Goal: Task Accomplishment & Management: Manage account settings

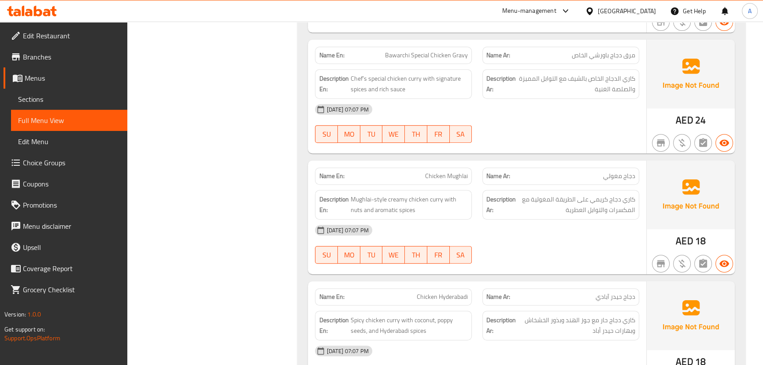
scroll to position [473, 0]
click at [542, 111] on div "[DATE] 07:07 PM" at bounding box center [477, 109] width 334 height 21
drag, startPoint x: 615, startPoint y: 54, endPoint x: 583, endPoint y: 55, distance: 31.7
click at [583, 55] on span "مرق دجاج باورشي الخاص" at bounding box center [603, 55] width 63 height 9
drag, startPoint x: 406, startPoint y: 53, endPoint x: 506, endPoint y: 76, distance: 103.0
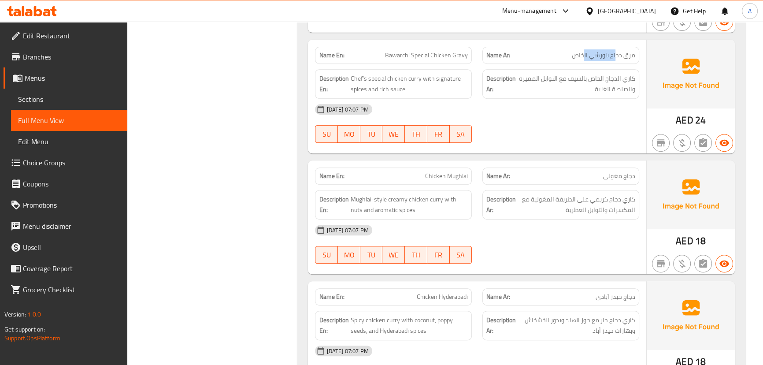
click at [448, 57] on span "Bawarchi Special Chicken Gravy" at bounding box center [426, 55] width 83 height 9
click at [533, 100] on div "[DATE] 07:07 PM" at bounding box center [477, 109] width 334 height 21
drag, startPoint x: 613, startPoint y: 81, endPoint x: 599, endPoint y: 115, distance: 37.0
click at [609, 85] on span "كاري الدجاج الخاص بالشيف مع التوابل المميزة والصلصة الغنية" at bounding box center [577, 84] width 118 height 22
click at [599, 115] on div "[DATE] 07:07 PM" at bounding box center [477, 109] width 334 height 21
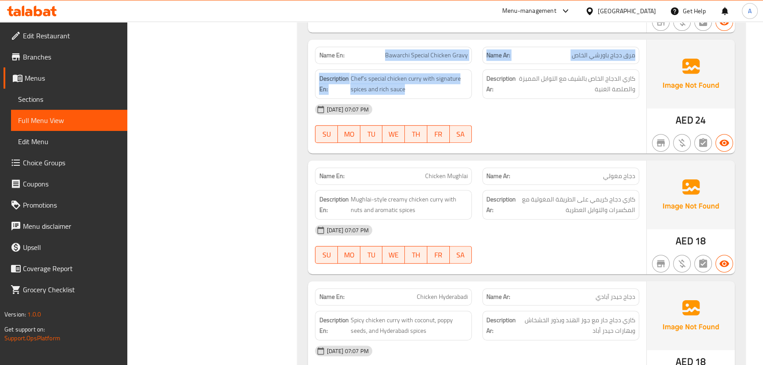
drag, startPoint x: 381, startPoint y: 59, endPoint x: 504, endPoint y: 84, distance: 125.3
click at [489, 76] on div "Name En: Bawarchi Special Chicken Gravy Name Ar: مرق دجاج باورشي الخاص Descript…" at bounding box center [477, 97] width 338 height 114
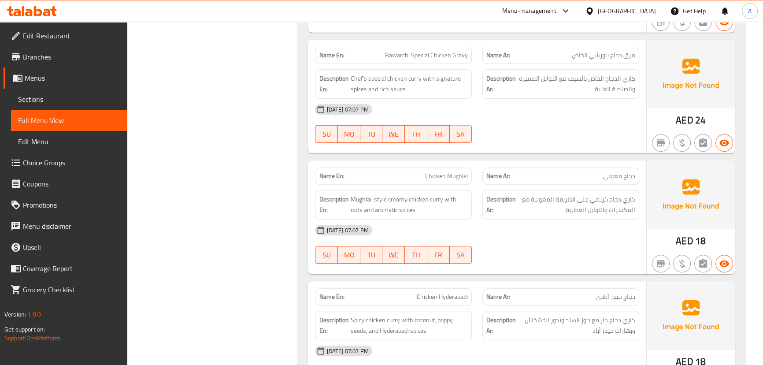
click at [542, 105] on div "[DATE] 07:07 PM" at bounding box center [477, 109] width 334 height 21
drag, startPoint x: 291, startPoint y: 74, endPoint x: 454, endPoint y: 217, distance: 216.9
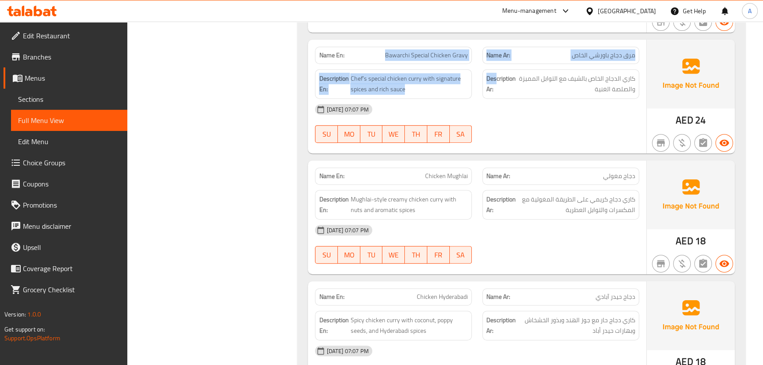
drag, startPoint x: 372, startPoint y: 58, endPoint x: 509, endPoint y: 90, distance: 140.7
click at [503, 80] on div "Name En: Bawarchi Special Chicken Gravy Name Ar: مرق دجاج باورشي الخاص Descript…" at bounding box center [477, 97] width 338 height 114
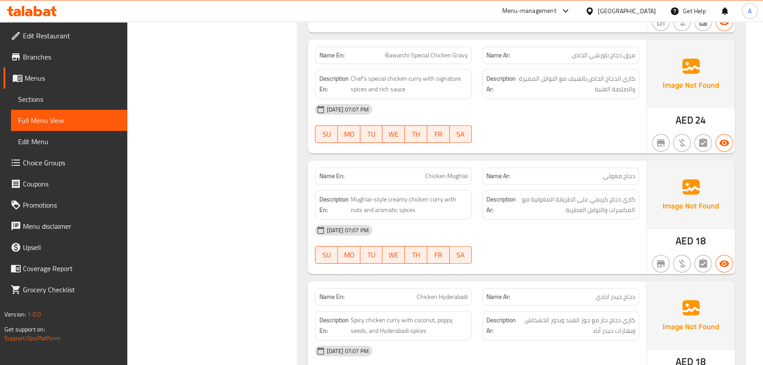
click at [560, 178] on p "Name Ar: دجاج مغولي" at bounding box center [560, 175] width 149 height 9
drag, startPoint x: 606, startPoint y: 56, endPoint x: 544, endPoint y: 63, distance: 62.5
click at [562, 59] on div "Name Ar: مرق دجاج باورشي الخاص" at bounding box center [560, 55] width 157 height 17
click at [549, 101] on div "[DATE] 07:07 PM" at bounding box center [477, 109] width 334 height 21
drag, startPoint x: 378, startPoint y: 57, endPoint x: 524, endPoint y: 110, distance: 155.3
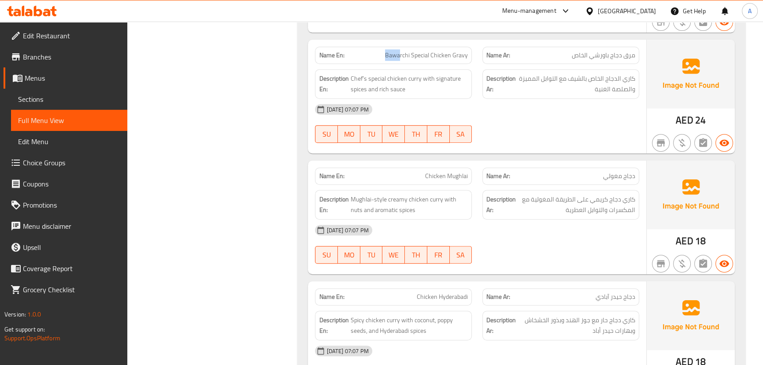
click at [457, 66] on div "Name En: Bawarchi Special Chicken Gravy Name Ar: مرق دجاج باورشي الخاص Descript…" at bounding box center [477, 97] width 338 height 114
click at [569, 135] on div "[DATE] 07:07 PM SU MO TU WE TH FR SA" at bounding box center [477, 123] width 334 height 49
click at [457, 56] on span "Bawarchi Special Chicken Gravy" at bounding box center [426, 55] width 83 height 9
drag, startPoint x: 457, startPoint y: 56, endPoint x: 438, endPoint y: 56, distance: 18.5
click at [439, 56] on span "Bawarchi Special Chicken Gravy" at bounding box center [426, 55] width 83 height 9
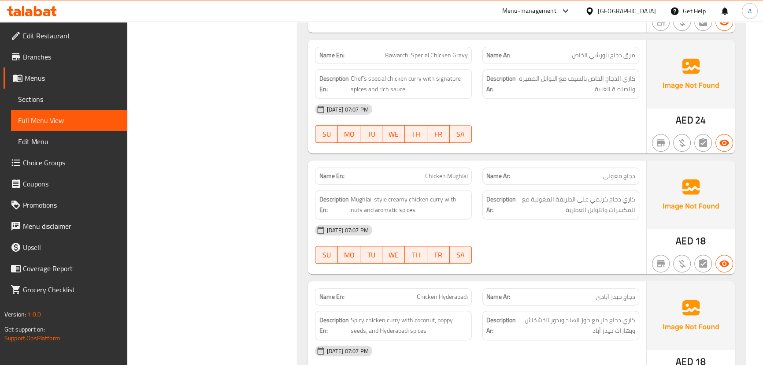
click at [425, 58] on span "Bawarchi Special Chicken Gravy" at bounding box center [426, 55] width 83 height 9
drag, startPoint x: 424, startPoint y: 58, endPoint x: 408, endPoint y: 58, distance: 16.3
click at [408, 58] on span "Bawarchi Special Chicken Gravy" at bounding box center [426, 55] width 83 height 9
click at [565, 110] on div "[DATE] 07:07 PM" at bounding box center [477, 109] width 334 height 21
drag, startPoint x: 629, startPoint y: 77, endPoint x: 610, endPoint y: 80, distance: 19.6
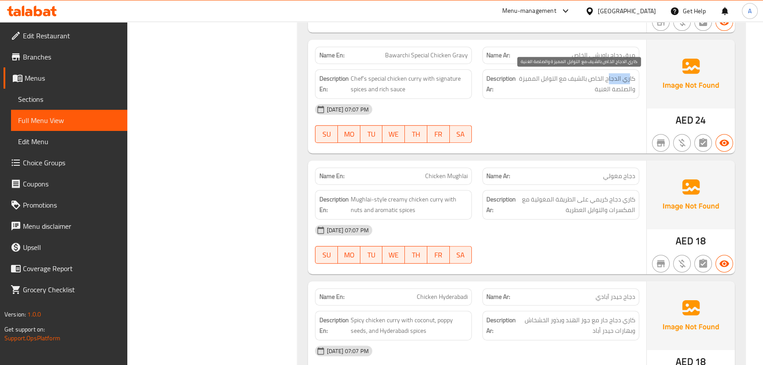
click at [610, 80] on span "كاري الدجاج الخاص بالشيف مع التوابل المميزة والصلصة الغنية" at bounding box center [577, 84] width 118 height 22
drag, startPoint x: 590, startPoint y: 80, endPoint x: 568, endPoint y: 80, distance: 22.0
click at [568, 80] on span "كاري الدجاج الخاص بالشيف مع التوابل المميزة والصلصة الغنية" at bounding box center [577, 84] width 118 height 22
click at [545, 79] on span "كاري الدجاج الخاص بالشيف مع التوابل المميزة والصلصة الغنية" at bounding box center [577, 84] width 118 height 22
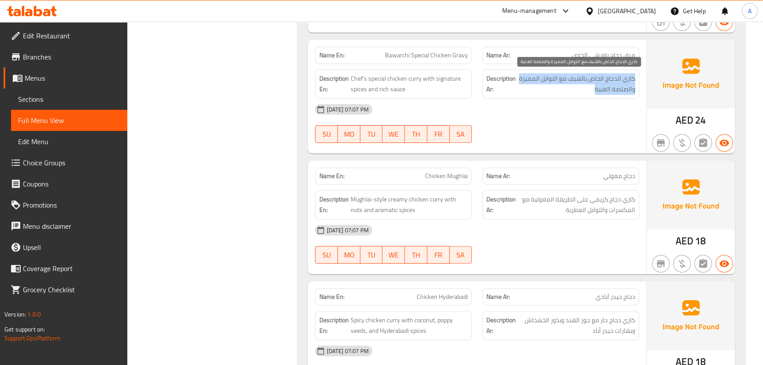
click at [545, 79] on span "كاري الدجاج الخاص بالشيف مع التوابل المميزة والصلصة الغنية" at bounding box center [577, 84] width 118 height 22
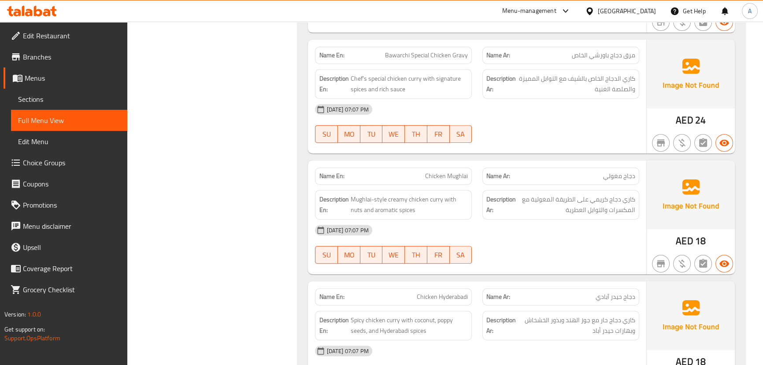
click at [564, 137] on div at bounding box center [560, 142] width 167 height 11
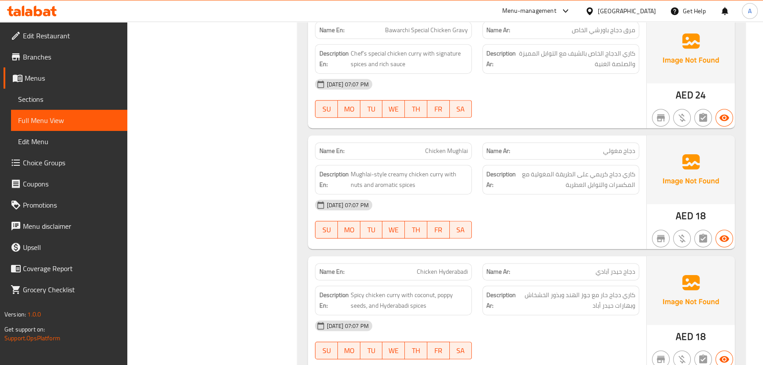
scroll to position [433, 0]
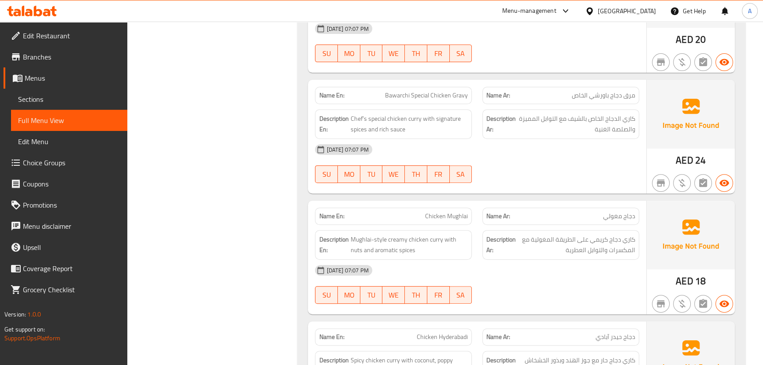
drag, startPoint x: 565, startPoint y: 223, endPoint x: 565, endPoint y: 218, distance: 4.9
click at [565, 222] on div "Name En: Chicken Mughlai Name Ar: دجاج مغولي Description En: Mughlai-style crea…" at bounding box center [477, 257] width 338 height 114
click at [557, 185] on div at bounding box center [560, 182] width 167 height 11
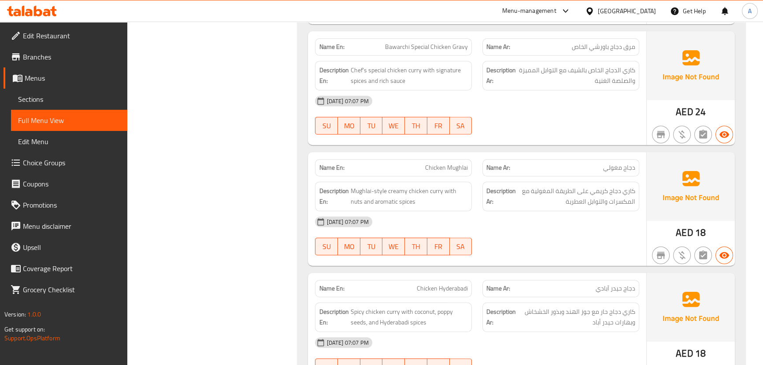
scroll to position [553, 0]
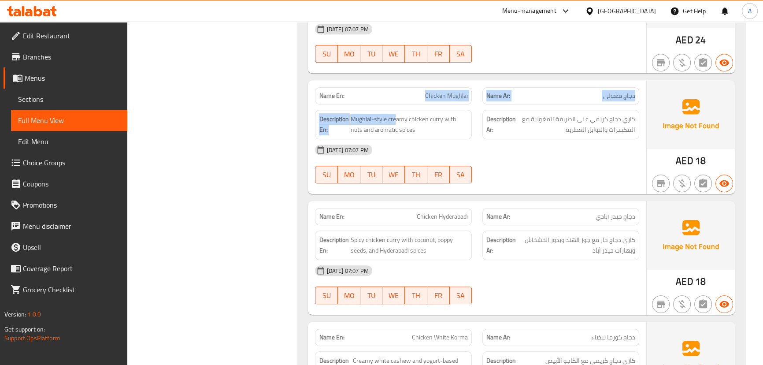
drag, startPoint x: 403, startPoint y: 103, endPoint x: 451, endPoint y: 103, distance: 47.1
click at [448, 103] on div "Name En: Chicken Mughlai Name Ar: دجاج مغولي Description En: Mughlai-style crea…" at bounding box center [477, 137] width 338 height 114
click at [552, 182] on div at bounding box center [560, 183] width 167 height 11
click at [435, 96] on span "Chicken Mughlai" at bounding box center [446, 95] width 43 height 9
drag, startPoint x: 435, startPoint y: 96, endPoint x: 456, endPoint y: 99, distance: 21.4
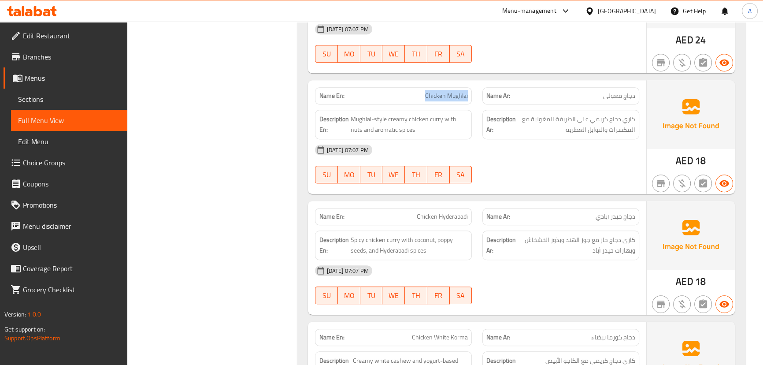
click at [456, 99] on span "Chicken Mughlai" at bounding box center [446, 95] width 43 height 9
copy span "Chicken Mughlai"
click at [49, 97] on span "Sections" at bounding box center [69, 99] width 102 height 11
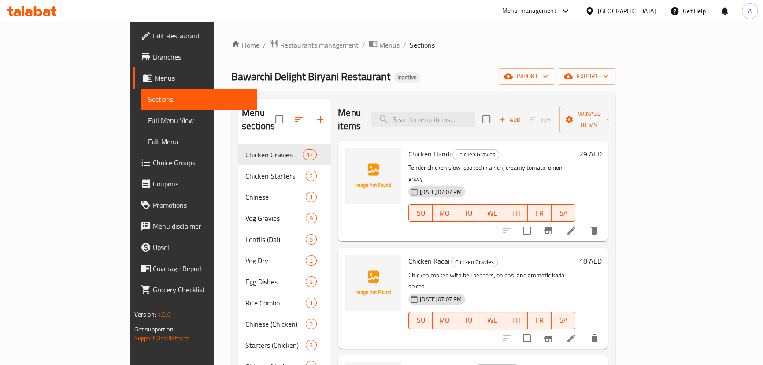
click at [148, 116] on span "Full Menu View" at bounding box center [199, 120] width 102 height 11
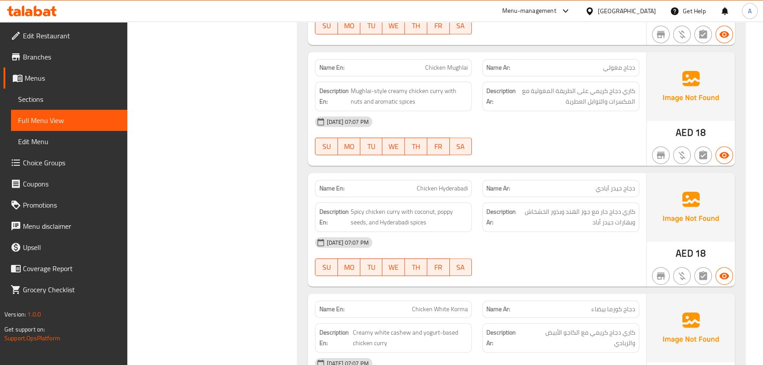
scroll to position [600, 0]
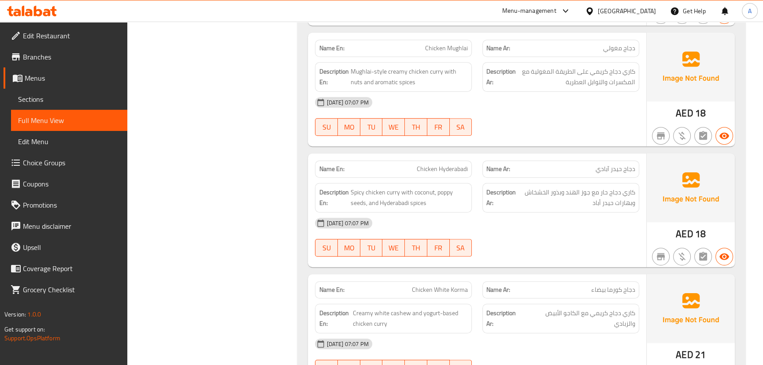
click at [448, 172] on div "Name En: Chicken Hyderabadi" at bounding box center [393, 169] width 167 height 28
click at [565, 248] on div "[DATE] 07:07 PM SU MO TU WE TH FR SA" at bounding box center [477, 236] width 334 height 49
drag, startPoint x: 626, startPoint y: 193, endPoint x: 616, endPoint y: 193, distance: 10.1
click at [616, 193] on span "كاري دجاج حار مع جوز الهند وبذور الخشخاش وبهارات حيدر أباد" at bounding box center [577, 198] width 118 height 22
click at [616, 218] on div "[DATE] 07:07 PM" at bounding box center [477, 222] width 334 height 21
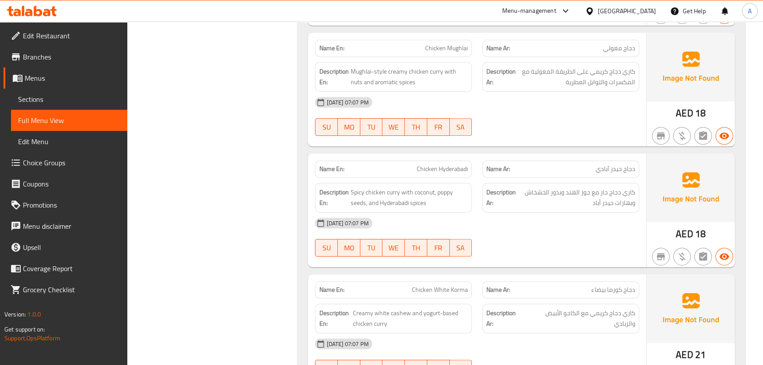
click at [542, 187] on span "كاري دجاج حار مع جوز الهند وبذور الخشخاش وبهارات حيدر أباد" at bounding box center [577, 198] width 118 height 22
click at [570, 222] on div "[DATE] 07:07 PM" at bounding box center [477, 222] width 334 height 21
drag, startPoint x: 464, startPoint y: 208, endPoint x: 548, endPoint y: 231, distance: 87.6
click at [495, 213] on div "Name En: Chicken Hyderabadi Name Ar: دجاج [PERSON_NAME] Description En: Spicy c…" at bounding box center [477, 210] width 338 height 114
click at [559, 237] on div "[DATE] 07:07 PM SU MO TU WE TH FR SA" at bounding box center [477, 236] width 334 height 49
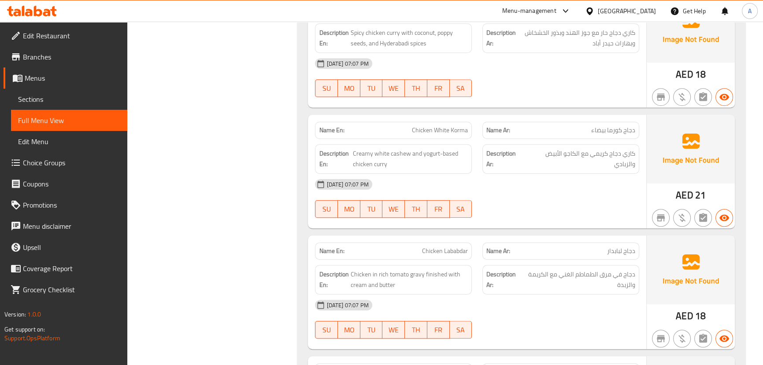
scroll to position [761, 0]
drag, startPoint x: 408, startPoint y: 135, endPoint x: 456, endPoint y: 136, distance: 48.4
click at [434, 132] on div "Name En: Chicken White Korma" at bounding box center [393, 129] width 157 height 17
click at [514, 183] on div "[DATE] 07:07 PM" at bounding box center [477, 183] width 334 height 21
drag, startPoint x: 402, startPoint y: 128, endPoint x: 485, endPoint y: 144, distance: 84.4
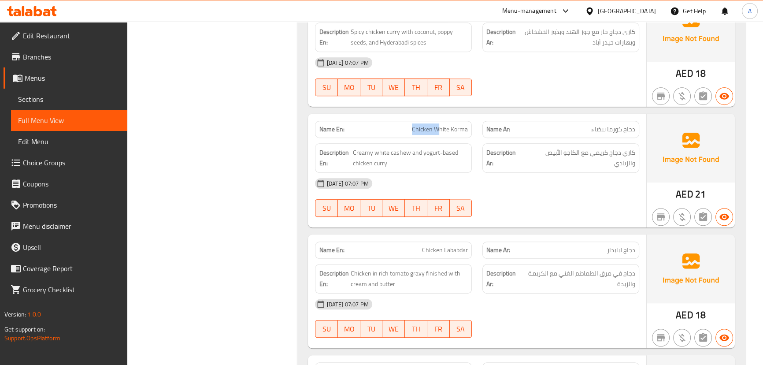
click at [476, 141] on div "Name En: Chicken White Korma Name Ar: دجاج كورما بيضاء Description En: Creamy w…" at bounding box center [477, 171] width 338 height 114
click at [566, 207] on div "[DATE] 07:07 PM SU MO TU WE TH FR SA" at bounding box center [477, 197] width 334 height 49
drag, startPoint x: 630, startPoint y: 153, endPoint x: 564, endPoint y: 149, distance: 66.2
click at [564, 149] on span "كاري دجاج كريمي مع الكاجو الأبيض والزبادي" at bounding box center [580, 158] width 110 height 22
drag, startPoint x: 428, startPoint y: 149, endPoint x: 449, endPoint y: 149, distance: 21.1
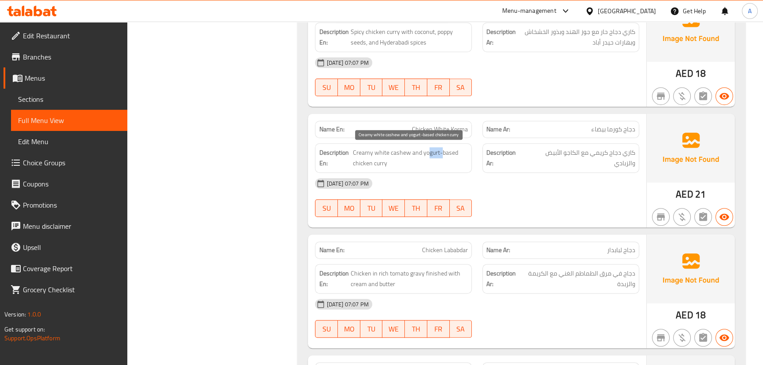
click at [447, 149] on span "Creamy white cashew and yogurt-based chicken curry" at bounding box center [410, 158] width 115 height 22
click at [543, 196] on div "[DATE] 07:07 PM SU MO TU WE TH FR SA" at bounding box center [477, 197] width 334 height 49
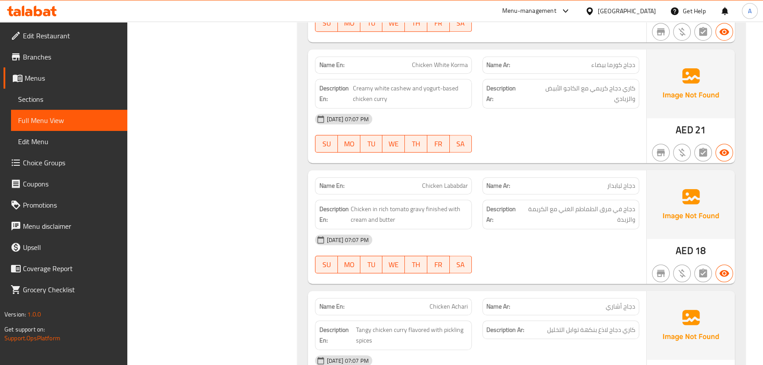
scroll to position [881, 0]
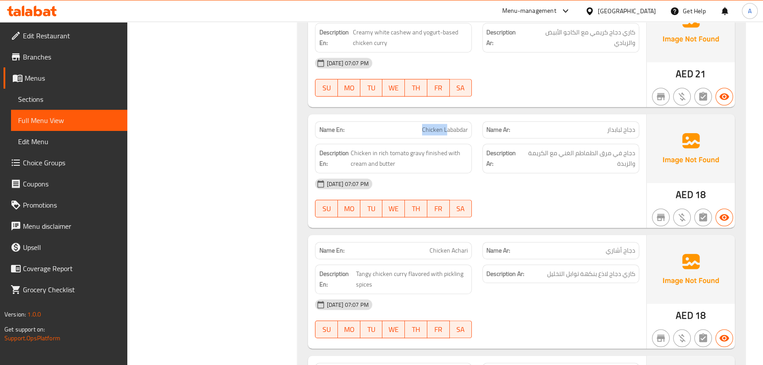
drag, startPoint x: 412, startPoint y: 123, endPoint x: 504, endPoint y: 175, distance: 105.5
click at [459, 133] on p "Name En: Chicken Lababdar" at bounding box center [393, 129] width 149 height 9
click at [506, 177] on div "[DATE] 07:07 PM" at bounding box center [477, 183] width 334 height 21
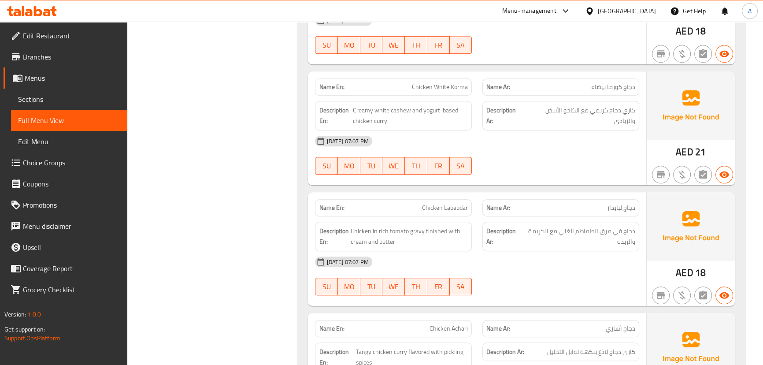
scroll to position [801, 0]
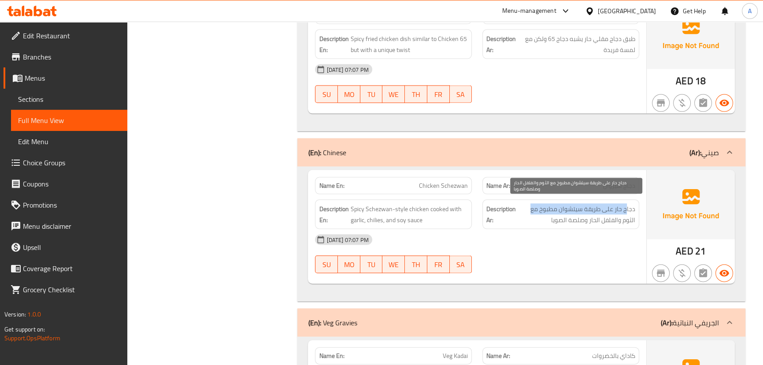
drag, startPoint x: 627, startPoint y: 209, endPoint x: 525, endPoint y: 207, distance: 102.6
click at [525, 207] on span "دجاج حار على طريقة سيتشوان مطبوخ مع الثوم والفلفل الحار وصلصة الصويا" at bounding box center [577, 214] width 118 height 22
drag, startPoint x: 620, startPoint y: 217, endPoint x: 538, endPoint y: 216, distance: 81.9
click at [560, 216] on span "دجاج حار على طريقة سيتشوان مطبوخ مع الثوم والفلفل الحار وصلصة الصويا" at bounding box center [577, 214] width 118 height 22
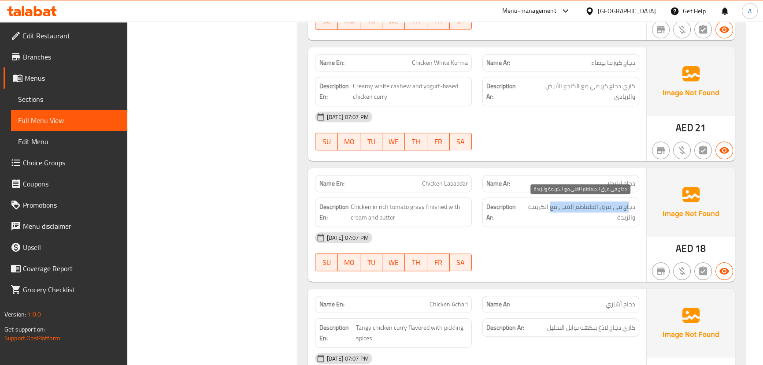
drag, startPoint x: 595, startPoint y: 211, endPoint x: 551, endPoint y: 208, distance: 43.7
click at [551, 208] on span "دجاج في مرق الطماطم الغني مع الكريمة والزبدة" at bounding box center [578, 212] width 113 height 22
click at [533, 242] on div "[DATE] 07:07 PM" at bounding box center [477, 237] width 334 height 21
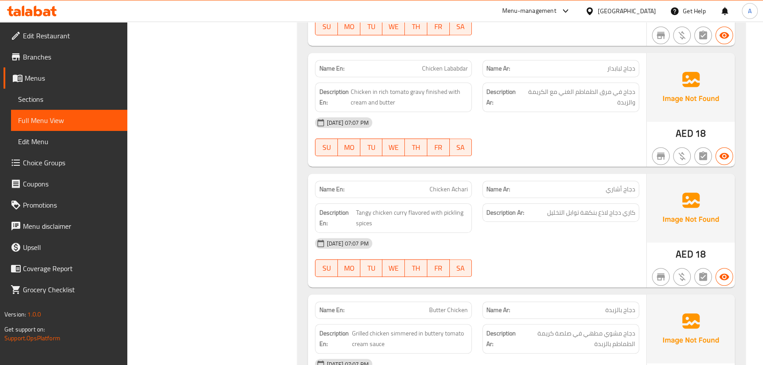
scroll to position [947, 0]
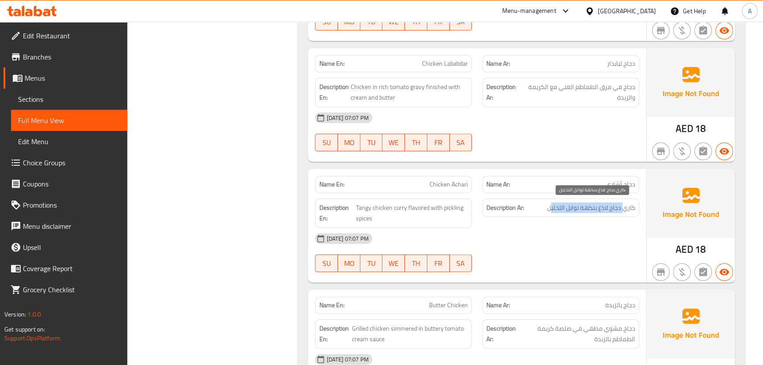
drag, startPoint x: 624, startPoint y: 209, endPoint x: 549, endPoint y: 206, distance: 74.5
click at [549, 206] on span "كاري دجاج لاذع بنكهة توابل التخليل" at bounding box center [591, 207] width 88 height 11
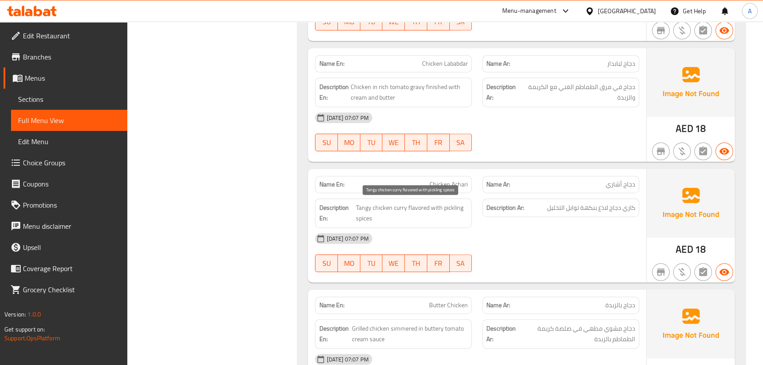
drag, startPoint x: 421, startPoint y: 207, endPoint x: 508, endPoint y: 223, distance: 88.2
click at [486, 215] on div "Description En: Tangy chicken curry flavored with pickling spices Description A…" at bounding box center [477, 213] width 334 height 40
click at [519, 230] on div "[DATE] 07:07 PM" at bounding box center [477, 238] width 334 height 21
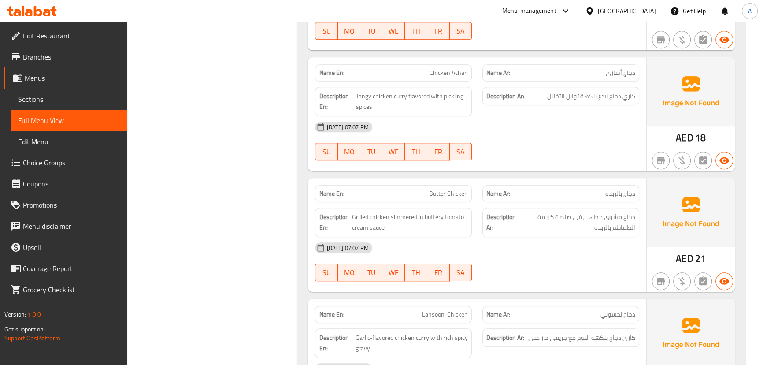
scroll to position [1067, 0]
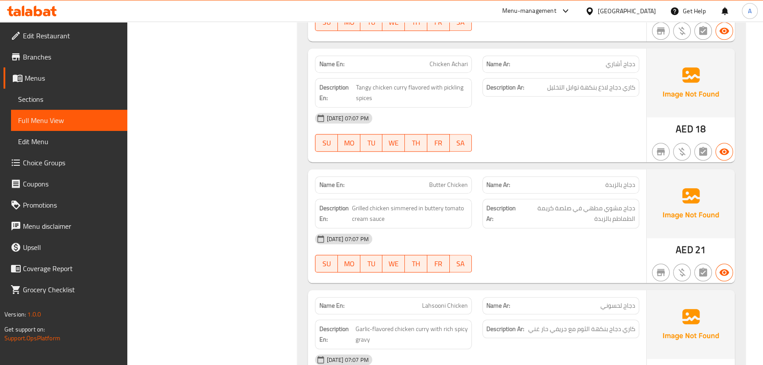
drag, startPoint x: 422, startPoint y: 174, endPoint x: 503, endPoint y: 159, distance: 81.8
click at [444, 175] on div "Name En: Butter Chicken" at bounding box center [393, 185] width 167 height 28
click at [521, 150] on div at bounding box center [560, 151] width 167 height 11
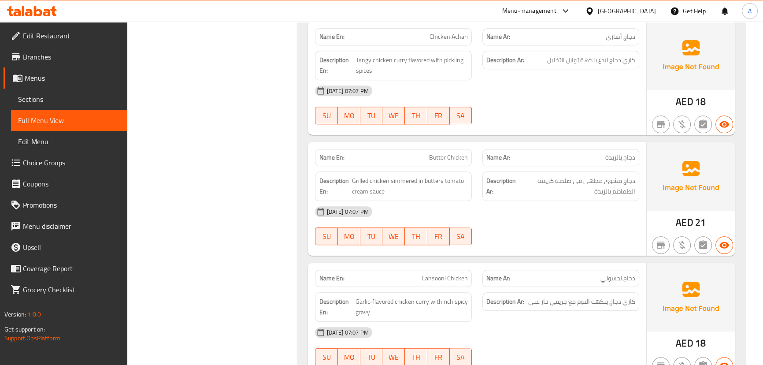
scroll to position [1107, 0]
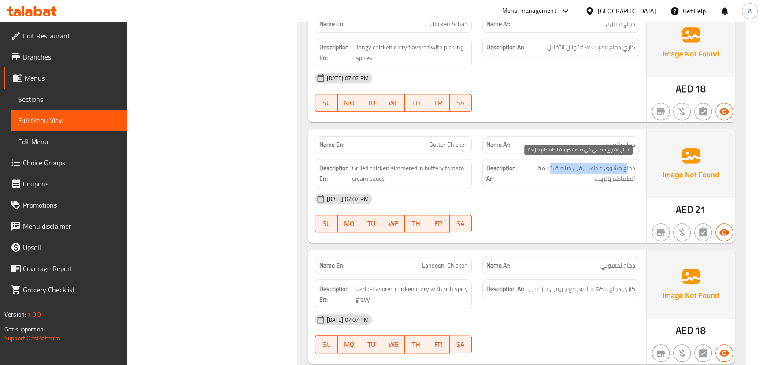
drag, startPoint x: 626, startPoint y: 164, endPoint x: 550, endPoint y: 164, distance: 76.6
click at [550, 164] on span "دجاج مشوي مطهي في صلصة كريمة الطماطم بالزبدة" at bounding box center [577, 174] width 116 height 22
click at [556, 183] on div "Description Ar: دجاج مشوي مطهي في صلصة كريمة الطماطم بالزبدة" at bounding box center [560, 174] width 157 height 30
drag, startPoint x: 617, startPoint y: 176, endPoint x: 610, endPoint y: 177, distance: 7.2
click at [610, 177] on span "دجاج مشوي مطهي في صلصة كريمة الطماطم بالزبدة" at bounding box center [577, 174] width 116 height 22
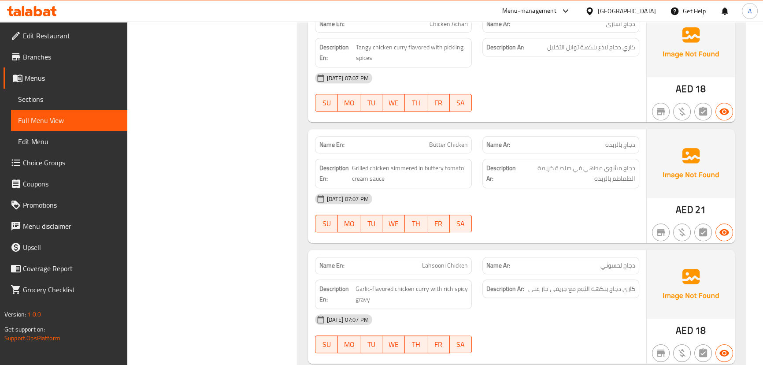
click at [577, 204] on div "[DATE] 07:07 PM" at bounding box center [477, 198] width 334 height 21
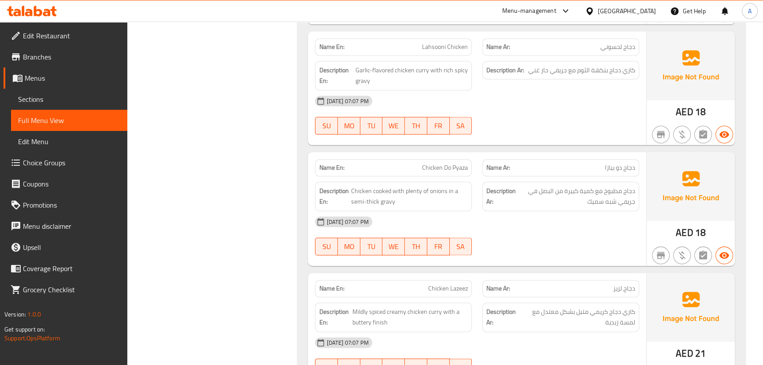
scroll to position [1308, 0]
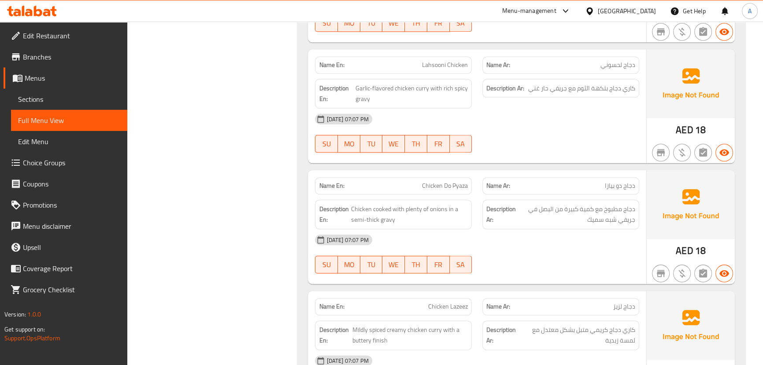
drag, startPoint x: 479, startPoint y: 182, endPoint x: 485, endPoint y: 181, distance: 6.4
click at [482, 181] on div "Name En: Chicken Do Pyaza Name Ar: دجاج دو بيازا" at bounding box center [477, 186] width 334 height 28
click at [533, 158] on div "Name En: Lahsooni Chicken Name Ar: دجاج [PERSON_NAME] En: Garlic-flavored chick…" at bounding box center [477, 106] width 338 height 114
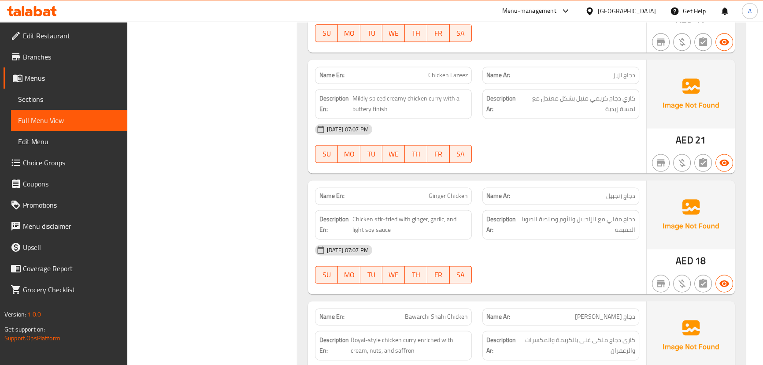
scroll to position [1548, 0]
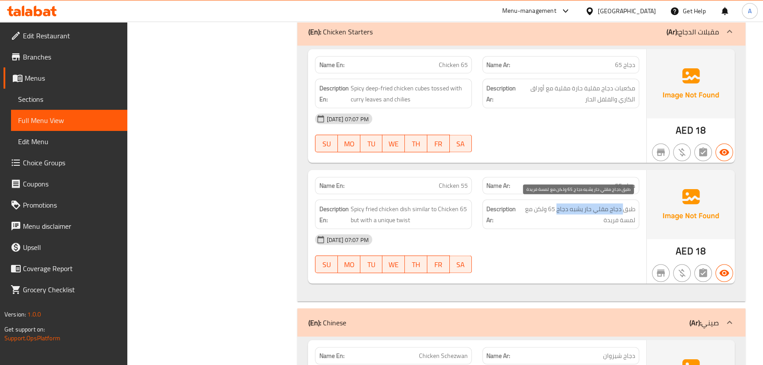
drag, startPoint x: 625, startPoint y: 205, endPoint x: 558, endPoint y: 204, distance: 67.0
click at [558, 204] on span "طبق دجاج مقلي حار يشبه دجاج 65 ولكن مع لمسة فريدة" at bounding box center [577, 214] width 116 height 22
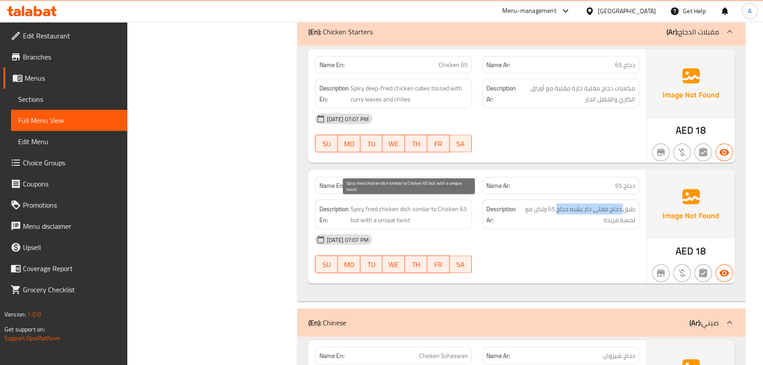
drag, startPoint x: 366, startPoint y: 215, endPoint x: 520, endPoint y: 238, distance: 154.9
click at [499, 231] on div "Name En: Chicken 55 Name Ar: دجاج 55 Description En: Spicy fried chicken dish s…" at bounding box center [477, 227] width 338 height 114
click at [552, 251] on div "[DATE] 07:07 PM SU MO TU WE TH FR SA" at bounding box center [477, 253] width 334 height 49
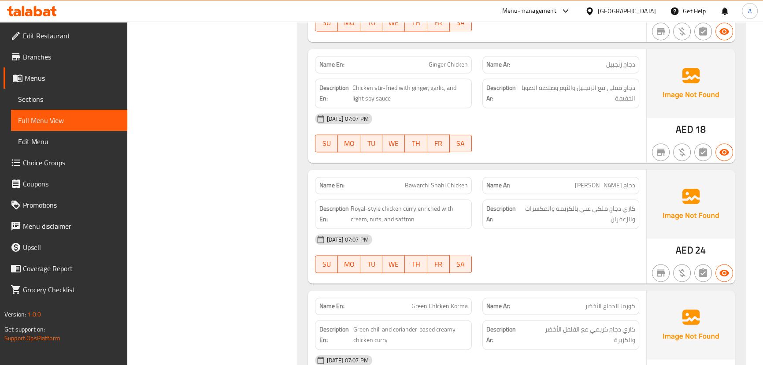
click at [608, 256] on div "[DATE] 07:07 PM SU MO TU WE TH FR SA" at bounding box center [477, 253] width 334 height 49
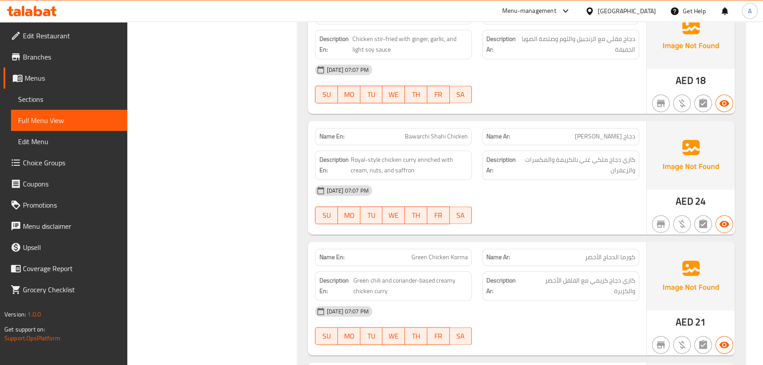
scroll to position [1750, 0]
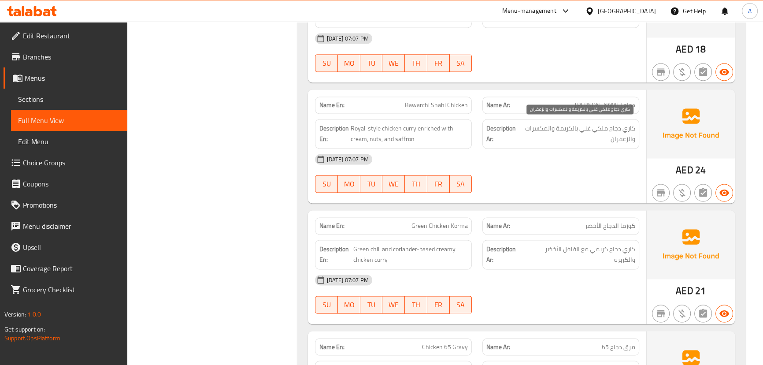
drag, startPoint x: 588, startPoint y: 124, endPoint x: 552, endPoint y: 125, distance: 36.1
click at [552, 125] on span "كاري دجاج ملكي غني بالكريمة والمكسرات والزعفران" at bounding box center [577, 134] width 115 height 22
click at [572, 182] on div "[DATE] 07:07 PM SU MO TU WE TH FR SA" at bounding box center [477, 172] width 334 height 49
drag, startPoint x: 431, startPoint y: 220, endPoint x: 510, endPoint y: 218, distance: 78.4
click at [452, 221] on span "Green Chicken Korma" at bounding box center [439, 225] width 56 height 9
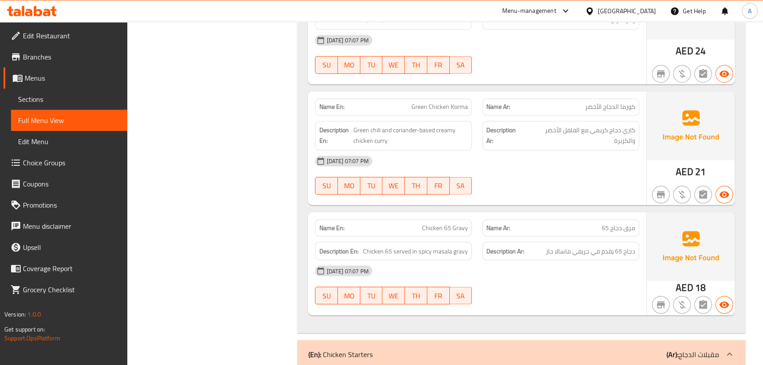
scroll to position [1871, 0]
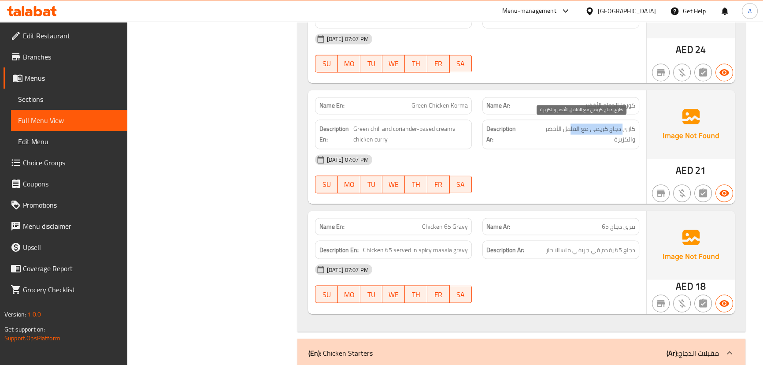
drag, startPoint x: 623, startPoint y: 129, endPoint x: 569, endPoint y: 127, distance: 53.3
click at [569, 127] on span "كاري دجاج كريمي مع الفلفل الأخضر والكزبرة" at bounding box center [580, 134] width 110 height 22
click at [581, 165] on div "[DATE] 07:07 PM" at bounding box center [477, 159] width 334 height 21
click at [625, 132] on span "كاري دجاج كريمي مع الفلفل الأخضر والكزبرة" at bounding box center [580, 134] width 110 height 22
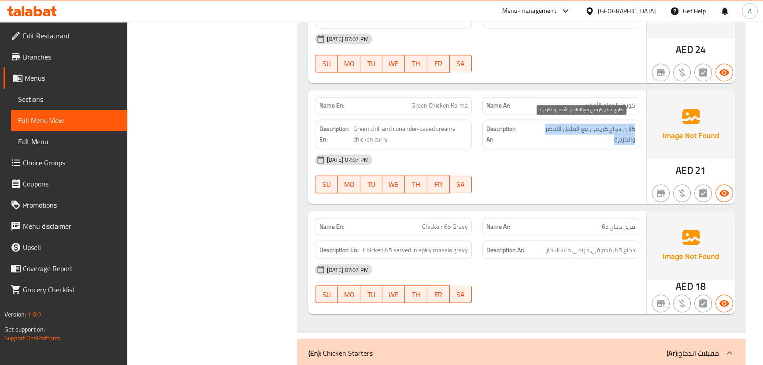
click at [625, 132] on span "كاري دجاج كريمي مع الفلفل الأخضر والكزبرة" at bounding box center [580, 134] width 110 height 22
click at [575, 166] on div "[DATE] 07:07 PM" at bounding box center [477, 159] width 334 height 21
drag, startPoint x: 416, startPoint y: 223, endPoint x: 521, endPoint y: 211, distance: 106.0
click at [497, 222] on div "Name En: Chicken 65 Gravy Name Ar: مرق دجاج 65" at bounding box center [477, 226] width 334 height 28
click at [524, 200] on div "Name En: Green Chicken Korma Name Ar: كورما الدجاج الأخضر Description En: Green…" at bounding box center [477, 147] width 338 height 114
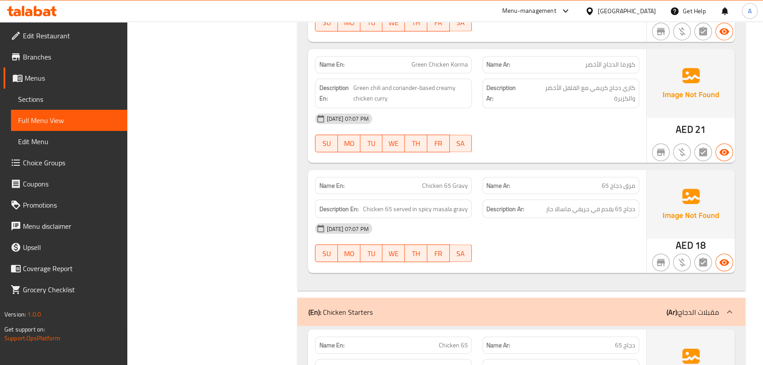
scroll to position [1951, 0]
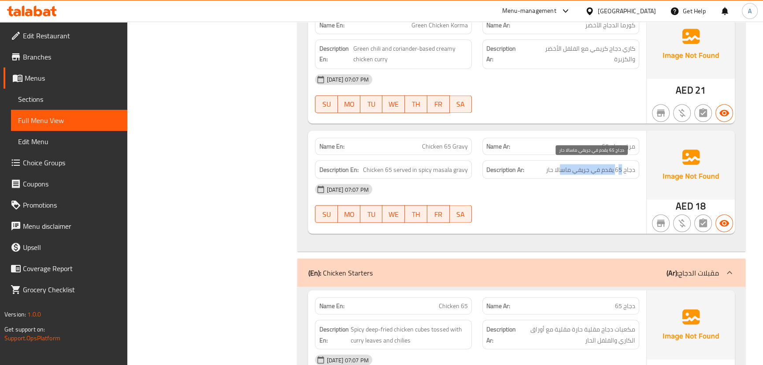
drag, startPoint x: 618, startPoint y: 161, endPoint x: 560, endPoint y: 161, distance: 58.1
click at [560, 164] on span "دجاج 65 يقدم في جريفي ماسالا حار" at bounding box center [590, 169] width 89 height 11
click at [471, 177] on div "Name En: Chicken 65 Gravy Name Ar: مرق دجاج 65 Description En: Chicken 65 serve…" at bounding box center [477, 181] width 338 height 103
click at [514, 193] on div "[DATE] 07:07 PM" at bounding box center [477, 188] width 334 height 21
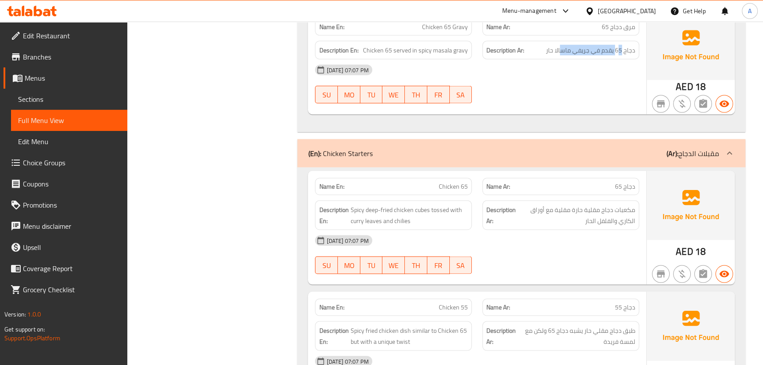
scroll to position [2070, 0]
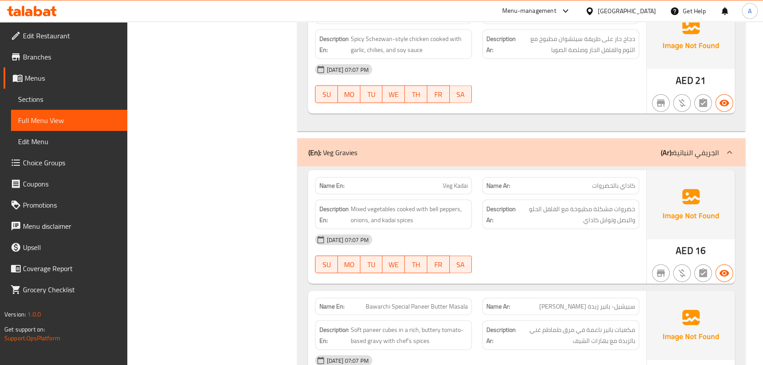
scroll to position [2651, 0]
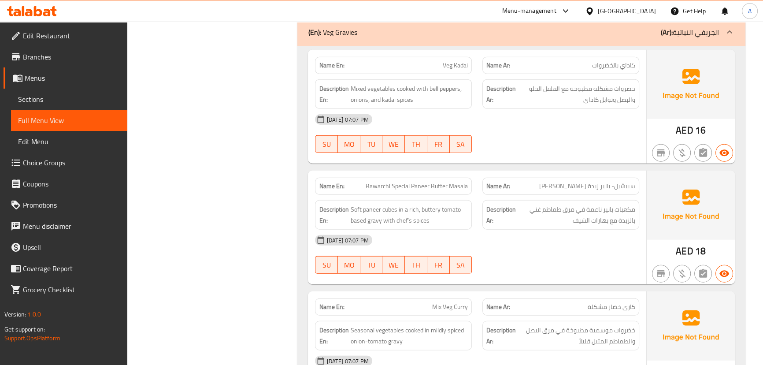
click at [578, 150] on div at bounding box center [560, 153] width 167 height 11
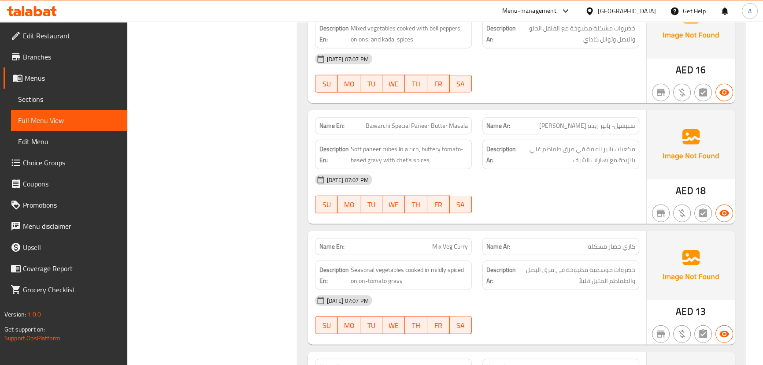
scroll to position [2731, 0]
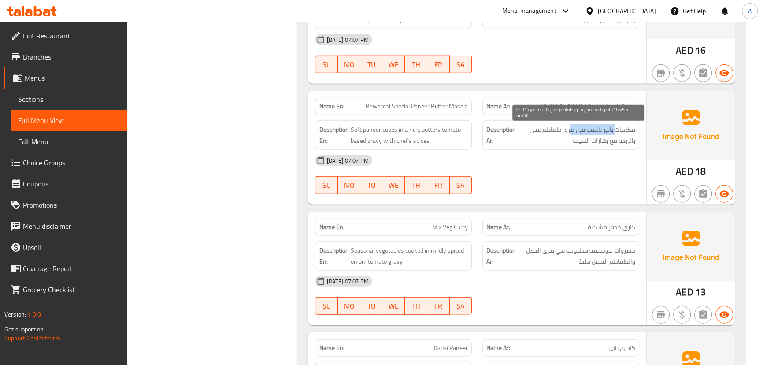
drag, startPoint x: 615, startPoint y: 127, endPoint x: 571, endPoint y: 123, distance: 44.2
click at [571, 124] on span "مكعبات بانير ناعمة في مرق طماطم غني بالزبدة مع بهارات الشيف" at bounding box center [577, 135] width 118 height 22
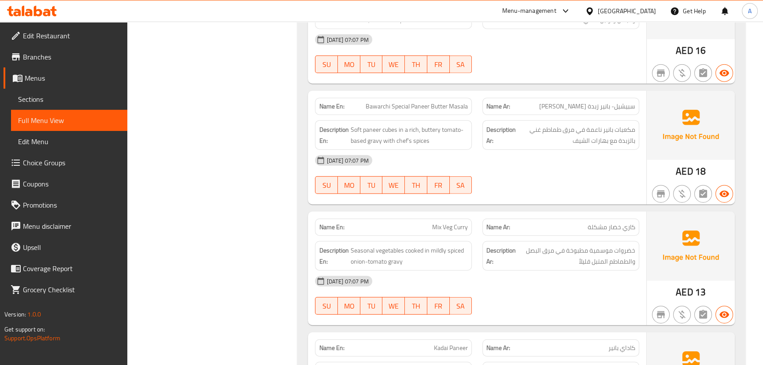
click at [596, 163] on div "[DATE] 07:07 PM" at bounding box center [477, 160] width 334 height 21
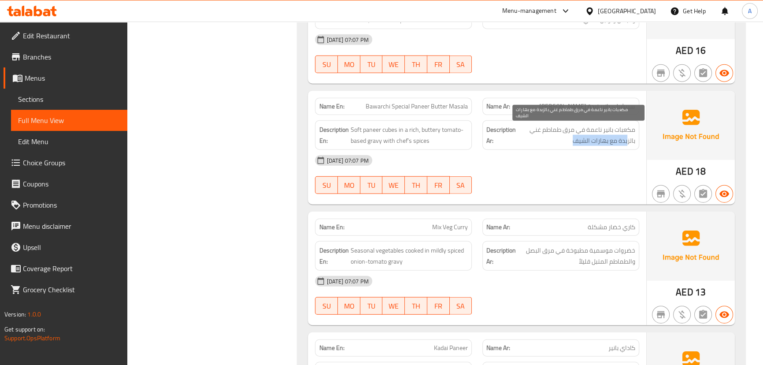
drag, startPoint x: 628, startPoint y: 135, endPoint x: 573, endPoint y: 135, distance: 54.6
click at [573, 135] on span "مكعبات بانير ناعمة في مرق طماطم غني بالزبدة مع بهارات الشيف" at bounding box center [577, 135] width 118 height 22
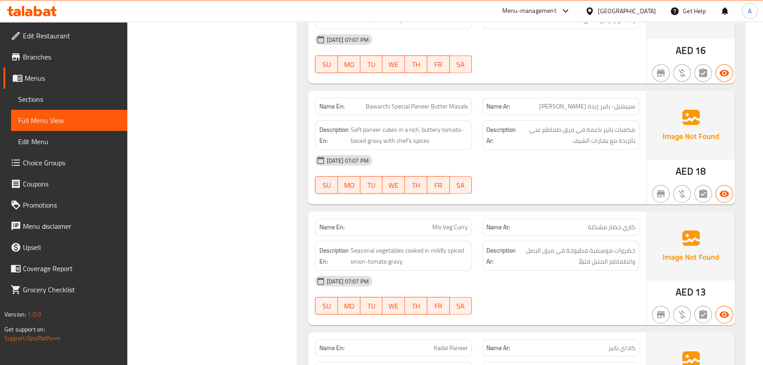
click at [570, 163] on div "[DATE] 07:07 PM" at bounding box center [477, 160] width 334 height 21
drag, startPoint x: 411, startPoint y: 220, endPoint x: 530, endPoint y: 223, distance: 119.4
click at [516, 231] on div "Name En: Mix Veg Curry Name Ar: كاري خضار مشكلة Description En: Seasonal vegeta…" at bounding box center [477, 268] width 338 height 114
click at [542, 198] on div "Name En: Bawarchi Special Paneer Butter Masala Name Ar: سبيشيل- بانير زبدة ماسا…" at bounding box center [477, 148] width 338 height 114
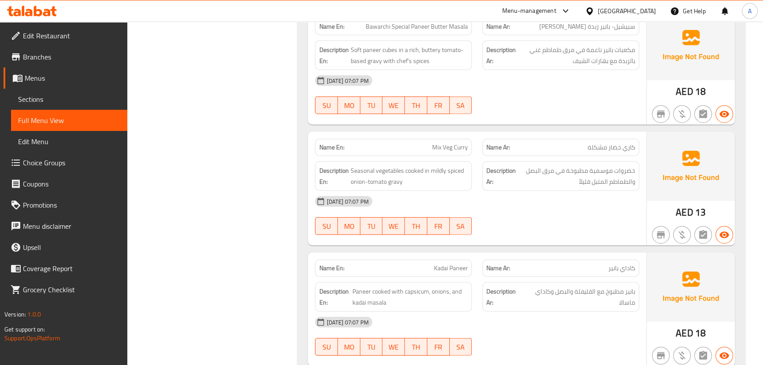
scroll to position [2811, 0]
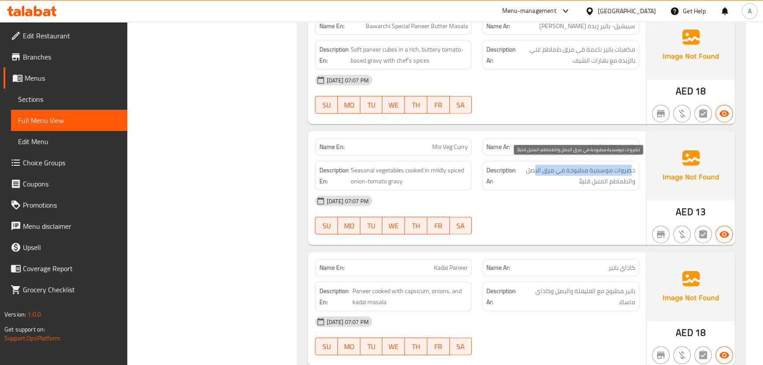
drag, startPoint x: 633, startPoint y: 166, endPoint x: 535, endPoint y: 164, distance: 97.8
click at [535, 165] on span "خضروات موسمية مطبوخة في مرق البصل والطماطم المتبل قليلاً" at bounding box center [577, 176] width 118 height 22
drag, startPoint x: 617, startPoint y: 174, endPoint x: 577, endPoint y: 183, distance: 41.5
click at [577, 183] on div "Description Ar: خضروات موسمية مطبوخة في مرق البصل والطماطم المتبل قليلاً" at bounding box center [560, 176] width 157 height 30
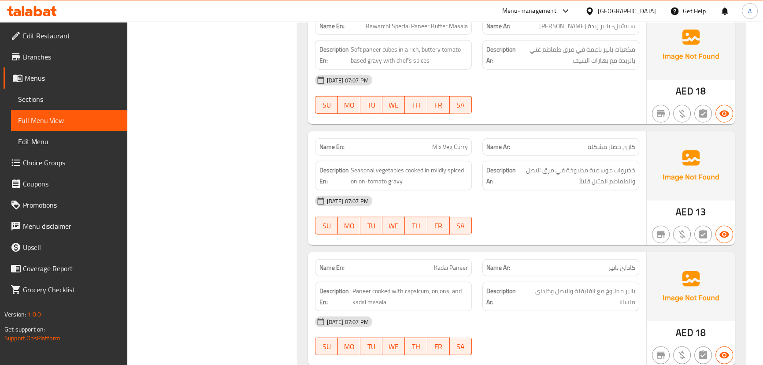
click at [576, 196] on div "[DATE] 07:07 PM" at bounding box center [477, 200] width 334 height 21
drag, startPoint x: 414, startPoint y: 259, endPoint x: 526, endPoint y: 243, distance: 113.4
click at [495, 254] on div "Name En: Kadai Paneer Name Ar: كاداي بانير" at bounding box center [477, 268] width 334 height 28
click at [529, 233] on div at bounding box center [560, 234] width 167 height 11
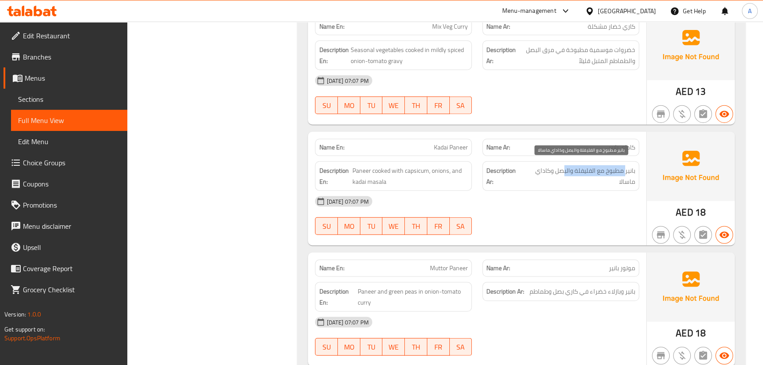
drag, startPoint x: 624, startPoint y: 166, endPoint x: 562, endPoint y: 167, distance: 61.7
click at [562, 167] on span "بانير مطبوخ مع الفليفلة والبصل وكاداي ماسالا" at bounding box center [579, 176] width 111 height 22
click at [548, 202] on div "[DATE] 07:07 PM" at bounding box center [477, 201] width 334 height 21
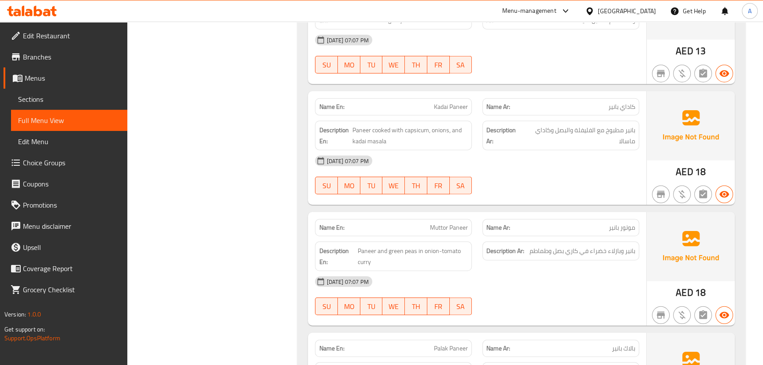
scroll to position [3052, 0]
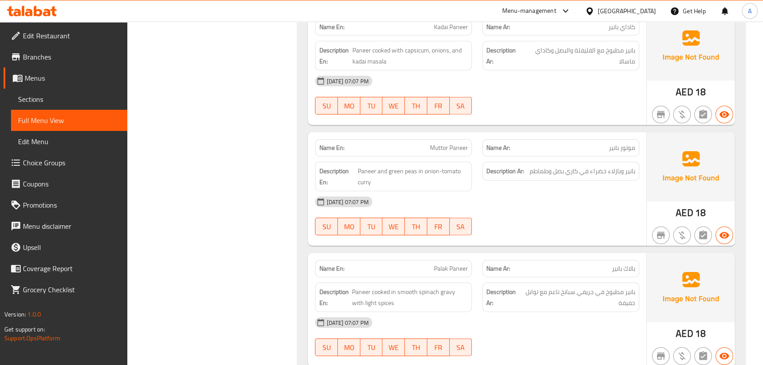
drag, startPoint x: 437, startPoint y: 144, endPoint x: 501, endPoint y: 158, distance: 65.1
click at [491, 152] on div "Name En: Muttor Paneer Name Ar: موتور بانير Description En: Paneer and green pe…" at bounding box center [477, 189] width 338 height 114
click at [527, 193] on div "[DATE] 07:07 PM" at bounding box center [477, 201] width 334 height 21
drag, startPoint x: 630, startPoint y: 167, endPoint x: 557, endPoint y: 167, distance: 73.1
click at [557, 167] on span "بانير وبازلاء خضراء في [GEOGRAPHIC_DATA] بصل وطماطم" at bounding box center [576, 177] width 117 height 22
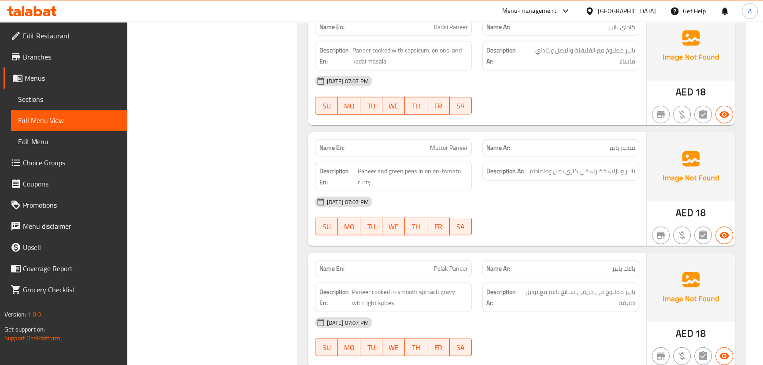
click at [550, 194] on div "[DATE] 07:07 PM" at bounding box center [477, 201] width 334 height 21
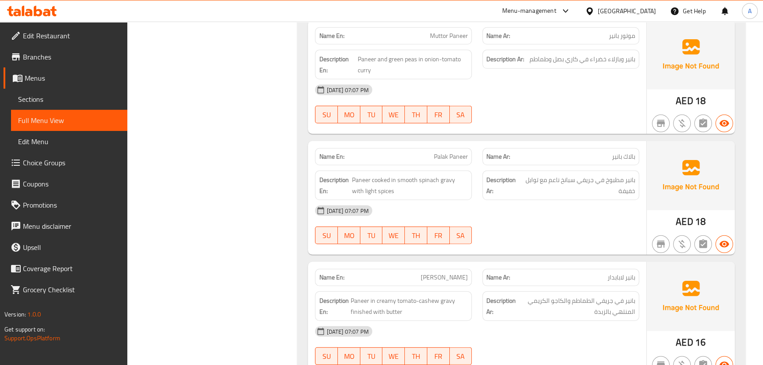
scroll to position [3172, 0]
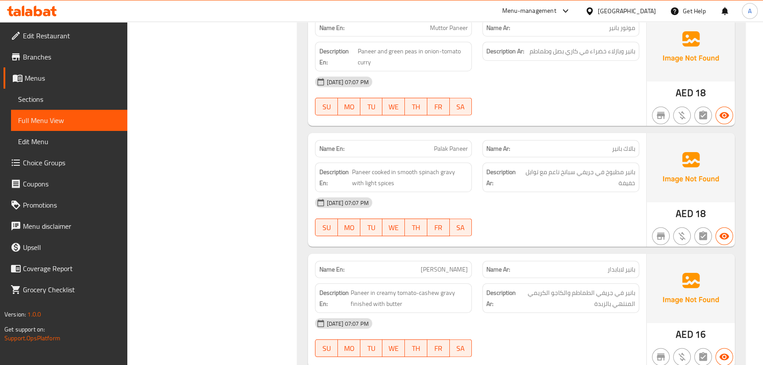
click at [551, 155] on div "Name En: Palak Paneer Name Ar: بالاك بانير Description En: Paneer cooked in smo…" at bounding box center [477, 190] width 338 height 114
click at [558, 185] on div "Description Ar: بانير مطبوخ في جريفي سبانخ ناعم مع توابل خفيفة" at bounding box center [560, 178] width 157 height 30
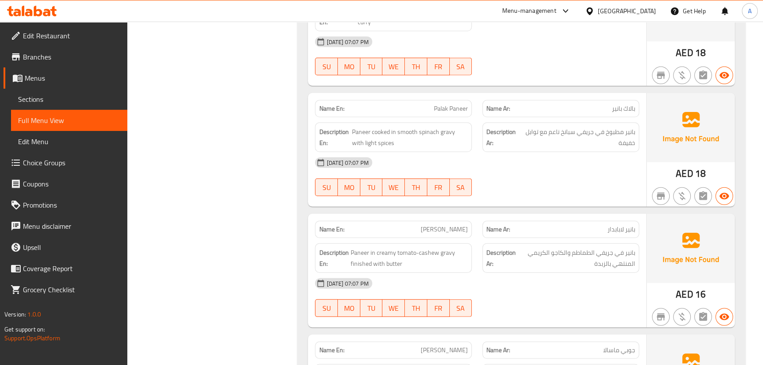
scroll to position [3252, 0]
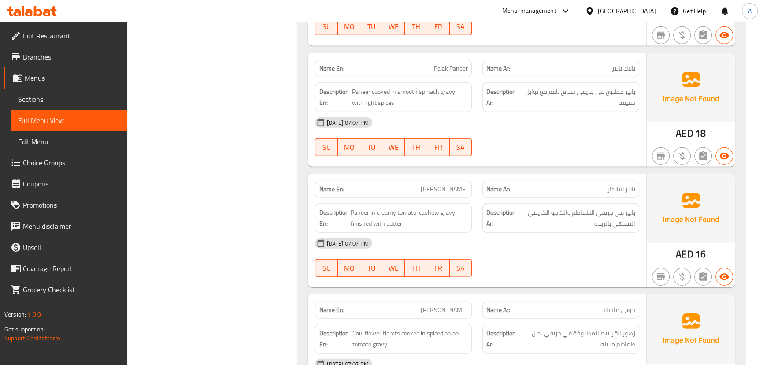
click at [587, 131] on div "[DATE] 07:07 PM SU MO TU WE TH FR SA" at bounding box center [477, 136] width 334 height 49
drag, startPoint x: 374, startPoint y: 184, endPoint x: 541, endPoint y: 189, distance: 167.0
click at [538, 190] on div "Name En: [PERSON_NAME] Name Ar: بانير لابابدار" at bounding box center [477, 189] width 334 height 28
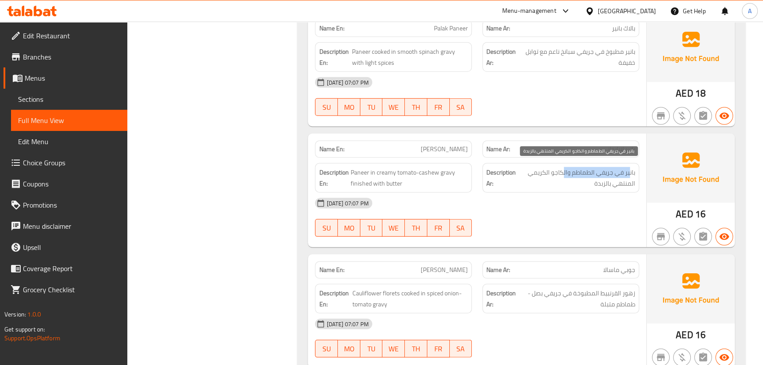
drag, startPoint x: 630, startPoint y: 168, endPoint x: 561, endPoint y: 168, distance: 68.7
click at [562, 168] on span "بانير في جريفي الطماطم والكاجو الكريمي المنتهي بالزبدة" at bounding box center [576, 178] width 117 height 22
click at [553, 167] on span "بانير في جريفي الطماطم والكاجو الكريمي المنتهي بالزبدة" at bounding box center [576, 178] width 117 height 22
drag, startPoint x: 553, startPoint y: 167, endPoint x: 540, endPoint y: 166, distance: 13.7
click at [540, 167] on span "بانير في جريفي الطماطم والكاجو الكريمي المنتهي بالزبدة" at bounding box center [576, 178] width 117 height 22
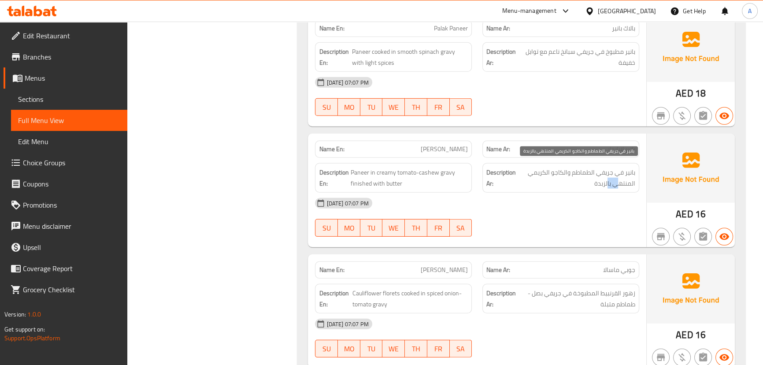
drag, startPoint x: 616, startPoint y: 177, endPoint x: 601, endPoint y: 177, distance: 15.4
click at [604, 177] on span "بانير في جريفي الطماطم والكاجو الكريمي المنتهي بالزبدة" at bounding box center [576, 178] width 117 height 22
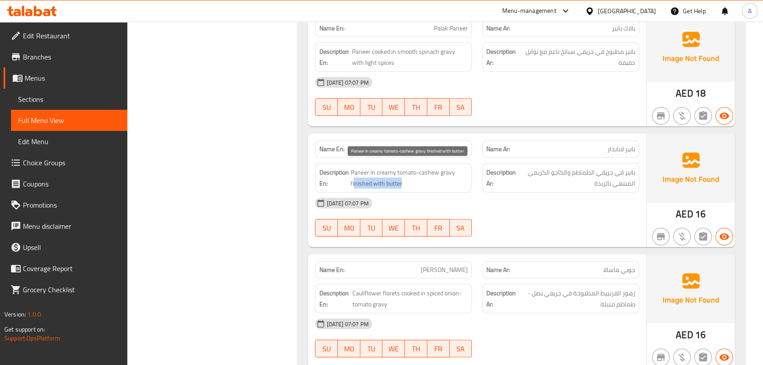
drag, startPoint x: 407, startPoint y: 179, endPoint x: 482, endPoint y: 201, distance: 78.5
click at [426, 182] on span "Paneer in creamy tomato-cashew gravy finished with butter" at bounding box center [409, 178] width 118 height 22
click at [482, 201] on div "[DATE] 07:07 PM" at bounding box center [477, 202] width 334 height 21
drag, startPoint x: 416, startPoint y: 270, endPoint x: 509, endPoint y: 253, distance: 94.4
click at [482, 266] on div "Name En: [PERSON_NAME] Name Ar: [PERSON_NAME]" at bounding box center [477, 270] width 334 height 28
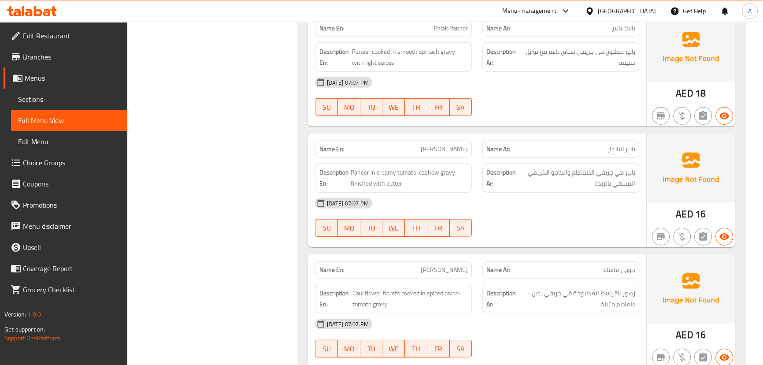
click at [528, 231] on div at bounding box center [560, 236] width 167 height 11
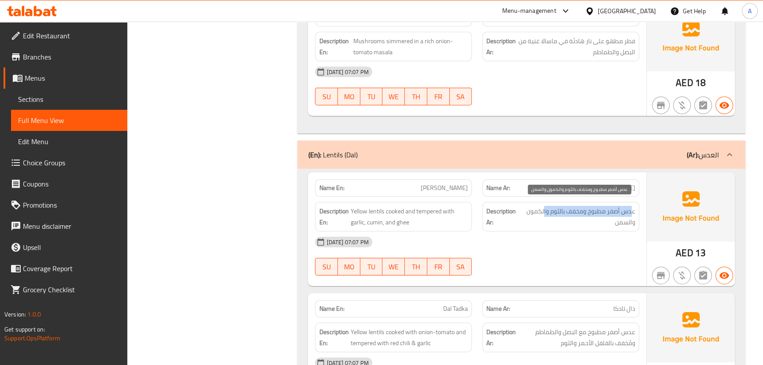
drag, startPoint x: 630, startPoint y: 208, endPoint x: 543, endPoint y: 206, distance: 86.8
click at [543, 206] on span "عدس أصفر مطبوخ ومخفف بالثوم والكمون والسمن" at bounding box center [578, 217] width 114 height 22
click at [540, 216] on span "عدس أصفر مطبوخ ومخفف بالثوم والكمون والسمن" at bounding box center [578, 217] width 114 height 22
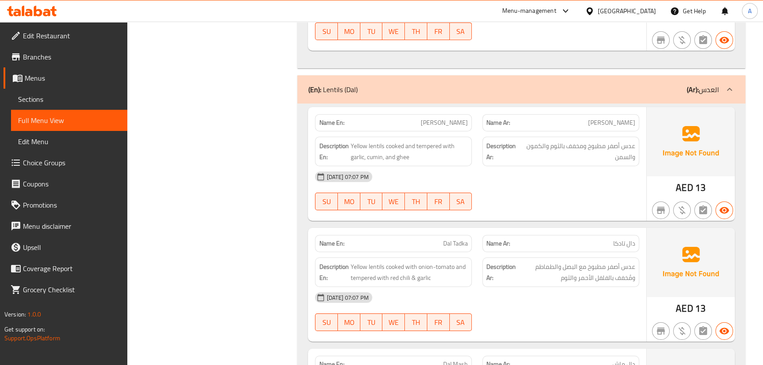
scroll to position [3745, 0]
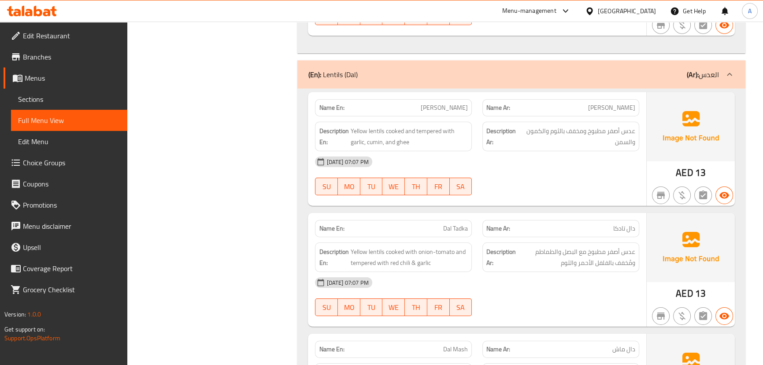
drag, startPoint x: 420, startPoint y: 221, endPoint x: 583, endPoint y: 212, distance: 163.2
click at [564, 229] on div "Name En: Dal Tadka Name Ar: دال تادكا" at bounding box center [477, 228] width 334 height 28
click at [586, 195] on div "Name En: Dal Fry Name Ar: دال فراي Description En: Yellow lentils cooked and te…" at bounding box center [477, 149] width 338 height 114
click at [604, 255] on span "عدس أصفر مطبوخ مع البصل والطماطم ومُخفف بالفلفل الأحمر والثوم" at bounding box center [577, 257] width 118 height 22
click at [625, 246] on span "عدس أصفر مطبوخ مع البصل والطماطم ومُخفف بالفلفل الأحمر والثوم" at bounding box center [577, 257] width 118 height 22
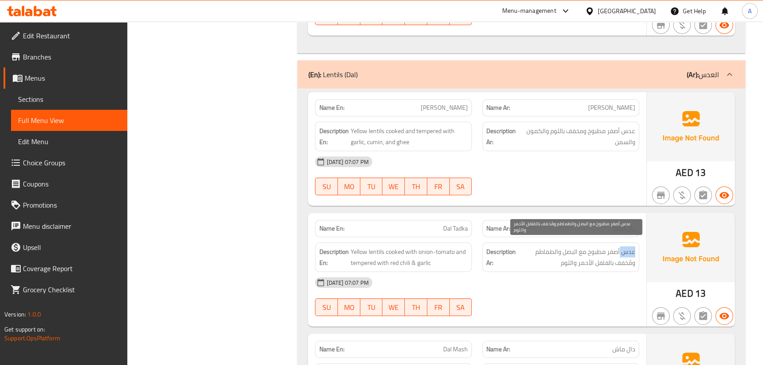
click at [625, 246] on span "عدس أصفر مطبوخ مع البصل والطماطم ومُخفف بالفلفل الأحمر والثوم" at bounding box center [577, 257] width 118 height 22
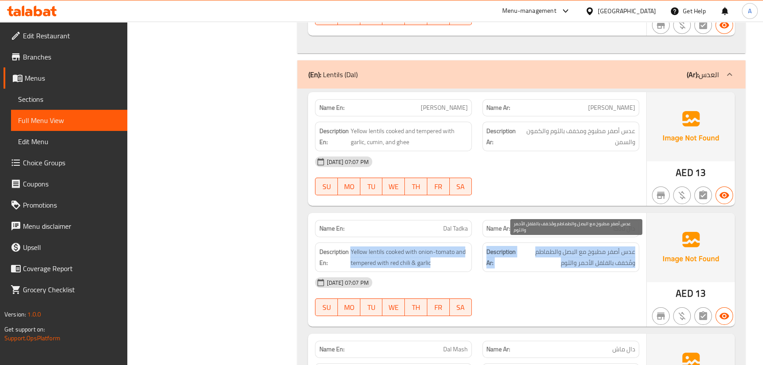
drag, startPoint x: 625, startPoint y: 246, endPoint x: 385, endPoint y: 235, distance: 239.8
click at [385, 237] on div "Description En: Yellow lentils cooked with onion-tomato and tempered with red c…" at bounding box center [477, 257] width 334 height 40
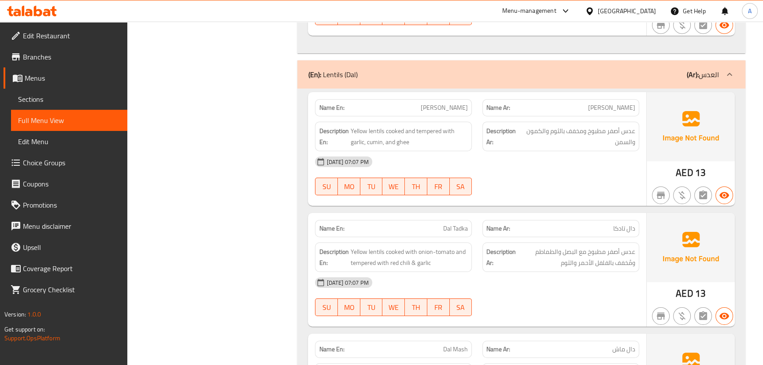
click at [331, 224] on strong "Name En:" at bounding box center [331, 228] width 25 height 9
drag, startPoint x: 331, startPoint y: 220, endPoint x: 574, endPoint y: 277, distance: 249.2
click at [574, 277] on div "Name En: Dal Tadka Name Ar: دال تادكا Description En: Yellow lentils cooked wit…" at bounding box center [477, 270] width 338 height 114
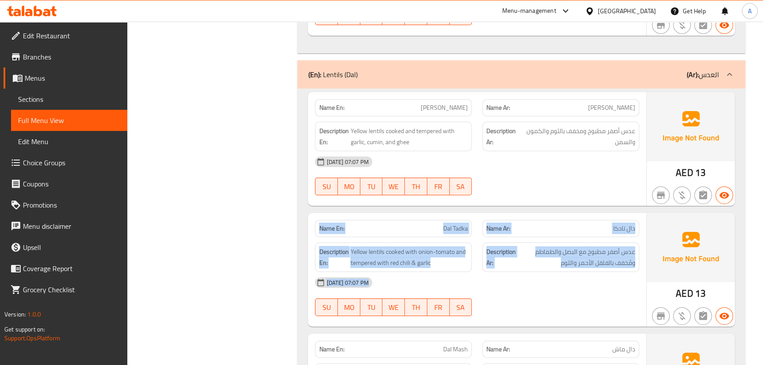
click at [574, 277] on div "[DATE] 07:07 PM" at bounding box center [477, 282] width 334 height 21
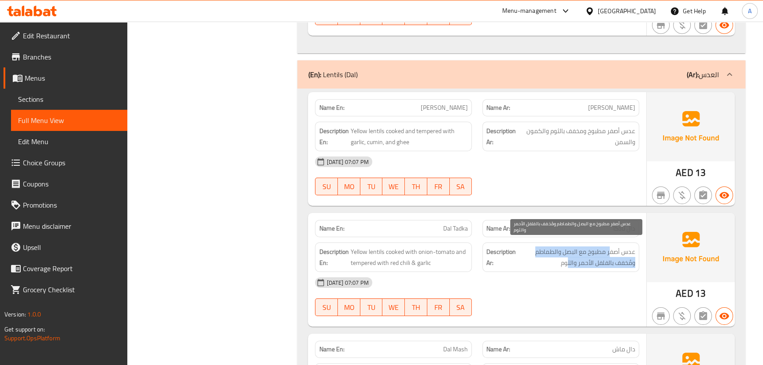
drag, startPoint x: 597, startPoint y: 249, endPoint x: 565, endPoint y: 257, distance: 33.0
click at [566, 253] on span "عدس أصفر مطبوخ مع البصل والطماطم ومُخفف بالفلفل الأحمر والثوم" at bounding box center [577, 257] width 118 height 22
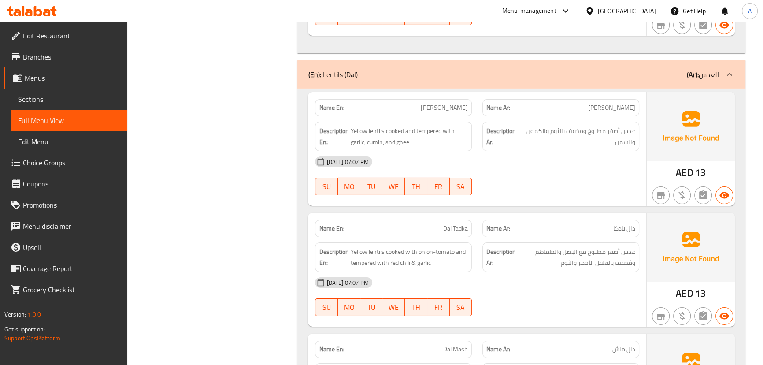
click at [584, 290] on div "[DATE] 07:07 PM SU MO TU WE TH FR SA" at bounding box center [477, 296] width 334 height 49
drag, startPoint x: 614, startPoint y: 250, endPoint x: 608, endPoint y: 250, distance: 5.7
click at [608, 250] on span "عدس أصفر مطبوخ مع البصل والطماطم ومُخفف بالفلفل الأحمر والثوم" at bounding box center [577, 257] width 118 height 22
click at [608, 298] on div "[DATE] 07:07 PM SU MO TU WE TH FR SA" at bounding box center [477, 296] width 334 height 49
drag, startPoint x: 568, startPoint y: 252, endPoint x: 562, endPoint y: 254, distance: 6.8
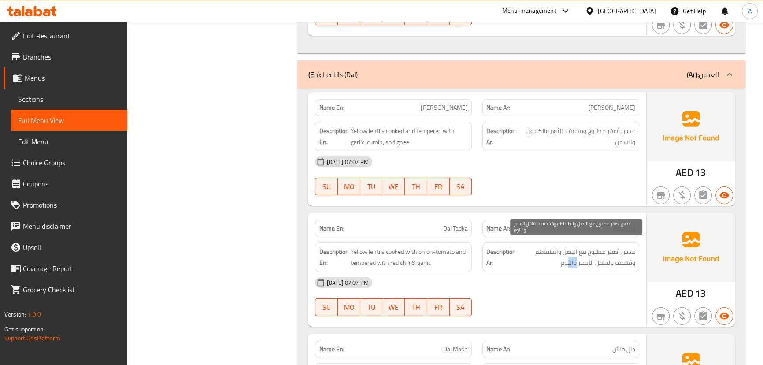
click at [563, 252] on span "عدس أصفر مطبوخ مع البصل والطماطم ومُخفف بالفلفل الأحمر والثوم" at bounding box center [577, 257] width 118 height 22
click at [559, 272] on div "[DATE] 07:07 PM" at bounding box center [477, 282] width 334 height 21
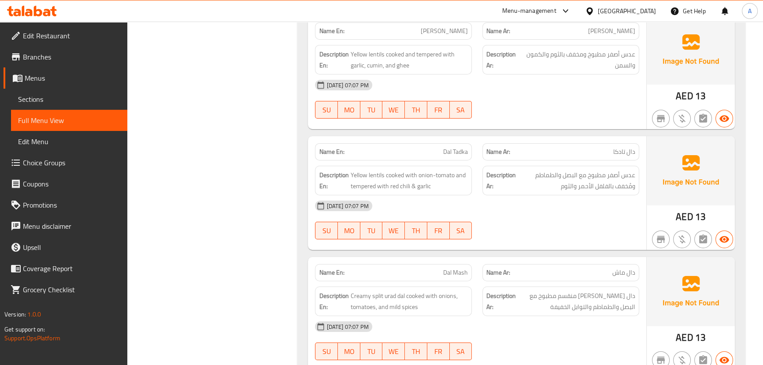
scroll to position [3825, 0]
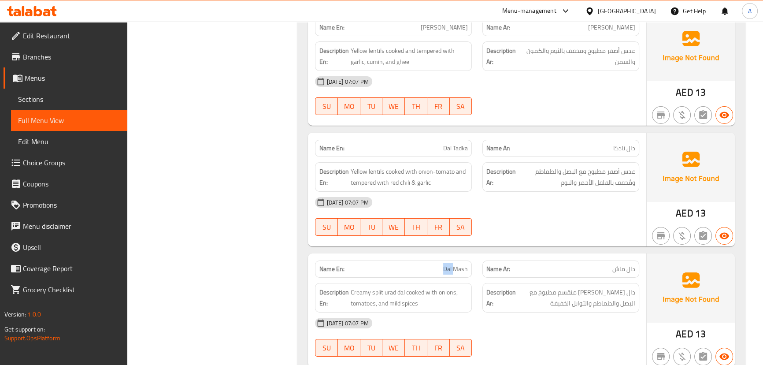
click at [476, 261] on div "Name En: [PERSON_NAME]" at bounding box center [393, 269] width 167 height 28
click at [537, 235] on div at bounding box center [560, 235] width 167 height 11
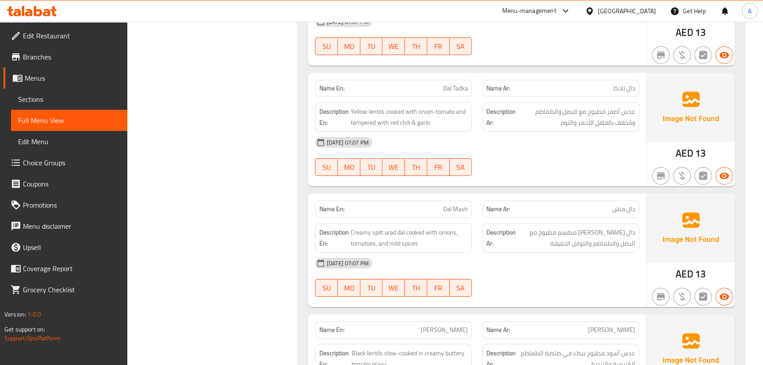
scroll to position [3985, 0]
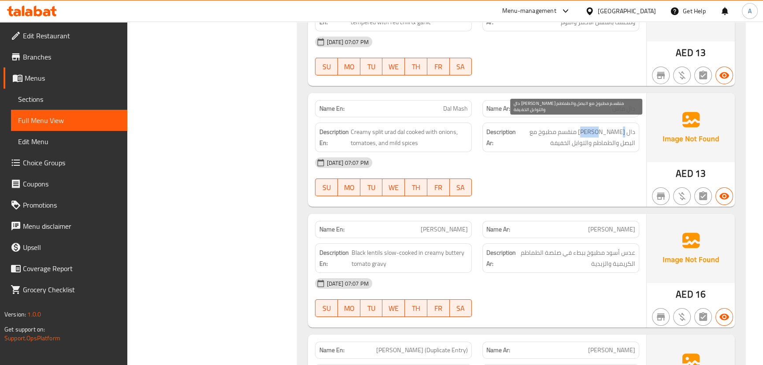
drag, startPoint x: 625, startPoint y: 126, endPoint x: 592, endPoint y: 134, distance: 33.5
click at [595, 133] on span "دال [PERSON_NAME] منقسم مطبوخ مع البصل والطماطم والتوابل الخفيفة" at bounding box center [577, 137] width 118 height 22
click at [578, 158] on div "[DATE] 07:07 PM" at bounding box center [477, 162] width 334 height 21
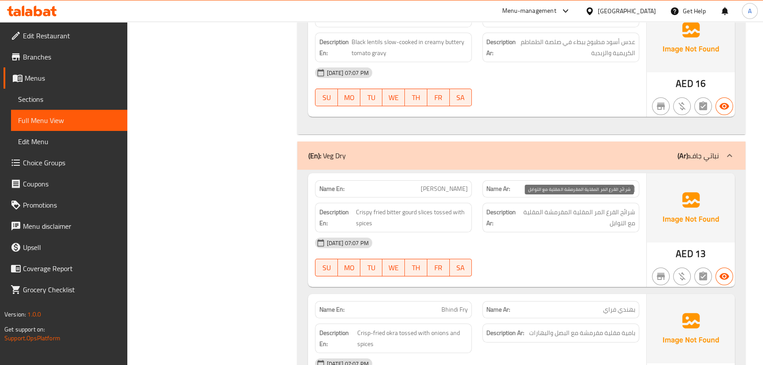
scroll to position [4396, 0]
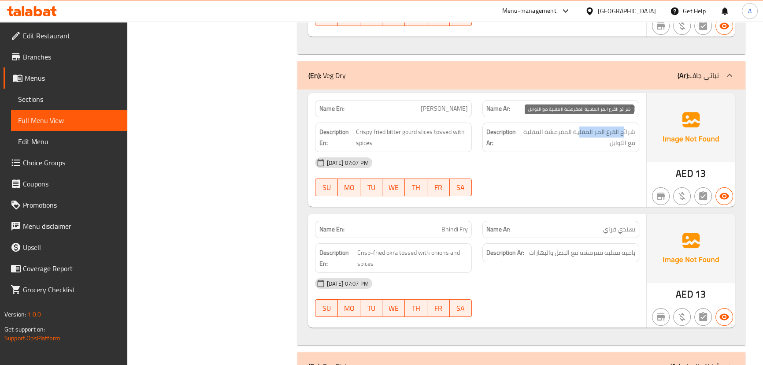
drag, startPoint x: 624, startPoint y: 128, endPoint x: 580, endPoint y: 128, distance: 43.6
click at [580, 128] on span "شرائح القرع المر المقلية المقرمشة ال[GEOGRAPHIC_DATA] مع التوابل" at bounding box center [577, 137] width 118 height 22
click at [581, 161] on div "[DATE] 07:07 PM" at bounding box center [477, 162] width 334 height 21
drag, startPoint x: 625, startPoint y: 131, endPoint x: 607, endPoint y: 133, distance: 17.8
click at [612, 132] on span "شرائح القرع المر المقلية المقرمشة ال[GEOGRAPHIC_DATA] مع التوابل" at bounding box center [577, 137] width 118 height 22
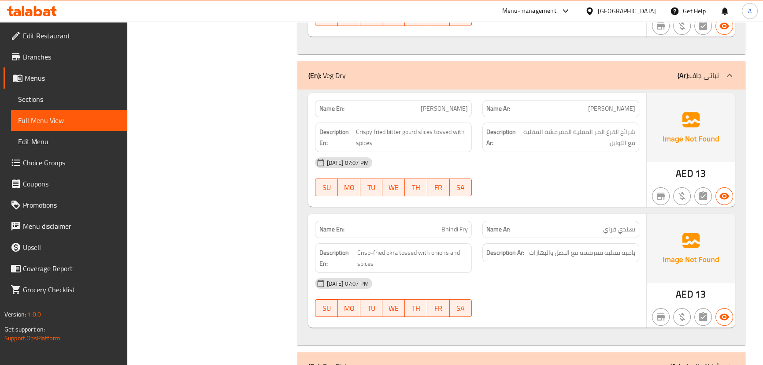
click at [584, 162] on div "[DATE] 07:07 PM" at bounding box center [477, 162] width 334 height 21
drag, startPoint x: 628, startPoint y: 126, endPoint x: 611, endPoint y: 126, distance: 16.7
click at [611, 126] on span "شرائح القرع المر المقلية المقرمشة ال[GEOGRAPHIC_DATA] مع التوابل" at bounding box center [577, 137] width 118 height 22
drag, startPoint x: 543, startPoint y: 124, endPoint x: 529, endPoint y: 125, distance: 14.6
click at [529, 126] on span "شرائح القرع المر المقلية المقرمشة ال[GEOGRAPHIC_DATA] مع التوابل" at bounding box center [577, 137] width 118 height 22
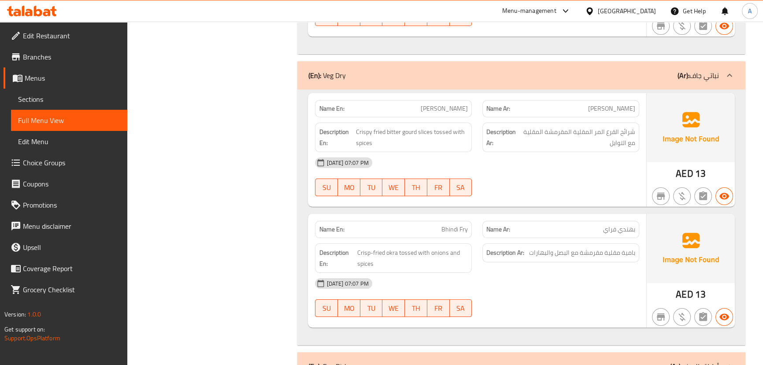
click at [559, 166] on div "[DATE] 07:07 PM" at bounding box center [477, 162] width 334 height 21
drag, startPoint x: 360, startPoint y: 132, endPoint x: 522, endPoint y: 154, distance: 163.5
click at [452, 139] on span "Crispy fried bitter gourd slices tossed with spices" at bounding box center [411, 137] width 112 height 22
click at [524, 154] on div "[DATE] 07:07 PM" at bounding box center [477, 162] width 334 height 21
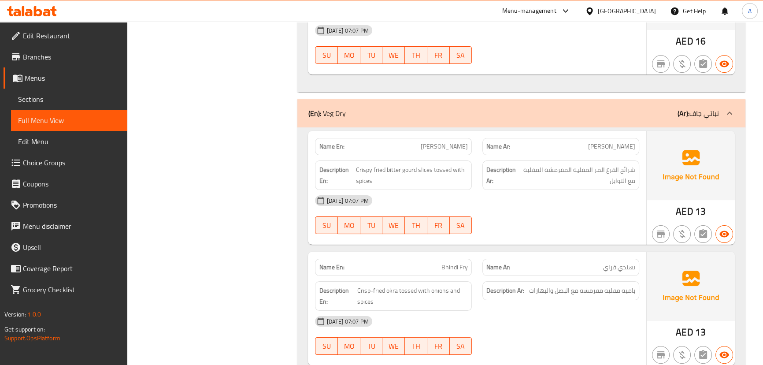
scroll to position [4477, 0]
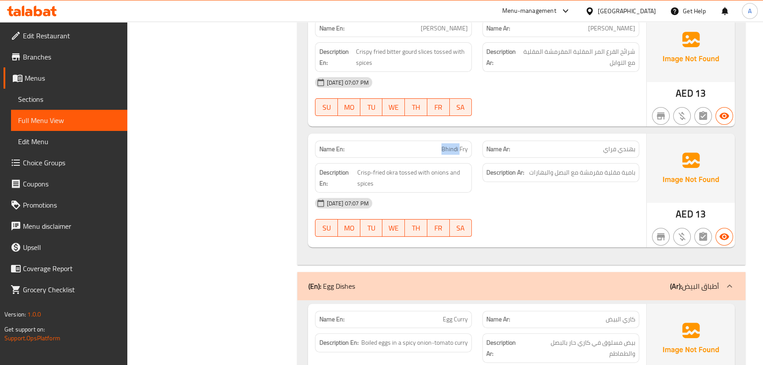
drag, startPoint x: 437, startPoint y: 144, endPoint x: 459, endPoint y: 146, distance: 22.1
click at [459, 146] on p "Name En: Bhindi Fry" at bounding box center [393, 148] width 149 height 9
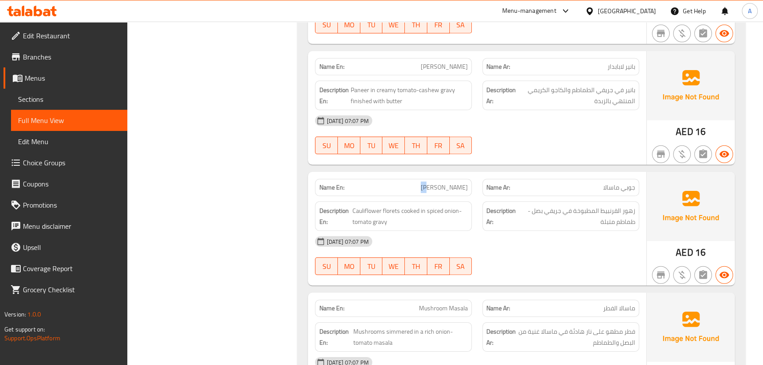
drag, startPoint x: 413, startPoint y: 177, endPoint x: 540, endPoint y: 181, distance: 127.4
click at [532, 181] on div "Name En: [PERSON_NAME] Name Ar: [PERSON_NAME]" at bounding box center [477, 188] width 334 height 28
click at [603, 127] on div "[DATE] 07:07 PM SU MO TU WE TH FR SA" at bounding box center [477, 134] width 334 height 49
drag, startPoint x: 577, startPoint y: 180, endPoint x: 566, endPoint y: 175, distance: 12.6
click at [568, 179] on div "Name Ar: [PERSON_NAME]" at bounding box center [560, 187] width 157 height 17
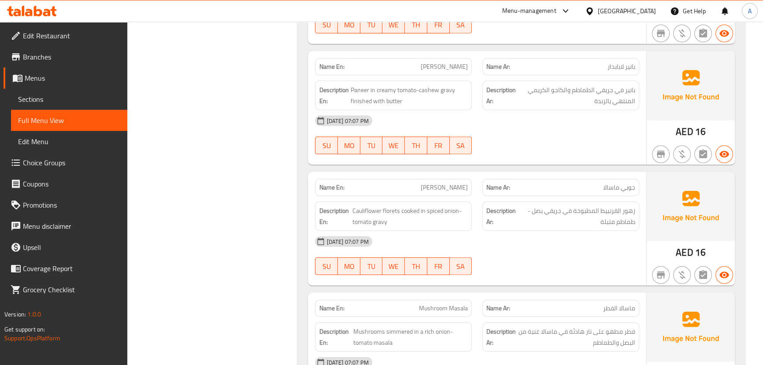
drag, startPoint x: 568, startPoint y: 145, endPoint x: 619, endPoint y: 15, distance: 139.4
click at [568, 143] on div "[DATE] 07:07 PM SU MO TU WE TH FR SA" at bounding box center [477, 134] width 334 height 49
drag, startPoint x: 540, startPoint y: 118, endPoint x: 534, endPoint y: 122, distance: 7.3
click at [538, 119] on div "[DATE] 07:07 PM" at bounding box center [477, 120] width 334 height 21
drag, startPoint x: 395, startPoint y: 189, endPoint x: 529, endPoint y: 151, distance: 139.7
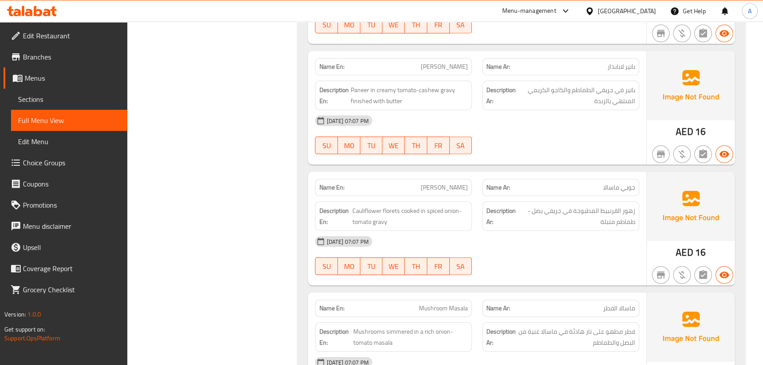
click at [543, 142] on div "[DATE] 07:07 PM SU MO TU WE TH FR SA" at bounding box center [477, 134] width 334 height 49
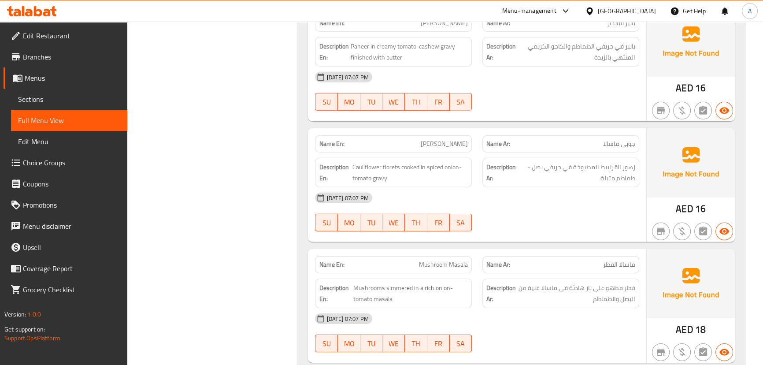
scroll to position [3454, 0]
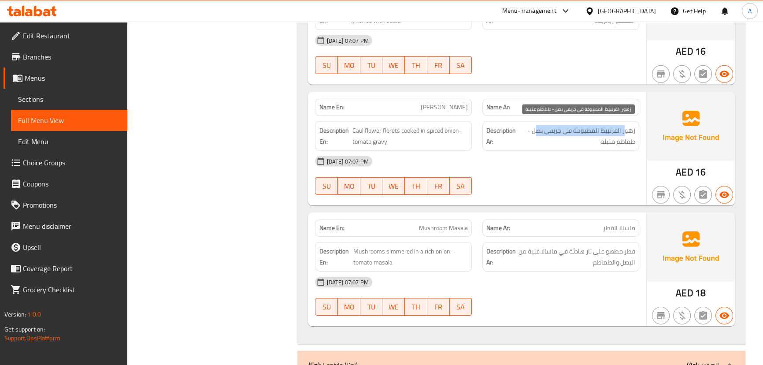
drag, startPoint x: 625, startPoint y: 120, endPoint x: 537, endPoint y: 125, distance: 88.2
click at [537, 125] on span "زهور القرنبيط المطبوخة في جريفي بصل - طماطم متبلة" at bounding box center [577, 136] width 116 height 22
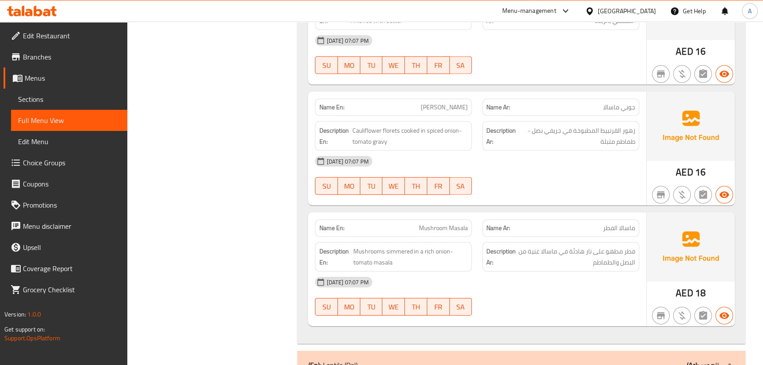
click at [584, 174] on div "[DATE] 07:07 PM SU MO TU WE TH FR SA" at bounding box center [477, 175] width 334 height 49
drag, startPoint x: 628, startPoint y: 139, endPoint x: 591, endPoint y: 140, distance: 36.6
click at [595, 139] on span "زهور القرنبيط المطبوخة في جريفي بصل - طماطم متبلة" at bounding box center [577, 136] width 116 height 22
drag, startPoint x: 534, startPoint y: 206, endPoint x: 508, endPoint y: 209, distance: 26.2
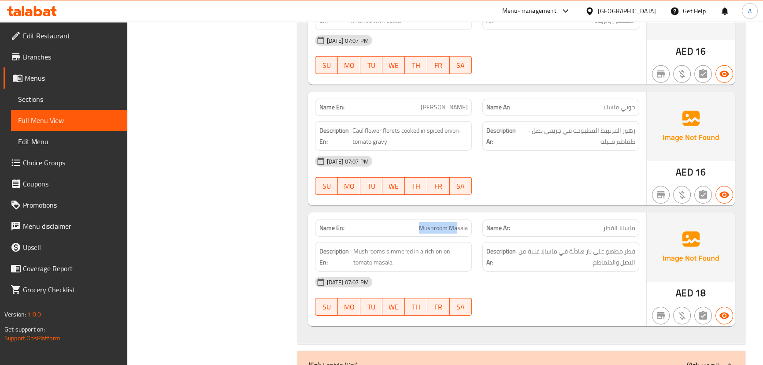
click at [493, 229] on div "Name En: Mushroom Masala Name Ar: ماسالا الفطر" at bounding box center [477, 228] width 334 height 28
click at [621, 282] on div "[DATE] 07:07 PM" at bounding box center [477, 281] width 334 height 21
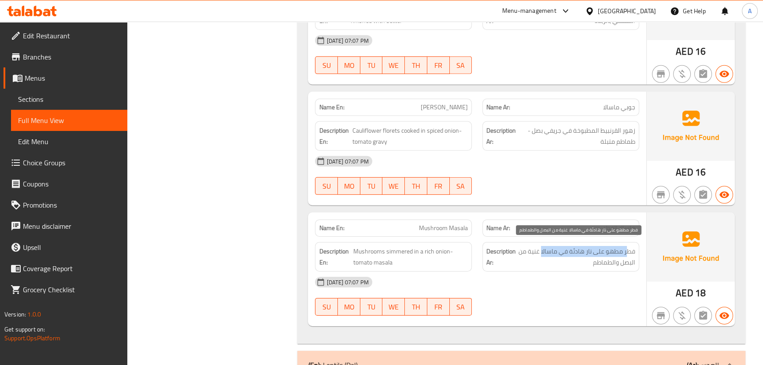
drag, startPoint x: 628, startPoint y: 248, endPoint x: 542, endPoint y: 249, distance: 86.3
click at [542, 249] on span "فطر مطهو على نار هادئة في ماسالا غنية من البصل والطماطم" at bounding box center [577, 257] width 118 height 22
click at [608, 254] on span "فطر مطهو على نار هادئة في ماسالا غنية من البصل والطماطم" at bounding box center [577, 257] width 118 height 22
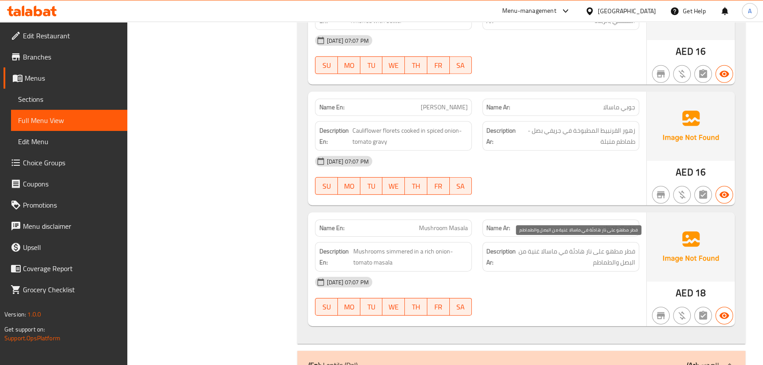
click at [589, 273] on div "[DATE] 07:07 PM" at bounding box center [477, 281] width 334 height 21
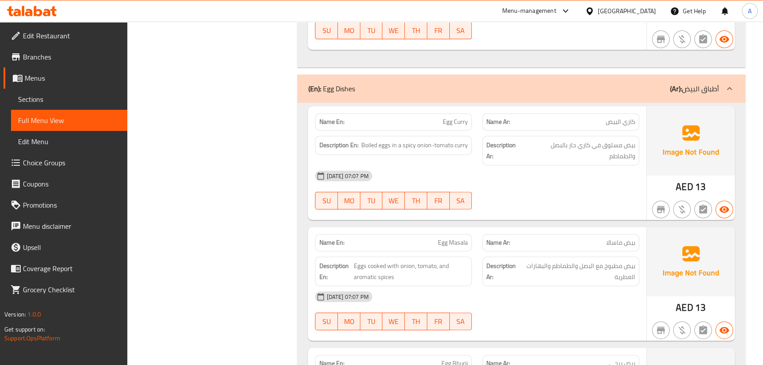
scroll to position [4687, 0]
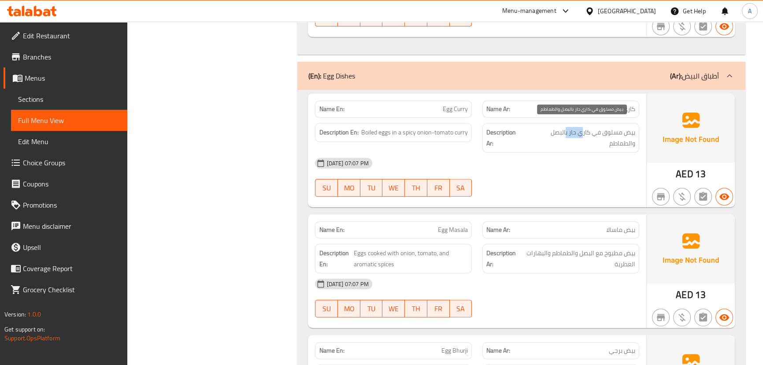
click at [565, 127] on span "بيض مسلوق في كاري حار بالبصل والطماطم" at bounding box center [580, 138] width 110 height 22
click at [607, 178] on div "[DATE] 07:07 PM SU MO TU WE TH FR SA" at bounding box center [477, 176] width 334 height 49
drag, startPoint x: 621, startPoint y: 137, endPoint x: 588, endPoint y: 170, distance: 47.0
click at [603, 143] on div "Description Ar: بيض مسلوق في كاري حار بالبصل والطماطم" at bounding box center [560, 138] width 157 height 30
click at [581, 184] on div "[DATE] 07:07 PM SU MO TU WE TH FR SA" at bounding box center [477, 176] width 334 height 49
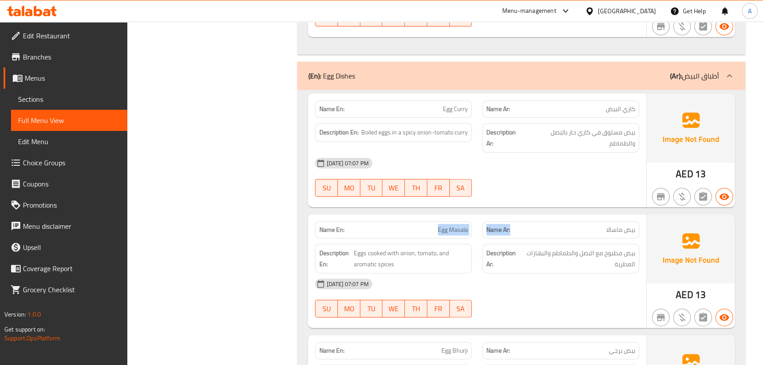
click at [529, 225] on div "Name En: Egg Masala Name Ar: بيض ماسالا" at bounding box center [477, 230] width 334 height 28
click at [558, 193] on div at bounding box center [560, 196] width 167 height 11
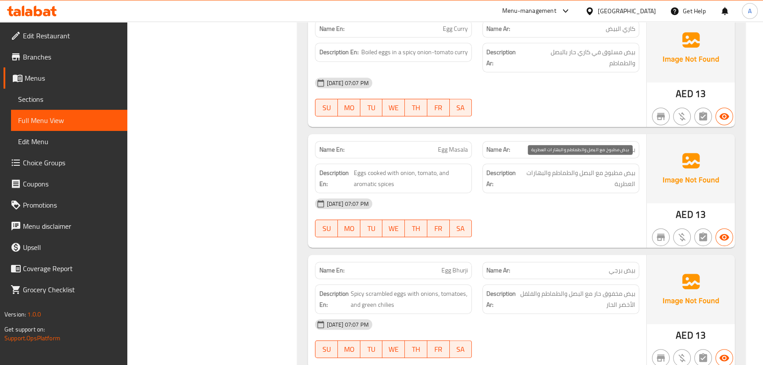
click at [630, 168] on span "بيض مطبوخ مع البصل والطماطم والبهارات العطرية" at bounding box center [578, 178] width 114 height 22
drag, startPoint x: 630, startPoint y: 168, endPoint x: 603, endPoint y: 168, distance: 27.3
click at [603, 168] on span "بيض مطبوخ مع البصل والطماطم والبهارات العطرية" at bounding box center [578, 178] width 114 height 22
click at [602, 205] on div "[DATE] 07:07 PM" at bounding box center [477, 203] width 334 height 21
drag, startPoint x: 481, startPoint y: 266, endPoint x: 529, endPoint y: 237, distance: 56.1
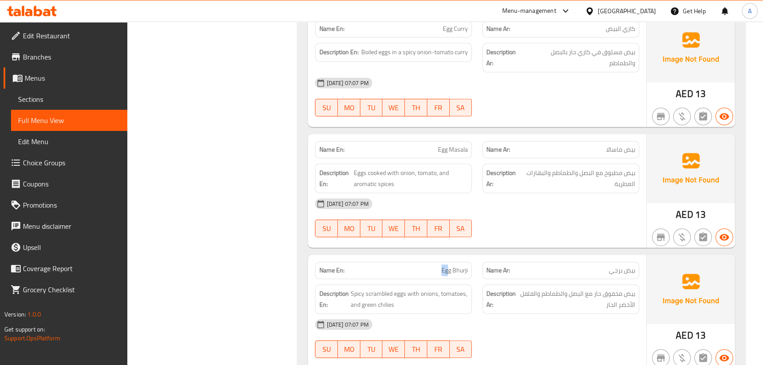
click at [488, 266] on div "Name En: Egg Bhurji Name Ar: بيض برجي" at bounding box center [477, 270] width 334 height 28
click at [529, 235] on div at bounding box center [560, 237] width 167 height 11
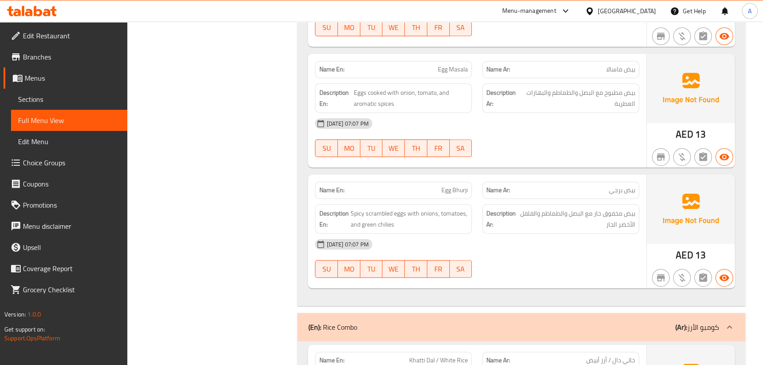
scroll to position [4967, 0]
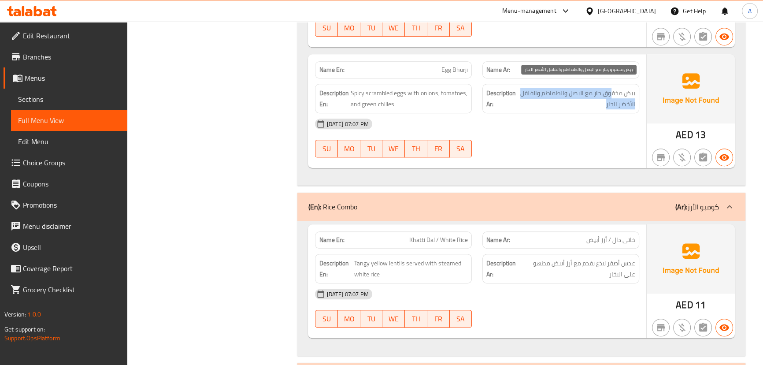
drag, startPoint x: 548, startPoint y: 92, endPoint x: 542, endPoint y: 94, distance: 6.3
click at [543, 93] on span "بيض مخفوق حار مع البصل والطماطم والفلفل الأخضر الحار" at bounding box center [576, 99] width 117 height 22
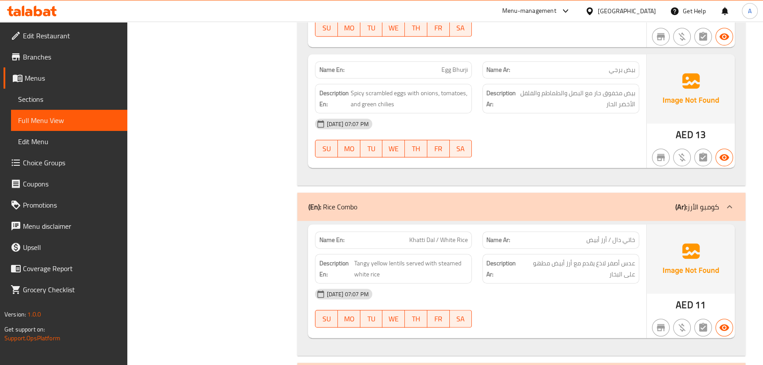
click at [538, 115] on div "[DATE] 07:07 PM" at bounding box center [477, 123] width 334 height 21
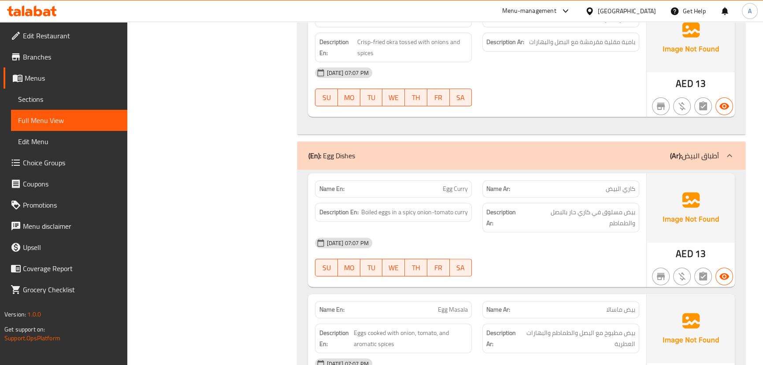
drag, startPoint x: 396, startPoint y: 185, endPoint x: 506, endPoint y: 232, distance: 119.0
click at [468, 194] on div "Name En: Egg Curry Name Ar: كاري البيض Description En: Boiled eggs in a spicy o…" at bounding box center [477, 230] width 338 height 114
click at [519, 243] on div "[DATE] 07:07 PM" at bounding box center [477, 242] width 334 height 21
drag, startPoint x: 634, startPoint y: 181, endPoint x: 592, endPoint y: 185, distance: 43.0
click at [595, 184] on p "Name Ar: كاري البيض" at bounding box center [560, 188] width 149 height 9
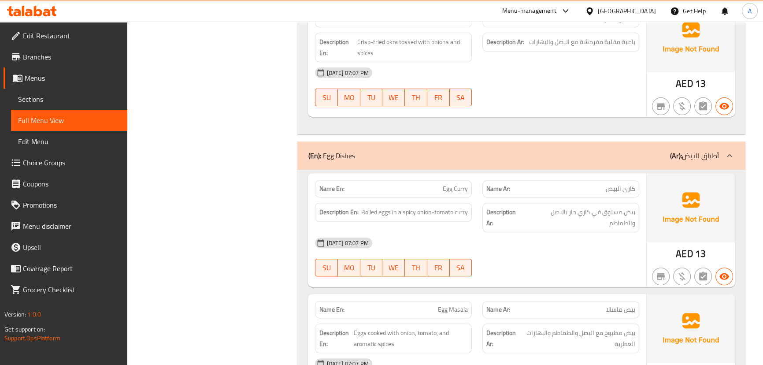
click at [589, 244] on div "[DATE] 07:07 PM" at bounding box center [477, 242] width 334 height 21
drag, startPoint x: 625, startPoint y: 203, endPoint x: 605, endPoint y: 204, distance: 20.7
click at [605, 207] on span "بيض مسلوق في كاري حار بالبصل والطماطم" at bounding box center [580, 218] width 110 height 22
click at [590, 232] on div "[DATE] 07:07 PM" at bounding box center [477, 242] width 334 height 21
drag, startPoint x: 596, startPoint y: 208, endPoint x: 558, endPoint y: 207, distance: 37.9
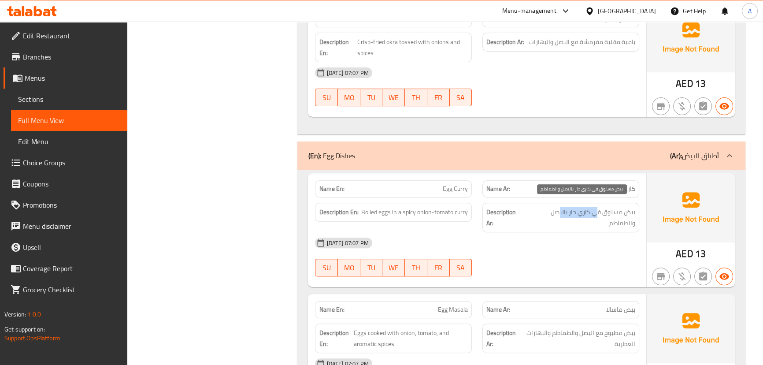
click at [558, 207] on span "بيض مسلوق في كاري حار بالبصل والطماطم" at bounding box center [580, 218] width 110 height 22
click at [554, 218] on span "بيض مسلوق في كاري حار بالبصل والطماطم" at bounding box center [580, 218] width 110 height 22
drag, startPoint x: 567, startPoint y: 203, endPoint x: 556, endPoint y: 209, distance: 12.4
click at [557, 207] on span "بيض مسلوق في كاري حار بالبصل والطماطم" at bounding box center [580, 218] width 110 height 22
click at [566, 238] on div "[DATE] 07:07 PM" at bounding box center [477, 242] width 334 height 21
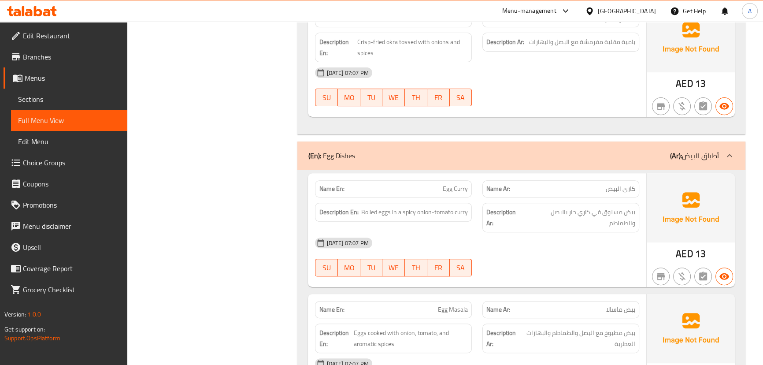
scroll to position [4727, 0]
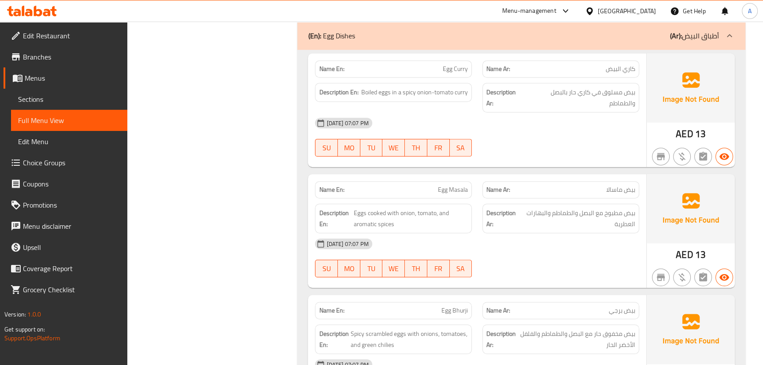
click at [498, 195] on div "Name En: Egg Masala Name Ar: بيض ماسالا Description En: Eggs cooked with onion,…" at bounding box center [477, 231] width 338 height 114
click at [548, 255] on div "[DATE] 07:07 PM SU MO TU WE TH FR SA" at bounding box center [477, 257] width 334 height 49
click at [628, 207] on span "بيض مطبوخ مع البصل والطماطم والبهارات العطرية" at bounding box center [578, 218] width 114 height 22
drag, startPoint x: 628, startPoint y: 202, endPoint x: 618, endPoint y: 203, distance: 9.8
click at [618, 207] on span "بيض مطبوخ مع البصل والطماطم والبهارات العطرية" at bounding box center [578, 218] width 114 height 22
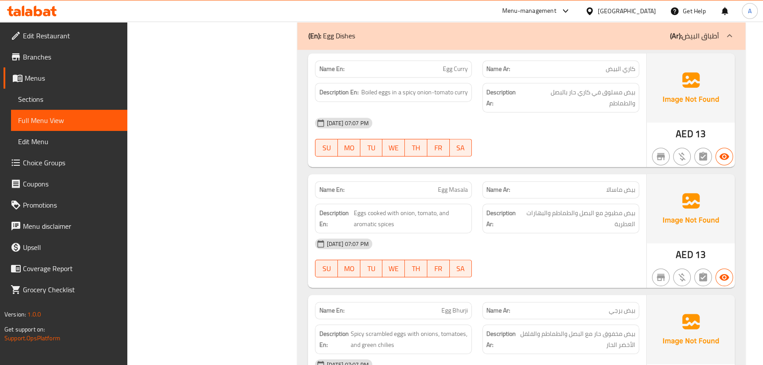
click at [608, 242] on div "[DATE] 07:07 PM" at bounding box center [477, 243] width 334 height 21
drag, startPoint x: 568, startPoint y: 209, endPoint x: 515, endPoint y: 220, distance: 53.9
click at [516, 211] on h6 "Description Ar: بيض مطبوخ مع البصل والطماطم والبهارات العطرية" at bounding box center [560, 218] width 149 height 22
click at [535, 272] on div at bounding box center [560, 277] width 167 height 11
drag, startPoint x: 370, startPoint y: 216, endPoint x: 511, endPoint y: 237, distance: 142.5
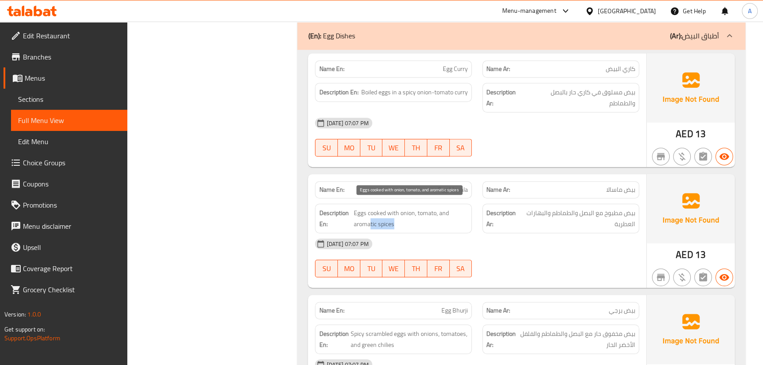
click at [443, 222] on span "Eggs cooked with onion, tomato, and aromatic spices" at bounding box center [411, 218] width 114 height 22
click at [513, 238] on div "[DATE] 07:07 PM" at bounding box center [477, 243] width 334 height 21
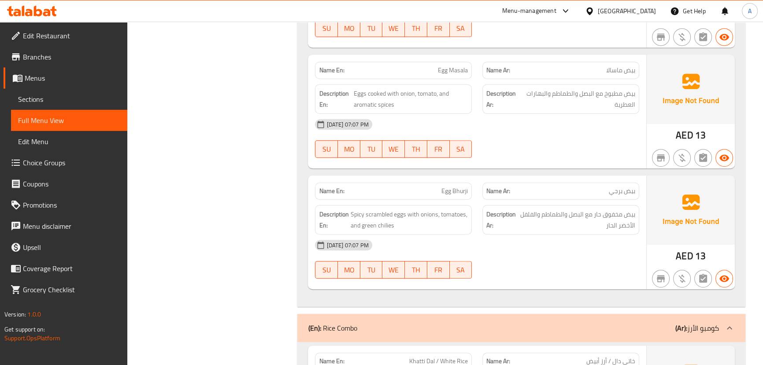
scroll to position [4847, 0]
drag, startPoint x: 427, startPoint y: 185, endPoint x: 510, endPoint y: 189, distance: 82.9
click at [495, 192] on div "Name En: Egg Bhurji Name Ar: بيض برجي Description En: Spicy scrambled eggs with…" at bounding box center [477, 231] width 338 height 114
click at [536, 155] on div "Name En: Egg Masala Name Ar: بيض ماسالا Description En: Eggs cooked with onion,…" at bounding box center [477, 111] width 338 height 114
drag, startPoint x: 612, startPoint y: 207, endPoint x: 550, endPoint y: 211, distance: 62.2
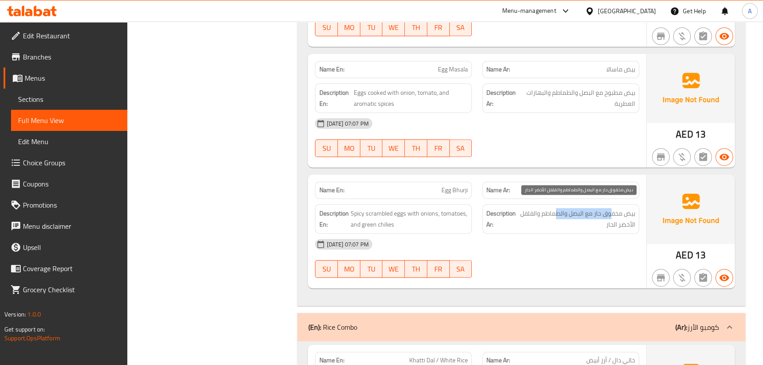
click at [553, 208] on span "بيض مخفوق حار مع البصل والطماطم والفلفل الأخضر الحار" at bounding box center [576, 219] width 117 height 22
click at [546, 237] on div "[DATE] 07:07 PM" at bounding box center [477, 243] width 334 height 21
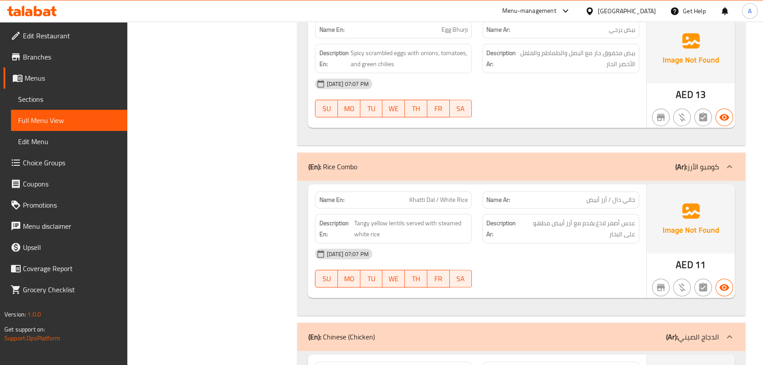
click at [463, 196] on p "Name En: Khatti Dal / White Rice" at bounding box center [393, 199] width 149 height 9
drag, startPoint x: 628, startPoint y: 194, endPoint x: 600, endPoint y: 193, distance: 27.3
click at [600, 195] on span "خاتي دال / أرز أبيض" at bounding box center [610, 199] width 49 height 9
drag, startPoint x: 622, startPoint y: 216, endPoint x: 533, endPoint y: 218, distance: 89.0
click at [533, 218] on span "عدس أصفر لاذع يقدم مع أرز أبيض مطهو على البخار" at bounding box center [578, 229] width 114 height 22
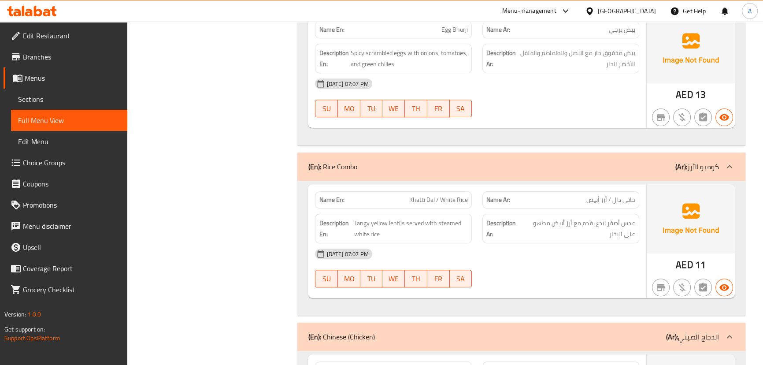
click at [551, 251] on div "[DATE] 07:07 PM" at bounding box center [477, 253] width 334 height 21
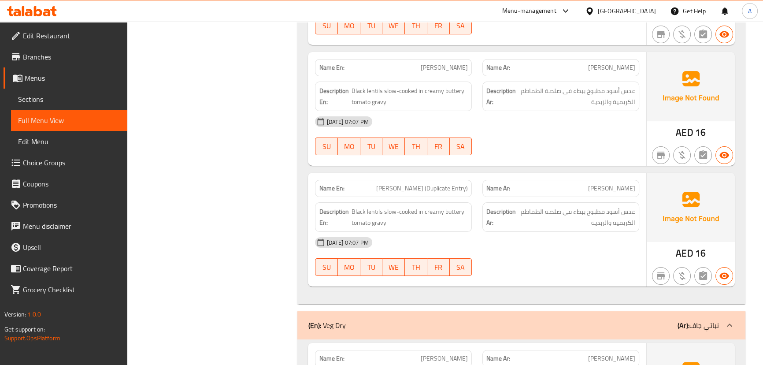
click at [397, 184] on span "[PERSON_NAME] (Duplicate Entry)" at bounding box center [422, 188] width 92 height 9
drag, startPoint x: 397, startPoint y: 184, endPoint x: 465, endPoint y: 180, distance: 68.4
click at [465, 184] on span "[PERSON_NAME] (Duplicate Entry)" at bounding box center [422, 188] width 92 height 9
copy span "[PERSON_NAME] (Duplicate Entry)"
drag, startPoint x: 608, startPoint y: 207, endPoint x: 549, endPoint y: 208, distance: 59.5
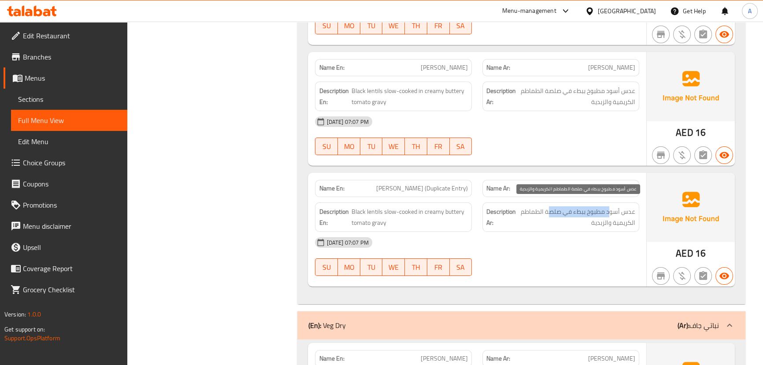
click at [549, 208] on span "عدس أسود مطبوخ ببطء في صلصة الطماطم الكريمية [PERSON_NAME]" at bounding box center [577, 217] width 118 height 22
click at [559, 243] on div "[DATE] 07:07 PM" at bounding box center [477, 242] width 334 height 21
drag, startPoint x: 624, startPoint y: 214, endPoint x: 553, endPoint y: 224, distance: 71.6
click at [584, 218] on span "عدس أسود مطبوخ ببطء في صلصة الطماطم الكريمية [PERSON_NAME]" at bounding box center [577, 217] width 118 height 22
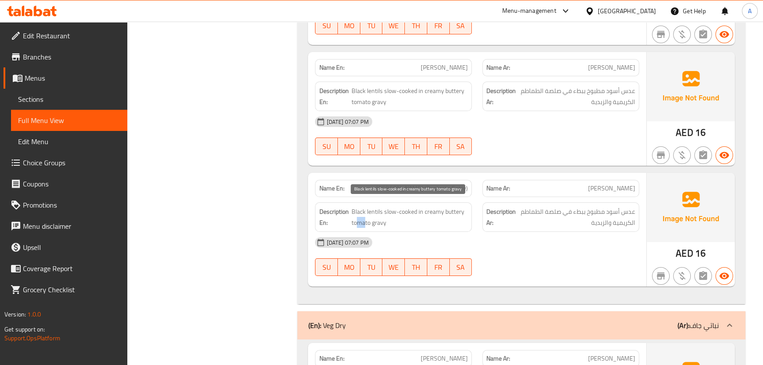
click at [416, 214] on span "Black lentils slow-cooked in creamy buttery tomato gravy" at bounding box center [409, 217] width 116 height 22
click at [498, 232] on div "[DATE] 07:07 PM" at bounding box center [477, 242] width 334 height 21
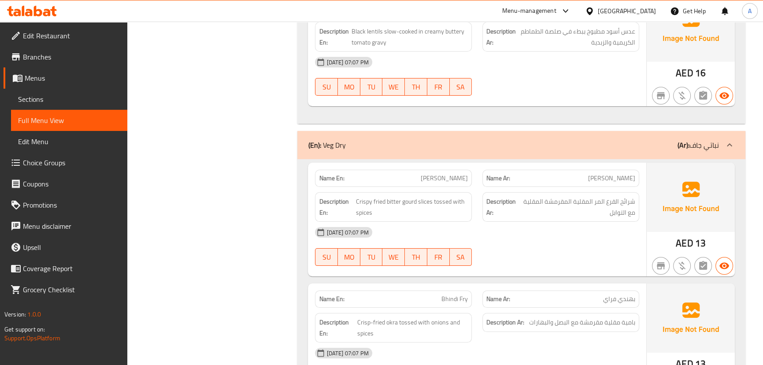
scroll to position [4347, 0]
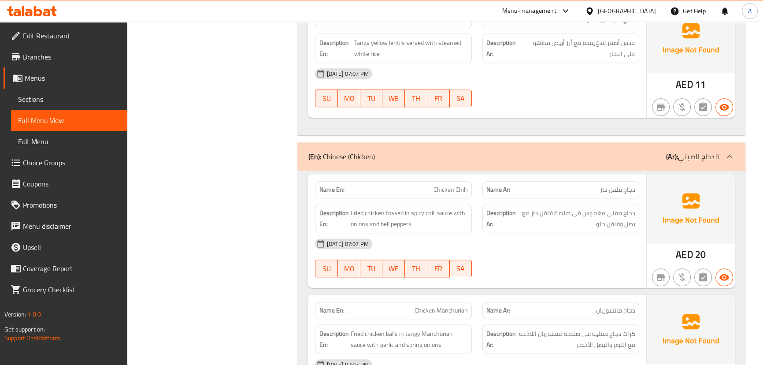
click at [562, 186] on p "Name Ar: دجاج فلفل حار" at bounding box center [560, 189] width 149 height 9
click at [581, 254] on div "[DATE] 07:07 PM SU MO TU WE TH FR SA" at bounding box center [477, 257] width 334 height 49
drag, startPoint x: 611, startPoint y: 209, endPoint x: 582, endPoint y: 251, distance: 51.3
click at [562, 210] on span "دجاج مقلي مغموس في صلصة فلفل حار مع بصل وفلفل حلو" at bounding box center [577, 218] width 118 height 22
click at [584, 254] on div "[DATE] 07:07 PM SU MO TU WE TH FR SA" at bounding box center [477, 257] width 334 height 49
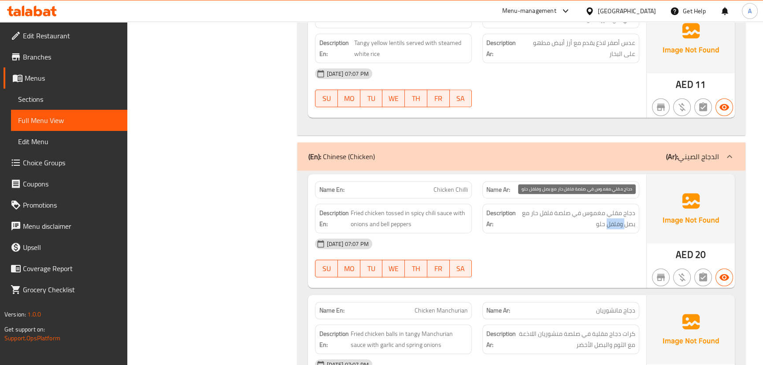
drag, startPoint x: 619, startPoint y: 218, endPoint x: 563, endPoint y: 224, distance: 55.8
click at [598, 220] on span "دجاج مقلي مغموس في صلصة فلفل حار مع بصل وفلفل حلو" at bounding box center [577, 218] width 118 height 22
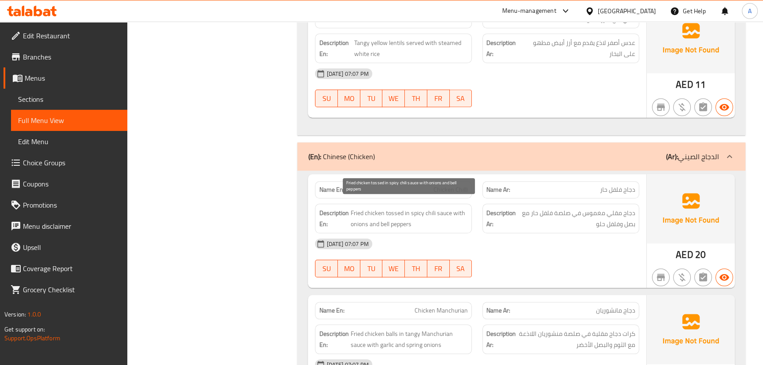
drag, startPoint x: 375, startPoint y: 203, endPoint x: 597, endPoint y: 283, distance: 236.2
click at [448, 230] on div "Name En: Chicken Chilli Name Ar: دجاج فلفل حار Description En: Fried chicken to…" at bounding box center [477, 231] width 338 height 114
click at [597, 283] on div "Name En: Chicken Chilli Name Ar: دجاج فلفل حار Description En: Fried chicken to…" at bounding box center [520, 358] width 447 height 376
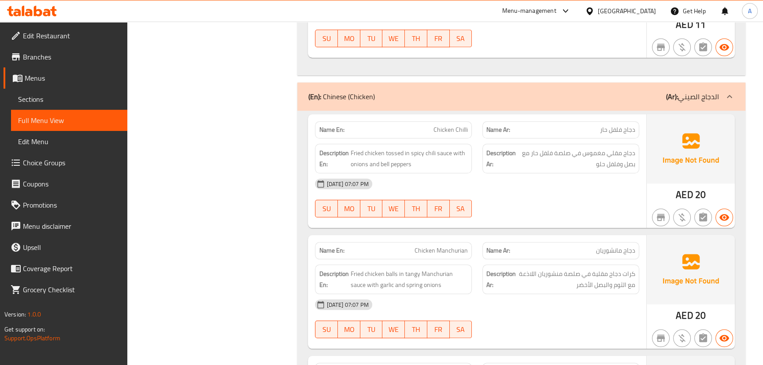
scroll to position [5307, 0]
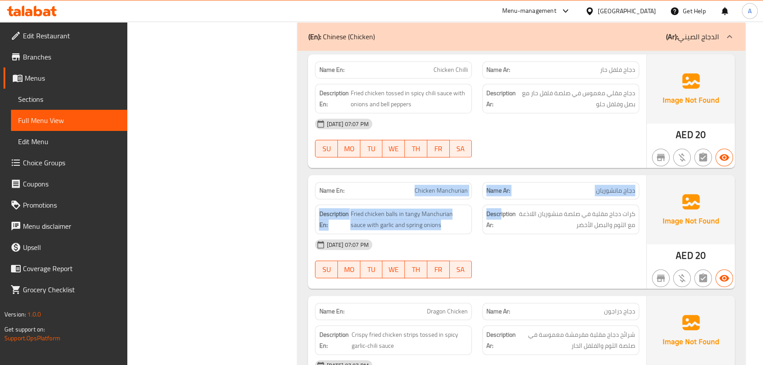
click at [521, 199] on div "Name En: Chicken Manchurian Name Ar: دجاج مانشوريان Description En: Fried chick…" at bounding box center [477, 232] width 338 height 114
click at [565, 254] on div "[DATE] 07:07 PM SU MO TU WE TH FR SA" at bounding box center [477, 258] width 334 height 49
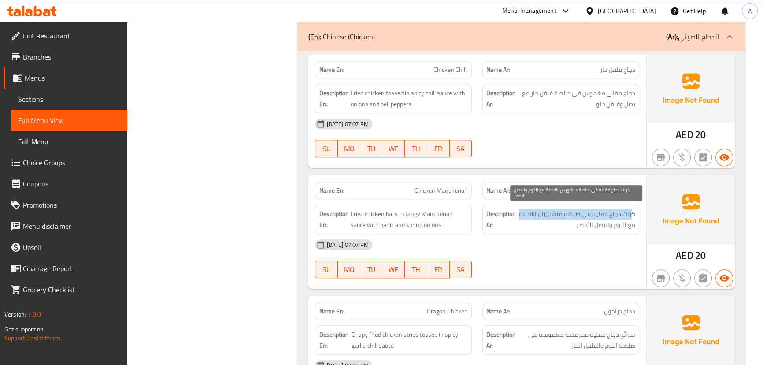
drag, startPoint x: 627, startPoint y: 205, endPoint x: 520, endPoint y: 202, distance: 107.5
click at [520, 208] on span "كرات دجاج مقلية في صلصة منشوريان اللاذعة مع الثوم والبصل الأخضر" at bounding box center [577, 219] width 118 height 22
click at [595, 217] on span "كرات دجاج مقلية في صلصة منشوريان اللاذعة مع الثوم والبصل الأخضر" at bounding box center [577, 219] width 118 height 22
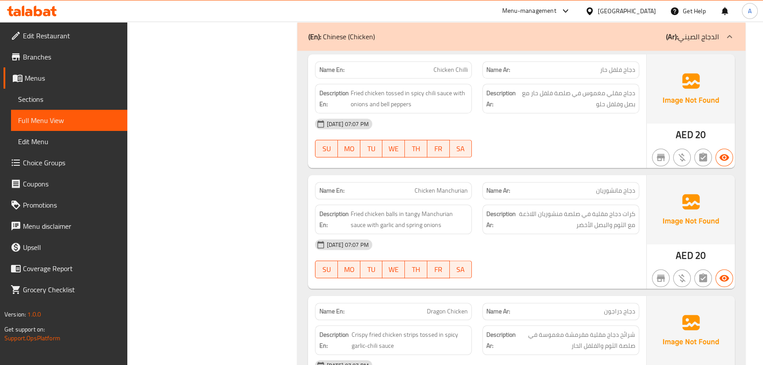
click at [575, 251] on div "[DATE] 07:07 PM SU MO TU WE TH FR SA" at bounding box center [477, 258] width 334 height 49
drag, startPoint x: 409, startPoint y: 64, endPoint x: 520, endPoint y: 101, distance: 116.7
click at [512, 72] on div "Name En: Chicken Chilli Name Ar: دجاج فلفل حار Description En: Fried chicken to…" at bounding box center [477, 111] width 338 height 114
drag, startPoint x: 523, startPoint y: 107, endPoint x: 523, endPoint y: 116, distance: 8.8
click at [525, 113] on div "[DATE] 07:07 PM" at bounding box center [477, 123] width 334 height 21
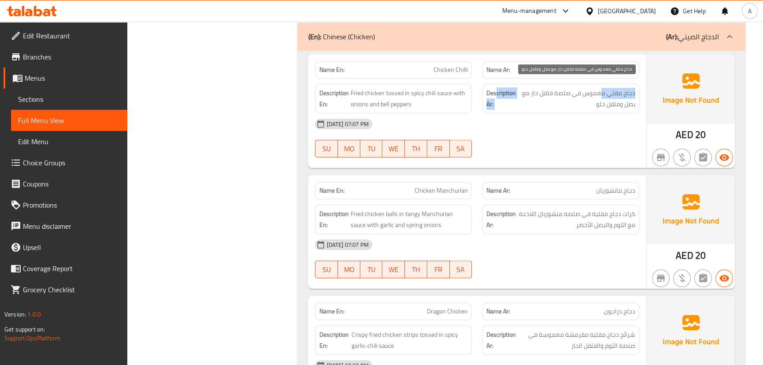
drag, startPoint x: 558, startPoint y: 86, endPoint x: 495, endPoint y: 84, distance: 62.6
click at [495, 88] on h6 "Description Ar: دجاج مقلي مغموس في صلصة فلفل حار مع بصل وفلفل حلو" at bounding box center [560, 99] width 149 height 22
click at [573, 113] on div "[DATE] 07:07 PM" at bounding box center [477, 123] width 334 height 21
click at [600, 94] on span "دجاج مقلي مغموس في صلصة فلفل حار مع بصل وفلفل حلو" at bounding box center [577, 99] width 118 height 22
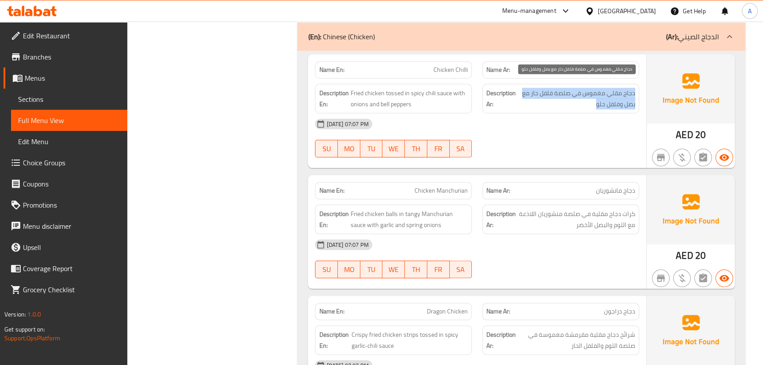
drag, startPoint x: 600, startPoint y: 94, endPoint x: 341, endPoint y: 88, distance: 259.5
click at [341, 88] on div "Description En: Fried chicken tossed in spicy chili sauce with onions and bell …" at bounding box center [477, 98] width 334 height 40
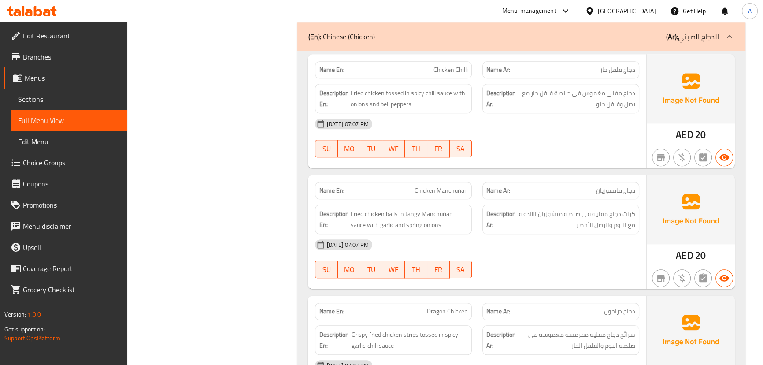
click at [532, 152] on div at bounding box center [560, 157] width 167 height 11
click at [467, 187] on div "Name En: Chicken Manchurian" at bounding box center [393, 190] width 157 height 17
click at [521, 164] on div "Name En: Chicken Chilli Name Ar: دجاج فلفل حار Description En: Fried chicken to…" at bounding box center [520, 239] width 447 height 376
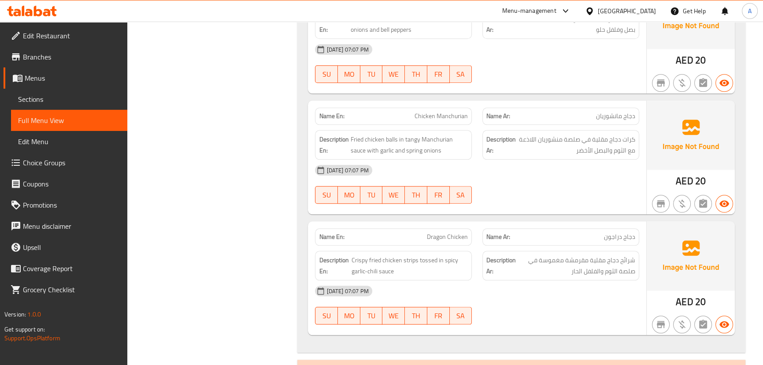
scroll to position [5387, 0]
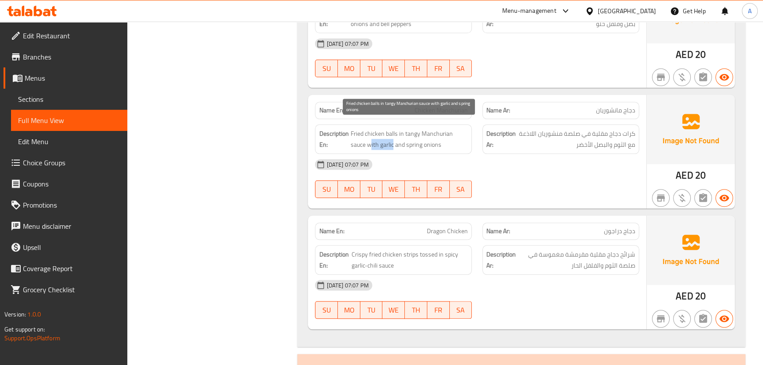
drag, startPoint x: 354, startPoint y: 139, endPoint x: 565, endPoint y: 186, distance: 216.6
click at [442, 155] on div "Name En: Chicken Manchurian Name Ar: دجاج مانشوريان Description En: Fried chick…" at bounding box center [477, 152] width 338 height 114
click at [565, 192] on div at bounding box center [560, 197] width 167 height 11
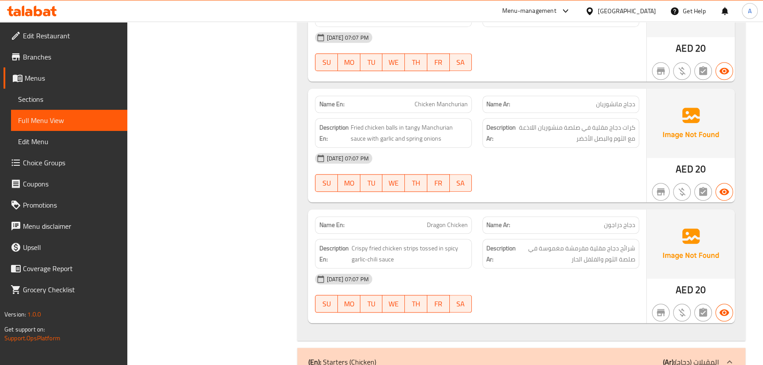
scroll to position [5468, 0]
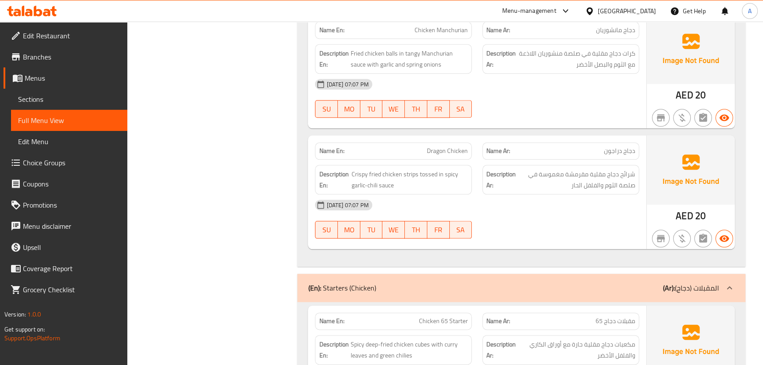
drag, startPoint x: 422, startPoint y: 141, endPoint x: 548, endPoint y: 126, distance: 126.9
click at [482, 137] on div "Name En: Dragon Chicken Name Ar: دجاج دراجون" at bounding box center [477, 151] width 334 height 28
click at [560, 114] on div at bounding box center [560, 117] width 167 height 11
drag, startPoint x: 627, startPoint y: 141, endPoint x: 408, endPoint y: 144, distance: 218.9
click at [409, 141] on div "Name En: Dragon Chicken Name Ar: دجاج دراجون" at bounding box center [477, 151] width 334 height 28
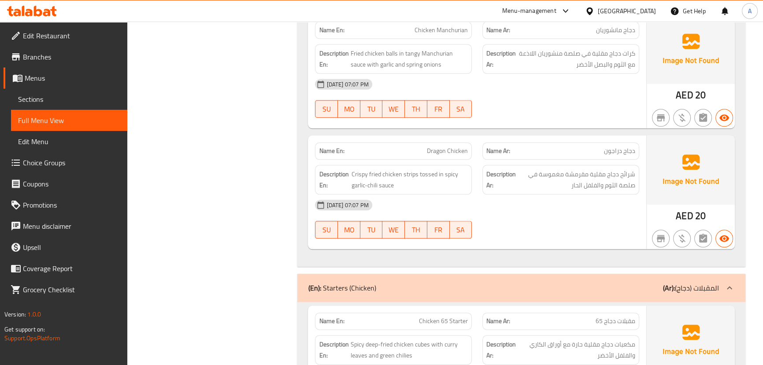
click at [606, 209] on div "[DATE] 07:07 PM SU MO TU WE TH FR SA" at bounding box center [477, 218] width 334 height 49
drag, startPoint x: 626, startPoint y: 164, endPoint x: 546, endPoint y: 171, distance: 80.5
click at [546, 171] on span "شرائح دجاج مقلية مقرمشة مغموسة في صلصة الثوم والفلفل الحار" at bounding box center [577, 180] width 118 height 22
click at [629, 175] on span "شرائح دجاج مقلية مقرمشة مغموسة في صلصة الثوم والفلفل الحار" at bounding box center [577, 180] width 118 height 22
drag, startPoint x: 629, startPoint y: 175, endPoint x: 589, endPoint y: 178, distance: 39.4
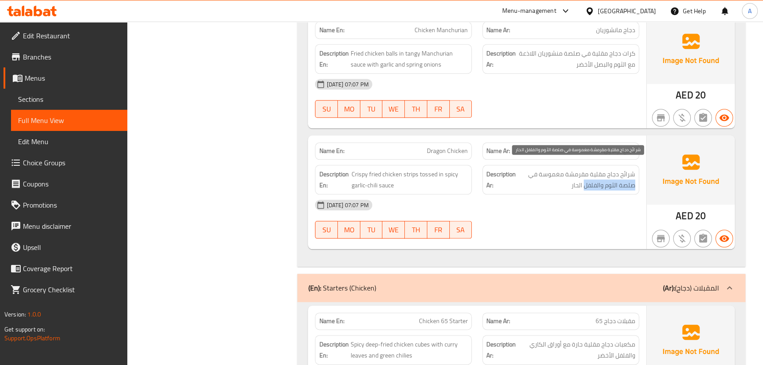
click at [589, 178] on span "شرائح دجاج مقلية مقرمشة مغموسة في صلصة الثوم والفلفل الحار" at bounding box center [577, 180] width 118 height 22
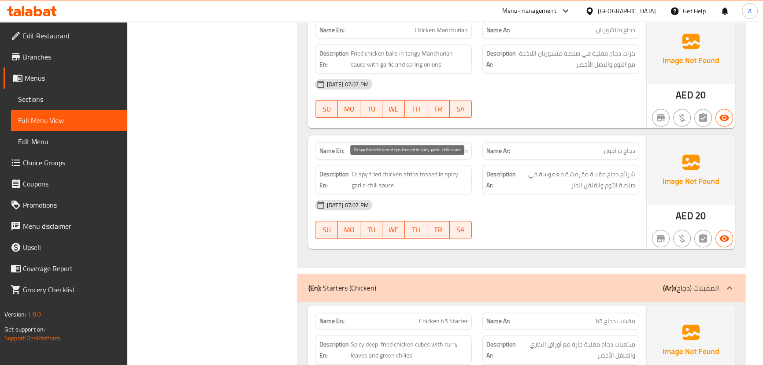
drag, startPoint x: 370, startPoint y: 169, endPoint x: 476, endPoint y: 211, distance: 114.3
click at [395, 176] on span "Crispy fried chicken strips tossed in spicy garlic-chili sauce" at bounding box center [409, 180] width 117 height 22
click at [476, 215] on div "SU MO TU WE TH FR SA" at bounding box center [393, 229] width 167 height 28
drag, startPoint x: 442, startPoint y: 143, endPoint x: 454, endPoint y: 142, distance: 11.5
click at [453, 146] on span "Dragon Chicken" at bounding box center [447, 150] width 41 height 9
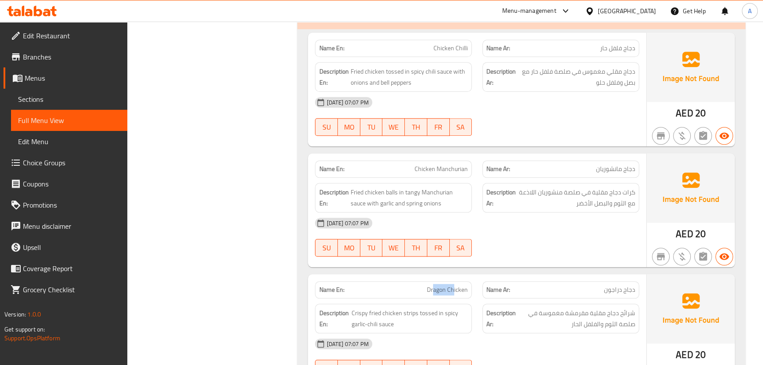
scroll to position [5387, 0]
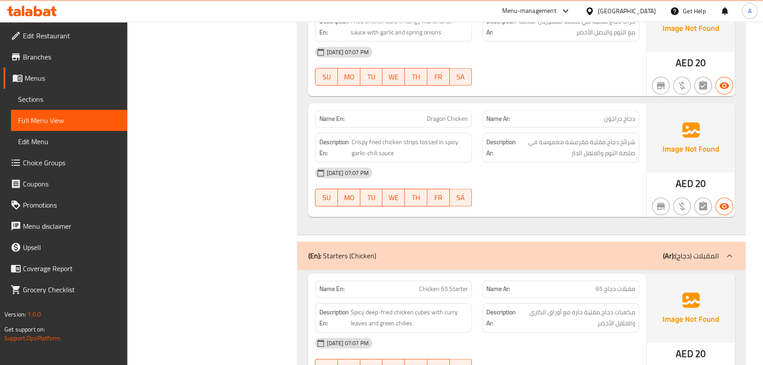
scroll to position [5548, 0]
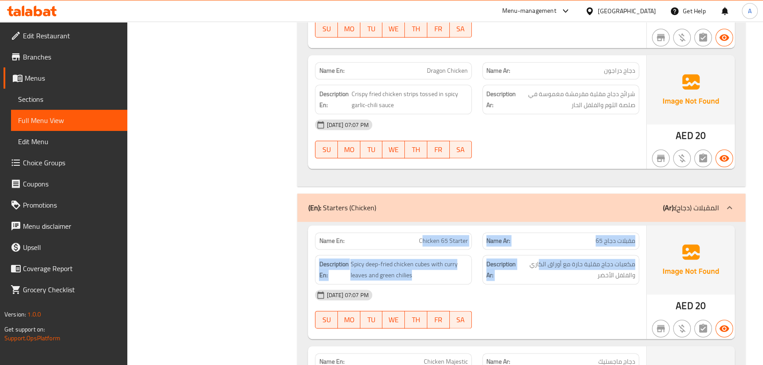
drag, startPoint x: 425, startPoint y: 230, endPoint x: 552, endPoint y: 243, distance: 128.4
click at [552, 243] on div "Name En: Chicken 65 Starter Name Ar: مقبلات دجاج 65 Description En: Spicy deep-…" at bounding box center [477, 282] width 338 height 114
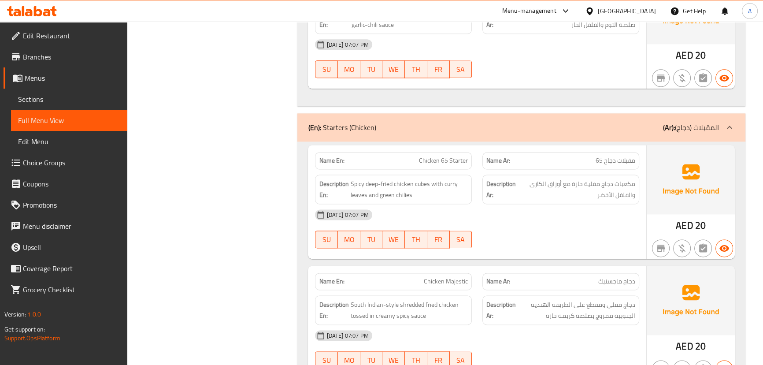
click at [533, 218] on div "[DATE] 07:07 PM SU MO TU WE TH FR SA" at bounding box center [477, 228] width 334 height 49
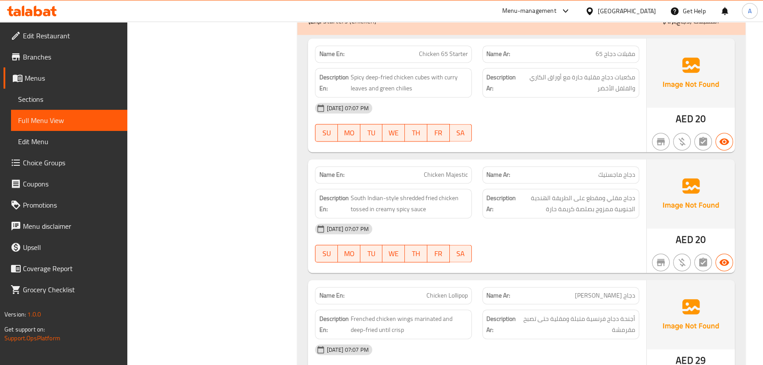
scroll to position [5668, 0]
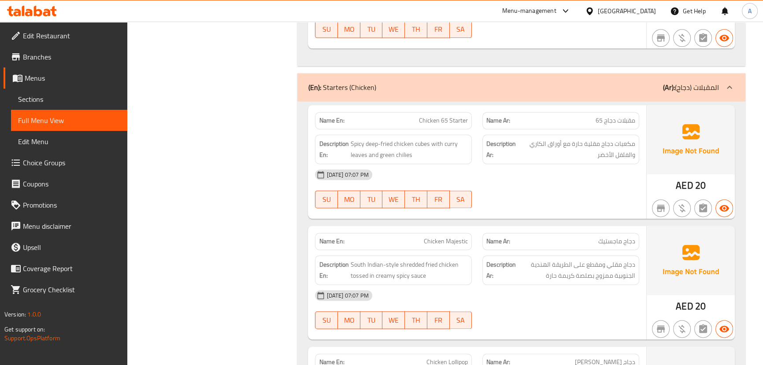
click at [423, 116] on span "Chicken 65 Starter" at bounding box center [443, 120] width 49 height 9
drag, startPoint x: 423, startPoint y: 110, endPoint x: 448, endPoint y: 110, distance: 25.1
click at [448, 116] on span "Chicken 65 Starter" at bounding box center [443, 120] width 49 height 9
copy span "Chicken 65"
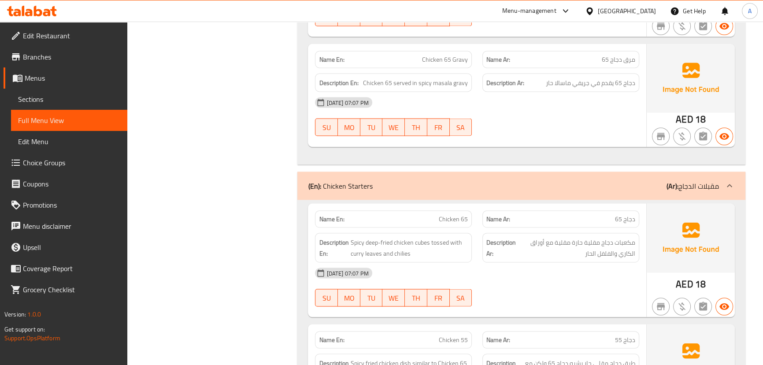
scroll to position [5598, 0]
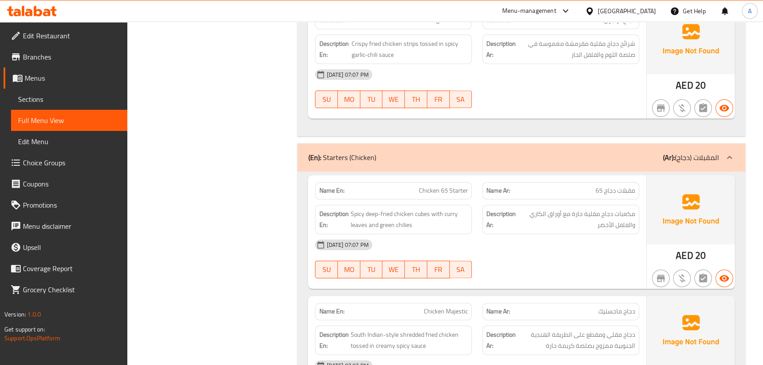
click at [579, 186] on p "Name Ar: مقبلات دجاج 65" at bounding box center [560, 190] width 149 height 9
click at [561, 208] on span "مكعبات دجاج مقلية حارة مع أوراق الكاري والفلفل الأخضر" at bounding box center [576, 219] width 117 height 22
click at [390, 209] on span "Spicy deep-fried chicken cubes with curry leaves and green chilies" at bounding box center [409, 219] width 118 height 22
click at [390, 208] on span "Spicy deep-fried chicken cubes with curry leaves and green chilies" at bounding box center [409, 219] width 118 height 22
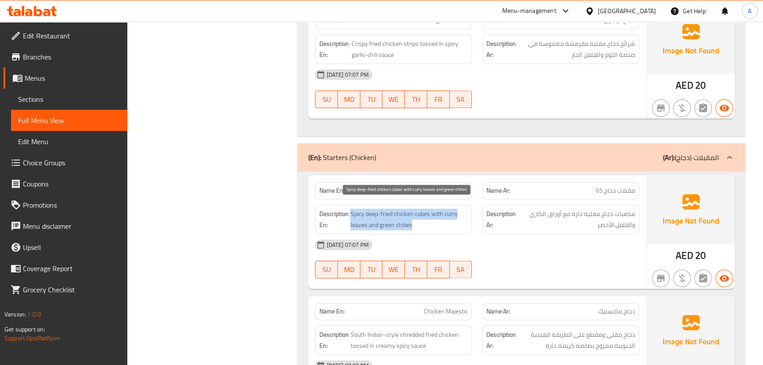
click at [390, 208] on span "Spicy deep-fried chicken cubes with curry leaves and green chilies" at bounding box center [409, 219] width 118 height 22
copy span "Spicy deep-fried chicken cubes with curry leaves and green chilies"
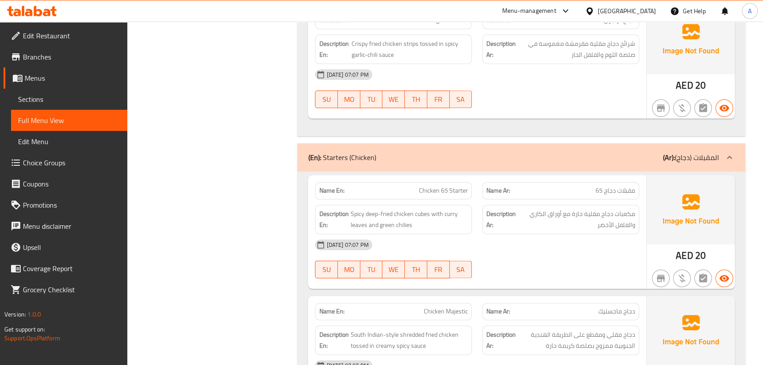
click at [517, 273] on div at bounding box center [560, 278] width 167 height 11
click at [571, 66] on div "[DATE] 07:07 PM" at bounding box center [477, 74] width 334 height 21
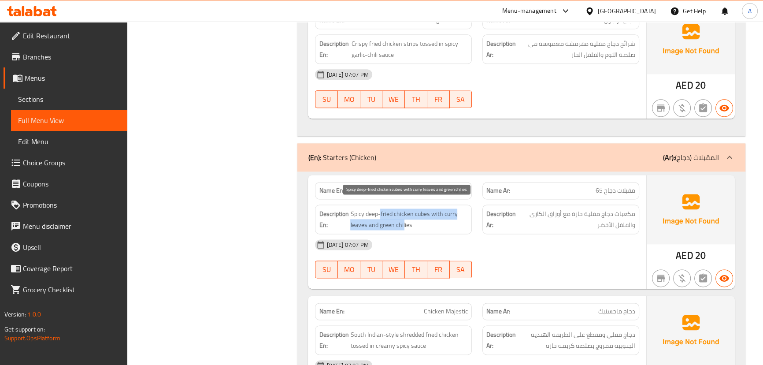
drag, startPoint x: 380, startPoint y: 211, endPoint x: 450, endPoint y: 219, distance: 71.0
click at [409, 214] on span "Spicy deep-fried chicken cubes with curry leaves and green chilies" at bounding box center [409, 219] width 118 height 22
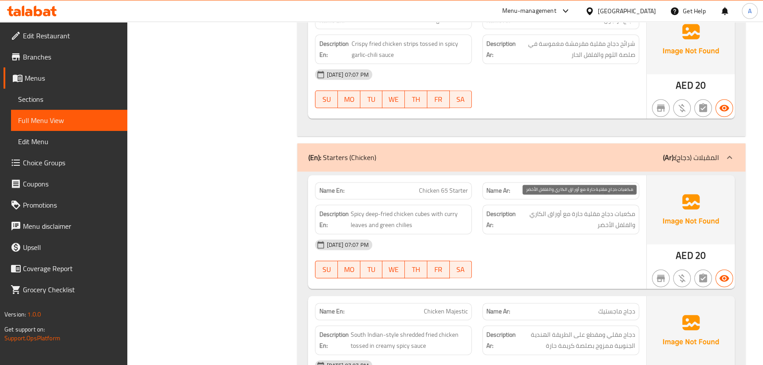
click at [564, 213] on span "مكعبات دجاج مقلية حارة مع أوراق الكاري والفلفل الأخضر" at bounding box center [576, 219] width 117 height 22
drag, startPoint x: 548, startPoint y: 237, endPoint x: 337, endPoint y: 217, distance: 211.9
click at [540, 241] on div "[DATE] 07:07 PM" at bounding box center [477, 244] width 334 height 21
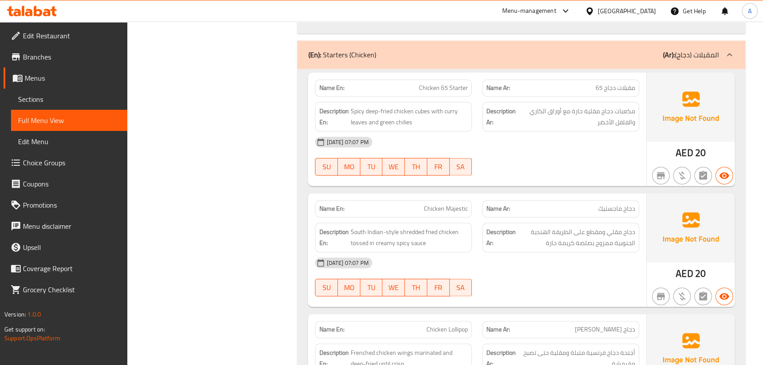
scroll to position [5718, 0]
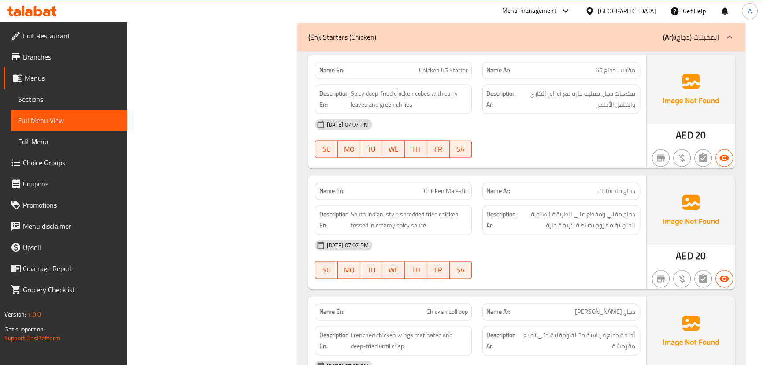
drag, startPoint x: 421, startPoint y: 194, endPoint x: 422, endPoint y: 186, distance: 8.0
click at [422, 200] on div "Description En: South Indian-style shredded fried chicken tossed in creamy spic…" at bounding box center [393, 220] width 167 height 40
drag, startPoint x: 422, startPoint y: 186, endPoint x: 502, endPoint y: 200, distance: 81.0
click at [484, 189] on div "Name En: Chicken Majestic Name Ar: دجاج ماجستيك" at bounding box center [477, 191] width 334 height 28
click at [515, 223] on div "Description Ar: دجاج مقلي ومقطع على الطريقة الهندية الجنوبية ممزوج بصلصة كريمة …" at bounding box center [560, 220] width 157 height 30
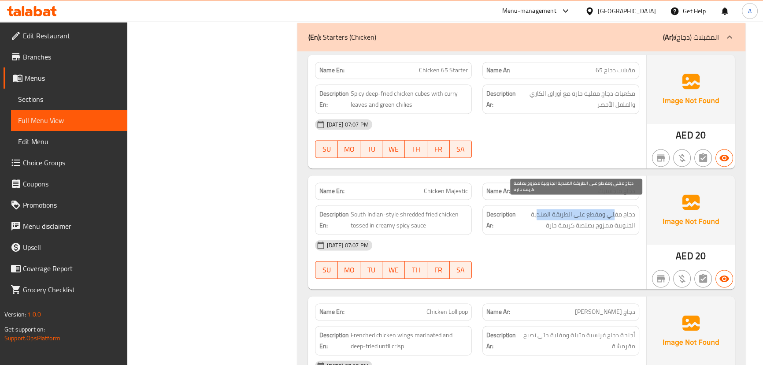
drag, startPoint x: 614, startPoint y: 205, endPoint x: 538, endPoint y: 203, distance: 76.2
click at [538, 209] on span "دجاج مقلي ومقطع على الطريقة الهندية الجنوبية ممزوج بصلصة كريمة حارة" at bounding box center [577, 220] width 118 height 22
drag, startPoint x: 628, startPoint y: 217, endPoint x: 552, endPoint y: 220, distance: 75.8
click at [552, 220] on span "دجاج مقلي ومقطع على الطريقة الهندية الجنوبية ممزوج بصلصة كريمة حارة" at bounding box center [577, 220] width 118 height 22
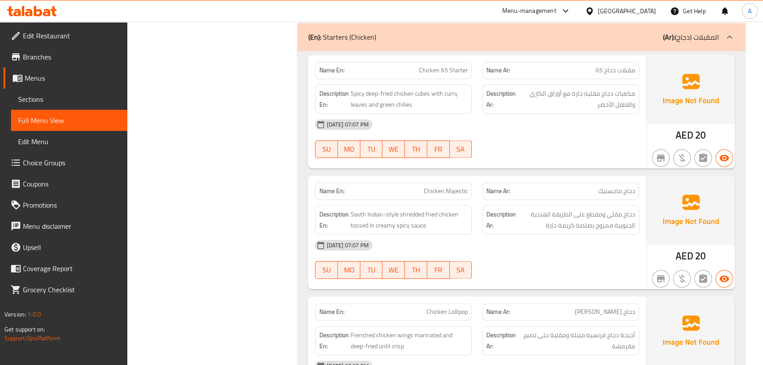
click at [585, 251] on div "[DATE] 07:07 PM SU MO TU WE TH FR SA" at bounding box center [477, 258] width 334 height 49
drag, startPoint x: 529, startPoint y: 218, endPoint x: 521, endPoint y: 219, distance: 7.1
click at [525, 219] on span "دجاج مقلي ومقطع على الطريقة الهندية الجنوبية ممزوج بصلصة كريمة حارة" at bounding box center [577, 220] width 118 height 22
drag, startPoint x: 361, startPoint y: 225, endPoint x: 509, endPoint y: 240, distance: 149.2
click at [456, 213] on div "Description En: South Indian-style shredded fried chicken tossed in creamy spic…" at bounding box center [393, 220] width 157 height 30
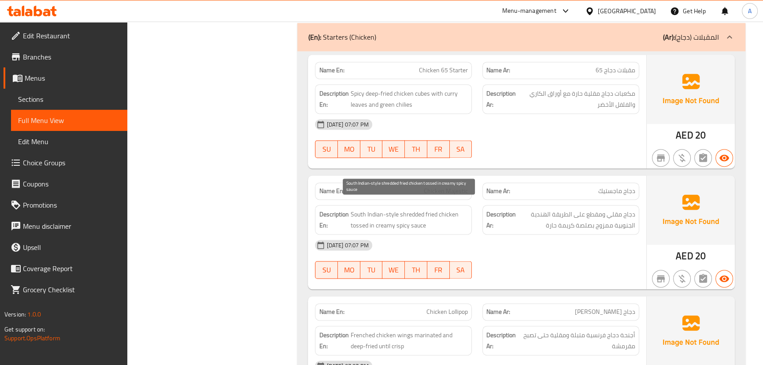
click at [511, 241] on div "[DATE] 07:07 PM" at bounding box center [477, 244] width 334 height 21
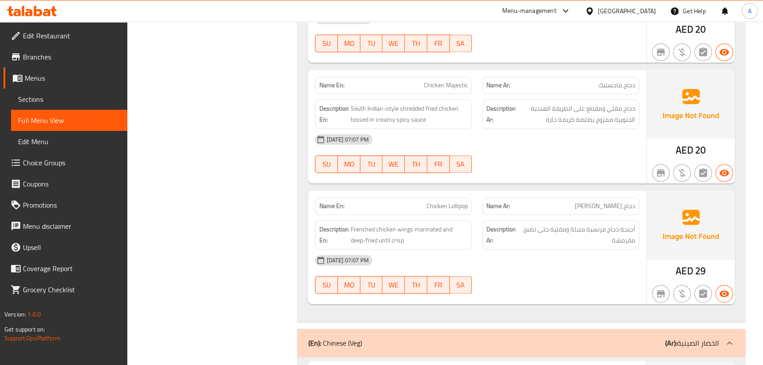
scroll to position [5838, 0]
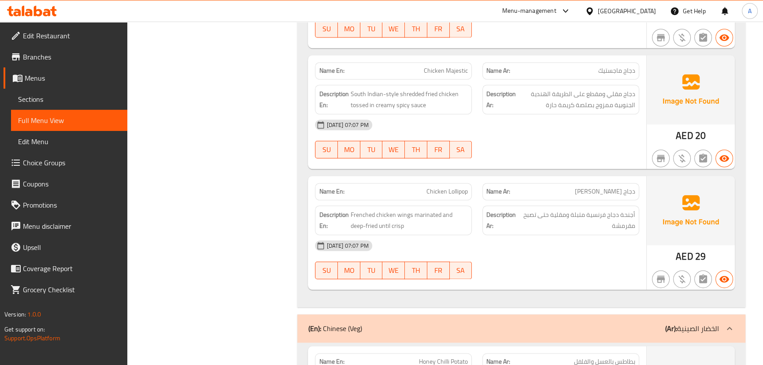
drag, startPoint x: 437, startPoint y: 176, endPoint x: 590, endPoint y: 238, distance: 165.0
click at [536, 205] on div "Name En: Chicken Lollipop Name Ar: دجاج لولي بوب Description En: Frenched chick…" at bounding box center [477, 233] width 338 height 114
drag, startPoint x: 590, startPoint y: 238, endPoint x: 567, endPoint y: 240, distance: 22.9
click at [590, 238] on div "[DATE] 07:07 PM" at bounding box center [477, 245] width 334 height 21
drag, startPoint x: 634, startPoint y: 209, endPoint x: 531, endPoint y: 207, distance: 103.1
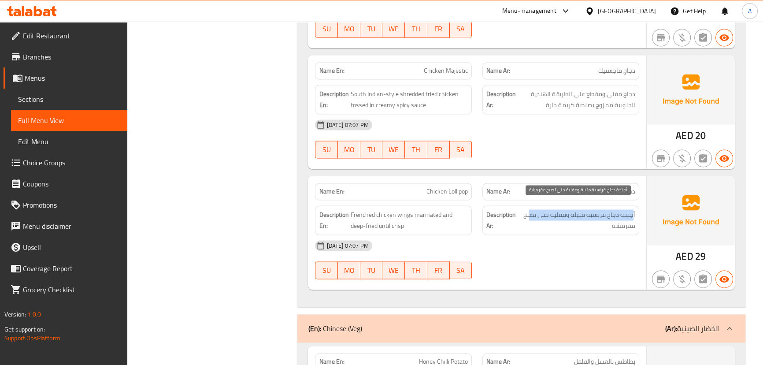
click at [531, 209] on span "أجنحة دجاج فرنسية متبلة و[GEOGRAPHIC_DATA] حتى تصبح مقرمشة" at bounding box center [577, 220] width 118 height 22
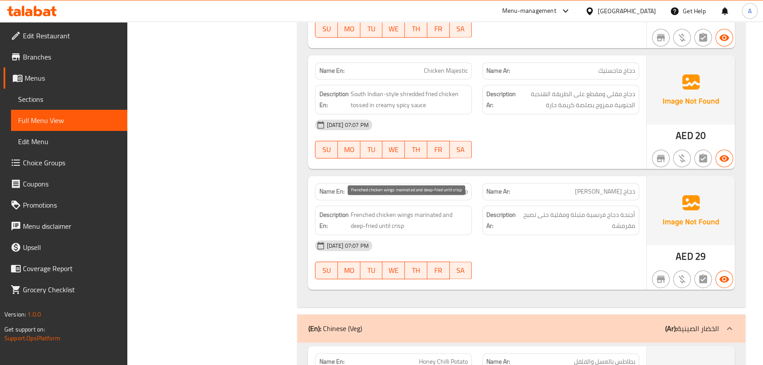
drag, startPoint x: 408, startPoint y: 207, endPoint x: 467, endPoint y: 218, distance: 60.0
click at [447, 212] on span "Frenched chicken wings marinated and deep-fried until crisp" at bounding box center [409, 220] width 118 height 22
click at [493, 235] on div "[DATE] 07:07 PM" at bounding box center [477, 245] width 334 height 21
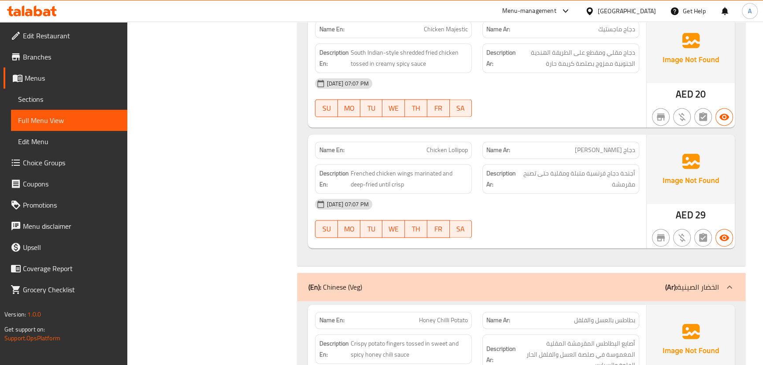
scroll to position [5959, 0]
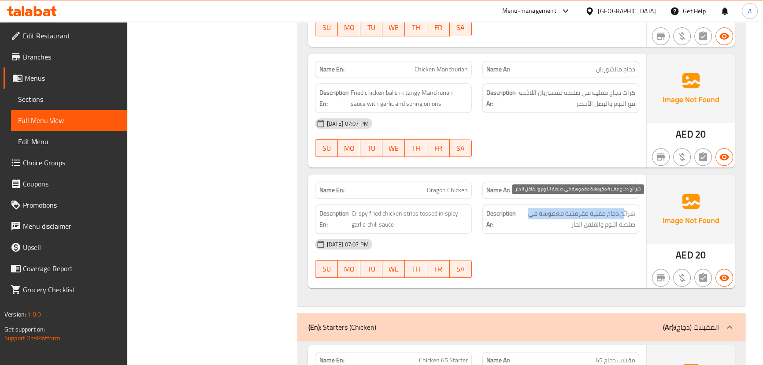
drag, startPoint x: 624, startPoint y: 205, endPoint x: 529, endPoint y: 204, distance: 94.7
click at [529, 208] on span "شرائح دجاج مقلية مقرمشة مغموسة في صلصة الثوم والفلفل الحار" at bounding box center [577, 219] width 118 height 22
drag, startPoint x: 621, startPoint y: 215, endPoint x: 579, endPoint y: 215, distance: 42.3
click at [590, 215] on span "شرائح دجاج مقلية مقرمشة مغموسة في صلصة الثوم والفلفل الحار" at bounding box center [577, 219] width 118 height 22
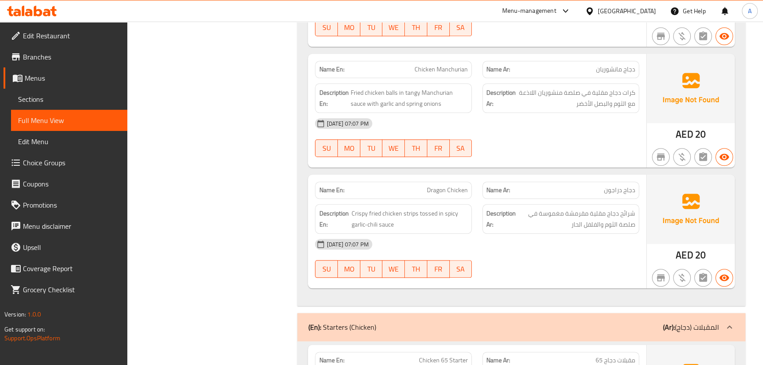
drag, startPoint x: 339, startPoint y: 215, endPoint x: 453, endPoint y: 217, distance: 114.5
click at [422, 208] on h6 "Description En: Crispy fried chicken strips tossed in spicy garlic-chili sauce" at bounding box center [393, 219] width 149 height 22
click at [470, 233] on div "[DATE] 07:07 PM" at bounding box center [477, 243] width 334 height 21
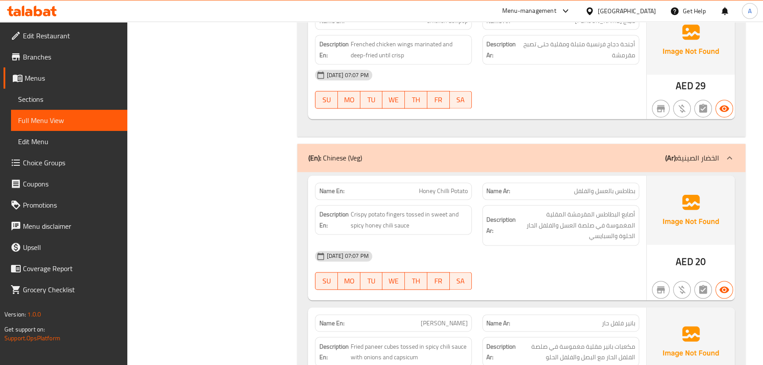
click at [612, 255] on div "[DATE] 07:07 PM" at bounding box center [477, 255] width 334 height 21
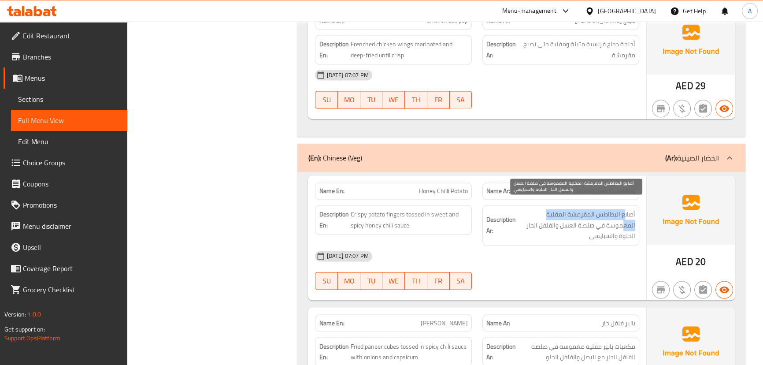
drag, startPoint x: 598, startPoint y: 200, endPoint x: 533, endPoint y: 200, distance: 65.2
click at [533, 209] on span "أصابع البطاطس المقرمشة ال[GEOGRAPHIC_DATA] المغموسة في صلصة العسل والفلفل الحار…" at bounding box center [577, 225] width 118 height 33
drag, startPoint x: 603, startPoint y: 217, endPoint x: 544, endPoint y: 216, distance: 59.0
click at [544, 216] on span "أصابع البطاطس المقرمشة ال[GEOGRAPHIC_DATA] المغموسة في صلصة العسل والفلفل الحار…" at bounding box center [577, 225] width 118 height 33
click at [612, 224] on span "أصابع البطاطس المقرمشة ال[GEOGRAPHIC_DATA] المغموسة في صلصة العسل والفلفل الحار…" at bounding box center [577, 225] width 118 height 33
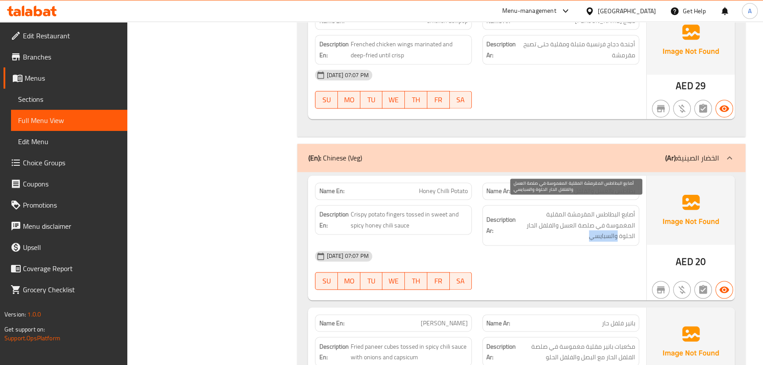
click at [612, 224] on span "أصابع البطاطس المقرمشة ال[GEOGRAPHIC_DATA] المغموسة في صلصة العسل والفلفل الحار…" at bounding box center [577, 225] width 118 height 33
drag, startPoint x: 580, startPoint y: 247, endPoint x: 487, endPoint y: 239, distance: 93.7
click at [573, 247] on div "[DATE] 07:07 PM" at bounding box center [477, 255] width 334 height 21
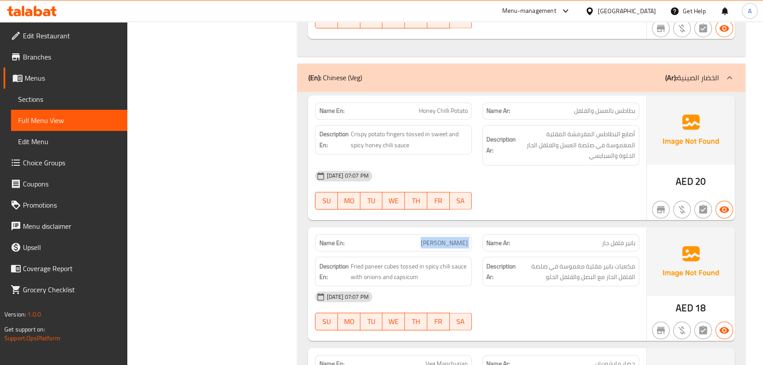
drag, startPoint x: 427, startPoint y: 229, endPoint x: 507, endPoint y: 229, distance: 80.2
click at [490, 234] on div "Name En: [PERSON_NAME] Name Ar: [PERSON_NAME]" at bounding box center [477, 243] width 334 height 28
click at [527, 207] on div "Name En: Honey Chilli Potato Name Ar: بطاطس بالعسل والفلفل Description En: Cris…" at bounding box center [477, 157] width 338 height 125
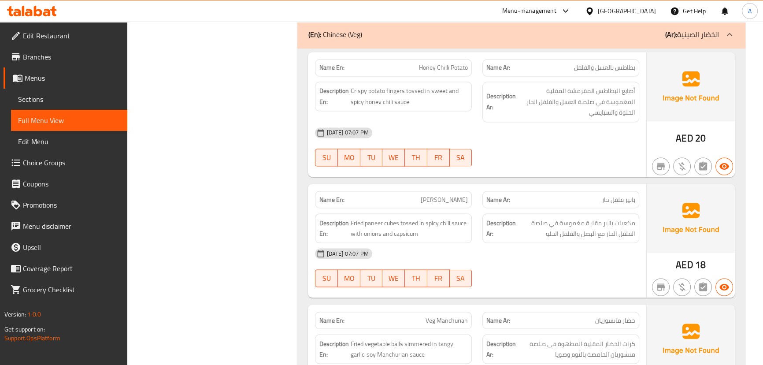
scroll to position [6209, 0]
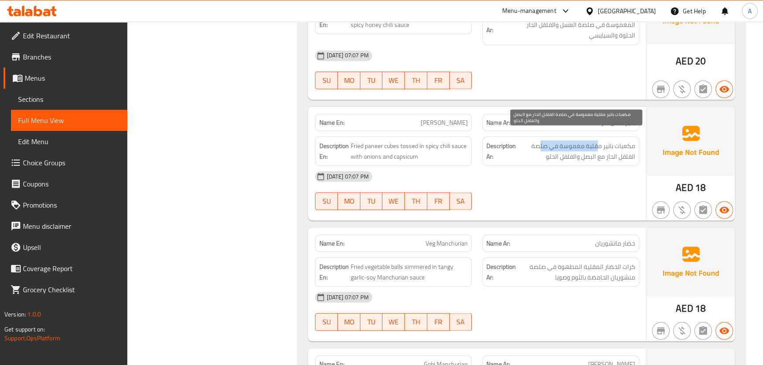
drag, startPoint x: 593, startPoint y: 133, endPoint x: 542, endPoint y: 141, distance: 51.6
click at [542, 141] on span "مكعبات بانير مقلية مغموسة في صلصة الفلفل الحار مع البصل والفلفل الحلو" at bounding box center [577, 151] width 118 height 22
drag, startPoint x: 623, startPoint y: 145, endPoint x: 543, endPoint y: 145, distance: 79.3
click at [543, 145] on span "مكعبات بانير مقلية مغموسة في صلصة الفلفل الحار مع البصل والفلفل الحلو" at bounding box center [577, 151] width 118 height 22
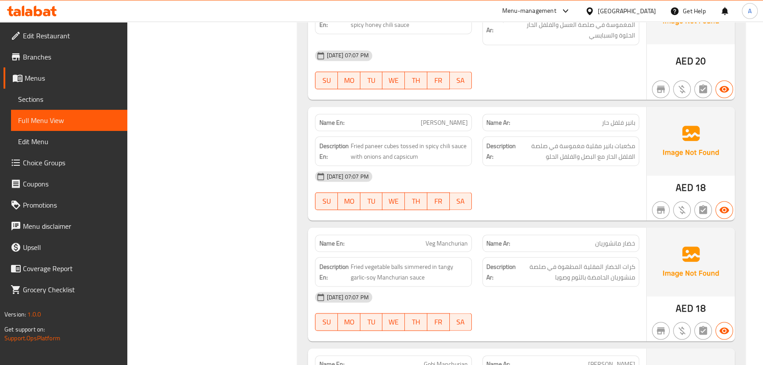
click at [540, 177] on div "[DATE] 07:07 PM" at bounding box center [477, 176] width 334 height 21
drag, startPoint x: 383, startPoint y: 236, endPoint x: 575, endPoint y: 222, distance: 192.5
click at [539, 236] on div "Name En: Veg Manchurian Name Ar: خضار مانشوريان" at bounding box center [477, 243] width 334 height 28
click at [578, 216] on div "Name En: Honey Chilli Potato Name Ar: بطاطس بالعسل والفلفل Description En: Cris…" at bounding box center [520, 285] width 447 height 629
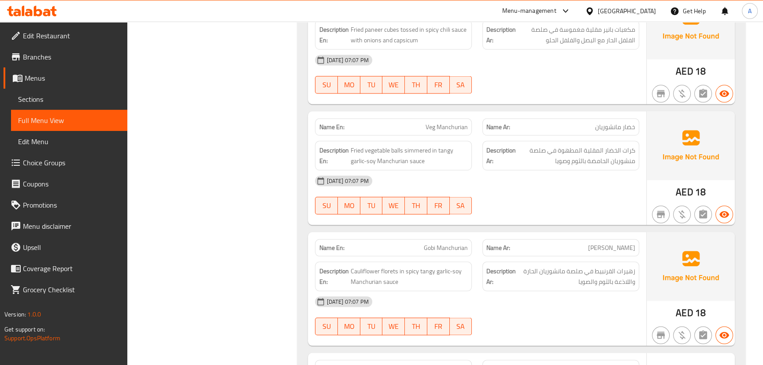
scroll to position [6329, 0]
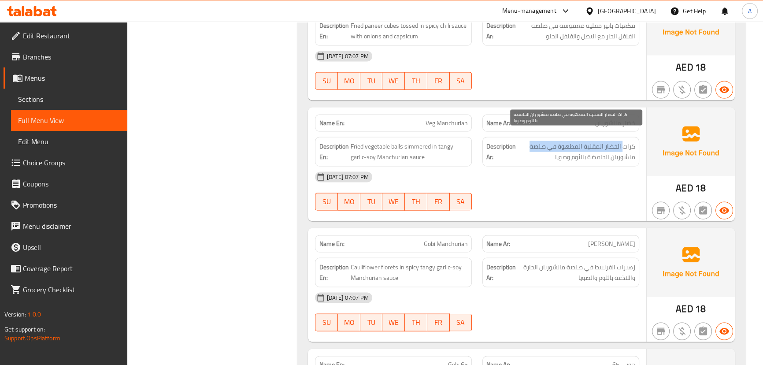
drag, startPoint x: 625, startPoint y: 133, endPoint x: 528, endPoint y: 133, distance: 96.9
click at [528, 141] on span "كرات الخضار المقلية المطهوة في صلصة منشوريان الحامضة بالثوم وصويا" at bounding box center [577, 152] width 118 height 22
drag, startPoint x: 597, startPoint y: 146, endPoint x: 512, endPoint y: 146, distance: 85.4
click at [518, 146] on span "كرات الخضار المقلية المطهوة في صلصة منشوريان الحامضة بالثوم وصويا" at bounding box center [577, 152] width 118 height 22
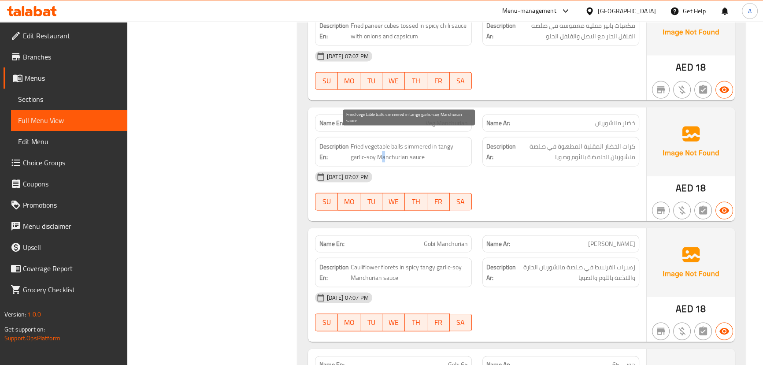
drag, startPoint x: 381, startPoint y: 145, endPoint x: 503, endPoint y: 159, distance: 122.8
click at [481, 151] on div "Description En: Fried vegetable balls simmered in tangy garlic-soy Manchurian s…" at bounding box center [477, 152] width 334 height 40
click at [512, 166] on div "[DATE] 07:07 PM" at bounding box center [477, 176] width 334 height 21
drag, startPoint x: 414, startPoint y: 232, endPoint x: 544, endPoint y: 224, distance: 130.2
click at [508, 238] on div "Name En: Gobi Manchurian Name Ar: [PERSON_NAME]" at bounding box center [477, 244] width 334 height 28
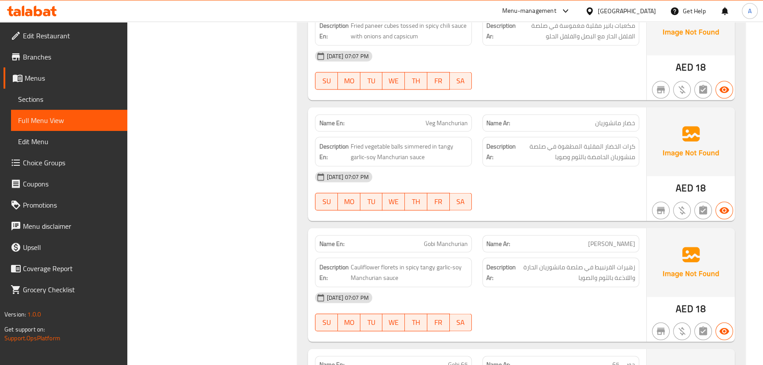
click at [547, 228] on div "Name En: Gobi Manchurian Name Ar: [PERSON_NAME] Description En: Cauliflower flo…" at bounding box center [477, 285] width 338 height 114
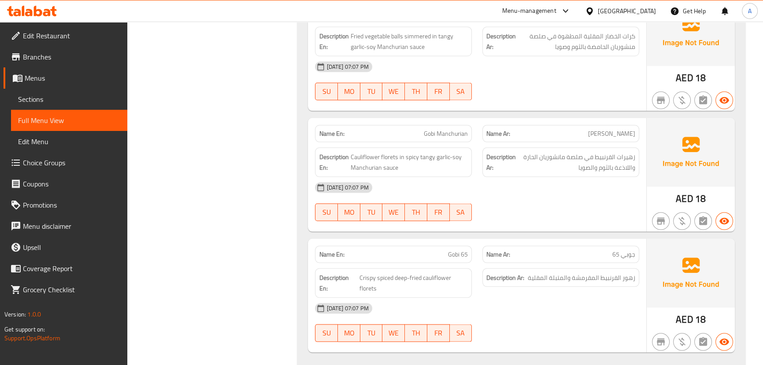
scroll to position [6449, 0]
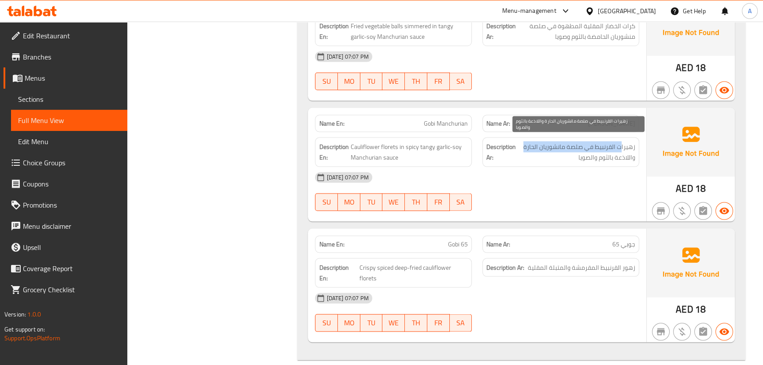
drag, startPoint x: 621, startPoint y: 139, endPoint x: 523, endPoint y: 137, distance: 97.8
click at [523, 141] on span "زهيرات القرنبيط في صلصة مانشوريان الحارة واللاذعة بالثوم والصويا" at bounding box center [577, 152] width 118 height 22
drag, startPoint x: 621, startPoint y: 145, endPoint x: 580, endPoint y: 145, distance: 41.4
click at [600, 145] on span "زهيرات القرنبيط في صلصة مانشوريان الحارة واللاذعة بالثوم والصويا" at bounding box center [577, 152] width 118 height 22
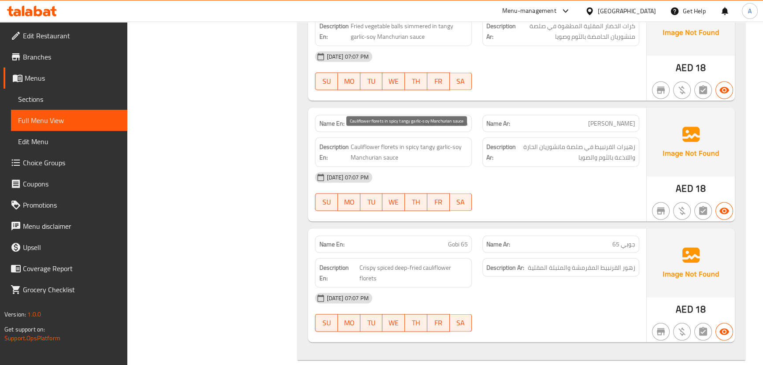
drag, startPoint x: 354, startPoint y: 145, endPoint x: 524, endPoint y: 183, distance: 174.1
click at [455, 164] on div "Name En: Gobi Manchurian Name Ar: [PERSON_NAME] Description En: Cauliflower flo…" at bounding box center [477, 165] width 338 height 114
click at [533, 187] on div "[DATE] 07:07 PM SU MO TU WE TH FR SA" at bounding box center [477, 191] width 334 height 49
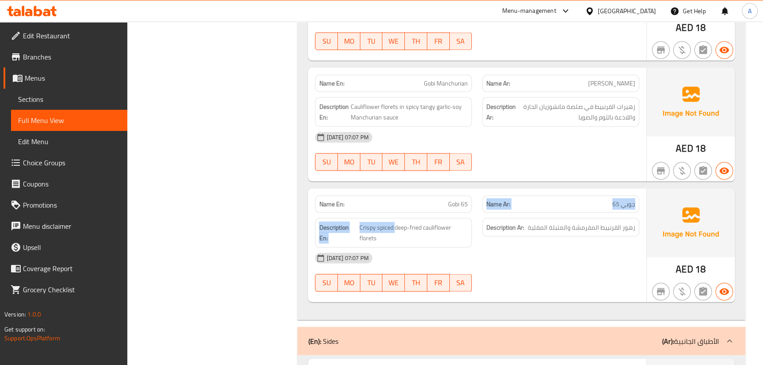
drag, startPoint x: 394, startPoint y: 211, endPoint x: 475, endPoint y: 199, distance: 81.6
click at [474, 199] on div "Name En: Gobi 65 Name Ar: جوبي 65 Description En: Crispy spiced deep-fried caul…" at bounding box center [477, 246] width 338 height 114
drag, startPoint x: 466, startPoint y: 195, endPoint x: 553, endPoint y: 167, distance: 91.4
click at [511, 190] on div "Name En: Gobi 65 Name Ar: جوبي 65" at bounding box center [477, 204] width 334 height 28
click at [555, 166] on div at bounding box center [560, 171] width 167 height 11
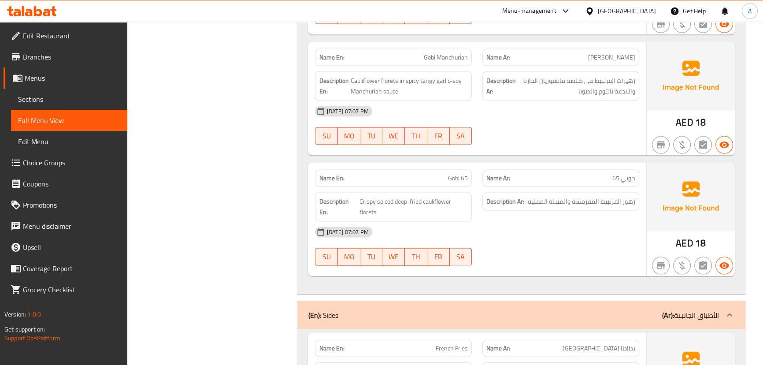
scroll to position [6529, 0]
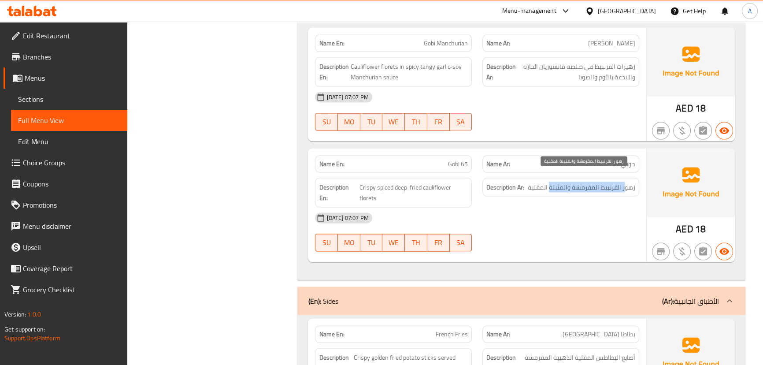
drag, startPoint x: 625, startPoint y: 176, endPoint x: 551, endPoint y: 174, distance: 74.0
click at [551, 182] on span "زهور القرنبيط المقرمشة والمتبلة ال[GEOGRAPHIC_DATA]" at bounding box center [577, 193] width 118 height 22
drag, startPoint x: 340, startPoint y: 174, endPoint x: 484, endPoint y: 203, distance: 146.6
click at [413, 182] on h6 "Description En: Crispy spiced deep-fried cauliflower florets" at bounding box center [393, 193] width 149 height 22
click at [505, 214] on div "[DATE] 07:07 PM" at bounding box center [477, 217] width 334 height 21
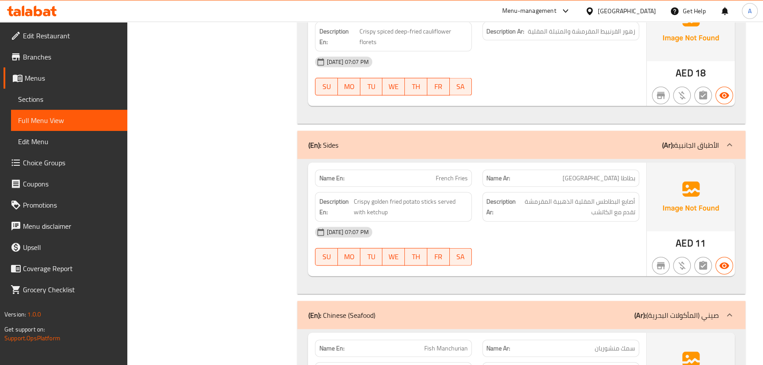
scroll to position [6730, 0]
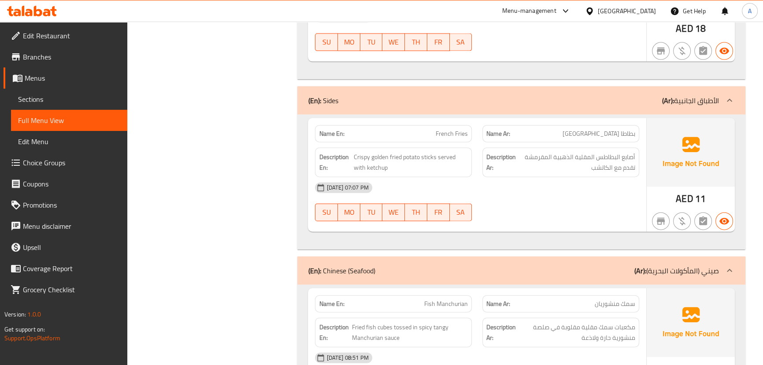
click at [527, 129] on div "Name En: French Fries Name Ar: بطاطا [GEOGRAPHIC_DATA]" at bounding box center [477, 134] width 334 height 28
click at [555, 152] on span "أصابع البطاطس المقلية الذهبية المقرمشة تقدم مع الكاتشب" at bounding box center [577, 163] width 118 height 22
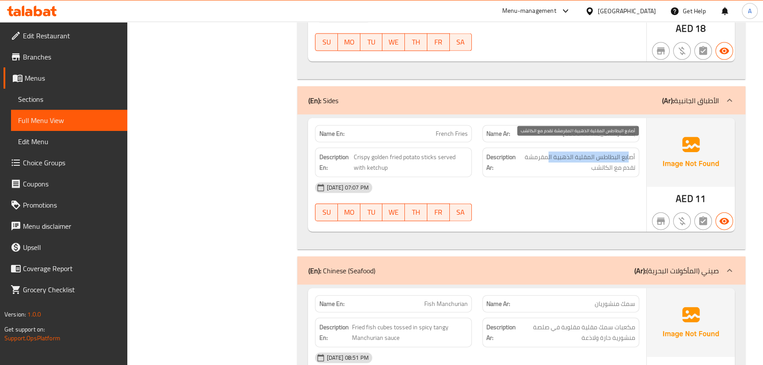
drag, startPoint x: 629, startPoint y: 144, endPoint x: 548, endPoint y: 144, distance: 80.6
click at [548, 152] on span "أصابع البطاطس المقلية الذهبية المقرمشة تقدم مع الكاتشب" at bounding box center [577, 163] width 118 height 22
drag, startPoint x: 580, startPoint y: 160, endPoint x: 570, endPoint y: 184, distance: 25.5
click at [577, 162] on span "أصابع البطاطس المقلية الذهبية المقرمشة تقدم مع الكاتشب" at bounding box center [577, 163] width 118 height 22
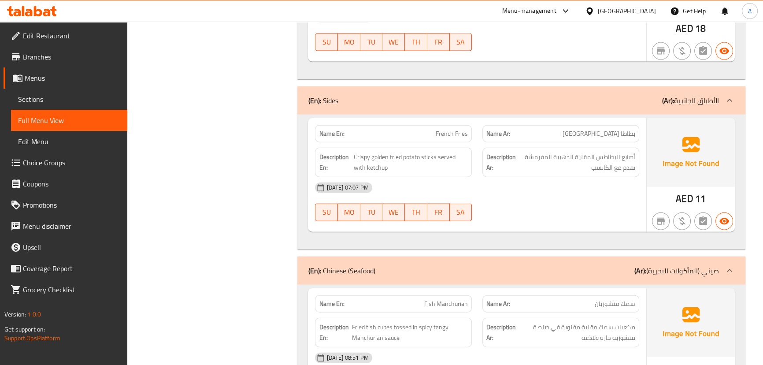
click at [570, 185] on div "[DATE] 07:07 PM" at bounding box center [477, 187] width 334 height 21
click at [552, 152] on span "أصابع البطاطس المقلية الذهبية المقرمشة تقدم مع الكاتشب" at bounding box center [577, 163] width 118 height 22
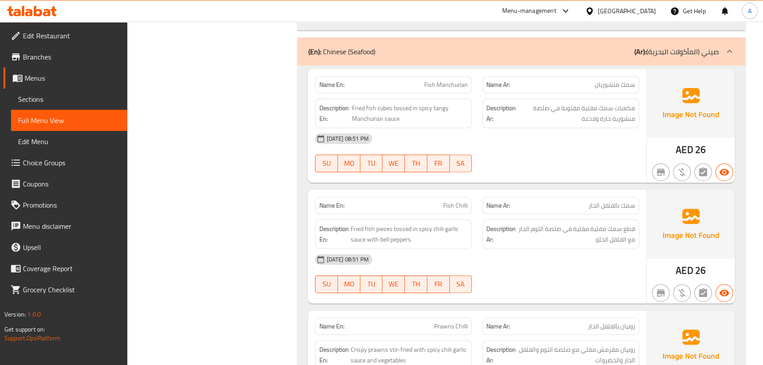
scroll to position [6930, 0]
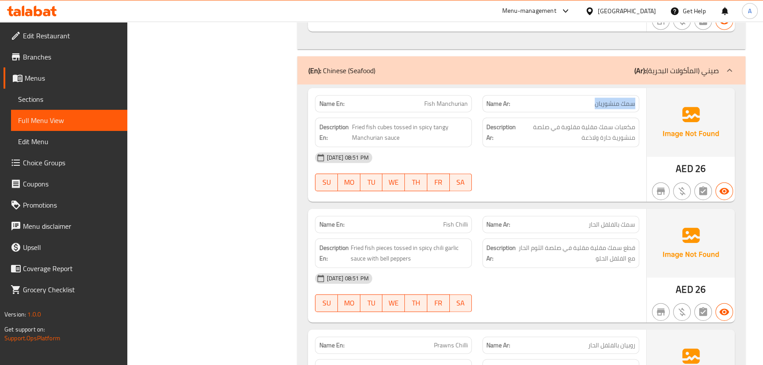
drag, startPoint x: 635, startPoint y: 93, endPoint x: 589, endPoint y: 96, distance: 45.9
click at [590, 99] on p "Name Ar: سمك منشوريان" at bounding box center [560, 103] width 149 height 9
click at [467, 99] on span "Fish Manchurian" at bounding box center [446, 103] width 44 height 9
drag, startPoint x: 421, startPoint y: 96, endPoint x: 529, endPoint y: 142, distance: 117.0
click at [495, 104] on div "Name En: Fish Manchurian Name Ar: سمك منشوريان Description En: Fried fish cubes…" at bounding box center [477, 145] width 338 height 114
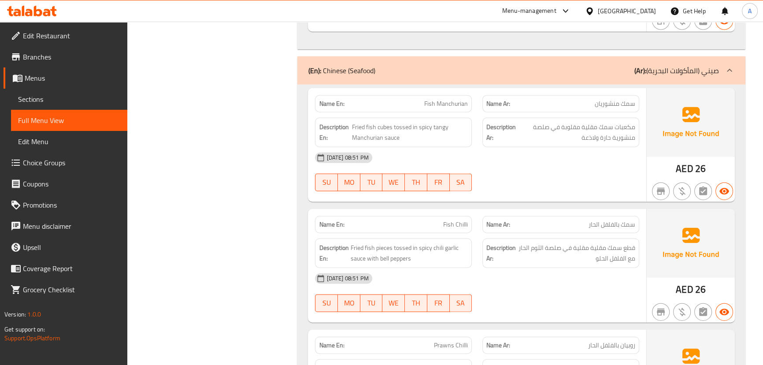
click at [566, 168] on div "[DATE] 08:51 PM SU MO TU WE TH FR SA" at bounding box center [477, 171] width 334 height 49
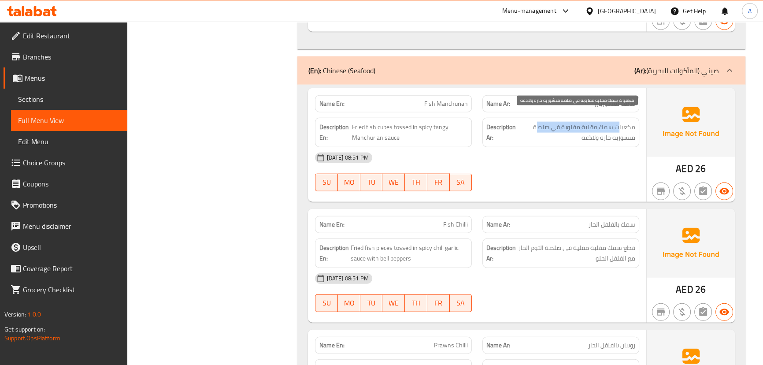
drag, startPoint x: 617, startPoint y: 119, endPoint x: 537, endPoint y: 118, distance: 79.3
click at [537, 122] on span "مكعبات سمك مقلية مقلوبة في صلصة منشورية حارة و[GEOGRAPHIC_DATA]" at bounding box center [577, 133] width 118 height 22
drag, startPoint x: 628, startPoint y: 126, endPoint x: 527, endPoint y: 126, distance: 100.9
click at [591, 126] on span "مكعبات سمك مقلية مقلوبة في صلصة منشورية حارة و[GEOGRAPHIC_DATA]" at bounding box center [577, 133] width 118 height 22
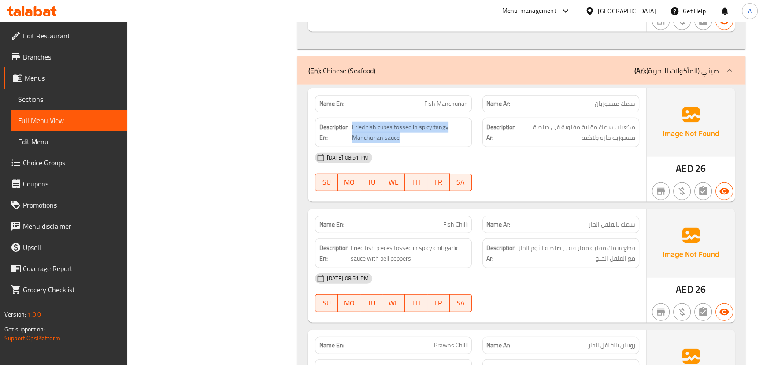
drag, startPoint x: 351, startPoint y: 121, endPoint x: 435, endPoint y: 133, distance: 85.0
click at [418, 128] on h6 "Description En: Fried fish cubes tossed in spicy tangy Manchurian sauce" at bounding box center [393, 133] width 149 height 22
click at [535, 186] on div at bounding box center [560, 191] width 167 height 11
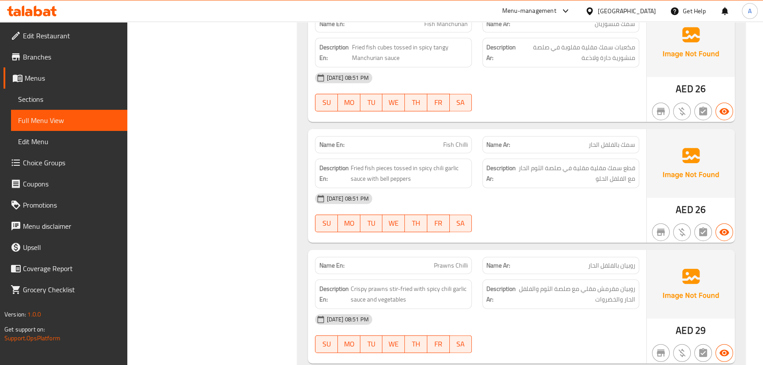
scroll to position [7010, 0]
click at [492, 145] on div "Name En: Fish Chilli Name Ar: سمك بالفلفل الحار Description En: Fried fish piec…" at bounding box center [477, 186] width 338 height 114
click at [539, 202] on div "[DATE] 08:51 PM SU MO TU WE TH FR SA" at bounding box center [477, 212] width 334 height 49
drag, startPoint x: 613, startPoint y: 133, endPoint x: 608, endPoint y: 155, distance: 22.5
click at [608, 140] on span "سمك بالفلفل الحار" at bounding box center [611, 144] width 47 height 9
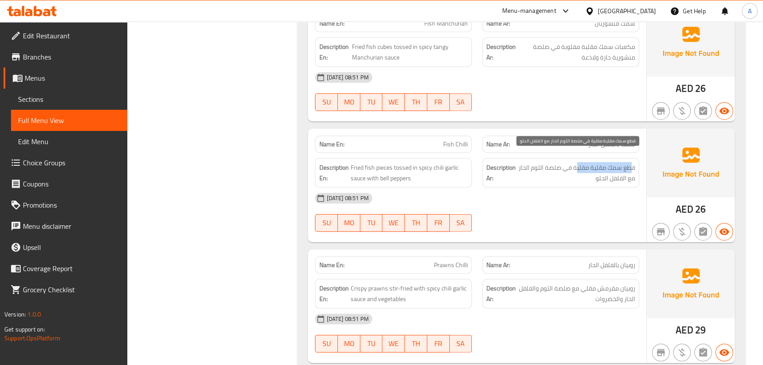
drag, startPoint x: 631, startPoint y: 156, endPoint x: 575, endPoint y: 152, distance: 56.1
click at [575, 162] on span "قطع سمك مقلية مقلية في صلصة الثوم الحار مع الفلفل الحلو" at bounding box center [577, 173] width 118 height 22
click at [567, 198] on div "[DATE] 08:51 PM" at bounding box center [477, 198] width 334 height 21
click at [603, 162] on span "قطع سمك مقلية مقلية في صلصة الثوم الحار مع الفلفل الحلو" at bounding box center [577, 173] width 118 height 22
drag, startPoint x: 603, startPoint y: 159, endPoint x: 564, endPoint y: 159, distance: 38.8
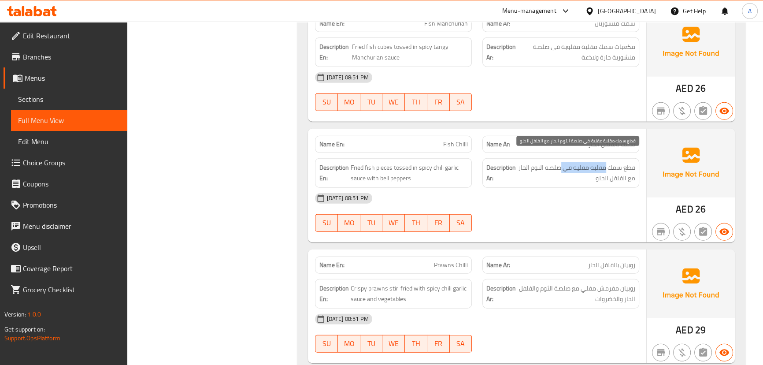
click at [564, 162] on span "قطع سمك مقلية مقلية في صلصة الثوم الحار مع الفلفل الحلو" at bounding box center [577, 173] width 118 height 22
click at [556, 175] on div "Description Ar: قطع سمك مقلية مقلية في صلصة الثوم الحار مع الفلفل الحلو" at bounding box center [560, 173] width 157 height 30
click at [626, 162] on span "قطع سمك مقلية مقلية في صلصة الثوم الحار مع الفلفل الحلو" at bounding box center [577, 173] width 118 height 22
drag, startPoint x: 626, startPoint y: 156, endPoint x: 578, endPoint y: 157, distance: 48.5
click at [578, 162] on span "قطع سمك مقلية مقلية في صلصة الثوم الحار مع الفلفل الحلو" at bounding box center [577, 173] width 118 height 22
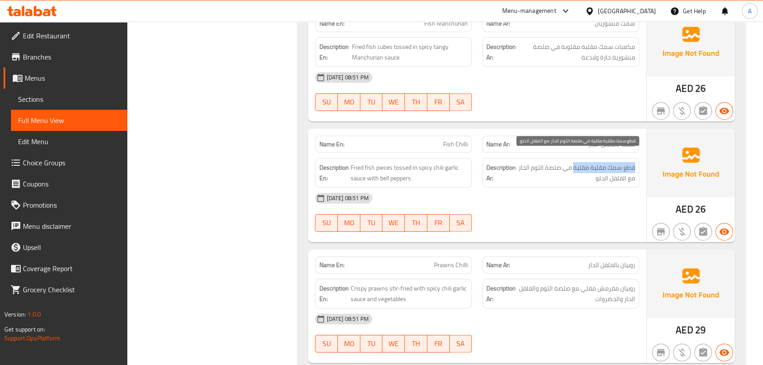
copy span "قطع سمك مقلية [GEOGRAPHIC_DATA]"
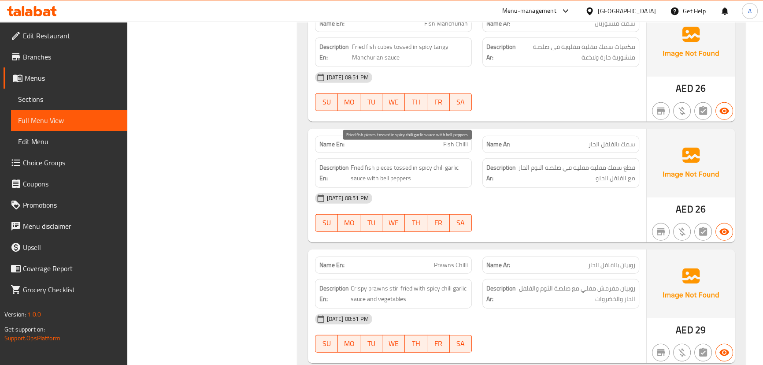
click at [402, 162] on span "Fried fish pieces tossed in spicy chili garlic sauce with bell peppers" at bounding box center [409, 173] width 118 height 22
click at [346, 162] on strong "Description En:" at bounding box center [334, 173] width 30 height 22
click at [356, 162] on span "Fried fish pieces tossed in spicy chili garlic sauce with bell peppers" at bounding box center [409, 173] width 118 height 22
drag, startPoint x: 356, startPoint y: 156, endPoint x: 421, endPoint y: 155, distance: 65.2
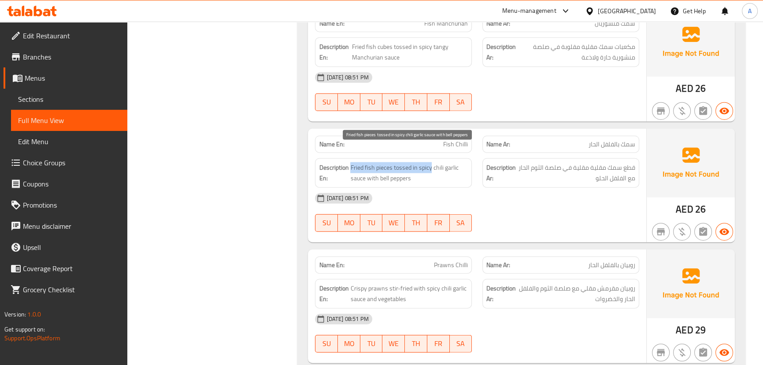
click at [421, 162] on span "Fried fish pieces tossed in spicy chili garlic sauce with bell peppers" at bounding box center [409, 173] width 118 height 22
copy span "Fried fish pieces tossed in spicy"
click at [353, 162] on span "Fried fish pieces tossed in spicy chili garlic sauce with bell peppers" at bounding box center [409, 173] width 118 height 22
drag, startPoint x: 353, startPoint y: 153, endPoint x: 405, endPoint y: 166, distance: 53.8
click at [405, 166] on span "Fried fish pieces tossed in spicy chili garlic sauce with bell peppers" at bounding box center [409, 173] width 118 height 22
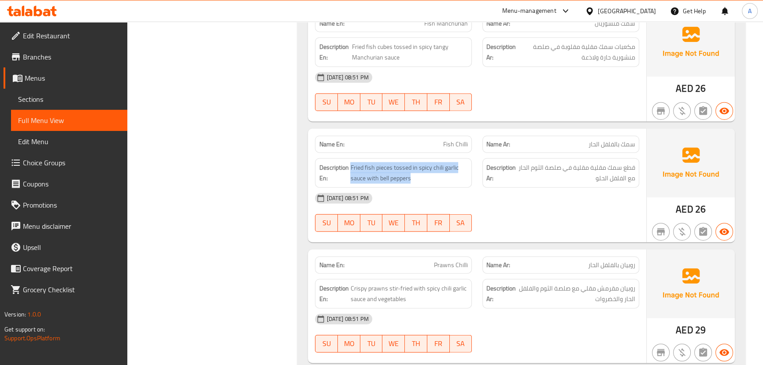
scroll to position [7130, 0]
click at [484, 135] on div "Name En: Prawns Chilli Name Ar: روبيان بالفلفل الحار" at bounding box center [477, 145] width 334 height 28
click at [537, 93] on div "[DATE] 08:51 PM SU MO TU WE TH FR SA" at bounding box center [477, 91] width 334 height 49
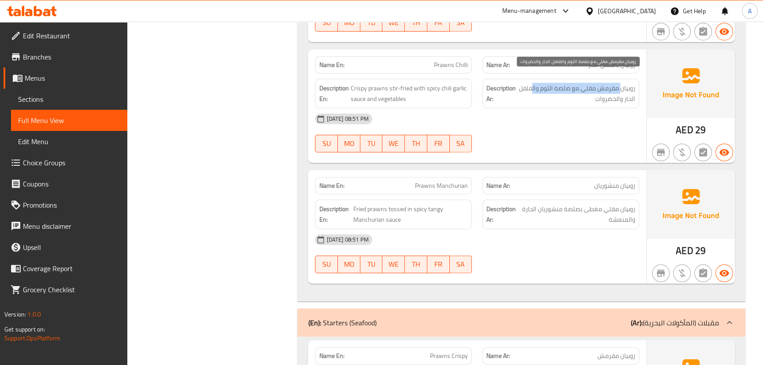
drag, startPoint x: 620, startPoint y: 77, endPoint x: 531, endPoint y: 76, distance: 89.0
click at [532, 83] on span "روبيان مقرمش مقلي مع صلصة الثوم والفلفل الحار والخضروات" at bounding box center [577, 94] width 118 height 22
drag, startPoint x: 607, startPoint y: 87, endPoint x: 595, endPoint y: 97, distance: 16.3
click at [596, 93] on span "روبيان مقرمش مقلي مع صلصة الثوم والفلفل الحار والخضروات" at bounding box center [577, 94] width 118 height 22
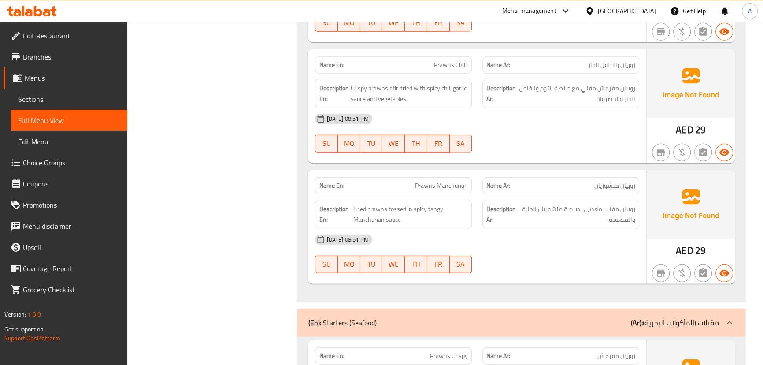
click at [589, 127] on div "[DATE] 08:51 PM SU MO TU WE TH FR SA" at bounding box center [477, 132] width 334 height 49
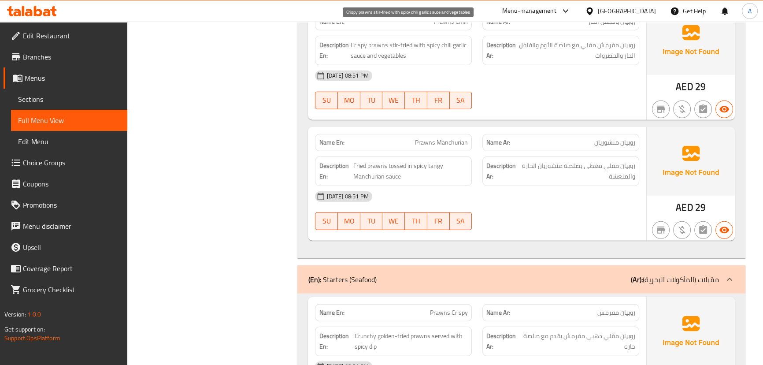
scroll to position [7170, 0]
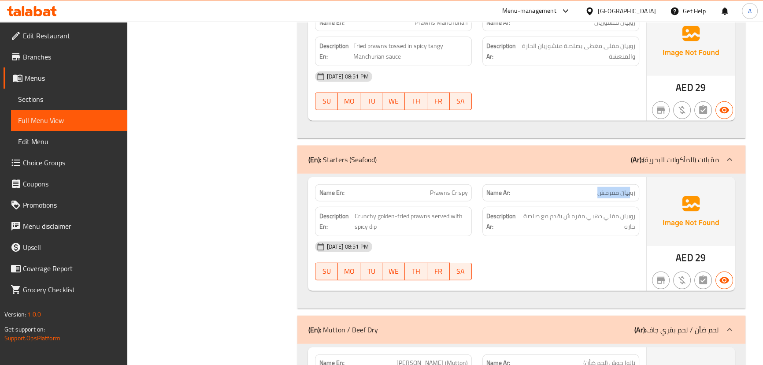
drag, startPoint x: 625, startPoint y: 185, endPoint x: 587, endPoint y: 179, distance: 37.9
click at [587, 188] on p "Name Ar: روبيان مقرمش" at bounding box center [560, 192] width 149 height 9
click at [614, 211] on span "روبيان مقلي ذهبي مقرمش يقدم مع صلصة حارة" at bounding box center [578, 222] width 113 height 22
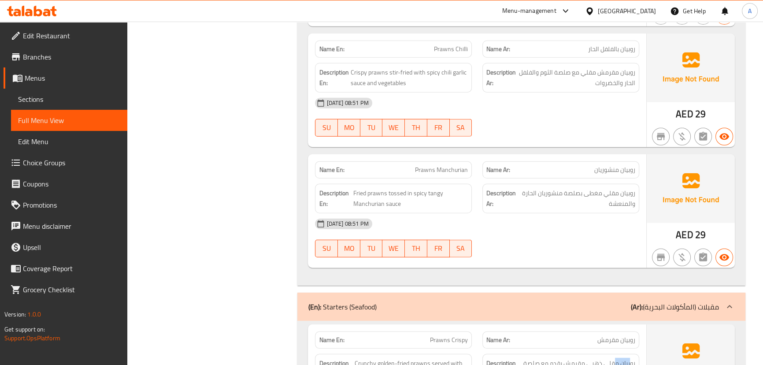
scroll to position [7213, 0]
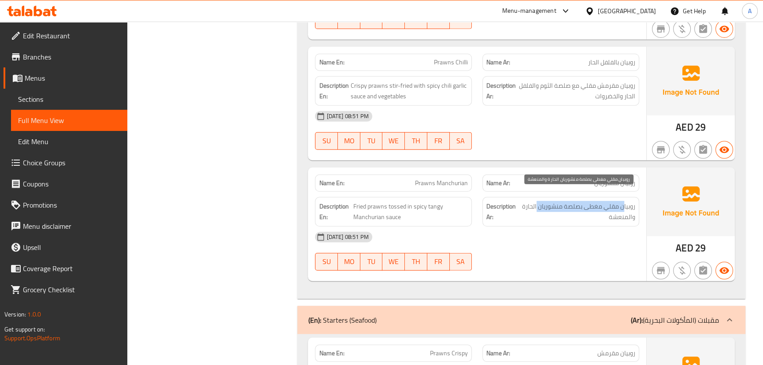
drag, startPoint x: 624, startPoint y: 199, endPoint x: 537, endPoint y: 199, distance: 86.3
click at [537, 201] on span "روبيان مقلي مغطى بصلصة منشوريان الحارة والمنعشة" at bounding box center [577, 212] width 116 height 22
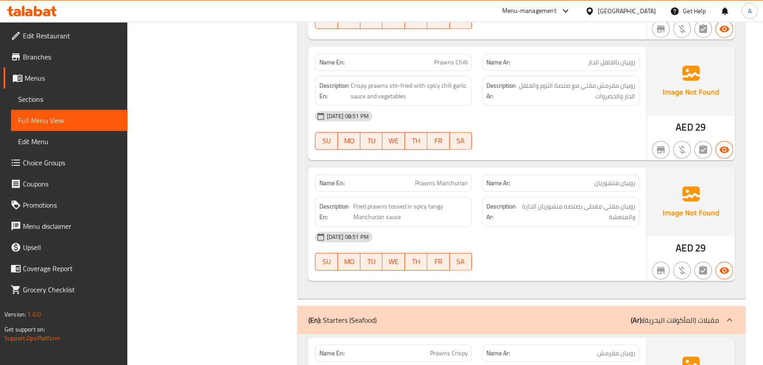
click at [559, 231] on div "[DATE] 08:51 PM" at bounding box center [477, 236] width 334 height 21
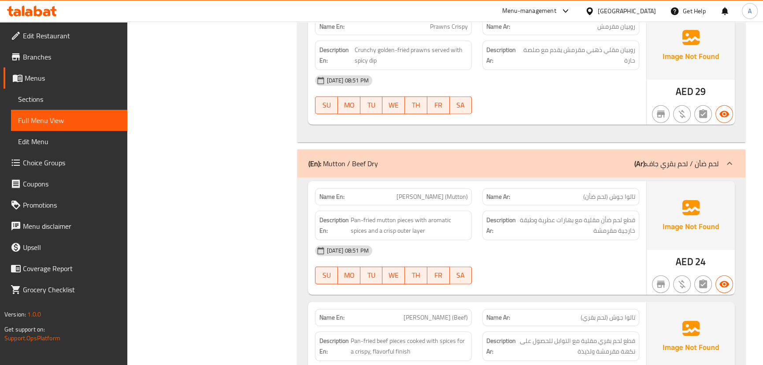
scroll to position [7573, 0]
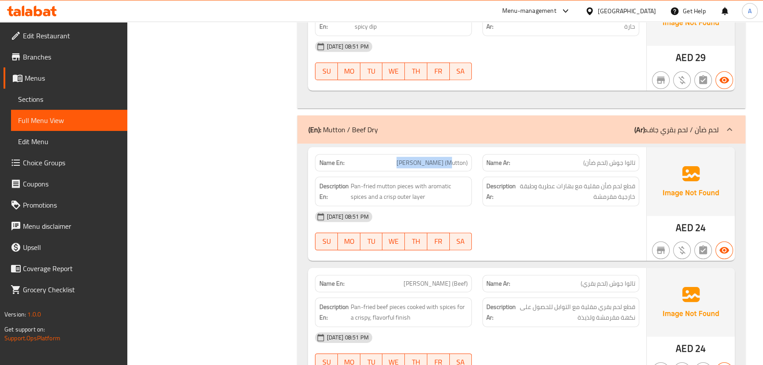
drag, startPoint x: 410, startPoint y: 149, endPoint x: 505, endPoint y: 177, distance: 98.4
click at [482, 160] on div "Name En: [PERSON_NAME] (Mutton) Name Ar: تالوا جوش (لحم ضأن) Description En: Pa…" at bounding box center [477, 204] width 338 height 114
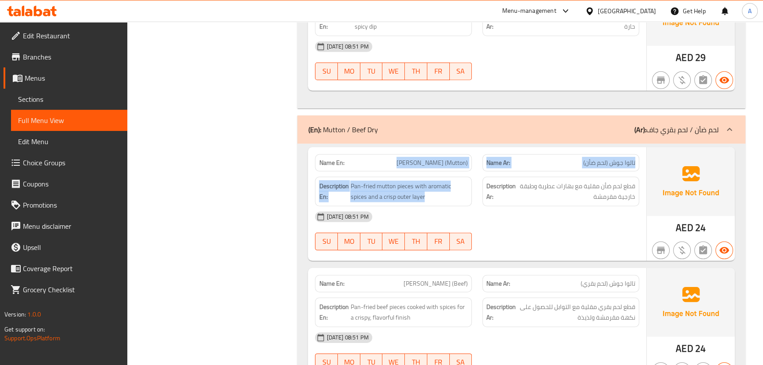
click at [542, 159] on div "Name Ar: [PERSON_NAME] (لحم ضأن)" at bounding box center [560, 162] width 157 height 17
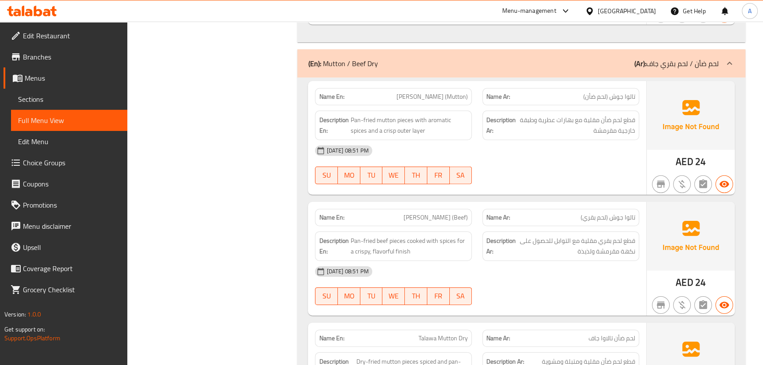
scroll to position [7653, 0]
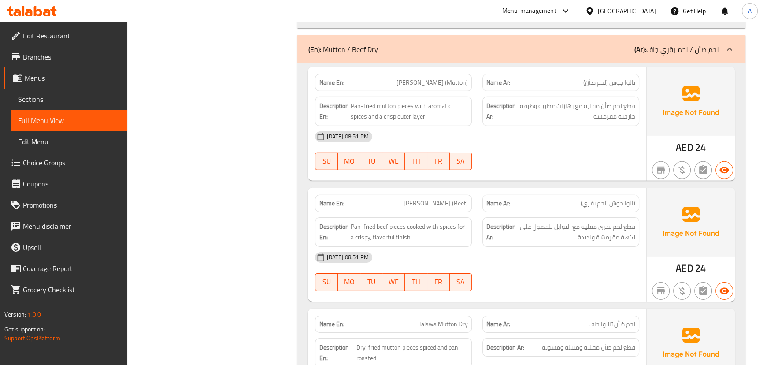
drag, startPoint x: 422, startPoint y: 190, endPoint x: 577, endPoint y: 169, distance: 156.0
click at [538, 189] on div "Name En: [PERSON_NAME] (Beef) Name Ar: تالوا جوش (لحم بقري)" at bounding box center [477, 203] width 334 height 28
click at [577, 169] on div "Name En: [PERSON_NAME] (Mutton) Name Ar: تالوا جوش (لحم ضأن) Description En: Pa…" at bounding box center [477, 124] width 338 height 114
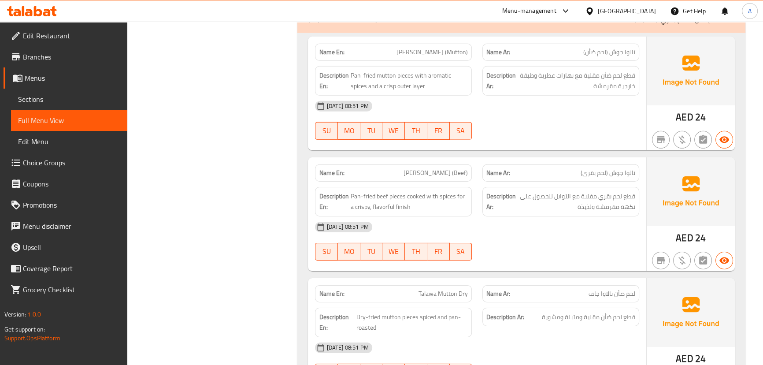
scroll to position [7733, 0]
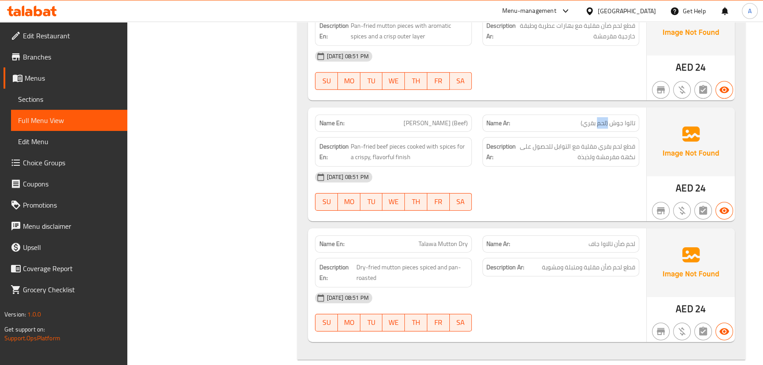
drag, startPoint x: 601, startPoint y: 114, endPoint x: 606, endPoint y: 122, distance: 9.8
click at [596, 118] on span "تالوا جوش (لحم بقري)" at bounding box center [607, 122] width 55 height 9
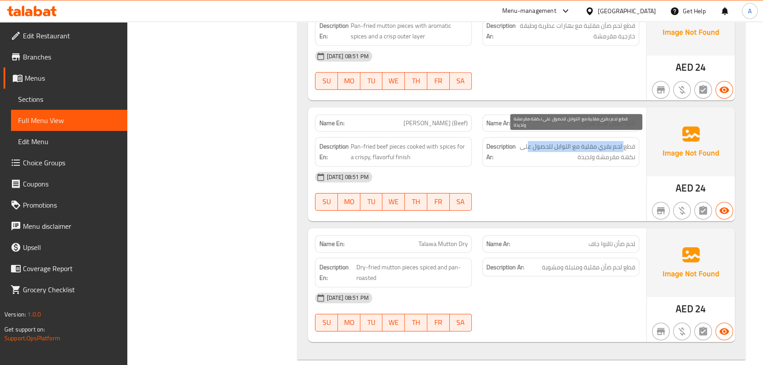
drag, startPoint x: 625, startPoint y: 133, endPoint x: 534, endPoint y: 136, distance: 90.8
click at [528, 141] on span "قطع لحم بقري مقلية مع التوابل للحصول على نكهة مقرمشة ولذيذة" at bounding box center [577, 152] width 118 height 22
drag, startPoint x: 614, startPoint y: 144, endPoint x: 565, endPoint y: 159, distance: 52.0
click at [571, 148] on span "قطع لحم بقري مقلية مع التوابل للحصول على نكهة مقرمشة ولذيذة" at bounding box center [577, 152] width 118 height 22
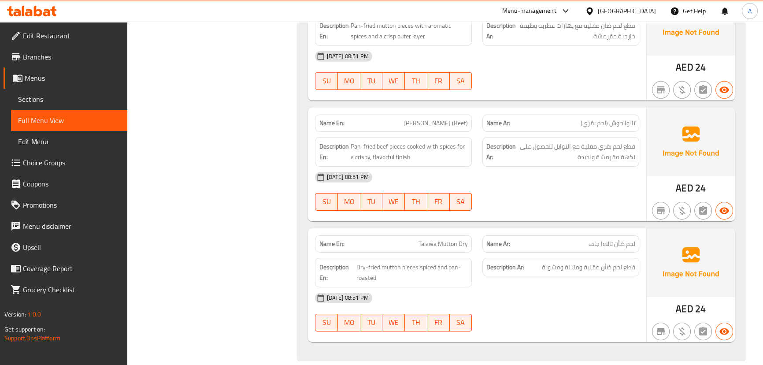
click at [565, 188] on div "[DATE] 08:51 PM SU MO TU WE TH FR SA" at bounding box center [477, 190] width 334 height 49
drag, startPoint x: 617, startPoint y: 233, endPoint x: 432, endPoint y: 228, distance: 184.6
click at [432, 230] on div "Name En: [PERSON_NAME] Dry Name Ar: لحم ضأن تالاوا جاف" at bounding box center [477, 244] width 334 height 28
click at [602, 192] on div "[DATE] 08:51 PM SU MO TU WE TH FR SA" at bounding box center [477, 190] width 334 height 49
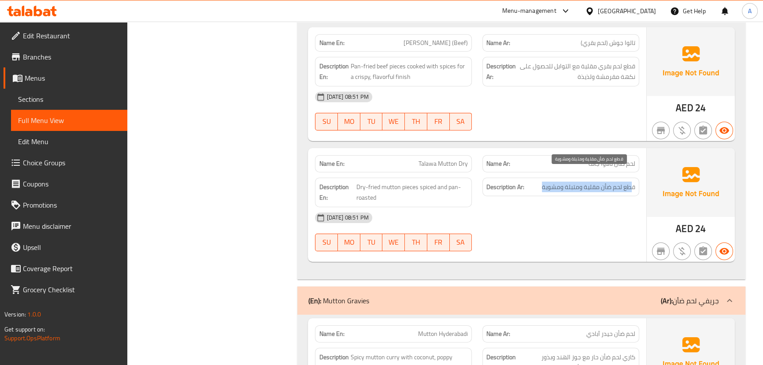
drag, startPoint x: 630, startPoint y: 177, endPoint x: 536, endPoint y: 176, distance: 93.4
click at [536, 181] on h6 "Description Ar: قطع لحم ضأن مقلية ومتبلة ومشوية" at bounding box center [560, 186] width 149 height 11
click at [536, 230] on div "[DATE] 08:51 PM SU MO TU WE TH FR SA" at bounding box center [477, 231] width 334 height 49
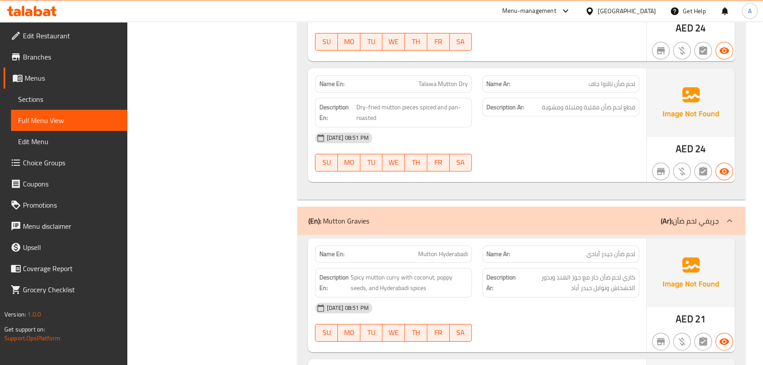
scroll to position [7973, 0]
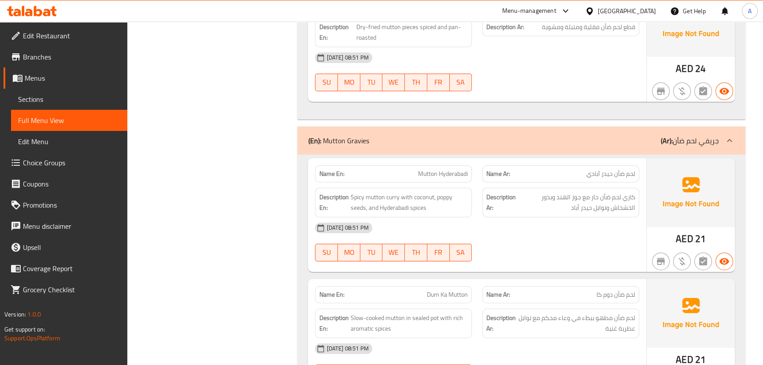
drag, startPoint x: 413, startPoint y: 165, endPoint x: 537, endPoint y: 194, distance: 127.1
click at [522, 178] on div "Name En: Mutton Hyderabadi Name Ar: لحم ضأن [PERSON_NAME] Description En: Spicy…" at bounding box center [477, 215] width 338 height 114
click at [543, 217] on div "[DATE] 08:51 PM" at bounding box center [477, 227] width 334 height 21
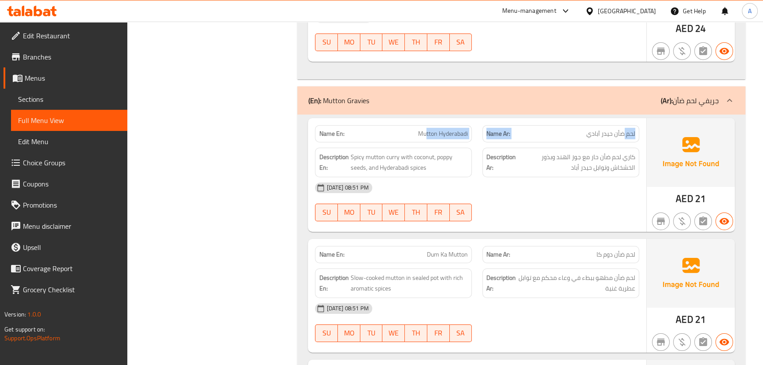
drag, startPoint x: 622, startPoint y: 124, endPoint x: 425, endPoint y: 115, distance: 196.6
click at [425, 120] on div "Name En: Mutton Hyderabadi Name Ar: لحم ضأن [PERSON_NAME]" at bounding box center [477, 134] width 334 height 28
click at [619, 183] on div "[DATE] 08:51 PM" at bounding box center [477, 187] width 334 height 21
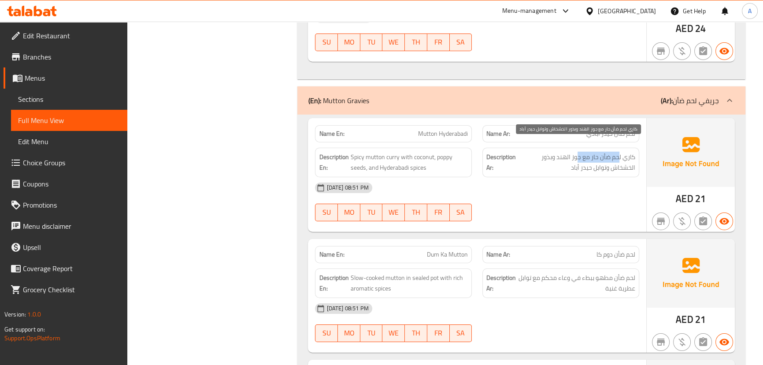
drag, startPoint x: 619, startPoint y: 148, endPoint x: 579, endPoint y: 145, distance: 39.7
click at [579, 152] on span "كاري لحم ضأن حار مع جوز الهند وبذور الخشخاش وتوابل حيدر أباد" at bounding box center [577, 163] width 118 height 22
click at [581, 194] on div "[DATE] 08:51 PM SU MO TU WE TH FR SA" at bounding box center [477, 201] width 334 height 49
drag, startPoint x: 611, startPoint y: 153, endPoint x: 564, endPoint y: 157, distance: 47.7
click at [567, 152] on span "كاري لحم ضأن حار مع جوز الهند وبذور الخشخاش وتوابل حيدر أباد" at bounding box center [577, 163] width 118 height 22
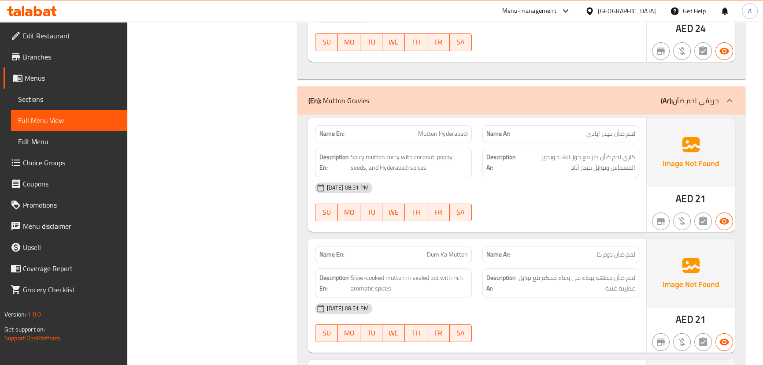
click at [561, 177] on div "[DATE] 08:51 PM" at bounding box center [477, 187] width 334 height 21
drag, startPoint x: 426, startPoint y: 121, endPoint x: 466, endPoint y: 118, distance: 39.7
click at [451, 129] on span "Mutton Hyderabadi" at bounding box center [443, 133] width 50 height 9
click at [608, 129] on span "لحم ضأن [PERSON_NAME]" at bounding box center [601, 133] width 70 height 9
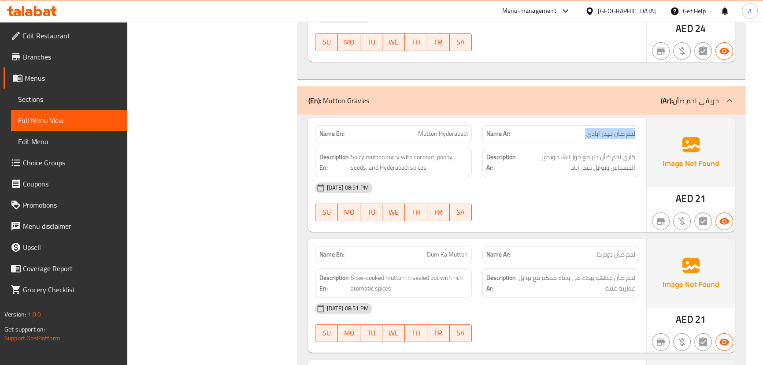
drag, startPoint x: 608, startPoint y: 117, endPoint x: 562, endPoint y: 243, distance: 134.0
click at [608, 129] on span "لحم ضأن [PERSON_NAME]" at bounding box center [601, 133] width 70 height 9
drag, startPoint x: 629, startPoint y: 147, endPoint x: 594, endPoint y: 163, distance: 38.2
click at [599, 152] on span "كاري لحم ضأن حار مع جوز الهند وبذور الخشخاش وتوابل حيدر أباد" at bounding box center [577, 163] width 118 height 22
click at [606, 193] on div "[DATE] 08:51 PM SU MO TU WE TH FR SA" at bounding box center [477, 201] width 334 height 49
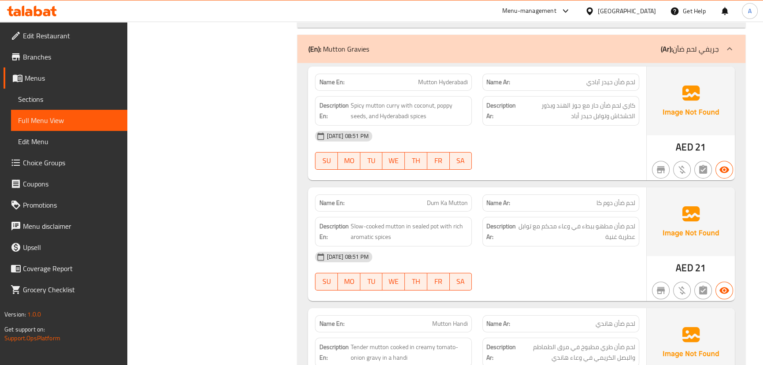
scroll to position [8093, 0]
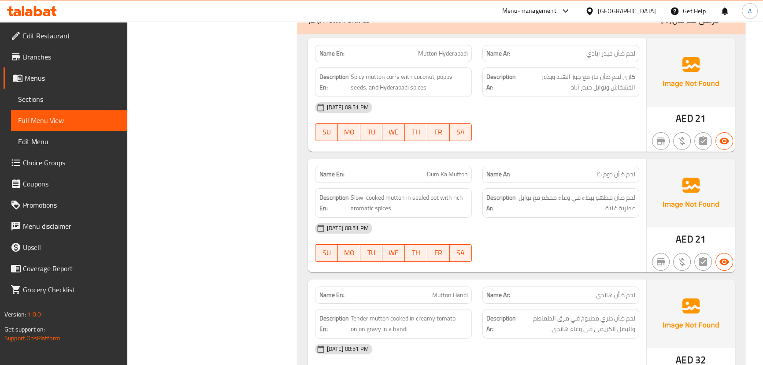
drag, startPoint x: 423, startPoint y: 163, endPoint x: 466, endPoint y: 162, distance: 42.7
click at [464, 170] on p "Name En: Dum [PERSON_NAME]" at bounding box center [393, 174] width 149 height 9
click at [560, 218] on div "[DATE] 08:51 PM" at bounding box center [477, 228] width 334 height 21
drag, startPoint x: 626, startPoint y: 184, endPoint x: 560, endPoint y: 184, distance: 65.6
click at [560, 192] on span "لحم ضأن مطهو ببطء في وعاء محكم مع توابل عطرية غنية" at bounding box center [576, 203] width 117 height 22
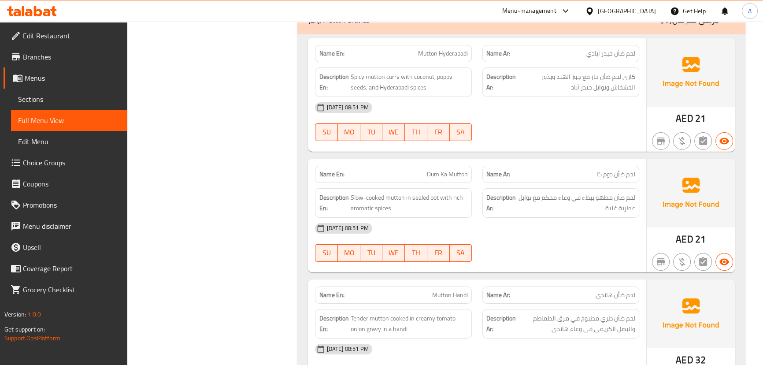
click at [556, 218] on div "[DATE] 08:51 PM" at bounding box center [477, 228] width 334 height 21
drag, startPoint x: 621, startPoint y: 194, endPoint x: 614, endPoint y: 197, distance: 7.1
click at [617, 194] on span "لحم ضأن مطهو ببطء في وعاء محكم مع توابل عطرية غنية" at bounding box center [576, 203] width 117 height 22
drag, startPoint x: 421, startPoint y: 186, endPoint x: 527, endPoint y: 217, distance: 109.7
click at [462, 192] on span "Slow-cooked mutton in sealed pot with rich aromatic spices" at bounding box center [409, 203] width 117 height 22
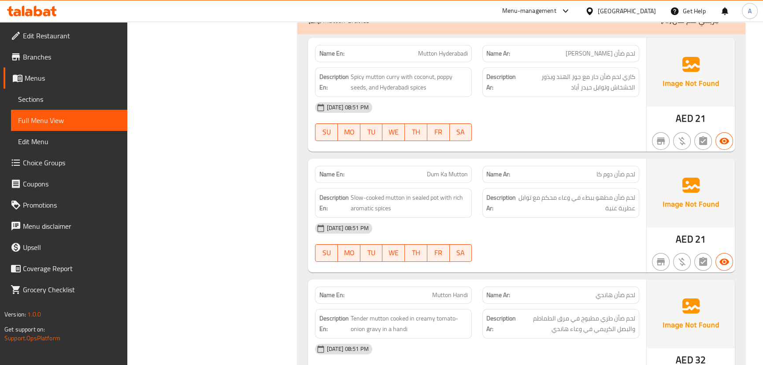
click at [527, 218] on div "[DATE] 08:51 PM" at bounding box center [477, 228] width 334 height 21
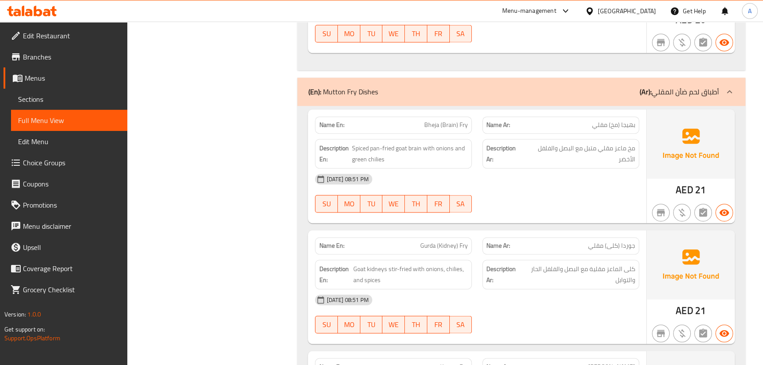
scroll to position [10147, 0]
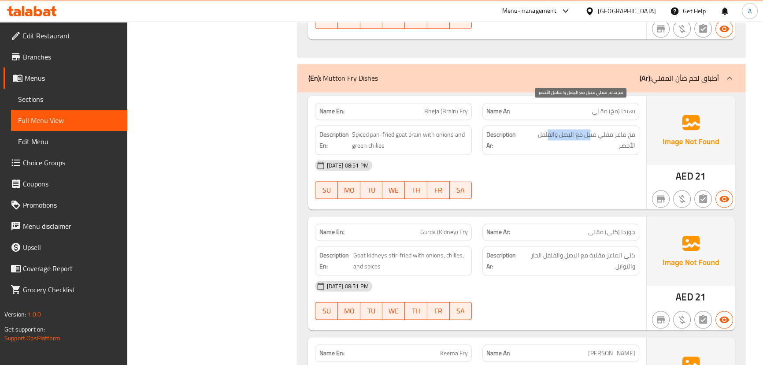
drag, startPoint x: 570, startPoint y: 107, endPoint x: 544, endPoint y: 110, distance: 26.2
click at [547, 129] on span "مخ ماعز مقلي متبل مع البصل والفلفل الأخضر" at bounding box center [580, 140] width 111 height 22
click at [537, 155] on div "[DATE] 08:51 PM SU MO TU WE TH FR SA" at bounding box center [477, 179] width 334 height 49
click at [549, 129] on span "مخ ماعز مقلي متبل مع البصل والفلفل الأخضر" at bounding box center [580, 140] width 111 height 22
click at [542, 155] on div "[DATE] 08:51 PM SU MO TU WE TH FR SA" at bounding box center [477, 179] width 334 height 49
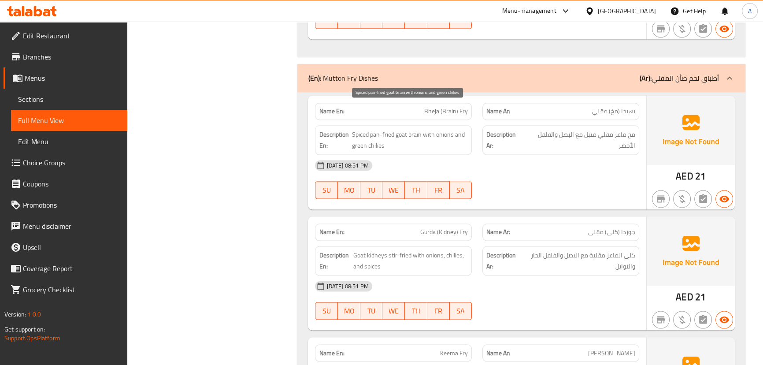
drag, startPoint x: 365, startPoint y: 117, endPoint x: 403, endPoint y: 123, distance: 38.3
click at [387, 129] on span "Spiced pan-fried goat brain with onions and green chilies" at bounding box center [410, 140] width 116 height 22
click at [507, 155] on div "[DATE] 08:51 PM" at bounding box center [477, 165] width 334 height 21
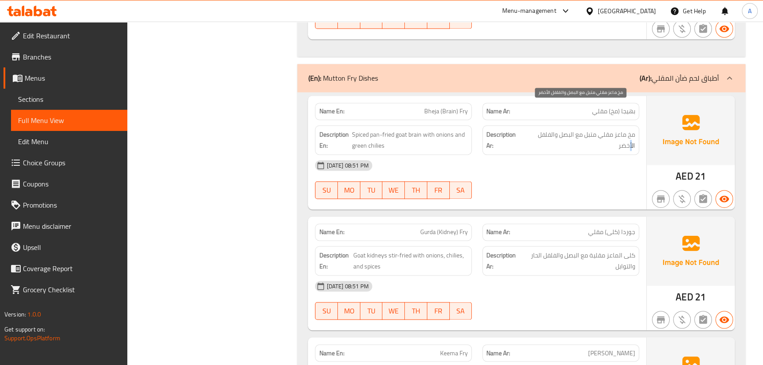
drag, startPoint x: 631, startPoint y: 123, endPoint x: 610, endPoint y: 135, distance: 23.7
click at [622, 128] on div "Description Ar: مخ ماعز مقلي متبل مع البصل والفلفل الأخضر" at bounding box center [560, 140] width 157 height 30
click at [596, 155] on div "[DATE] 08:51 PM" at bounding box center [477, 165] width 334 height 21
click at [427, 107] on span "Bheja (Brain) Fry" at bounding box center [446, 111] width 44 height 9
drag, startPoint x: 427, startPoint y: 87, endPoint x: 467, endPoint y: 96, distance: 41.7
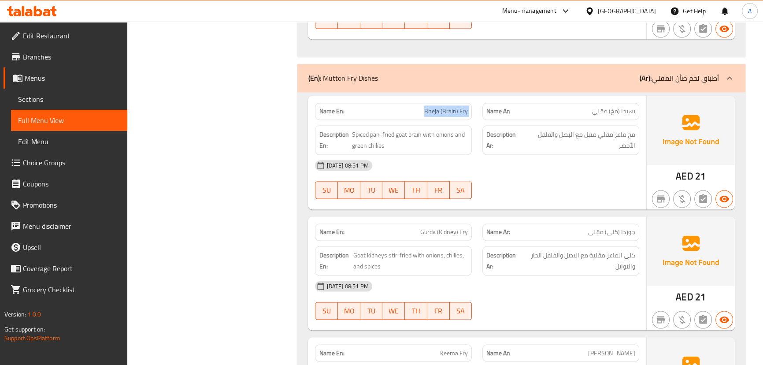
click at [467, 107] on span "Bheja (Brain) Fry" at bounding box center [446, 111] width 44 height 9
copy span "Bheja (Brain) Fry"
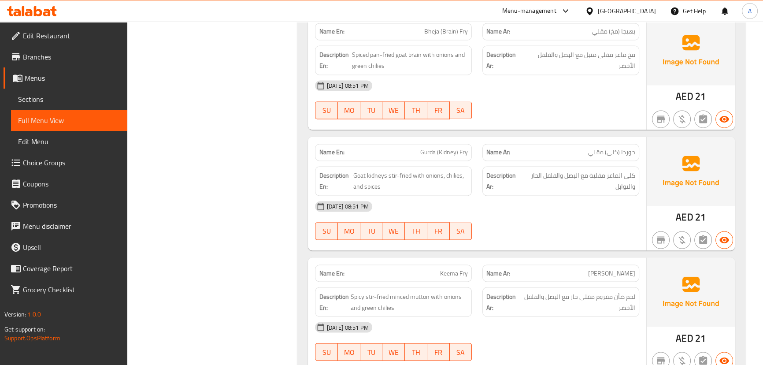
click at [588, 202] on div "[DATE] 08:51 PM SU MO TU WE TH FR SA" at bounding box center [477, 220] width 334 height 49
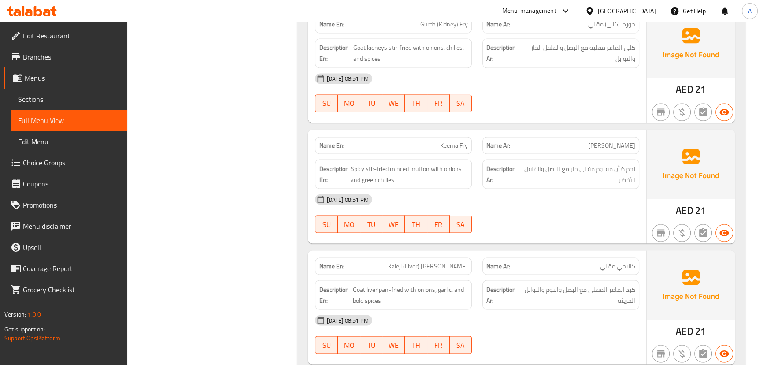
scroll to position [10355, 0]
click at [442, 140] on span "Keema Fry" at bounding box center [454, 144] width 28 height 9
drag, startPoint x: 442, startPoint y: 119, endPoint x: 464, endPoint y: 117, distance: 22.6
click at [464, 140] on span "Keema Fry" at bounding box center [454, 144] width 28 height 9
copy span "Keema Fry"
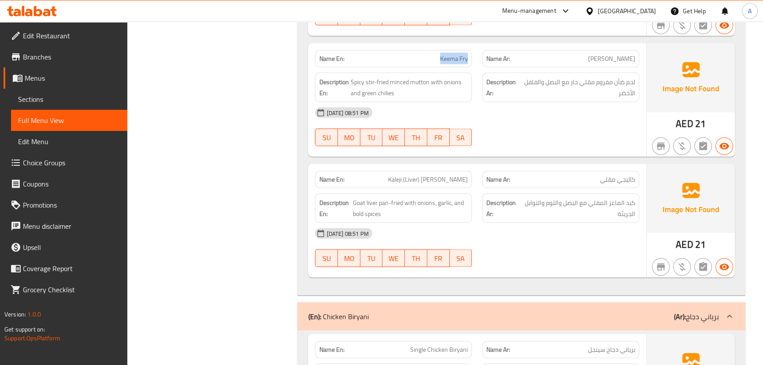
scroll to position [10475, 0]
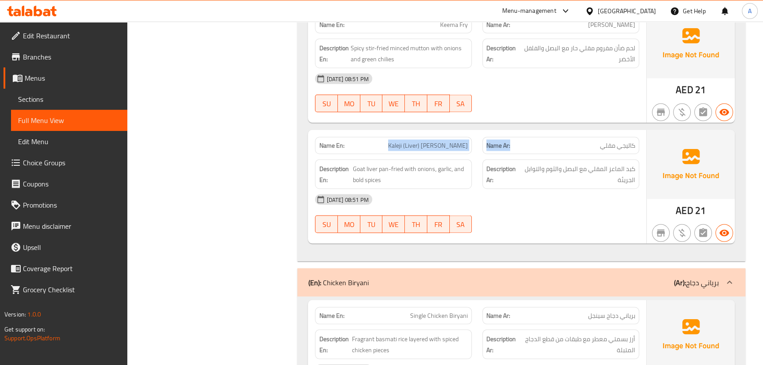
drag, startPoint x: 407, startPoint y: 119, endPoint x: 523, endPoint y: 129, distance: 115.8
click at [519, 131] on div "Name En: [PERSON_NAME] (Liver) Fry Name Ar: [PERSON_NAME]" at bounding box center [477, 145] width 334 height 28
drag, startPoint x: 590, startPoint y: 236, endPoint x: 584, endPoint y: 240, distance: 7.9
drag, startPoint x: 608, startPoint y: 116, endPoint x: 597, endPoint y: 154, distance: 39.6
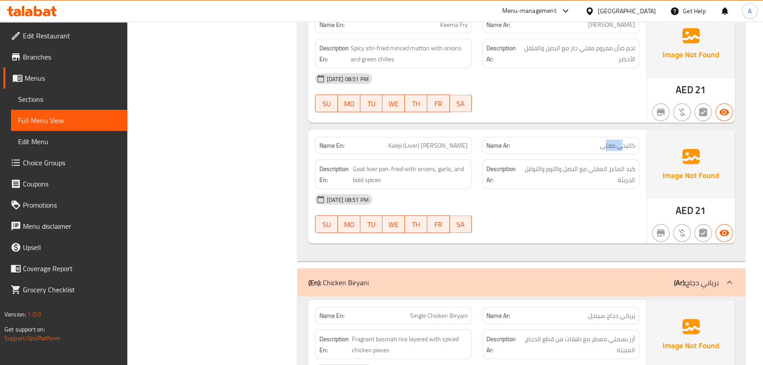
click at [599, 140] on p "Name Ar: [PERSON_NAME]" at bounding box center [560, 144] width 149 height 9
click at [597, 163] on span "كبد الماعز المقلي مع البصل والثوم والتوابل الجريئة" at bounding box center [578, 174] width 114 height 22
click at [593, 189] on div "[DATE] 08:51 PM" at bounding box center [477, 199] width 334 height 21
click at [433, 140] on span "Kaleji (Liver) [PERSON_NAME]" at bounding box center [428, 144] width 80 height 9
drag, startPoint x: 433, startPoint y: 119, endPoint x: 430, endPoint y: 129, distance: 10.5
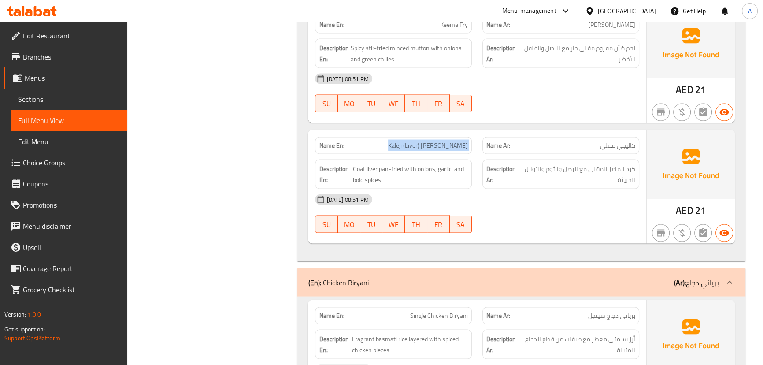
click at [472, 131] on div "Name En: [PERSON_NAME] (Liver) [PERSON_NAME]" at bounding box center [393, 145] width 167 height 28
copy span "Kaleji (Liver) [PERSON_NAME]"
drag, startPoint x: 410, startPoint y: 112, endPoint x: 575, endPoint y: 162, distance: 172.1
click at [546, 146] on div "Name En: [PERSON_NAME] (Liver) Fry Name Ar: كاليجي مقلي Description En: Goat li…" at bounding box center [477, 186] width 338 height 114
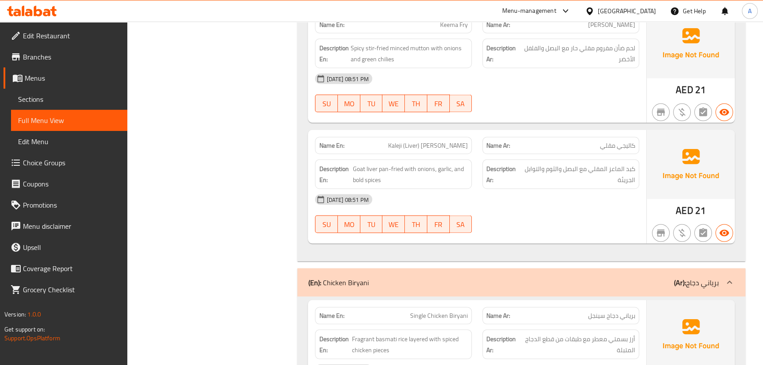
click at [585, 189] on div "[DATE] 08:51 PM SU MO TU WE TH FR SA" at bounding box center [477, 213] width 334 height 49
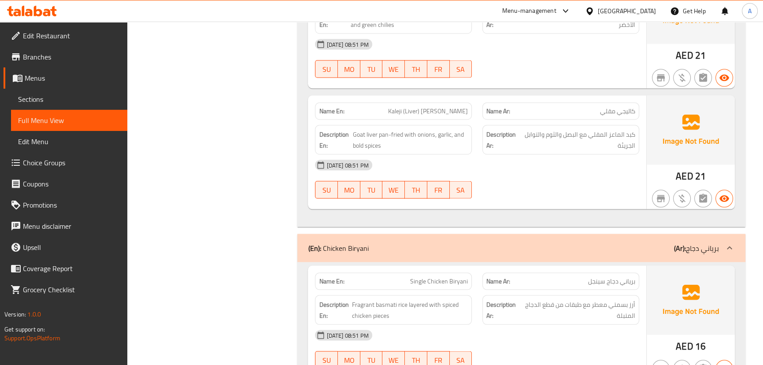
scroll to position [10636, 0]
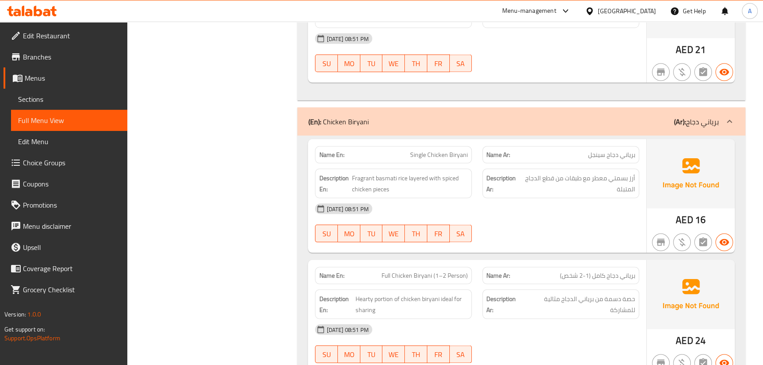
type button "0"
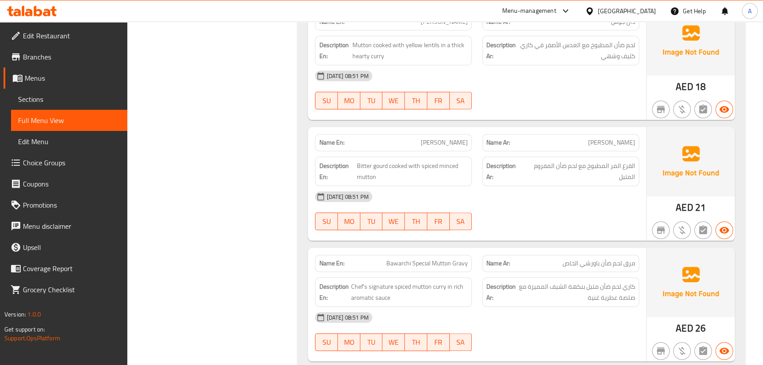
scroll to position [9599, 0]
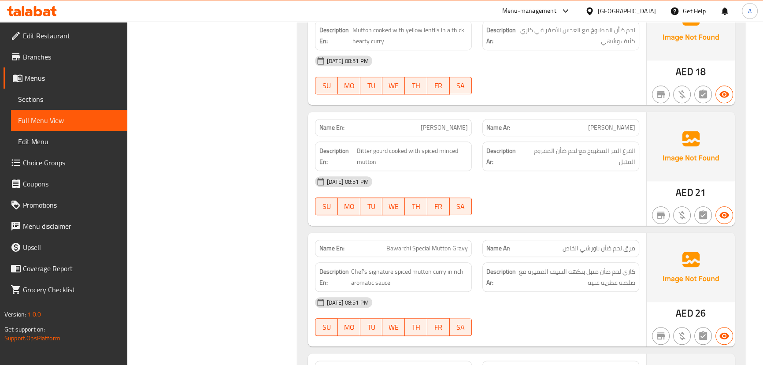
click at [577, 210] on div at bounding box center [560, 215] width 167 height 11
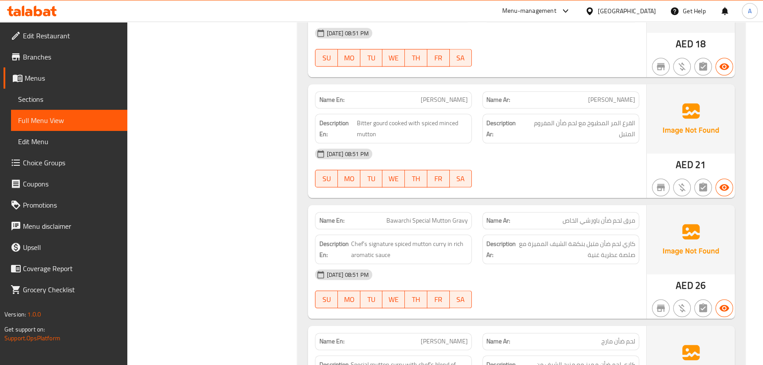
scroll to position [9639, 0]
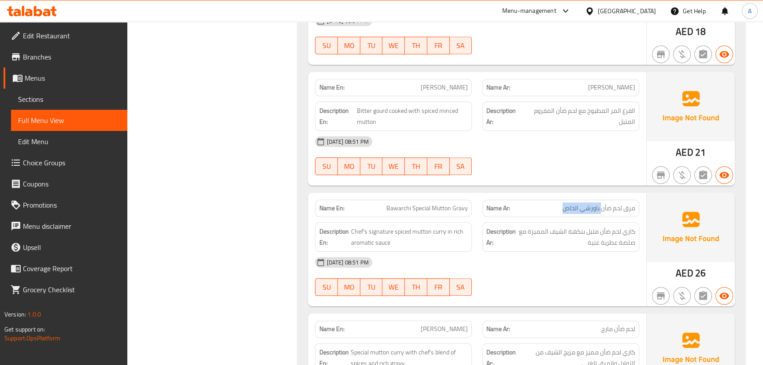
drag, startPoint x: 602, startPoint y: 184, endPoint x: 475, endPoint y: 183, distance: 126.8
click at [518, 203] on p "Name Ar: مرق لحم ضأن باورشي الخاص" at bounding box center [560, 207] width 149 height 9
drag, startPoint x: 390, startPoint y: 177, endPoint x: 534, endPoint y: 183, distance: 144.6
click at [489, 194] on div "Name En: Bawarchi Special Mutton Gravy Name Ar: مرق لحم ضأن باورشي الخاص" at bounding box center [477, 208] width 334 height 28
drag, startPoint x: 636, startPoint y: 209, endPoint x: 576, endPoint y: 209, distance: 60.3
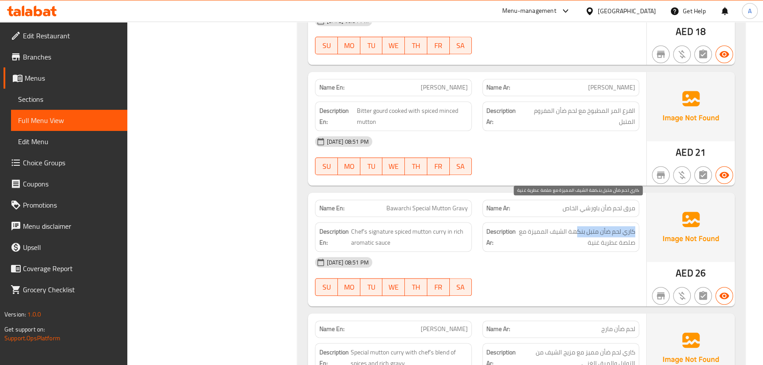
click at [576, 222] on div "Description Ar: كاري لحم ضأن متبل بنكهة الشيف المميزة مع صلصة عطرية غنية" at bounding box center [560, 237] width 157 height 30
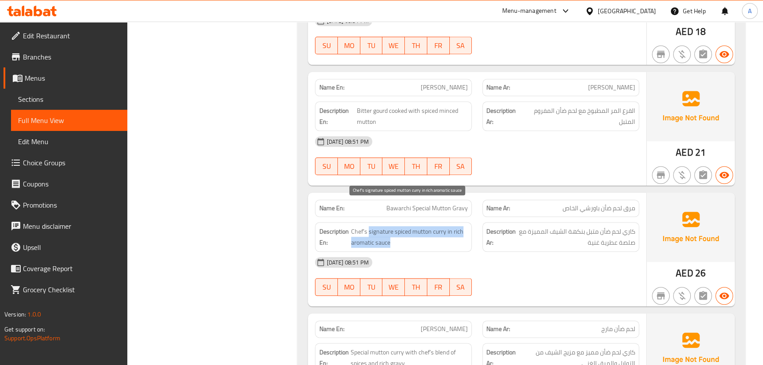
drag, startPoint x: 413, startPoint y: 211, endPoint x: 517, endPoint y: 227, distance: 105.3
click at [492, 222] on div "Description En: Chef’s signature spiced mutton curry in rich aromatic sauce Des…" at bounding box center [477, 237] width 334 height 40
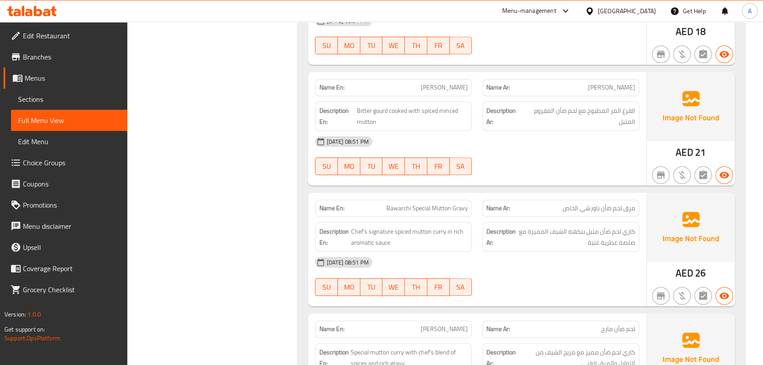
click at [547, 251] on div "[DATE] 08:51 PM" at bounding box center [477, 261] width 334 height 21
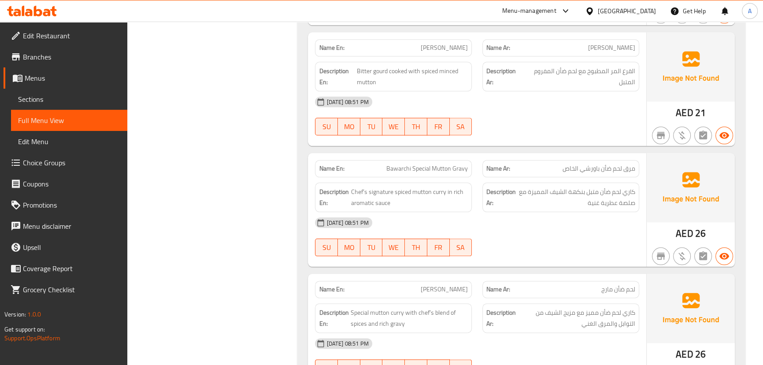
scroll to position [9679, 0]
drag, startPoint x: 467, startPoint y: 262, endPoint x: 517, endPoint y: 254, distance: 50.5
click at [506, 275] on div "Name En: [PERSON_NAME] Name Ar: لحم ضأن مارج" at bounding box center [477, 289] width 334 height 28
click at [524, 250] on div at bounding box center [560, 255] width 167 height 11
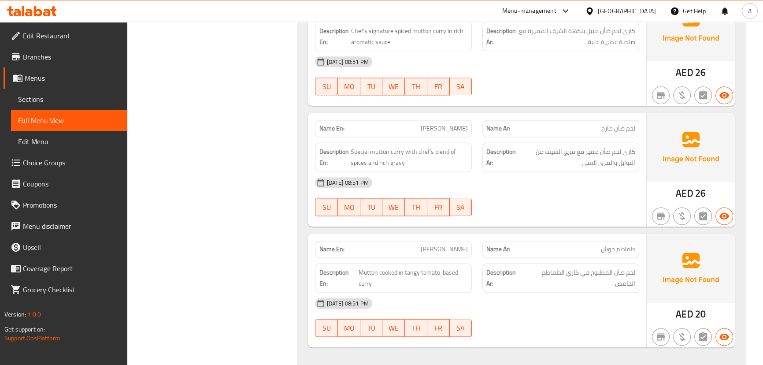
drag, startPoint x: 438, startPoint y: 220, endPoint x: 532, endPoint y: 209, distance: 94.5
click at [448, 244] on span "[PERSON_NAME]" at bounding box center [444, 248] width 47 height 9
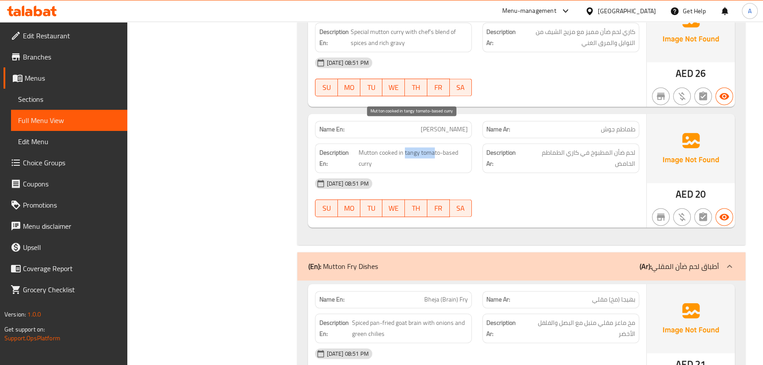
click at [433, 147] on span "Mutton cooked in tangy tomato-based curry" at bounding box center [413, 158] width 109 height 22
click at [493, 173] on div "[DATE] 08:51 PM" at bounding box center [477, 183] width 334 height 21
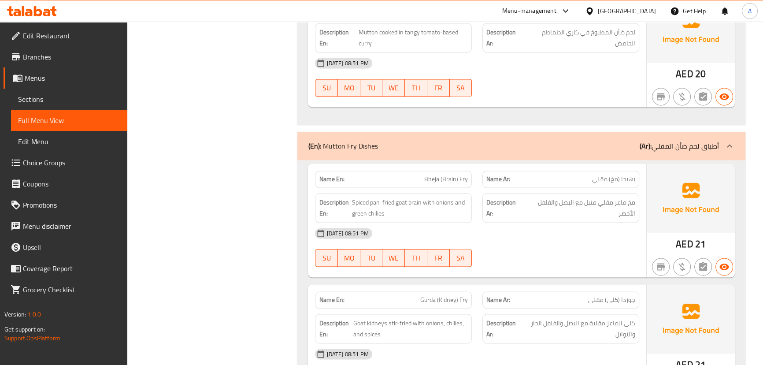
drag, startPoint x: 362, startPoint y: 155, endPoint x: 453, endPoint y: 172, distance: 92.3
click at [440, 170] on div "Name En: Bheja (Brain) Fry" at bounding box center [393, 178] width 157 height 17
click at [454, 197] on span "Spiced pan-fried goat brain with onions and green chilies" at bounding box center [410, 208] width 116 height 22
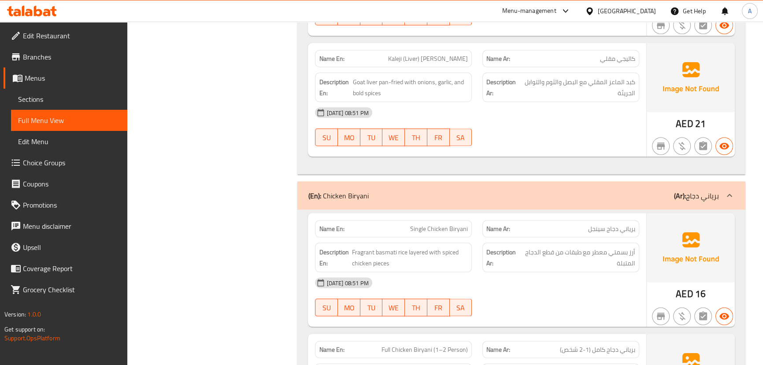
scroll to position [10600, 0]
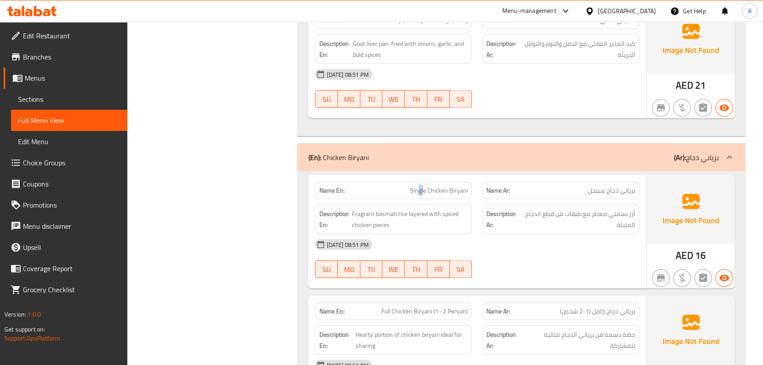
drag, startPoint x: 428, startPoint y: 159, endPoint x: 496, endPoint y: 215, distance: 88.8
click at [440, 182] on div "Name En: Single Chicken Biryani" at bounding box center [393, 190] width 157 height 17
click at [498, 234] on div "[DATE] 08:51 PM" at bounding box center [477, 244] width 334 height 21
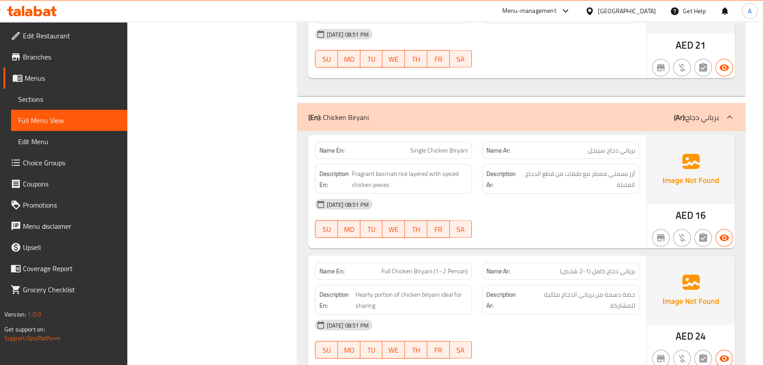
scroll to position [10680, 0]
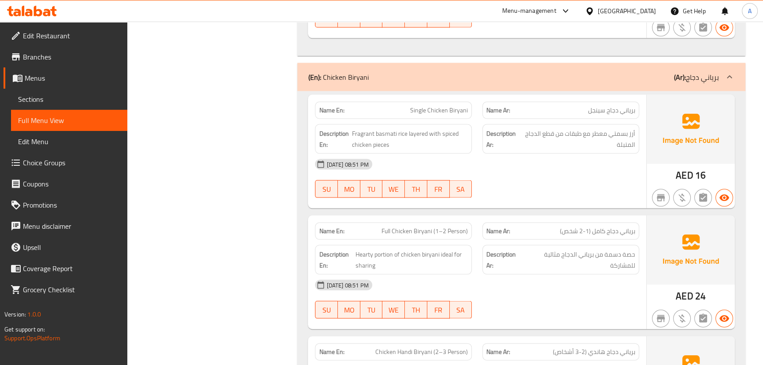
drag, startPoint x: 400, startPoint y: 87, endPoint x: 451, endPoint y: 92, distance: 50.9
click at [445, 102] on div "Name En: Single Chicken Biryani" at bounding box center [393, 110] width 157 height 17
click at [492, 154] on div "[DATE] 08:51 PM" at bounding box center [477, 164] width 334 height 21
drag, startPoint x: 412, startPoint y: 85, endPoint x: 465, endPoint y: 101, distance: 55.2
click at [450, 106] on span "Single Chicken Biryani" at bounding box center [439, 110] width 58 height 9
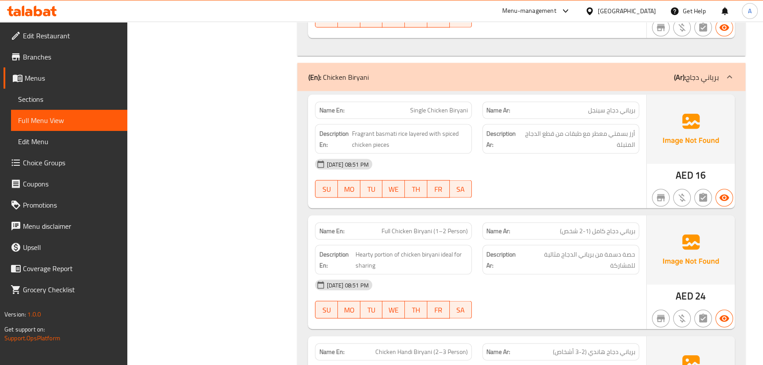
drag, startPoint x: 599, startPoint y: 159, endPoint x: 573, endPoint y: 168, distance: 26.8
click at [594, 160] on div "[DATE] 08:51 PM SU MO TU WE TH FR SA" at bounding box center [477, 178] width 334 height 49
drag, startPoint x: 633, startPoint y: 110, endPoint x: 624, endPoint y: 110, distance: 9.2
click at [624, 128] on span "أرز بسمتي معطر مع طبقات من قطع الدجاج المتبلة" at bounding box center [578, 139] width 114 height 22
drag, startPoint x: 599, startPoint y: 108, endPoint x: 533, endPoint y: 107, distance: 66.5
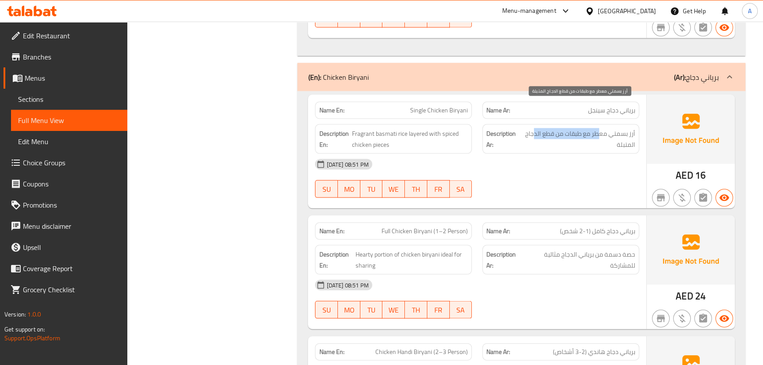
click at [533, 128] on span "أرز بسمتي معطر مع طبقات من قطع الدجاج المتبلة" at bounding box center [578, 139] width 114 height 22
click at [537, 125] on div "Description Ar: أرز بسمتي معطر مع طبقات من قطع الدجاج المتبلة" at bounding box center [560, 139] width 157 height 30
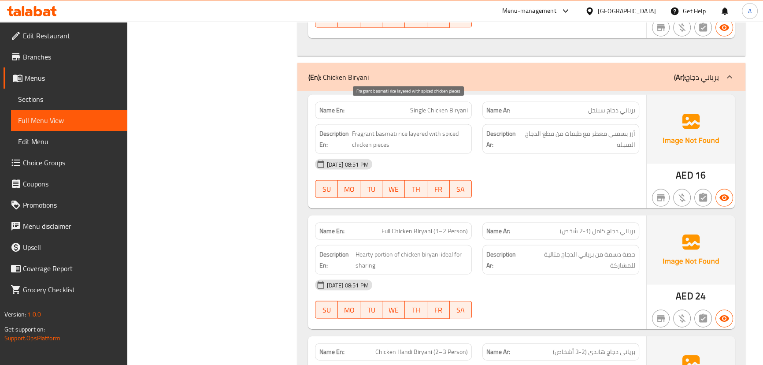
click at [432, 128] on span "Fragrant basmati rice layered with spiced chicken pieces" at bounding box center [410, 139] width 116 height 22
click at [476, 122] on div "Description En: Fragrant basmati rice layered with spiced chicken pieces" at bounding box center [393, 139] width 167 height 40
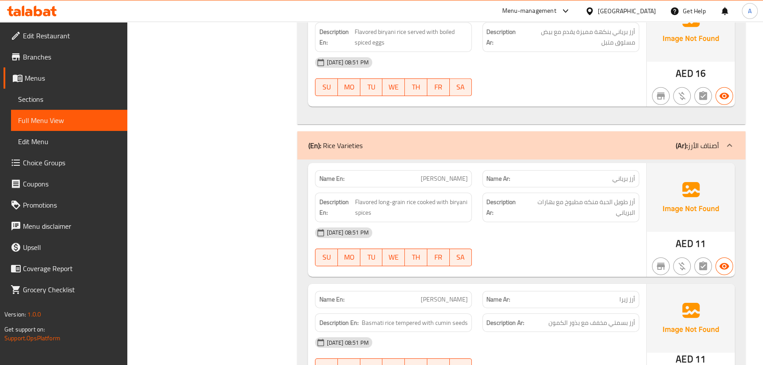
scroll to position [11897, 0]
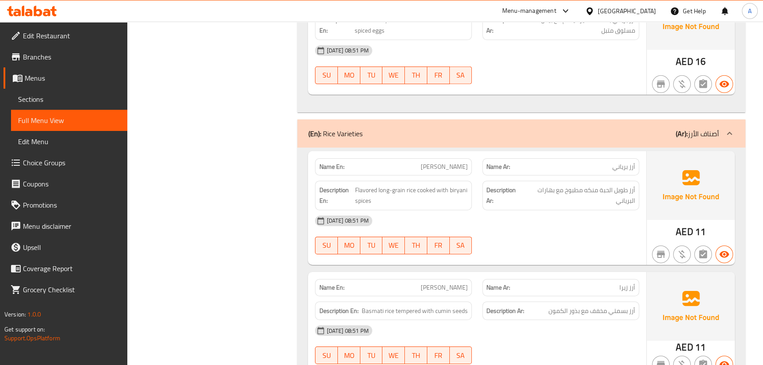
drag, startPoint x: 447, startPoint y: 126, endPoint x: 534, endPoint y: 165, distance: 95.0
click at [468, 158] on div "Name En: [PERSON_NAME]" at bounding box center [393, 166] width 157 height 17
click at [551, 210] on div "[DATE] 08:51 PM" at bounding box center [477, 220] width 334 height 21
drag, startPoint x: 610, startPoint y: 155, endPoint x: 605, endPoint y: 178, distance: 24.2
click at [600, 185] on span "أرز طويل الحبة منكه مطبوخ مع بهارات البرياني" at bounding box center [579, 196] width 111 height 22
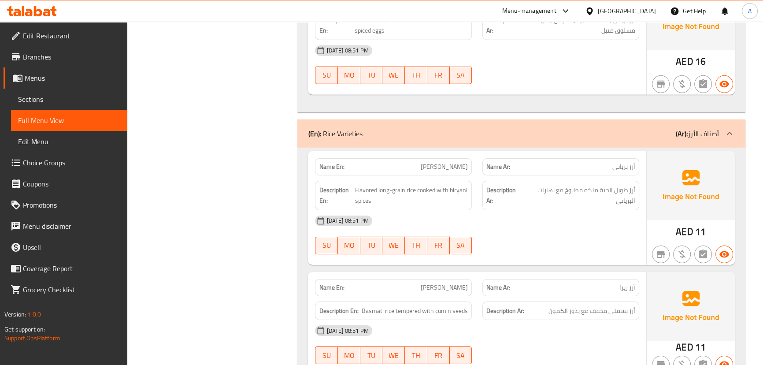
click at [605, 210] on div "[DATE] 08:51 PM" at bounding box center [477, 220] width 334 height 21
drag, startPoint x: 550, startPoint y: 145, endPoint x: 544, endPoint y: 145, distance: 5.7
click at [544, 181] on div "Description Ar: أرز طويل الحبة منكه مطبوخ مع بهارات البرياني" at bounding box center [560, 196] width 157 height 30
drag, startPoint x: 558, startPoint y: 195, endPoint x: 415, endPoint y: 174, distance: 145.1
click at [551, 210] on div "[DATE] 08:51 PM SU MO TU WE TH FR SA" at bounding box center [477, 234] width 334 height 49
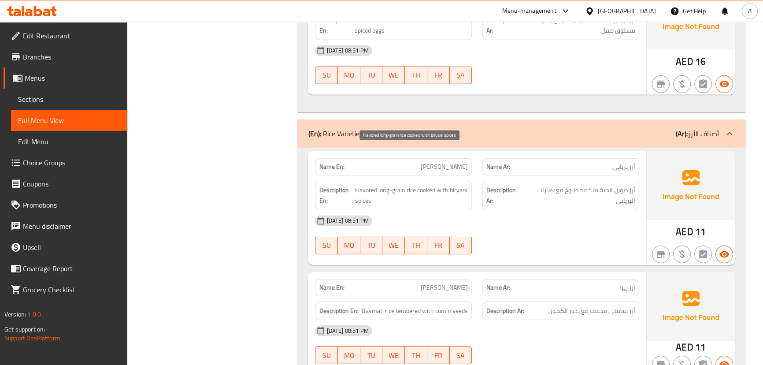
drag, startPoint x: 388, startPoint y: 151, endPoint x: 454, endPoint y: 162, distance: 66.1
click at [432, 185] on span "Flavored long-grain rice cooked with biryani spices" at bounding box center [411, 196] width 113 height 22
click at [485, 210] on div "[DATE] 08:51 PM" at bounding box center [477, 220] width 334 height 21
drag, startPoint x: 422, startPoint y: 249, endPoint x: 545, endPoint y: 223, distance: 125.6
click at [520, 274] on div "Name En: [PERSON_NAME] Name Ar: أرز زيرا" at bounding box center [477, 288] width 334 height 28
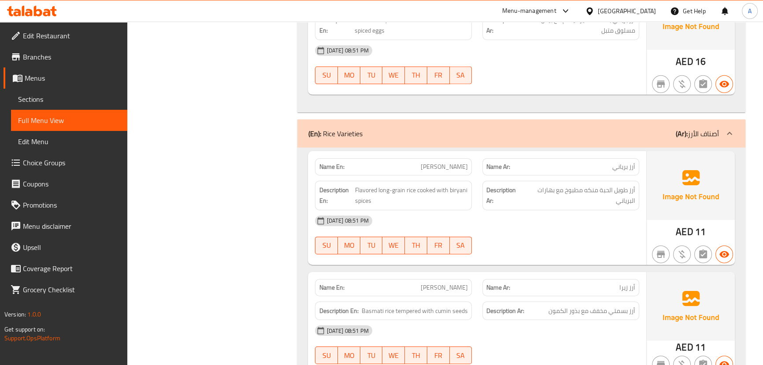
click at [546, 221] on div "Name En: [PERSON_NAME] Name Ar: أرز برياني Description En: Flavored long-grain …" at bounding box center [477, 208] width 338 height 114
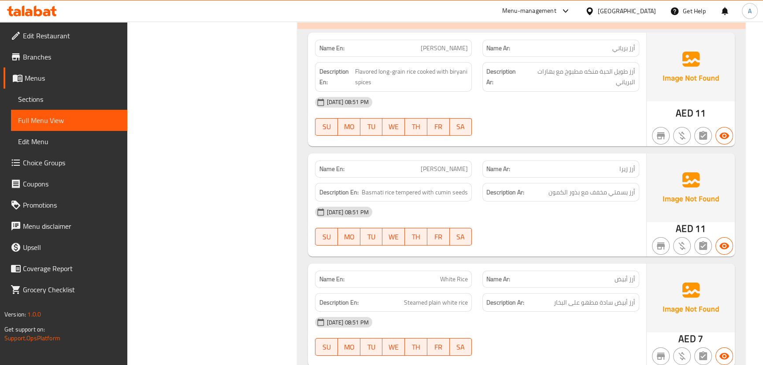
scroll to position [12017, 0]
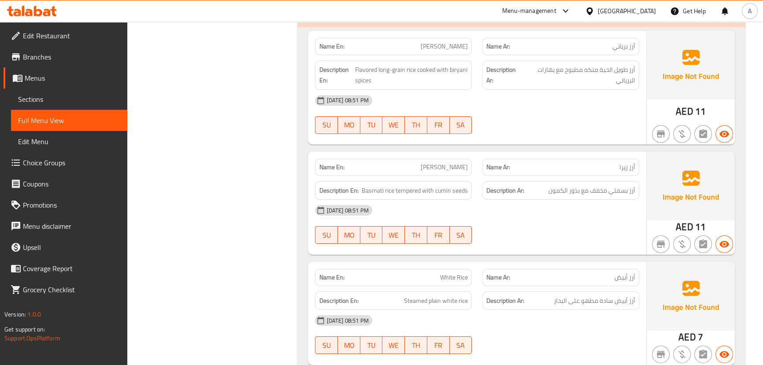
drag, startPoint x: 440, startPoint y: 124, endPoint x: 502, endPoint y: 131, distance: 62.1
click at [499, 153] on div "Name En: [PERSON_NAME] Name Ar: أرز زيرا" at bounding box center [477, 167] width 334 height 28
drag, startPoint x: 629, startPoint y: 152, endPoint x: 319, endPoint y: 144, distance: 310.2
click at [319, 176] on div "Description En: Basmati rice tempered with cumin seeds Description Ar: أرز بسمت…" at bounding box center [477, 191] width 334 height 30
click at [320, 163] on strong "Name En:" at bounding box center [331, 167] width 25 height 9
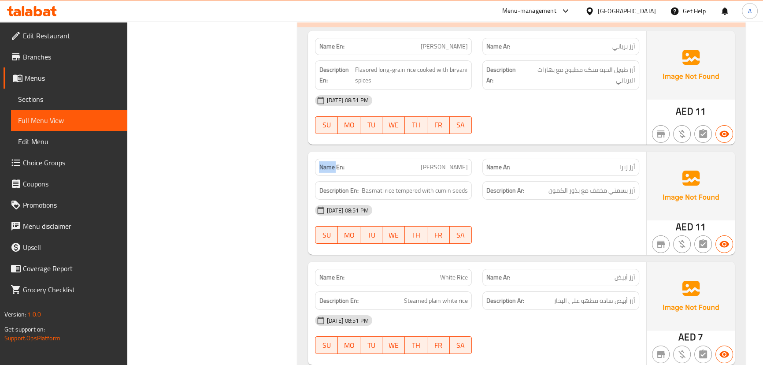
click at [320, 163] on strong "Name En:" at bounding box center [331, 167] width 25 height 9
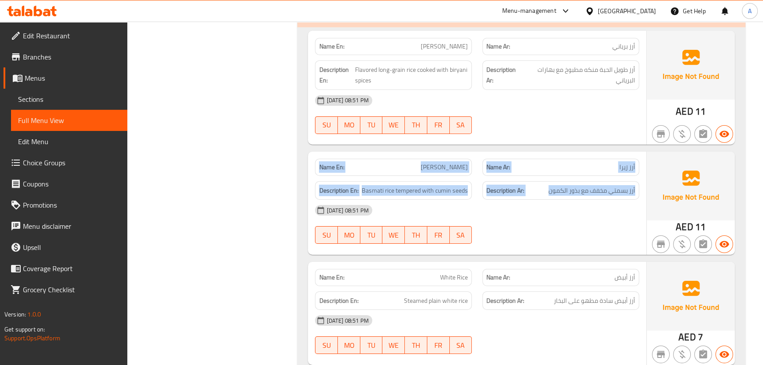
drag, startPoint x: 320, startPoint y: 128, endPoint x: 562, endPoint y: 158, distance: 244.0
click at [562, 158] on div "Name En: Zeera Rice Name Ar: أرز زيرا Description En: Basmati rice tempered wit…" at bounding box center [477, 203] width 338 height 103
click at [567, 181] on div "Description Ar: أرز بسمتي مخفف مع بذور الكمون" at bounding box center [560, 190] width 157 height 19
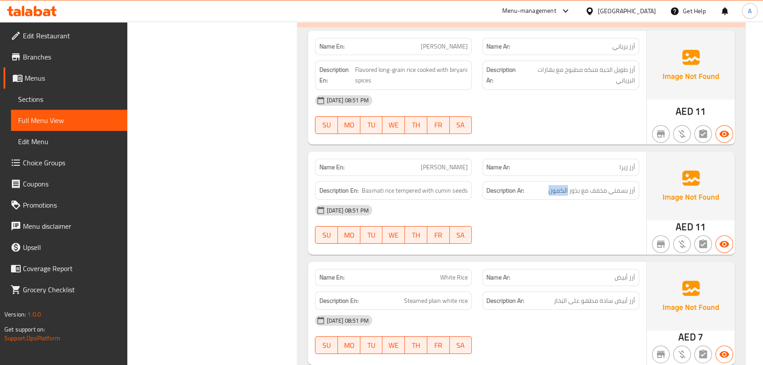
click at [567, 181] on div "Description Ar: أرز بسمتي مخفف مع بذور الكمون" at bounding box center [560, 190] width 157 height 19
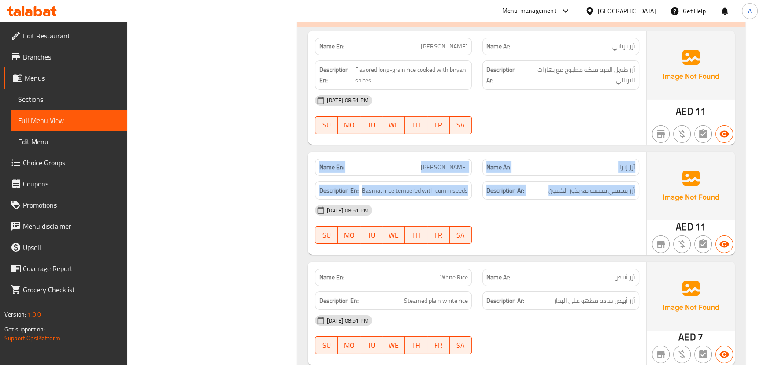
drag, startPoint x: 567, startPoint y: 145, endPoint x: 341, endPoint y: 127, distance: 226.7
click at [341, 152] on div "Name En: Zeera Rice Name Ar: أرز زيرا Description En: Basmati rice tempered wit…" at bounding box center [477, 203] width 338 height 103
click at [331, 163] on strong "Name En:" at bounding box center [331, 167] width 25 height 9
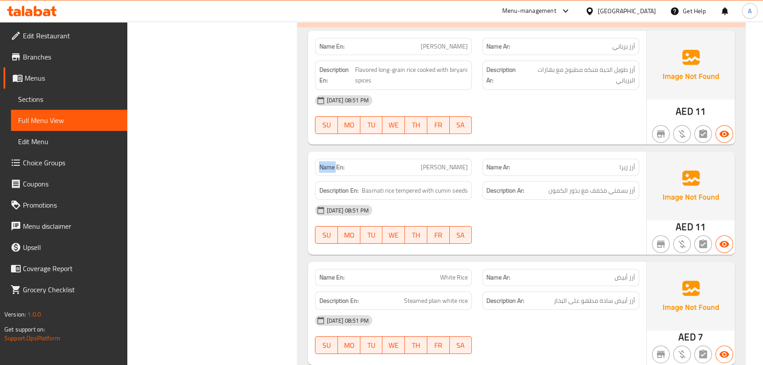
click at [331, 163] on strong "Name En:" at bounding box center [331, 167] width 25 height 9
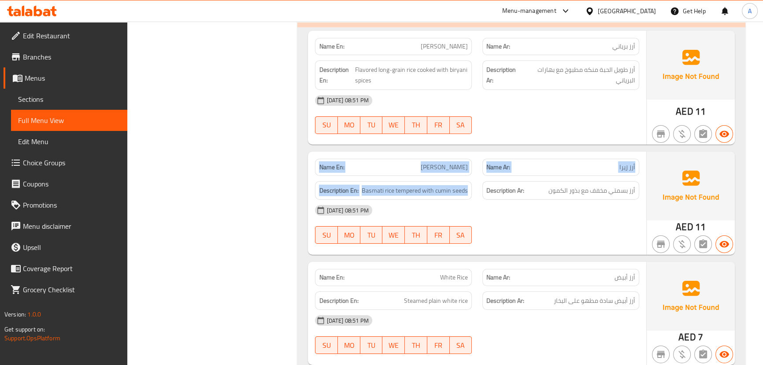
drag, startPoint x: 331, startPoint y: 131, endPoint x: 477, endPoint y: 155, distance: 148.1
click at [471, 155] on div "Name En: Zeera Rice Name Ar: أرز زيرا Description En: Basmati rice tempered wit…" at bounding box center [477, 203] width 338 height 103
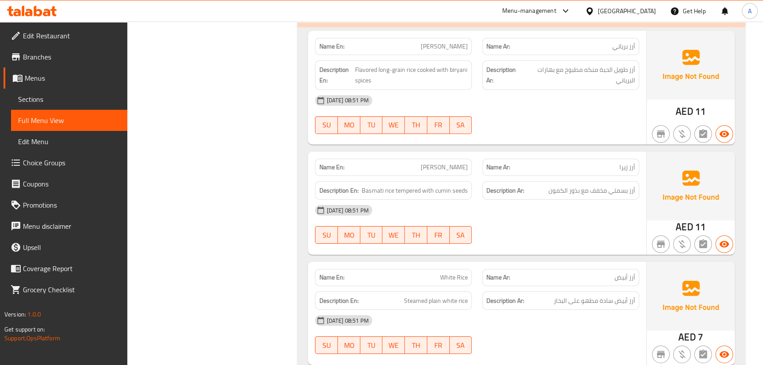
click at [531, 185] on h6 "Description Ar: أرز بسمتي مخفف مع بذور الكمون" at bounding box center [560, 190] width 149 height 11
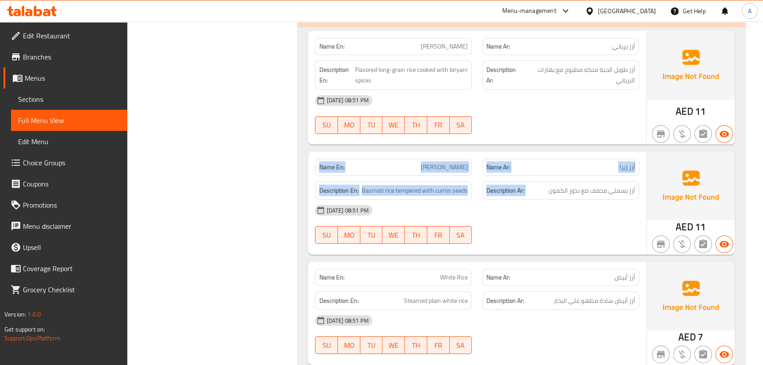
drag, startPoint x: 531, startPoint y: 152, endPoint x: 323, endPoint y: 124, distance: 209.7
click at [323, 152] on div "Name En: Zeera Rice Name Ar: أرز زيرا Description En: Basmati rice tempered wit…" at bounding box center [477, 203] width 338 height 103
click at [323, 163] on strong "Name En:" at bounding box center [331, 167] width 25 height 9
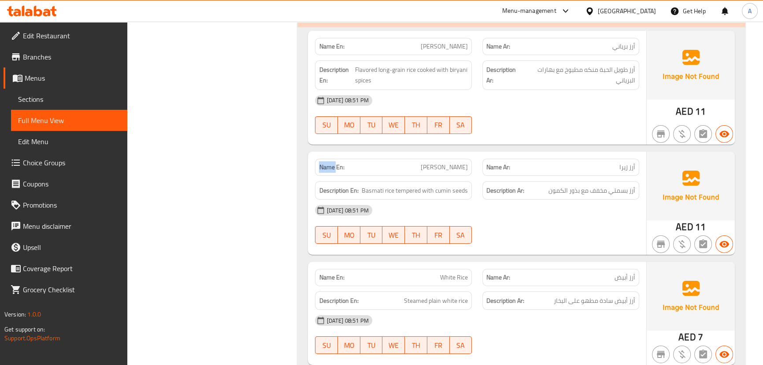
click at [323, 163] on strong "Name En:" at bounding box center [331, 167] width 25 height 9
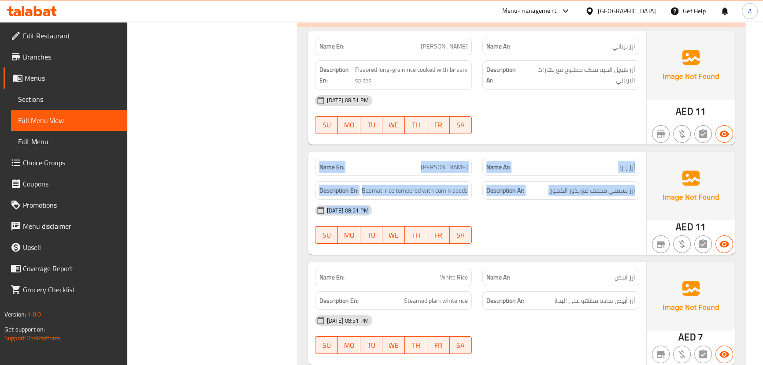
drag, startPoint x: 323, startPoint y: 124, endPoint x: 599, endPoint y: 164, distance: 279.1
click at [599, 164] on div "Name En: Zeera Rice Name Ar: أرز زيرا Description En: Basmati rice tempered wit…" at bounding box center [477, 203] width 338 height 103
click at [590, 185] on span "أرز بسمتي مخفف مع بذور الكمون" at bounding box center [591, 190] width 87 height 11
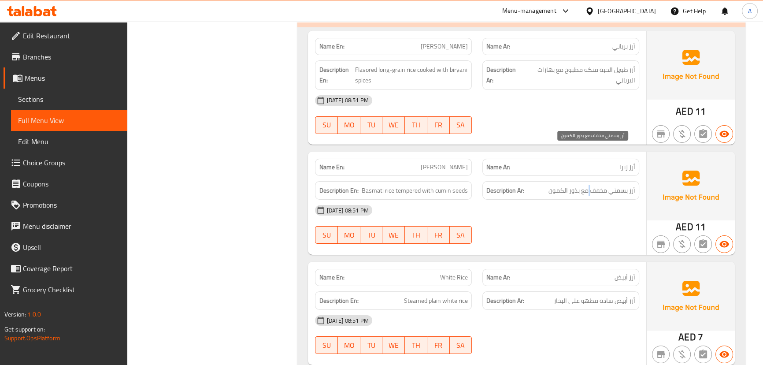
click at [590, 185] on span "أرز بسمتي مخفف مع بذور الكمون" at bounding box center [591, 190] width 87 height 11
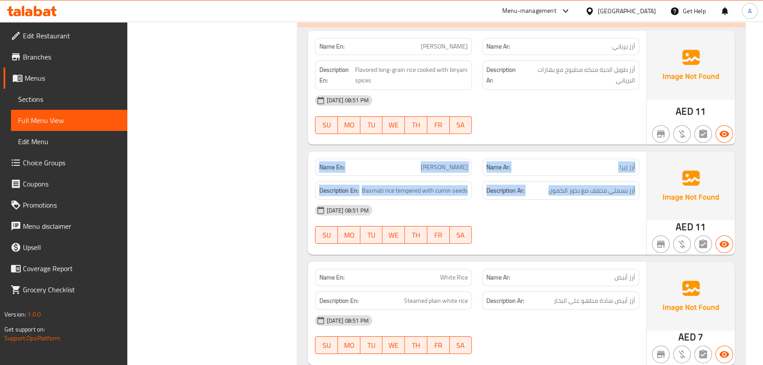
drag, startPoint x: 590, startPoint y: 154, endPoint x: 336, endPoint y: 129, distance: 254.9
click at [336, 152] on div "Name En: Zeera Rice Name Ar: أرز زيرا Description En: Basmati rice tempered wit…" at bounding box center [477, 203] width 338 height 103
click at [336, 163] on strong "Name En:" at bounding box center [331, 167] width 25 height 9
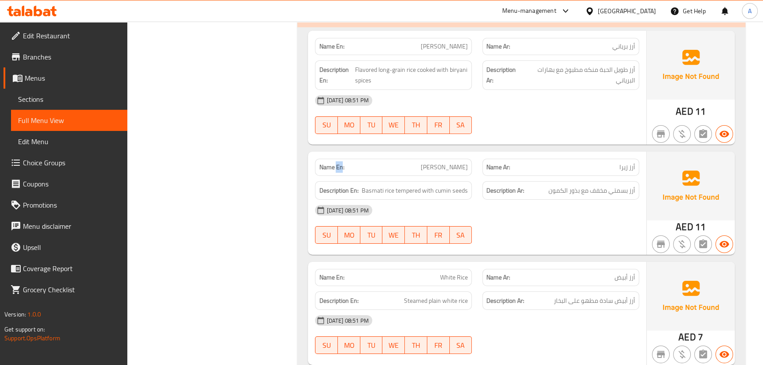
click at [336, 163] on strong "Name En:" at bounding box center [331, 167] width 25 height 9
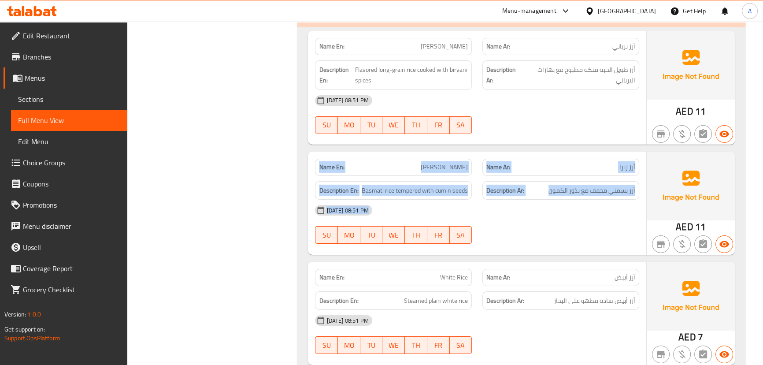
drag, startPoint x: 336, startPoint y: 129, endPoint x: 532, endPoint y: 166, distance: 199.0
click at [532, 166] on div "Name En: Zeera Rice Name Ar: أرز زيرا Description En: Basmati rice tempered wit…" at bounding box center [477, 203] width 338 height 103
click at [533, 200] on div "[DATE] 08:51 PM SU MO TU WE TH FR SA" at bounding box center [477, 224] width 334 height 49
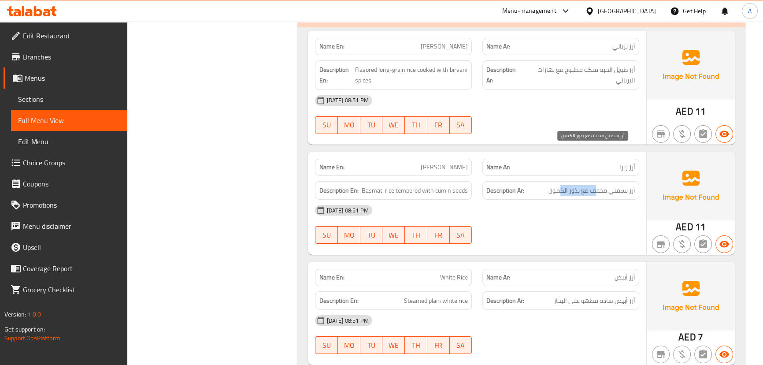
drag, startPoint x: 591, startPoint y: 150, endPoint x: 551, endPoint y: 158, distance: 40.5
click at [557, 185] on span "أرز بسمتي مخفف مع بذور الكمون" at bounding box center [591, 190] width 87 height 11
drag, startPoint x: 399, startPoint y: 152, endPoint x: 461, endPoint y: 159, distance: 62.9
click at [443, 185] on span "Basmati rice tempered with cumin seeds" at bounding box center [415, 190] width 106 height 11
click at [473, 200] on div "[DATE] 08:51 PM" at bounding box center [477, 210] width 334 height 21
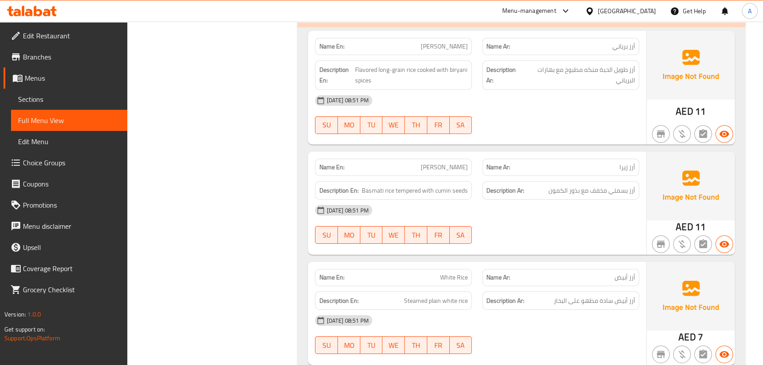
scroll to position [12097, 0]
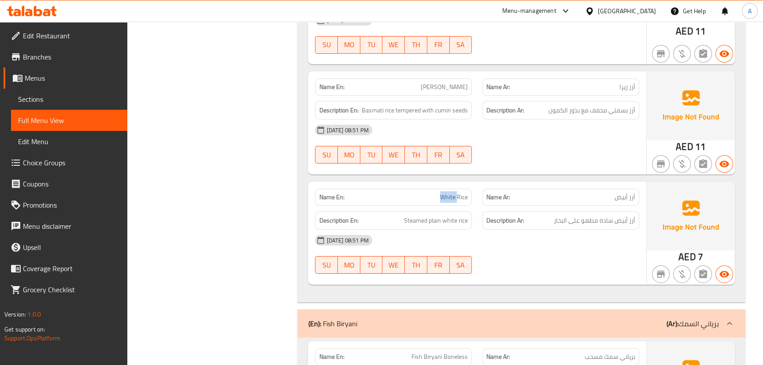
drag, startPoint x: 447, startPoint y: 158, endPoint x: 488, endPoint y: 182, distance: 47.6
click at [472, 183] on div "Name En: White Rice" at bounding box center [393, 197] width 167 height 28
click at [495, 229] on div "[DATE] 08:51 PM" at bounding box center [477, 239] width 334 height 21
drag, startPoint x: 621, startPoint y: 180, endPoint x: 539, endPoint y: 174, distance: 83.1
click at [558, 211] on div "Description Ar: أرز أبيض سادة مطهو على البخار" at bounding box center [560, 220] width 157 height 19
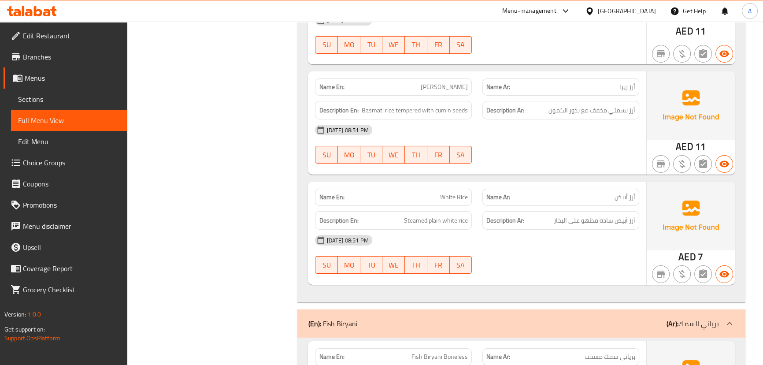
drag, startPoint x: 425, startPoint y: 172, endPoint x: 498, endPoint y: 181, distance: 73.2
click at [473, 206] on div "Description En: Steamed plain white rice" at bounding box center [393, 221] width 167 height 30
click at [514, 211] on div "Description Ar: أرز أبيض سادة مطهو على البخار" at bounding box center [560, 220] width 157 height 19
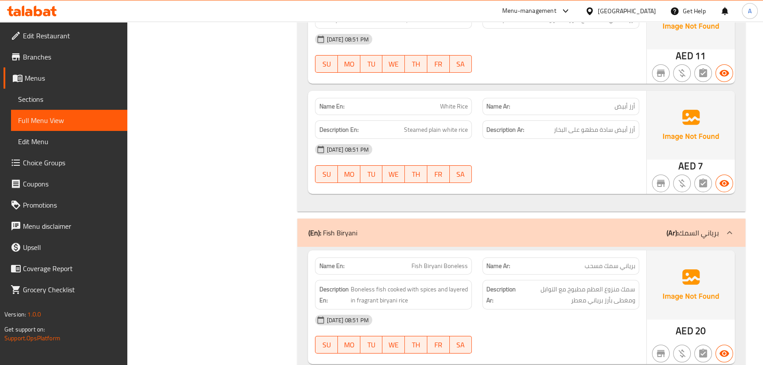
scroll to position [12218, 0]
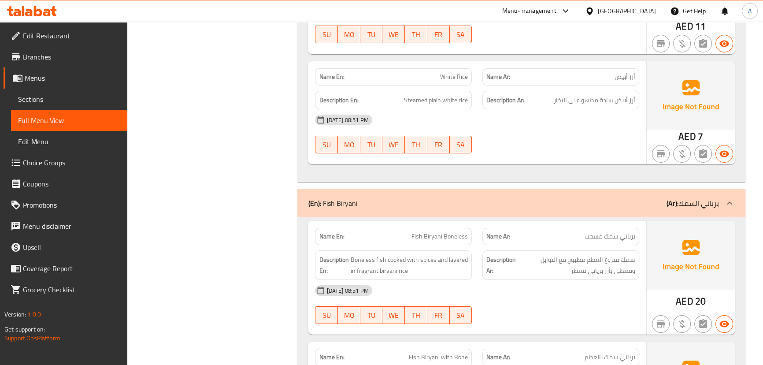
drag, startPoint x: 404, startPoint y: 200, endPoint x: 509, endPoint y: 218, distance: 106.9
click at [483, 222] on div "Name En: Fish Biryani Boneless Name Ar: برياني سمك مسحب" at bounding box center [477, 236] width 334 height 28
click at [534, 280] on div "[DATE] 08:51 PM" at bounding box center [477, 290] width 334 height 21
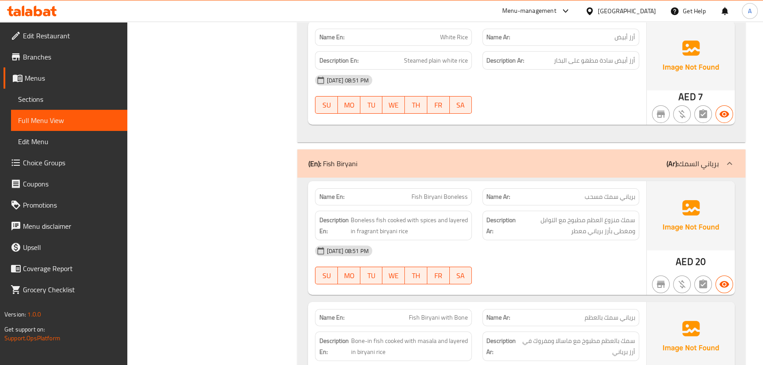
scroll to position [12297, 0]
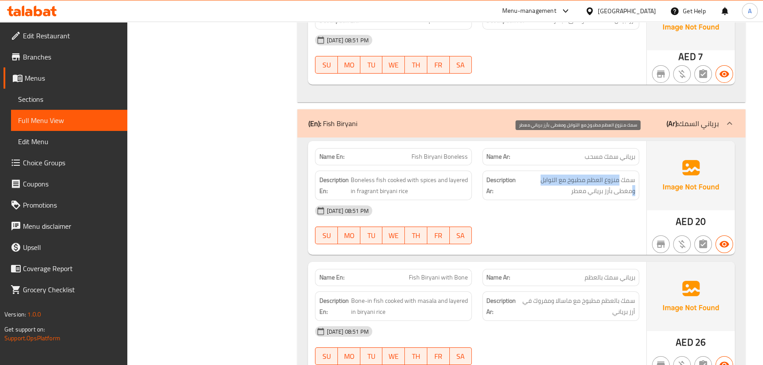
drag, startPoint x: 617, startPoint y: 140, endPoint x: 535, endPoint y: 137, distance: 82.5
click at [535, 174] on span "سمك منزوع العظم مطبوخ مع التوابل ومغطى بأرز برياني معطر" at bounding box center [577, 185] width 118 height 22
drag, startPoint x: 630, startPoint y: 150, endPoint x: 572, endPoint y: 148, distance: 58.2
click at [595, 174] on span "سمك منزوع العظم مطبوخ مع التوابل ومغطى بأرز برياني معطر" at bounding box center [577, 185] width 118 height 22
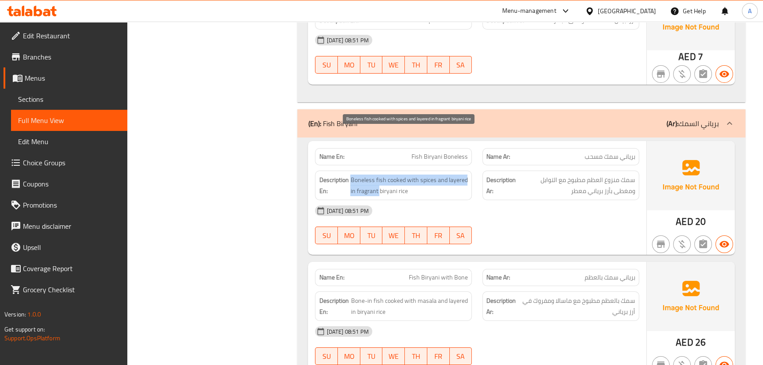
drag, startPoint x: 351, startPoint y: 145, endPoint x: 397, endPoint y: 150, distance: 46.1
click at [388, 174] on span "Boneless fish cooked with spices and layered in fragrant biryani rice" at bounding box center [409, 185] width 118 height 22
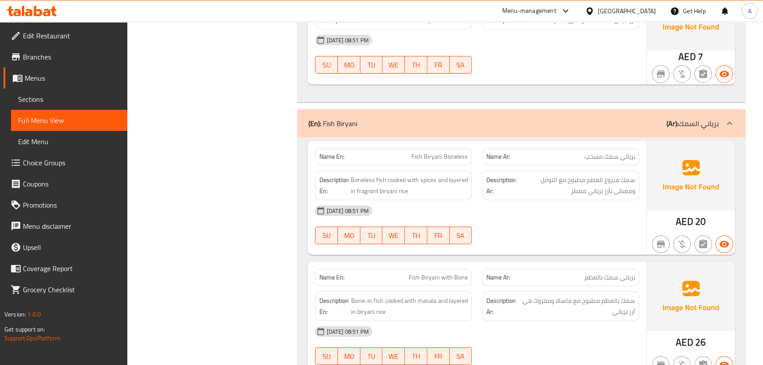
click at [467, 200] on div "[DATE] 08:51 PM" at bounding box center [477, 210] width 334 height 21
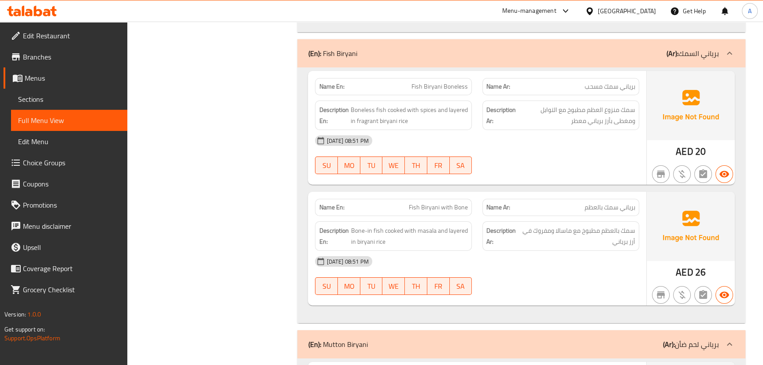
scroll to position [12378, 0]
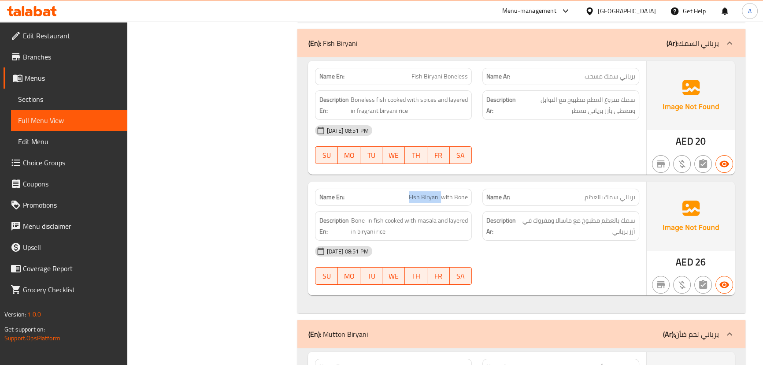
drag, startPoint x: 403, startPoint y: 152, endPoint x: 459, endPoint y: 152, distance: 55.9
click at [453, 189] on div "Name En: Fish Biryani with Bone" at bounding box center [393, 197] width 157 height 17
click at [544, 159] on div at bounding box center [560, 164] width 167 height 11
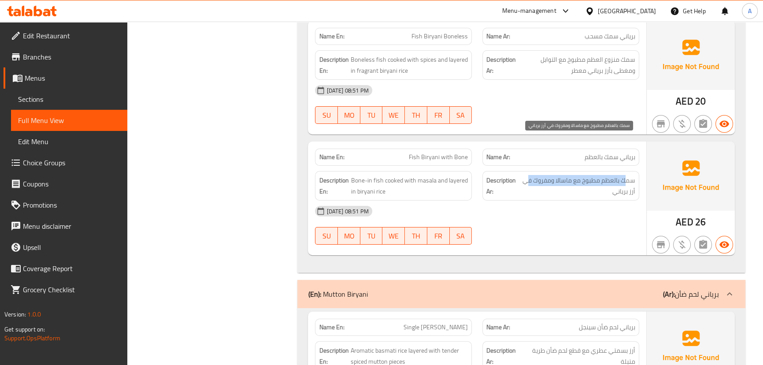
drag, startPoint x: 625, startPoint y: 141, endPoint x: 527, endPoint y: 141, distance: 98.2
click at [527, 175] on span "سمك بالعظم مطبوخ مع ماسالا ومفروك في أرز برياني" at bounding box center [577, 186] width 115 height 22
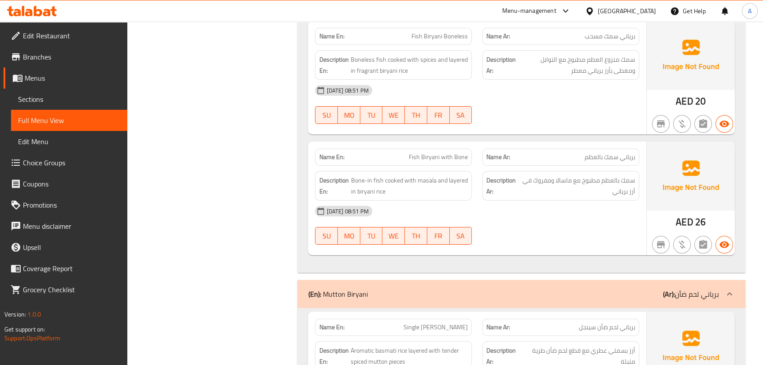
click at [523, 171] on div "Description Ar: سمك بالعظم مطبوخ مع ماسالا ومفروك في أرز برياني" at bounding box center [560, 186] width 157 height 30
drag, startPoint x: 540, startPoint y: 142, endPoint x: 523, endPoint y: 145, distance: 17.9
click at [523, 175] on span "سمك بالعظم مطبوخ مع ماسالا ومفروك في أرز برياني" at bounding box center [577, 186] width 115 height 22
click at [520, 200] on div "[DATE] 08:51 PM" at bounding box center [477, 210] width 334 height 21
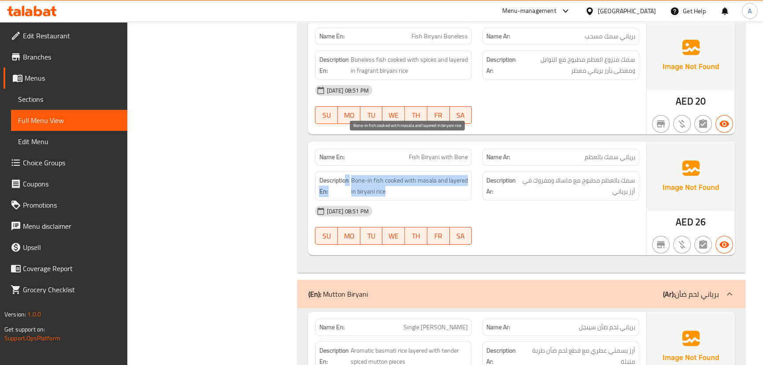
drag, startPoint x: 347, startPoint y: 145, endPoint x: 401, endPoint y: 158, distance: 55.7
click at [399, 175] on h6 "Description En: Bone-in fish cooked with masala and layered in biryani rice" at bounding box center [393, 186] width 149 height 22
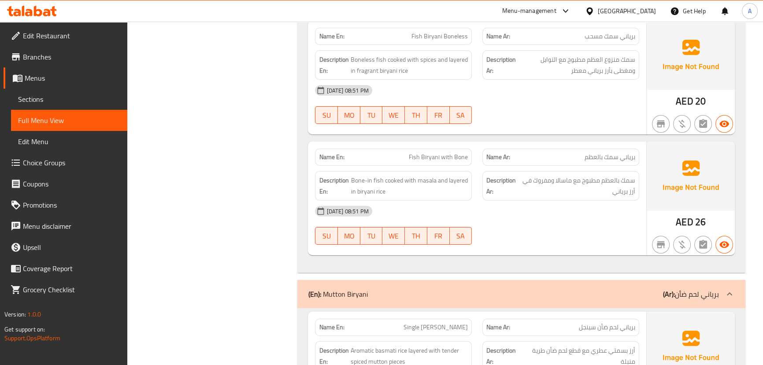
click at [447, 200] on div "[DATE] 08:51 PM" at bounding box center [477, 210] width 334 height 21
drag, startPoint x: 542, startPoint y: 137, endPoint x: 535, endPoint y: 158, distance: 21.9
click at [535, 175] on span "سمك بالعظم مطبوخ مع ماسالا ومفروك في أرز برياني" at bounding box center [577, 186] width 115 height 22
click at [535, 200] on div "[DATE] 08:51 PM" at bounding box center [477, 210] width 334 height 21
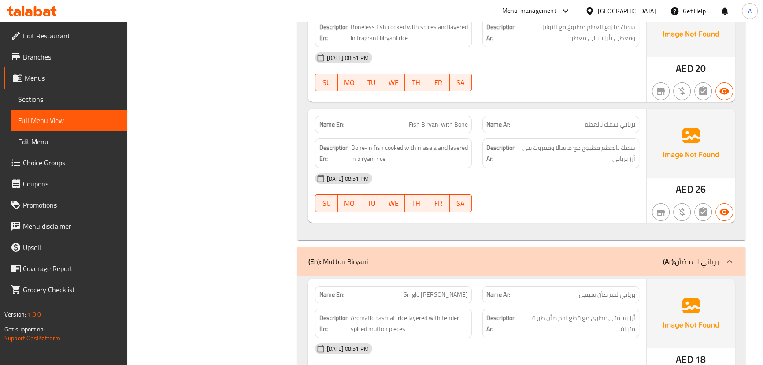
scroll to position [12538, 0]
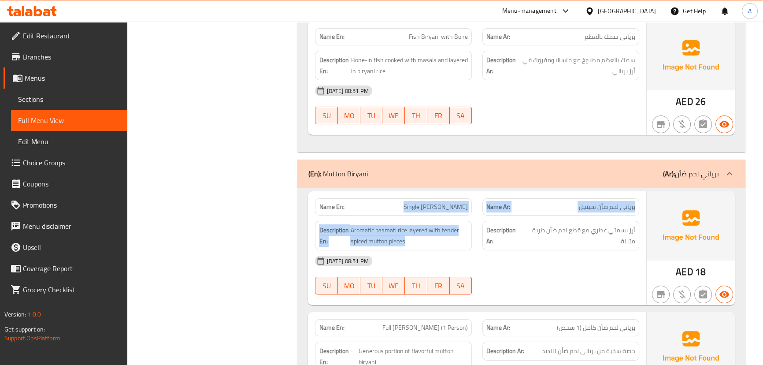
drag, startPoint x: 397, startPoint y: 162, endPoint x: 491, endPoint y: 181, distance: 95.5
click at [488, 191] on div "Name En: Single Mutton Biryani Name Ar: برياني لحم ضأن سينجل Description En: Ar…" at bounding box center [477, 248] width 338 height 114
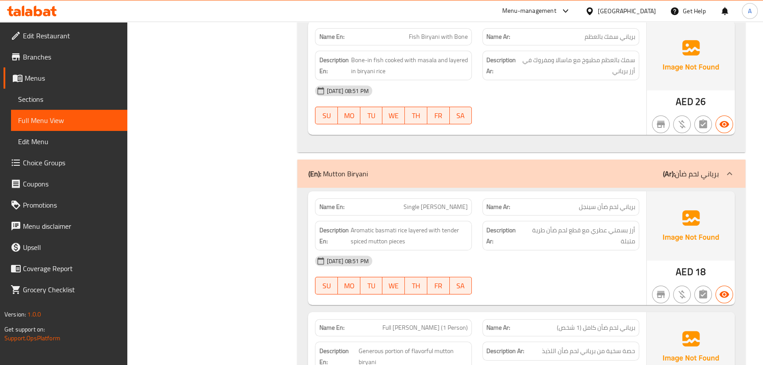
click at [533, 221] on div "Description Ar: أرز بسمتي عطري مع قطع لحم ضأن طرية متبلة" at bounding box center [560, 236] width 157 height 30
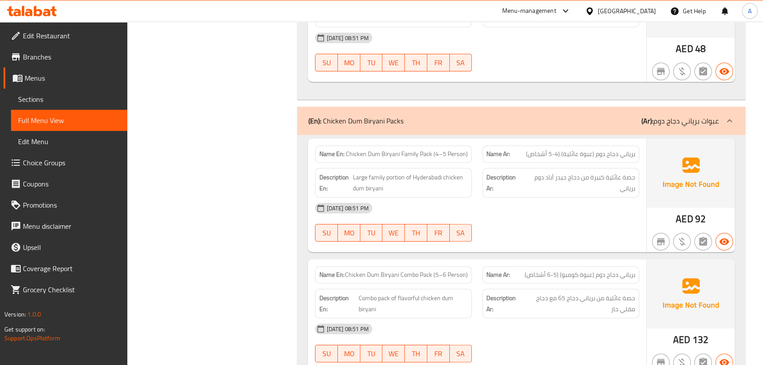
scroll to position [13018, 0]
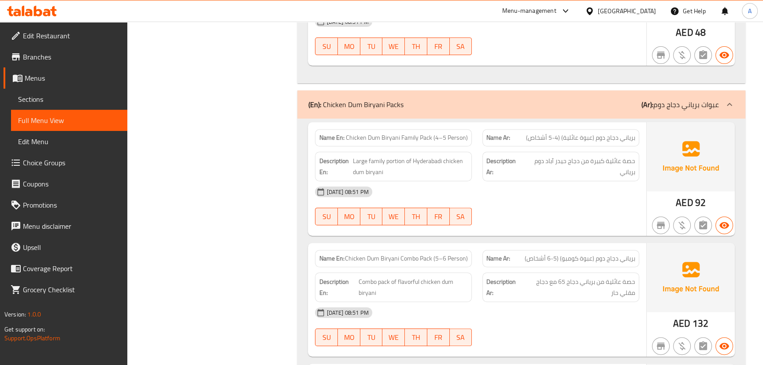
drag, startPoint x: 353, startPoint y: 93, endPoint x: 405, endPoint y: 100, distance: 52.4
click at [403, 133] on span "Chicken Dum Biryani Family Pack (4–5 Person)" at bounding box center [407, 137] width 122 height 9
click at [430, 152] on div "Description En: Large family portion of Hyderabadi chicken dum biryani" at bounding box center [393, 167] width 157 height 30
click at [399, 155] on span "Large family portion of Hyderabadi chicken dum biryani" at bounding box center [410, 166] width 115 height 22
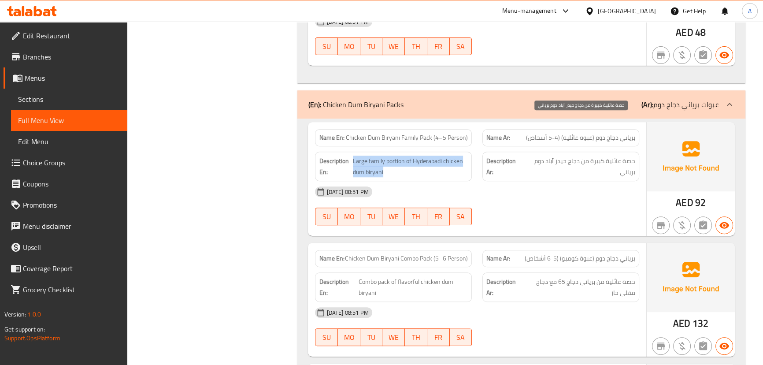
drag, startPoint x: 399, startPoint y: 119, endPoint x: 595, endPoint y: 121, distance: 196.0
click at [595, 146] on div "Description En: Large family portion of Hyderabadi chicken dum biryani Descript…" at bounding box center [477, 166] width 334 height 40
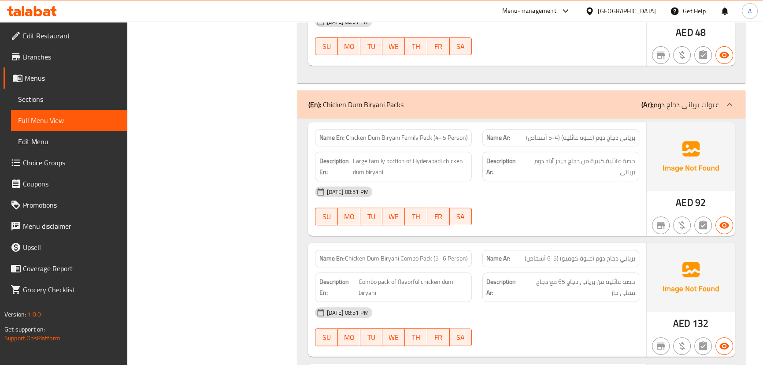
click at [595, 181] on div "[DATE] 08:51 PM" at bounding box center [477, 191] width 334 height 21
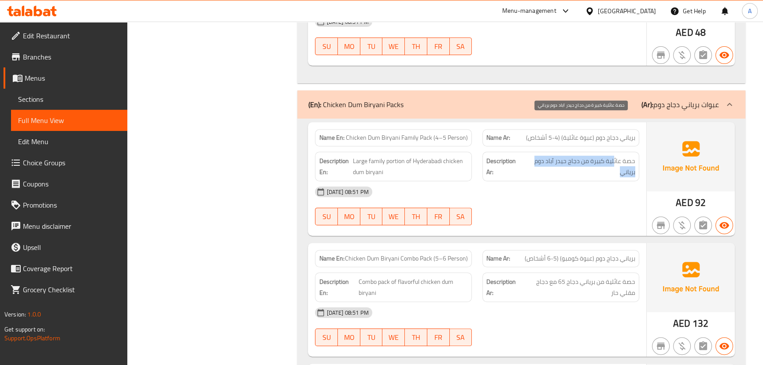
drag, startPoint x: 615, startPoint y: 119, endPoint x: 529, endPoint y: 127, distance: 86.7
click at [529, 155] on span "حصة عائلية كبيرة من دجاج حيدر آباد دوم برياني" at bounding box center [579, 166] width 111 height 22
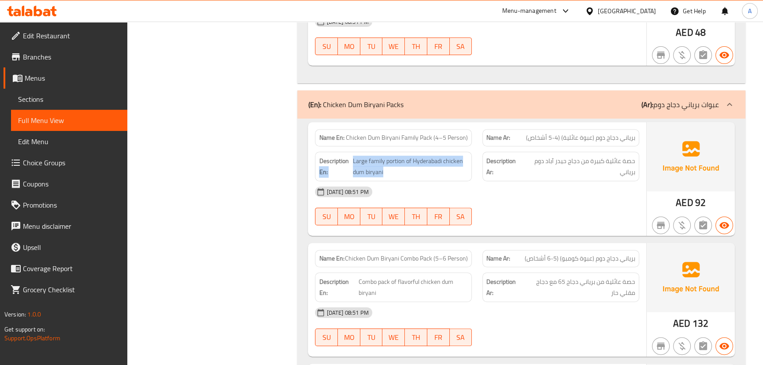
drag, startPoint x: 376, startPoint y: 122, endPoint x: 458, endPoint y: 151, distance: 87.3
click at [433, 152] on div "Description En: Large family portion of Hyderabadi chicken dum biryani" at bounding box center [393, 167] width 157 height 30
click at [497, 181] on div "[DATE] 08:51 PM" at bounding box center [477, 191] width 334 height 21
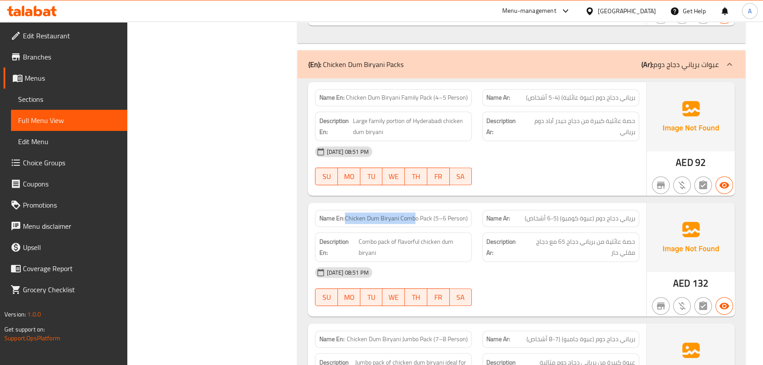
drag, startPoint x: 345, startPoint y: 176, endPoint x: 414, endPoint y: 176, distance: 69.1
click at [414, 214] on p "Name En: Chicken Dum Biryani Combo Pack (5–6 Person)" at bounding box center [393, 218] width 149 height 9
click at [634, 236] on span "حصة عائلية من برياني دجاج 65 مع دجاج مقلي حار" at bounding box center [578, 247] width 113 height 22
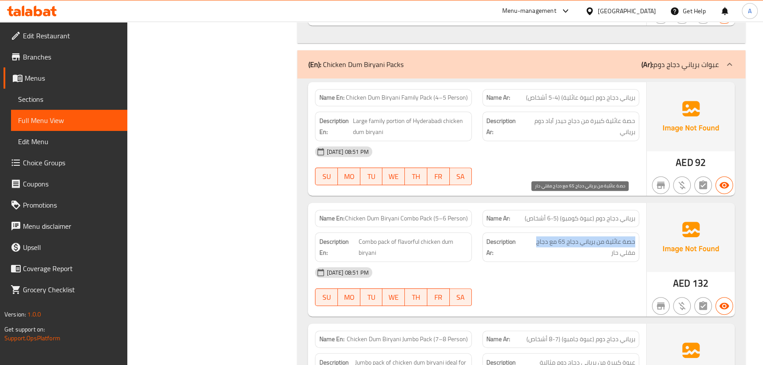
drag, startPoint x: 634, startPoint y: 204, endPoint x: 539, endPoint y: 201, distance: 95.6
click at [539, 236] on span "حصة عائلية من برياني دجاج 65 مع دجاج مقلي حار" at bounding box center [578, 247] width 113 height 22
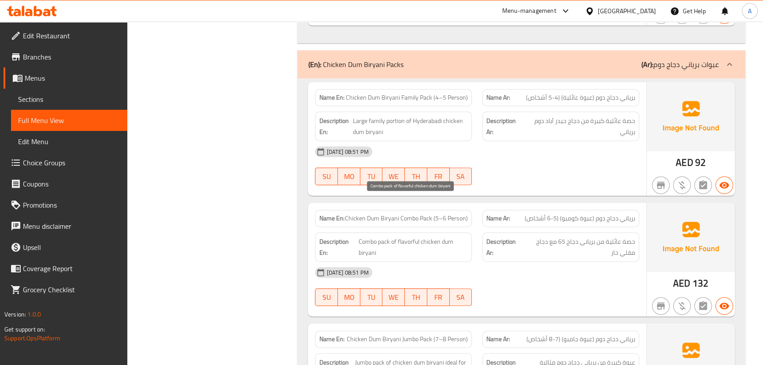
click at [370, 236] on span "Combo pack of flavorful chicken dum biryani" at bounding box center [413, 247] width 109 height 22
click at [520, 262] on div "[DATE] 08:51 PM SU MO TU WE TH FR SA" at bounding box center [477, 286] width 334 height 49
click at [363, 236] on span "Combo pack of flavorful chicken dum biryani" at bounding box center [413, 247] width 109 height 22
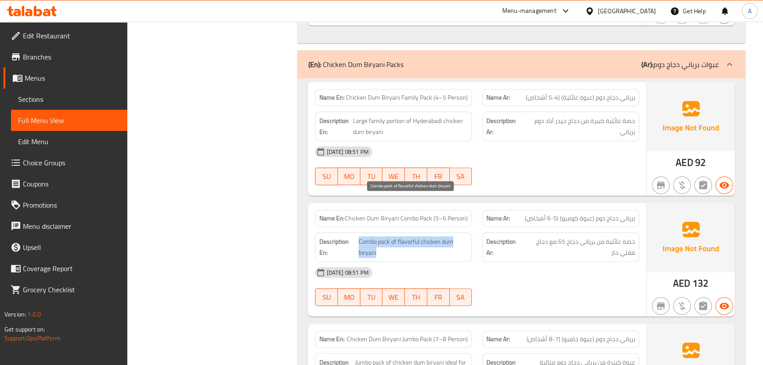
drag, startPoint x: 363, startPoint y: 203, endPoint x: 363, endPoint y: 213, distance: 10.1
click at [363, 236] on span "Combo pack of flavorful chicken dum biryani" at bounding box center [413, 247] width 109 height 22
copy span "Combo pack of flavorful chicken dum biryani"
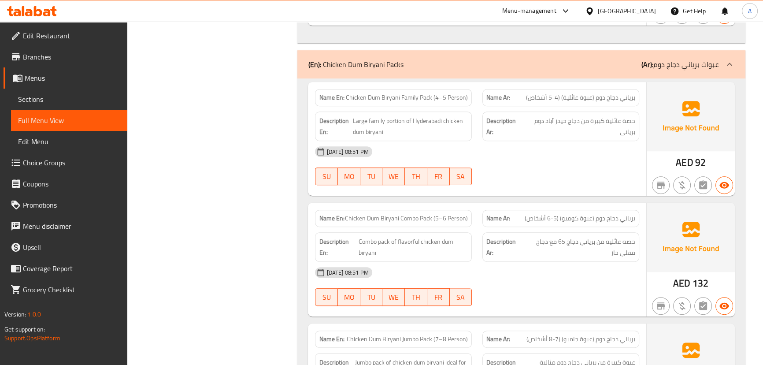
click at [350, 214] on span "Chicken Dum Biryani Combo Pack (5–6 Person)" at bounding box center [406, 218] width 123 height 9
drag, startPoint x: 350, startPoint y: 176, endPoint x: 466, endPoint y: 176, distance: 115.4
click at [466, 214] on span "Chicken Dum Biryani Combo Pack (5–6 Person)" at bounding box center [406, 218] width 123 height 9
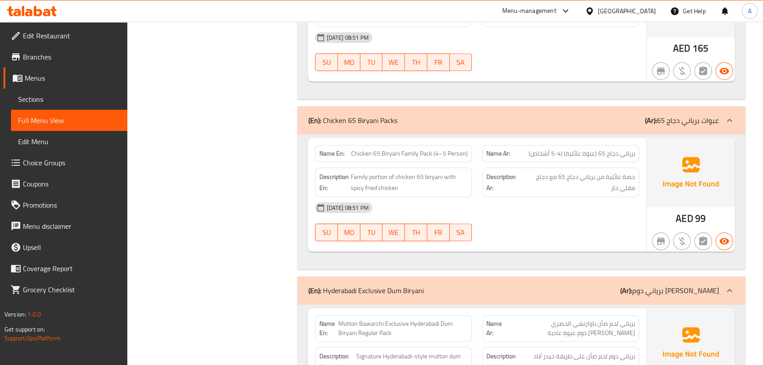
scroll to position [13419, 0]
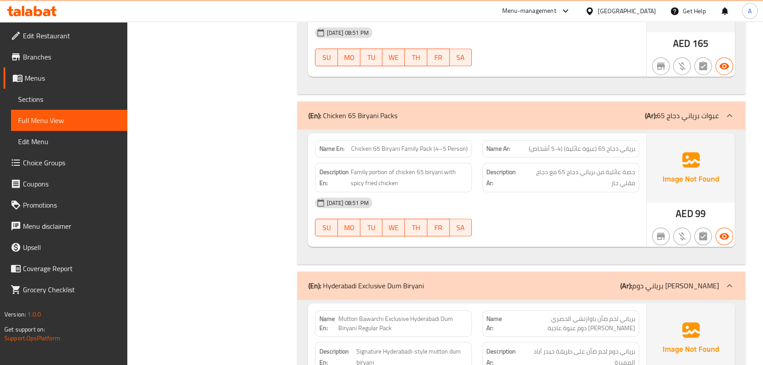
click at [523, 192] on div "[DATE] 08:51 PM SU MO TU WE TH FR SA" at bounding box center [477, 216] width 334 height 49
drag, startPoint x: 625, startPoint y: 105, endPoint x: 510, endPoint y: 111, distance: 114.2
click at [510, 144] on p "Name Ar: برياني دجاج 65 (عبوة عائلية) (4-5 أشخاص)" at bounding box center [560, 148] width 149 height 9
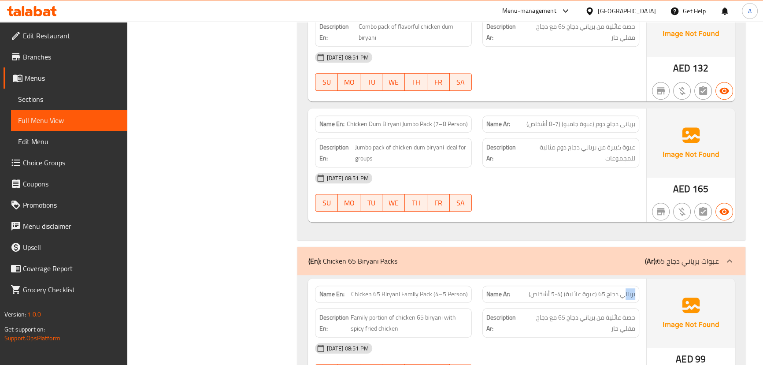
scroll to position [13339, 0]
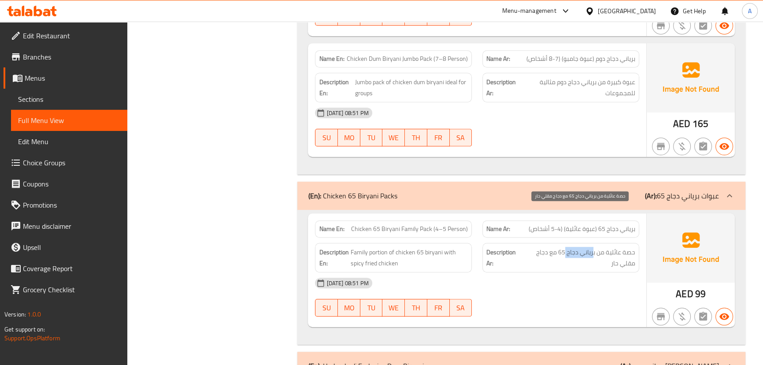
drag, startPoint x: 592, startPoint y: 207, endPoint x: 563, endPoint y: 207, distance: 29.1
click at [564, 247] on span "حصة عائلية من برياني دجاج 65 مع دجاج مقلي حار" at bounding box center [578, 258] width 113 height 22
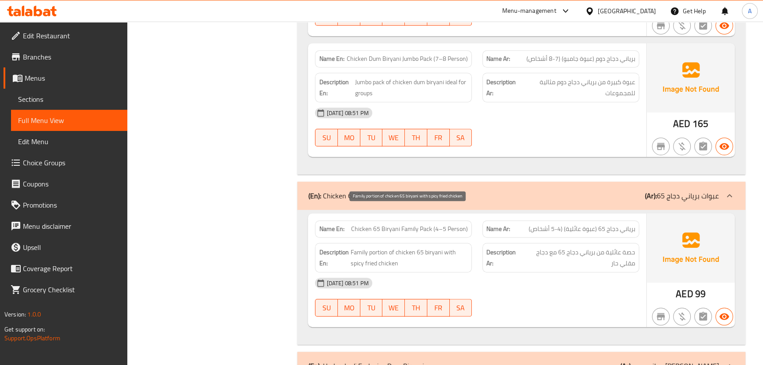
drag, startPoint x: 377, startPoint y: 207, endPoint x: 400, endPoint y: 207, distance: 23.8
click at [396, 247] on span "Family portion of chicken 65 biryani with spicy fried chicken" at bounding box center [409, 258] width 117 height 22
click at [565, 272] on div "[DATE] 08:51 PM SU MO TU WE TH FR SA" at bounding box center [477, 296] width 334 height 49
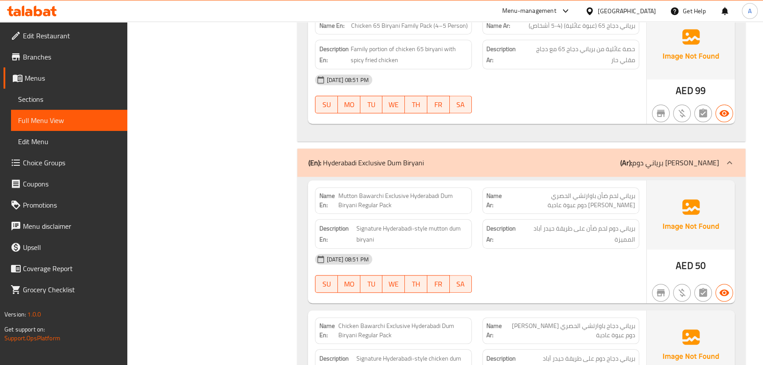
scroll to position [13619, 0]
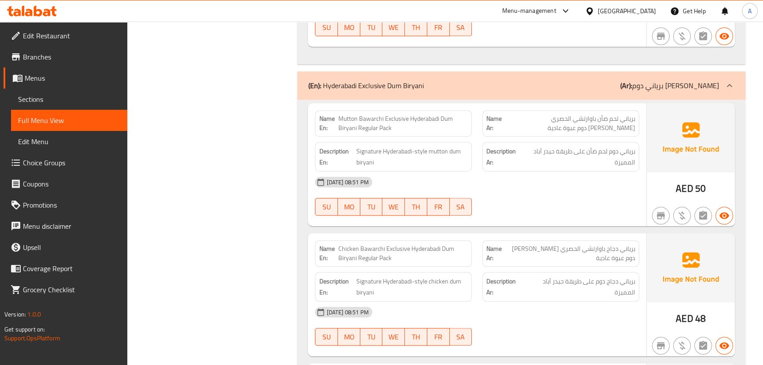
drag, startPoint x: 348, startPoint y: 78, endPoint x: 428, endPoint y: 104, distance: 84.1
click at [369, 114] on span "Mutton Bawarchi Exclusive Hyderabadi Dum Biryani Regular Pack" at bounding box center [402, 123] width 129 height 18
click at [492, 171] on div "[DATE] 08:51 PM" at bounding box center [477, 181] width 334 height 21
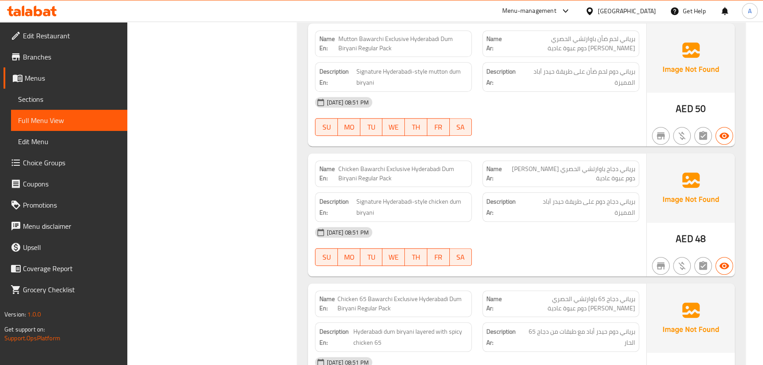
scroll to position [13699, 0]
drag, startPoint x: 566, startPoint y: 130, endPoint x: 537, endPoint y: 130, distance: 28.2
click at [539, 164] on span "برياني دجاج باوارتشي الحصري [PERSON_NAME] دوم عبوة عادية" at bounding box center [570, 173] width 130 height 18
click at [539, 130] on div at bounding box center [560, 135] width 167 height 11
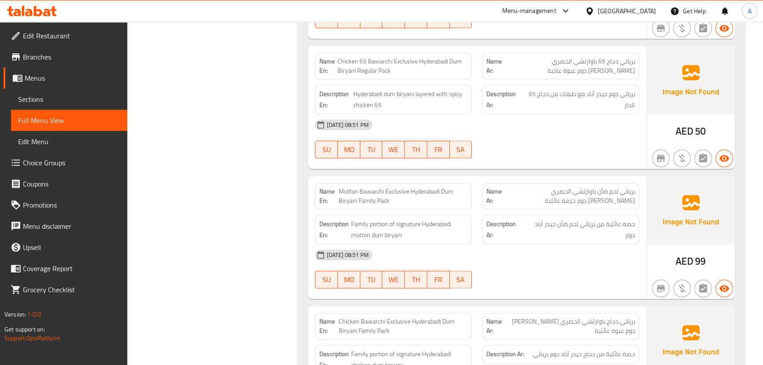
scroll to position [13979, 0]
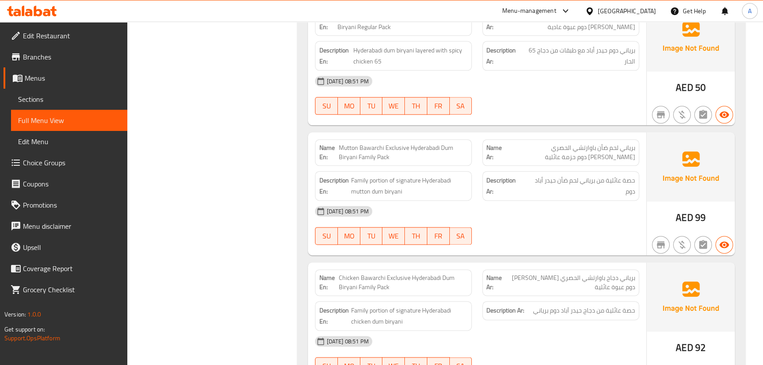
click at [569, 200] on div "[DATE] 08:51 PM" at bounding box center [477, 210] width 334 height 21
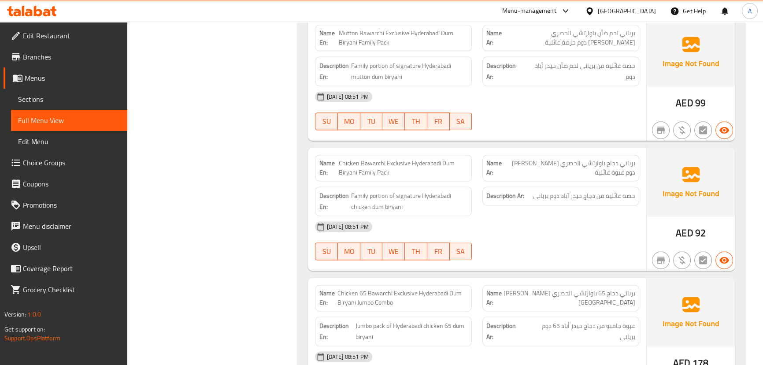
scroll to position [14099, 0]
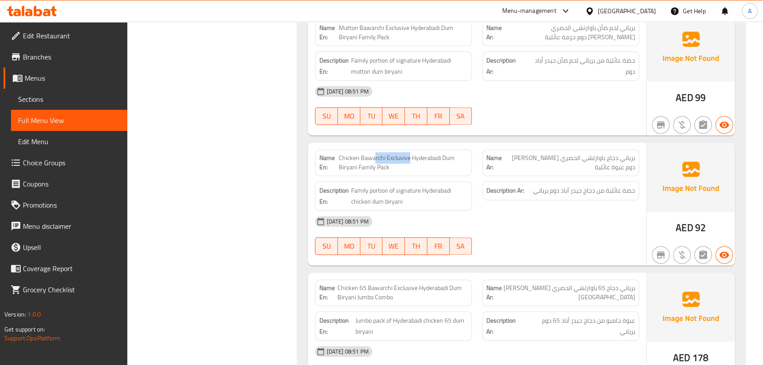
drag, startPoint x: 373, startPoint y: 117, endPoint x: 408, endPoint y: 122, distance: 35.1
click at [408, 153] on span "Chicken Bawarchi Exclusive Hyderabadi Dum Biryani Family Pack" at bounding box center [402, 162] width 129 height 18
click at [348, 153] on span "Chicken Bawarchi Exclusive Hyderabadi Dum Biryani Family Pack" at bounding box center [402, 162] width 129 height 18
drag, startPoint x: 348, startPoint y: 118, endPoint x: 484, endPoint y: 112, distance: 136.7
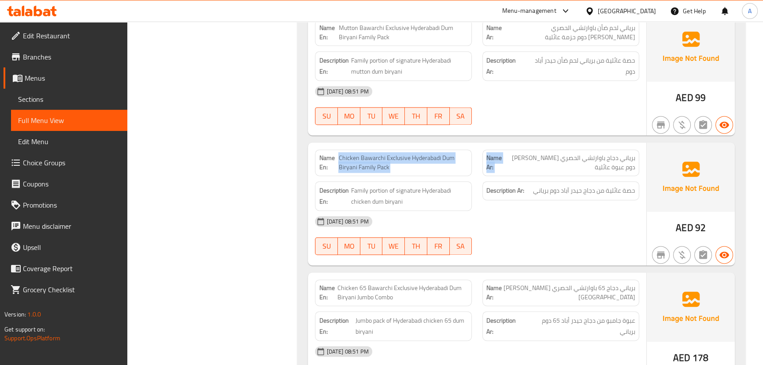
click at [482, 144] on div "Name En: Chicken Bawarchi Exclusive Hyderabadi Dum Biryani Family Pack Name Ar:…" at bounding box center [477, 162] width 334 height 37
click at [515, 185] on strong "Description Ar:" at bounding box center [505, 190] width 38 height 11
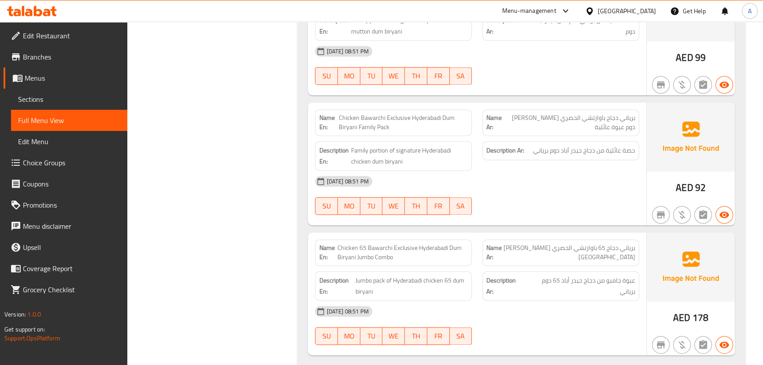
scroll to position [14179, 0]
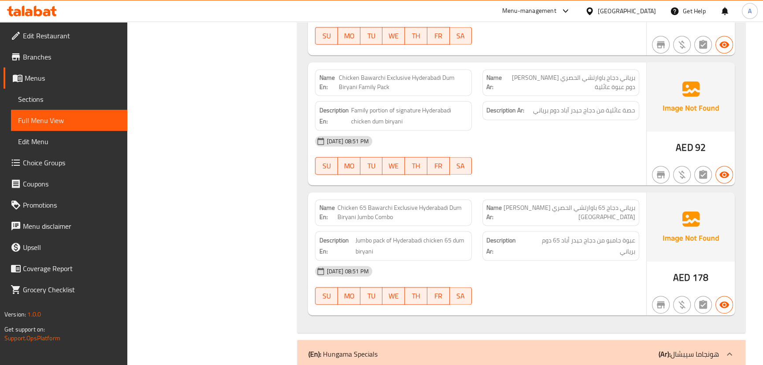
click at [344, 203] on span "Chicken 65 Bawarchi Exclusive Hyderabadi Dum Biryani Jumbo Combo" at bounding box center [402, 212] width 131 height 18
drag, startPoint x: 352, startPoint y: 40, endPoint x: 399, endPoint y: 46, distance: 46.7
click at [396, 73] on span "Chicken Bawarchi Exclusive Hyderabadi Dum Biryani Family Pack" at bounding box center [402, 82] width 129 height 18
click at [547, 130] on div "[DATE] 08:51 PM" at bounding box center [477, 140] width 334 height 21
drag, startPoint x: 611, startPoint y: 68, endPoint x: 551, endPoint y: 68, distance: 60.3
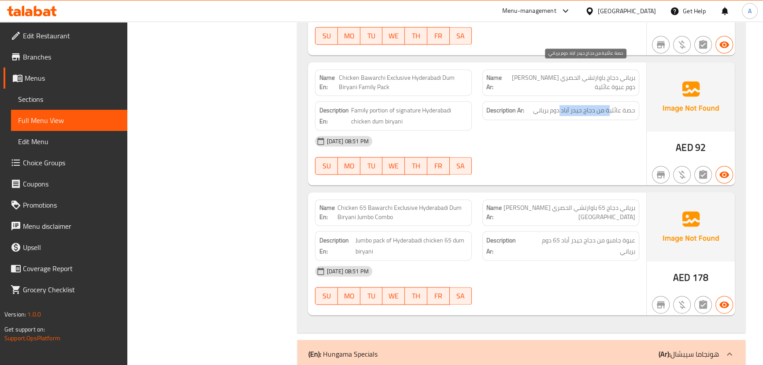
click at [558, 105] on span "حصة عائلية من دجاج حيدر آباد دوم برياني" at bounding box center [584, 110] width 102 height 11
click at [540, 96] on div "Description Ar: حصة عائلية من دجاج حيدر آباد دوم برياني" at bounding box center [560, 116] width 167 height 40
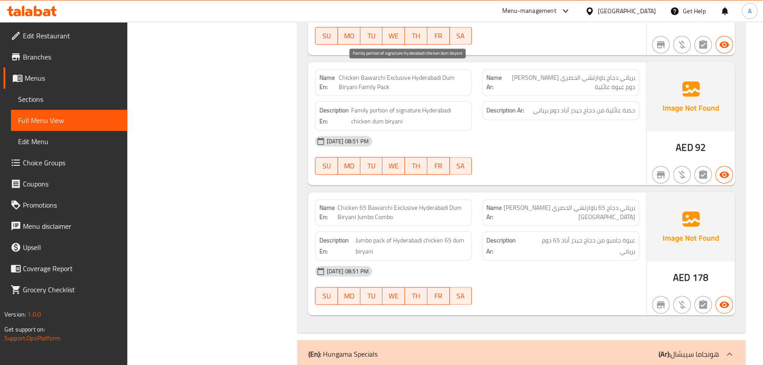
drag, startPoint x: 403, startPoint y: 70, endPoint x: 477, endPoint y: 89, distance: 77.3
click at [424, 105] on span "Family portion of signature Hyderabadi chicken dum biryani" at bounding box center [409, 116] width 117 height 22
click at [478, 130] on div "[DATE] 08:51 PM" at bounding box center [477, 140] width 334 height 21
click at [344, 203] on span "Chicken 65 Bawarchi Exclusive Hyderabadi Dum Biryani Jumbo Combo" at bounding box center [402, 212] width 131 height 18
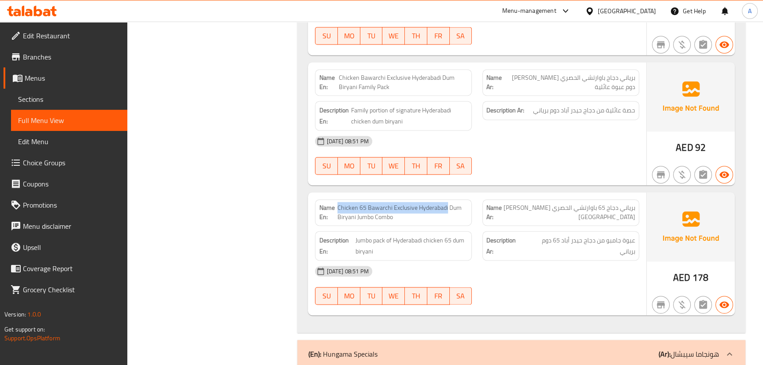
drag, startPoint x: 344, startPoint y: 171, endPoint x: 444, endPoint y: 170, distance: 99.5
click at [444, 203] on span "Chicken 65 Bawarchi Exclusive Hyderabadi Dum Biryani Jumbo Combo" at bounding box center [402, 212] width 131 height 18
click at [383, 203] on span "Chicken 65 Bawarchi Exclusive Hyderabadi Dum Biryani Jumbo Combo" at bounding box center [402, 212] width 131 height 18
click at [356, 235] on span "Jumbo pack of Hyderabadi chicken 65 dum biryani" at bounding box center [411, 246] width 112 height 22
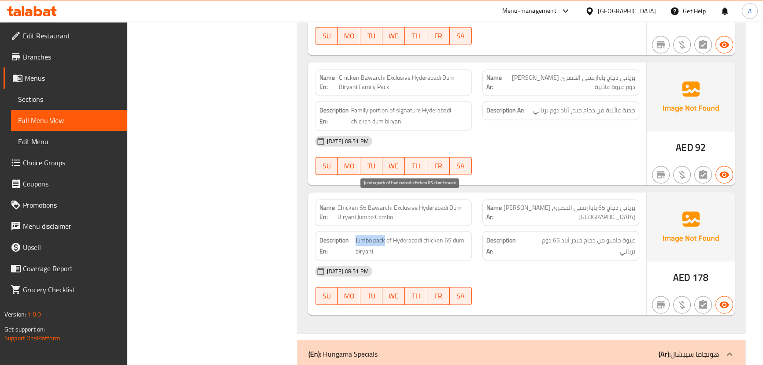
drag, startPoint x: 356, startPoint y: 196, endPoint x: 374, endPoint y: 201, distance: 18.7
click at [374, 235] on span "Jumbo pack of Hyderabadi chicken 65 dum biryani" at bounding box center [411, 246] width 112 height 22
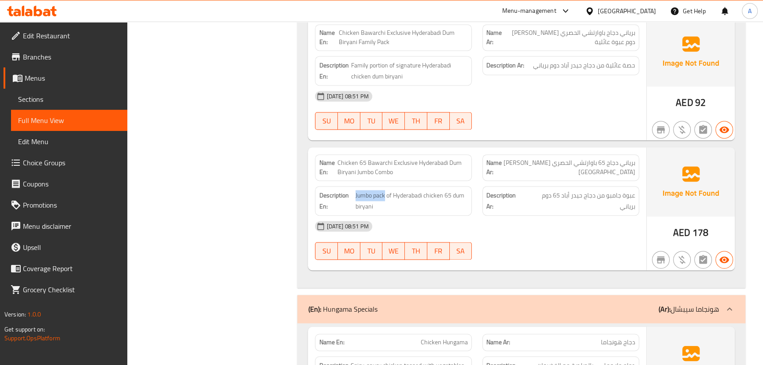
scroll to position [14340, 0]
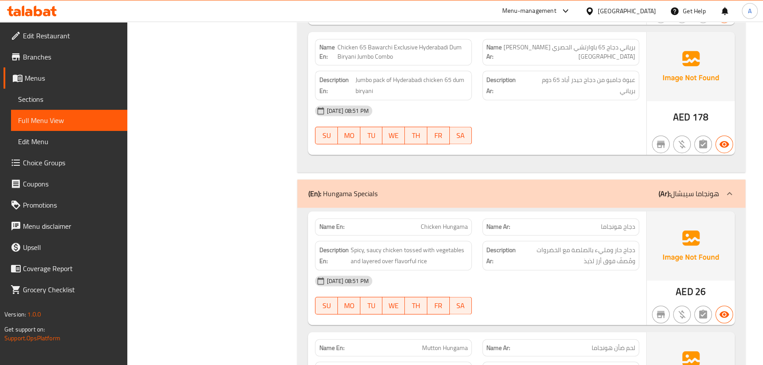
click at [573, 270] on div "[DATE] 08:51 PM" at bounding box center [477, 280] width 334 height 21
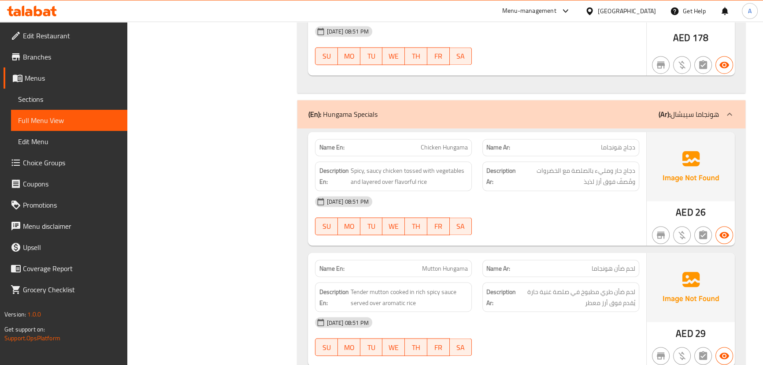
scroll to position [14420, 0]
click at [558, 190] on div "[DATE] 08:51 PM" at bounding box center [477, 200] width 334 height 21
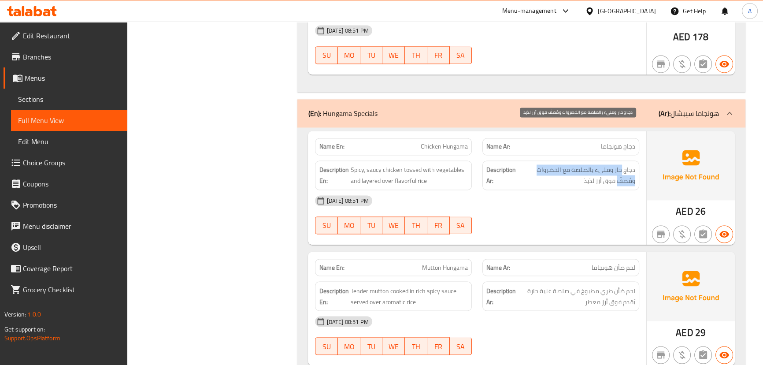
drag, startPoint x: 621, startPoint y: 126, endPoint x: 520, endPoint y: 131, distance: 101.4
click at [520, 164] on span "دجاج حار ومليء بالصلصة مع الخضروات ومُصفّ فوق أرز لذيذ" at bounding box center [577, 175] width 118 height 22
drag, startPoint x: 628, startPoint y: 138, endPoint x: 612, endPoint y: 138, distance: 15.9
click at [612, 164] on span "دجاج حار ومليء بالصلصة مع الخضروات ومُصفّ فوق أرز لذيذ" at bounding box center [577, 175] width 118 height 22
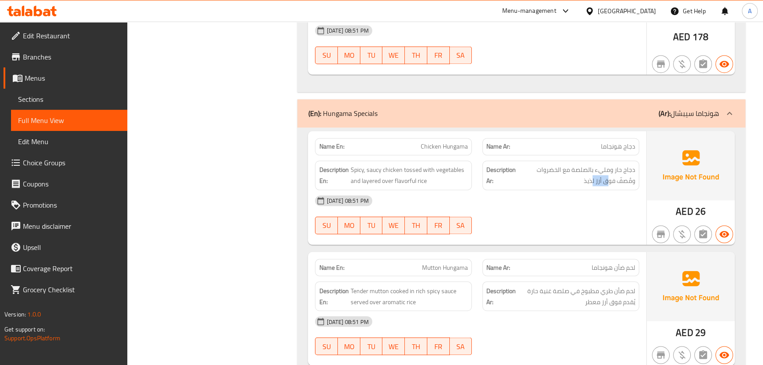
scroll to position [14460, 0]
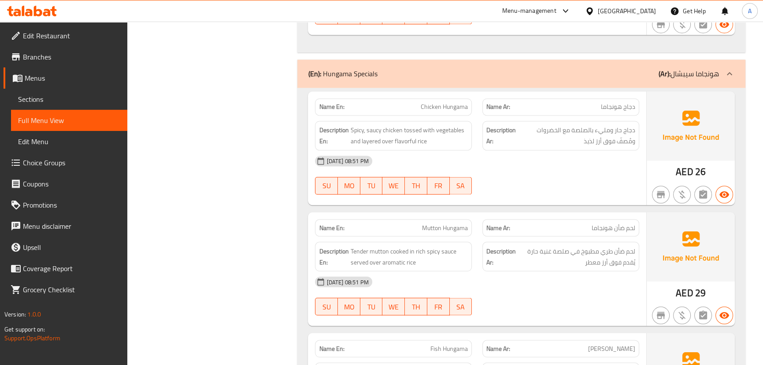
click at [542, 150] on div "[DATE] 08:51 PM SU MO TU WE TH FR SA" at bounding box center [477, 174] width 334 height 49
drag, startPoint x: 431, startPoint y: 189, endPoint x: 478, endPoint y: 175, distance: 49.1
click at [456, 223] on p "Name En: [PERSON_NAME]" at bounding box center [393, 227] width 149 height 9
click at [497, 159] on div "Name En: Chicken Hungama Name Ar: دجاج هونجاما Description En: Spicy, saucy chi…" at bounding box center [477, 148] width 338 height 114
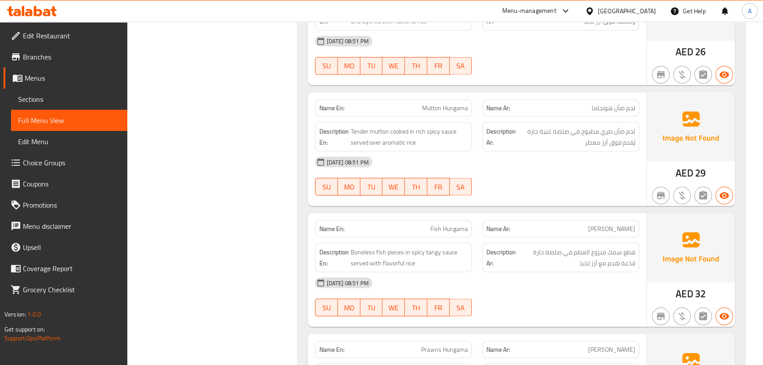
scroll to position [14580, 0]
drag, startPoint x: 606, startPoint y: 99, endPoint x: 562, endPoint y: 103, distance: 44.6
click at [570, 125] on span "لحم ضأن طري مطبوخ في صلصة غنية حارة يُقدم فوق أرز معطر" at bounding box center [577, 136] width 118 height 22
drag, startPoint x: 353, startPoint y: 92, endPoint x: 470, endPoint y: 109, distance: 118.3
click at [437, 121] on div "Description En: Tender mutton cooked in rich spicy sauce served over aromatic r…" at bounding box center [393, 136] width 157 height 30
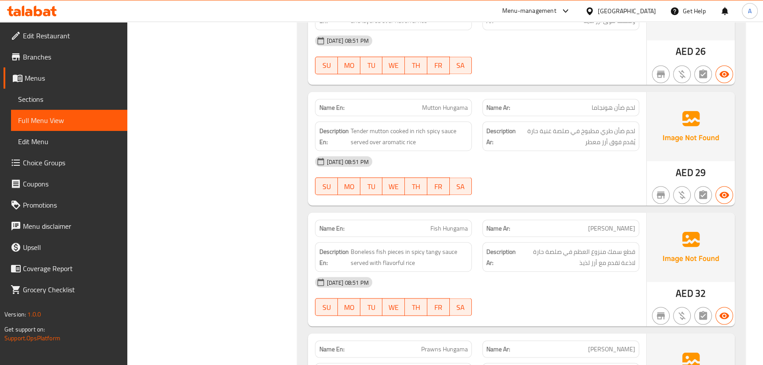
click at [483, 151] on div "[DATE] 08:51 PM" at bounding box center [477, 161] width 334 height 21
drag, startPoint x: 420, startPoint y: 194, endPoint x: 541, endPoint y: 163, distance: 124.7
click at [461, 212] on div "Name En: Fish Hungama Name Ar: سمك هونجاما Description En: Boneless fish pieces…" at bounding box center [477, 269] width 338 height 114
click at [563, 189] on div at bounding box center [560, 194] width 167 height 11
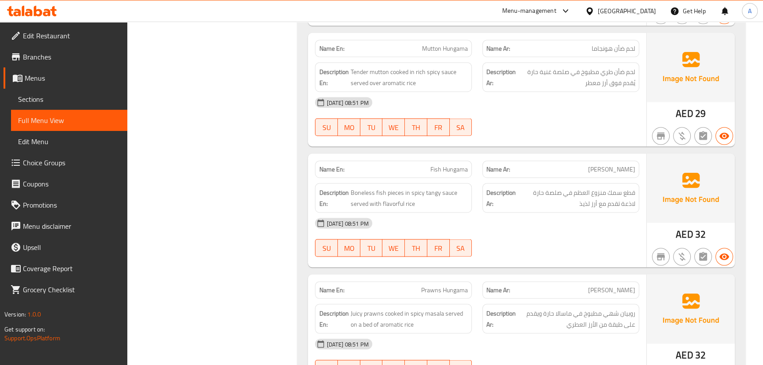
scroll to position [14700, 0]
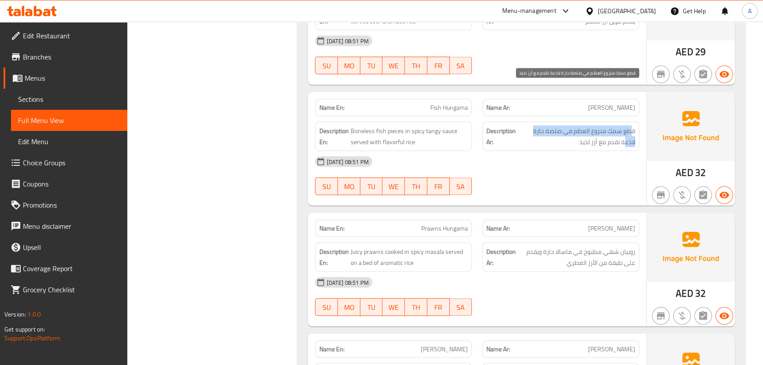
drag, startPoint x: 629, startPoint y: 89, endPoint x: 521, endPoint y: 92, distance: 107.9
click at [521, 126] on span "قطع سمك منزوع العظم في صلصة حارة لاذعة تقدم مع أرز لذيذ" at bounding box center [577, 137] width 118 height 22
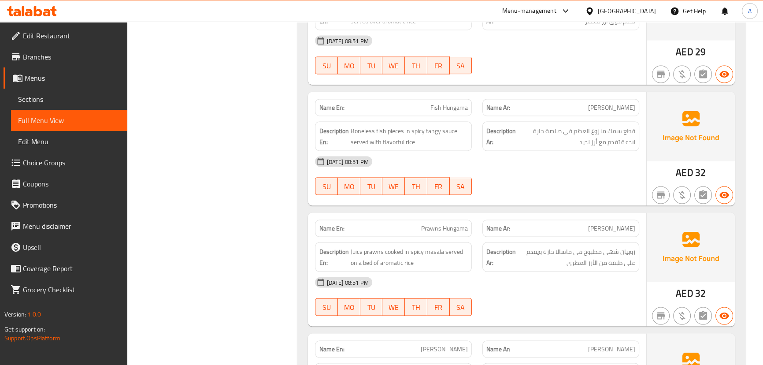
click at [532, 151] on div "[DATE] 08:51 PM" at bounding box center [477, 161] width 334 height 21
drag, startPoint x: 627, startPoint y: 102, endPoint x: 575, endPoint y: 105, distance: 52.1
click at [582, 122] on div "Description Ar: قطع سمك منزوع العظم في صلصة حارة لاذعة تقدم مع أرز لذيذ" at bounding box center [560, 137] width 157 height 30
drag, startPoint x: 367, startPoint y: 99, endPoint x: 483, endPoint y: 115, distance: 117.4
click at [458, 126] on span "Boneless fish pieces in spicy tangy sauce served with flavorful rice" at bounding box center [409, 137] width 118 height 22
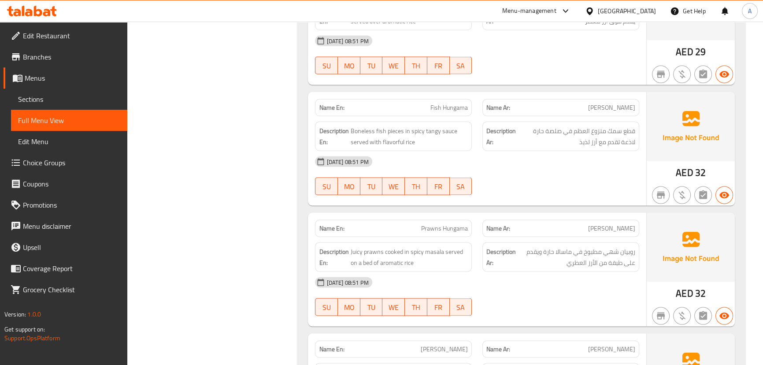
click at [484, 151] on div "[DATE] 08:51 PM" at bounding box center [477, 161] width 334 height 21
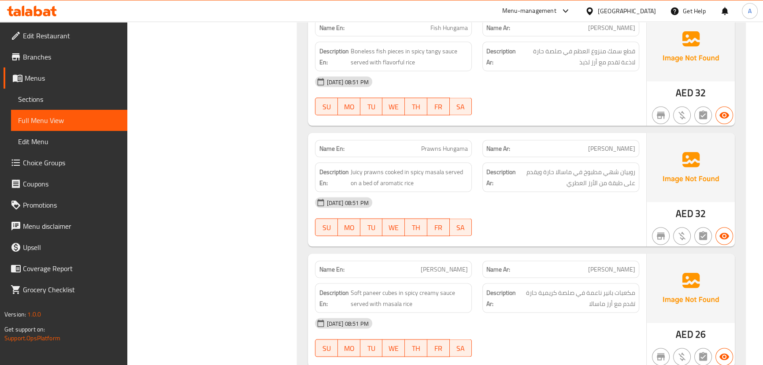
scroll to position [14780, 0]
drag, startPoint x: 470, startPoint y: 110, endPoint x: 526, endPoint y: 113, distance: 56.0
click at [522, 134] on div "Name En: Prawns Hungama Name Ar: [PERSON_NAME]" at bounding box center [477, 148] width 334 height 28
click at [552, 110] on div at bounding box center [560, 115] width 167 height 11
drag, startPoint x: 631, startPoint y: 110, endPoint x: 402, endPoint y: 109, distance: 229.5
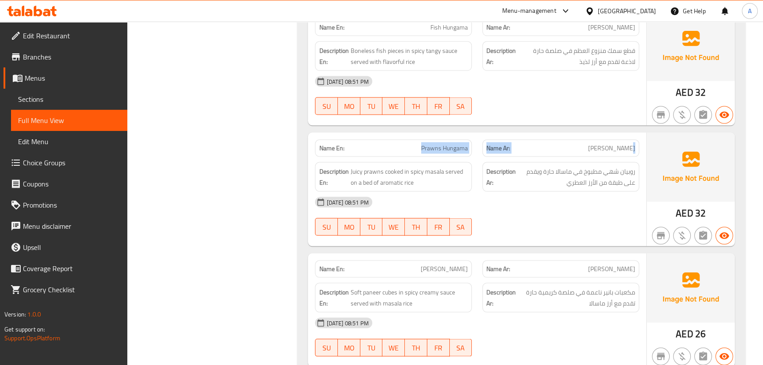
click at [402, 134] on div "Name En: Prawns Hungama Name Ar: [PERSON_NAME]" at bounding box center [477, 148] width 334 height 28
click at [584, 192] on div "[DATE] 08:51 PM" at bounding box center [477, 202] width 334 height 21
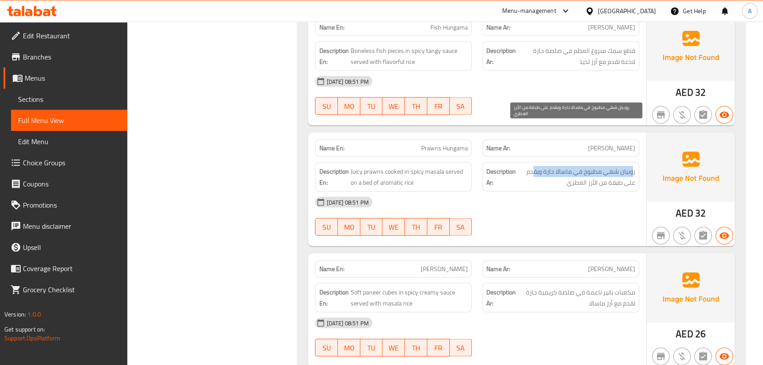
drag, startPoint x: 633, startPoint y: 130, endPoint x: 536, endPoint y: 130, distance: 97.3
click at [536, 166] on span "روبيان شهي مطبوخ في ماسالا حارة ويقدم على طبقة من الأرز العطري" at bounding box center [577, 177] width 118 height 22
drag, startPoint x: 618, startPoint y: 141, endPoint x: 528, endPoint y: 141, distance: 90.7
click at [579, 166] on span "روبيان شهي مطبوخ في ماسالا حارة ويقدم على طبقة من الأرز العطري" at bounding box center [577, 177] width 118 height 22
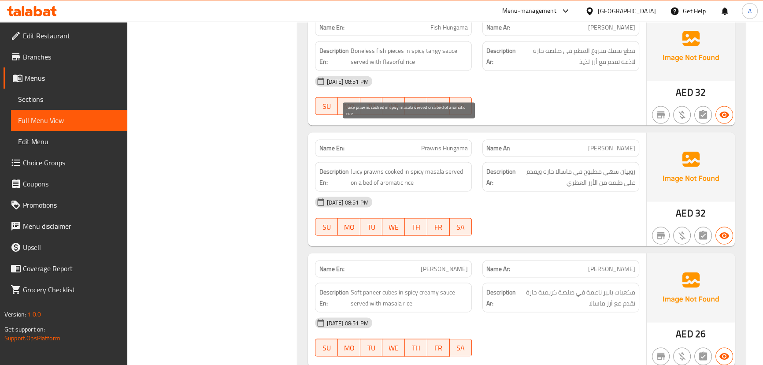
drag, startPoint x: 365, startPoint y: 133, endPoint x: 513, endPoint y: 162, distance: 150.8
click at [461, 166] on span "Juicy prawns cooked in spicy masala served on a bed of aromatic rice" at bounding box center [409, 177] width 118 height 22
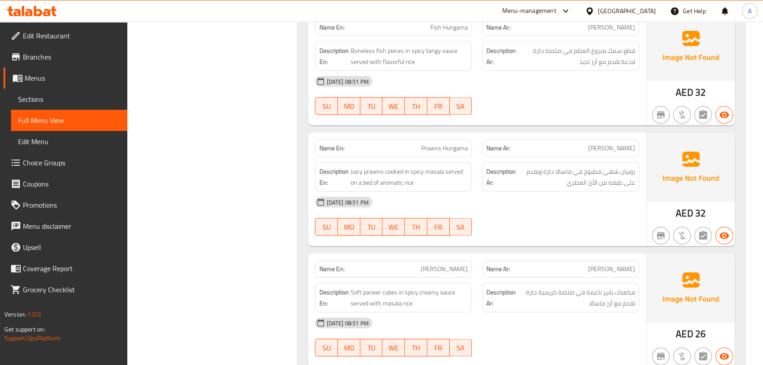
click at [513, 192] on div "[DATE] 08:51 PM" at bounding box center [477, 202] width 334 height 21
drag, startPoint x: 488, startPoint y: 114, endPoint x: 498, endPoint y: 123, distance: 14.0
click at [491, 133] on div "Name En: Prawns Hungama Name Ar: روبيان هونجاما Description En: Juicy prawns co…" at bounding box center [477, 190] width 338 height 114
click at [533, 192] on div "[DATE] 08:51 PM" at bounding box center [477, 202] width 334 height 21
drag, startPoint x: 412, startPoint y: 222, endPoint x: 498, endPoint y: 225, distance: 85.5
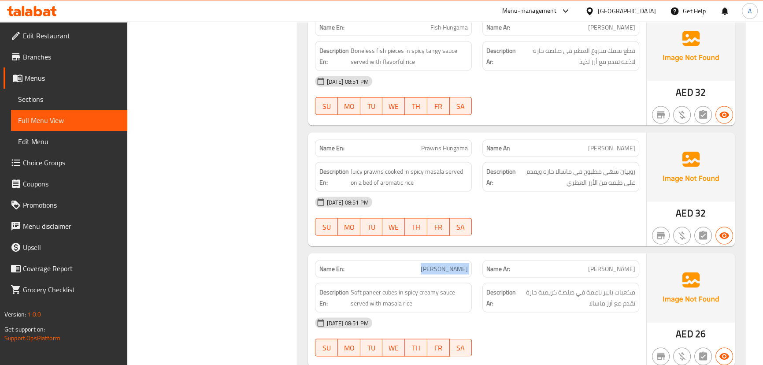
click at [491, 255] on div "Name En: [PERSON_NAME] Name Ar: [PERSON_NAME]" at bounding box center [477, 269] width 334 height 28
click at [525, 230] on div at bounding box center [560, 235] width 167 height 11
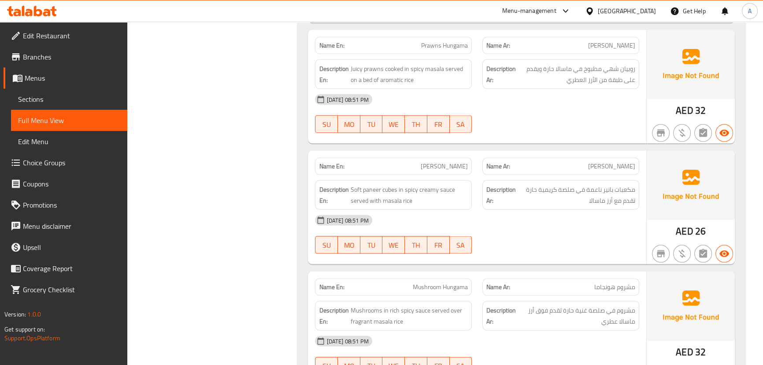
scroll to position [14900, 0]
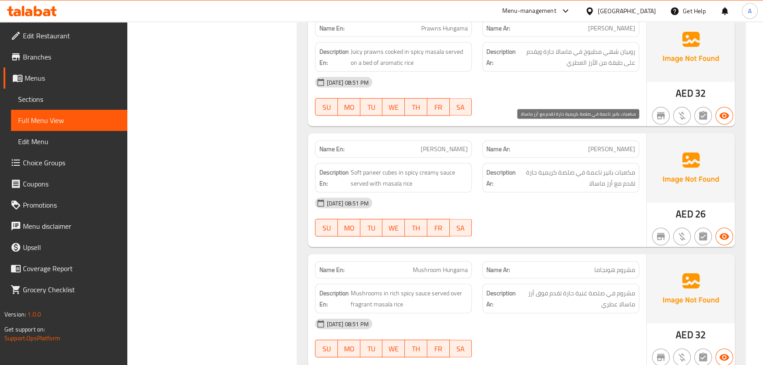
click at [629, 167] on span "مكعبات بانير ناعمة في صلصة كريمية حارة تقدم مع أرز ماسالا" at bounding box center [577, 178] width 118 height 22
drag, startPoint x: 629, startPoint y: 139, endPoint x: 605, endPoint y: 139, distance: 23.8
click at [605, 167] on span "مكعبات بانير ناعمة في صلصة كريمية حارة تقدم مع أرز ماسالا" at bounding box center [577, 178] width 118 height 22
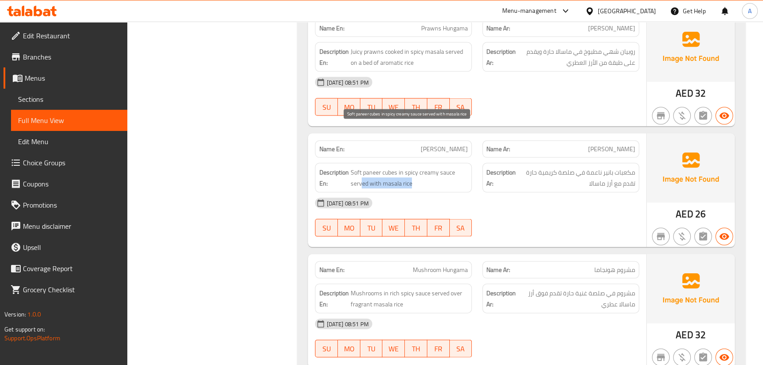
drag, startPoint x: 364, startPoint y: 138, endPoint x: 462, endPoint y: 148, distance: 98.7
click at [457, 163] on div "Description En: Soft paneer cubes in spicy creamy sauce served with masala rice" at bounding box center [393, 178] width 157 height 30
click at [511, 192] on div "[DATE] 08:51 PM" at bounding box center [477, 202] width 334 height 21
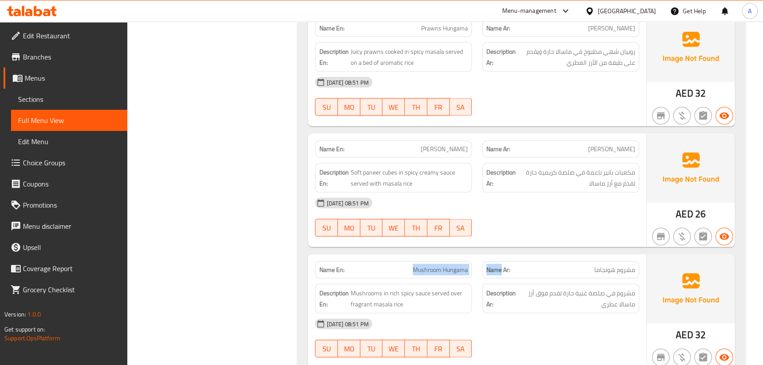
drag, startPoint x: 443, startPoint y: 227, endPoint x: 524, endPoint y: 223, distance: 81.1
click at [516, 256] on div "Name En: Mushroom Hungama Name Ar: مشروم هونجاما" at bounding box center [477, 270] width 334 height 28
click at [545, 202] on div "Name En: [PERSON_NAME] Name Ar: بانير هونجاما Description En: Soft paneer cubes…" at bounding box center [477, 190] width 338 height 114
drag, startPoint x: 384, startPoint y: 225, endPoint x: 495, endPoint y: 214, distance: 111.9
click at [484, 256] on div "Name En: Mushroom Hungama Name Ar: مشروم هونجاما" at bounding box center [477, 270] width 334 height 28
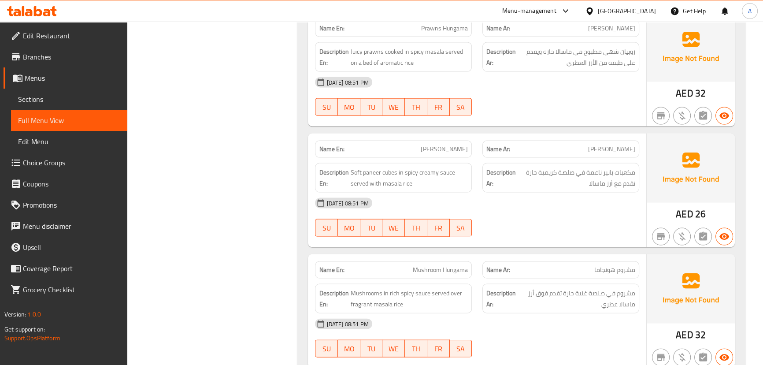
click at [529, 231] on div at bounding box center [560, 236] width 167 height 11
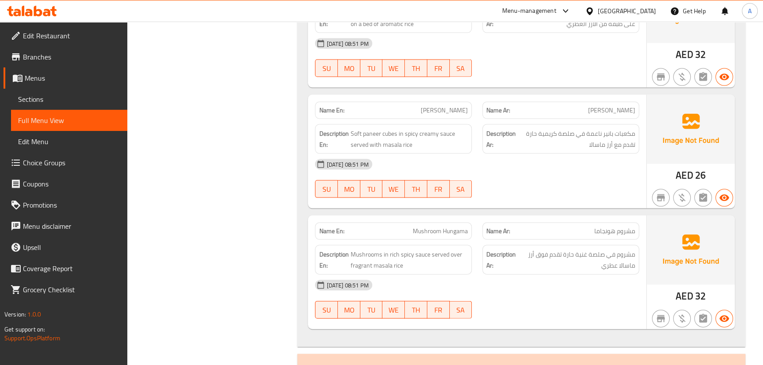
scroll to position [14980, 0]
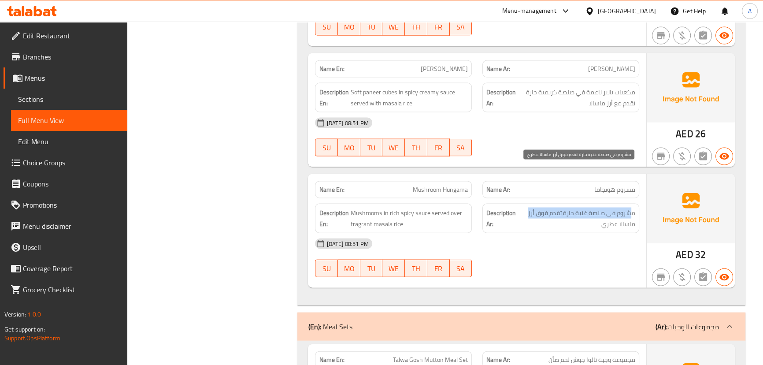
drag, startPoint x: 629, startPoint y: 171, endPoint x: 529, endPoint y: 171, distance: 100.0
click at [529, 207] on span "مشروم في صلصة غنية حارة تقدم فوق أرز ماسالا عطري" at bounding box center [577, 218] width 116 height 22
drag, startPoint x: 622, startPoint y: 177, endPoint x: 593, endPoint y: 186, distance: 30.7
click at [609, 207] on span "مشروم في صلصة غنية حارة تقدم فوق أرز ماسالا عطري" at bounding box center [577, 218] width 116 height 22
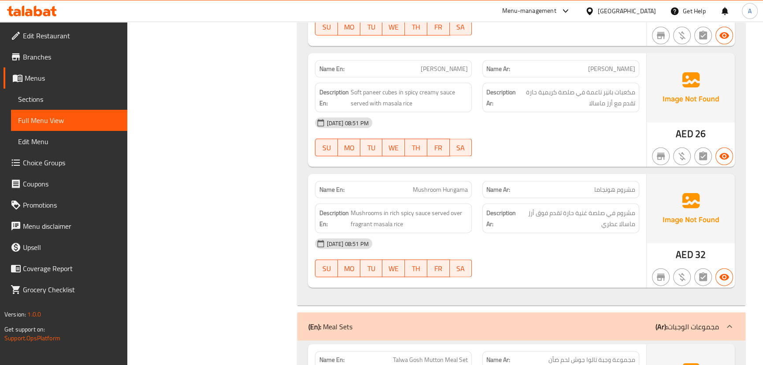
drag, startPoint x: 577, startPoint y: 201, endPoint x: 444, endPoint y: 201, distance: 132.6
click at [576, 233] on div "[DATE] 08:51 PM" at bounding box center [477, 243] width 334 height 21
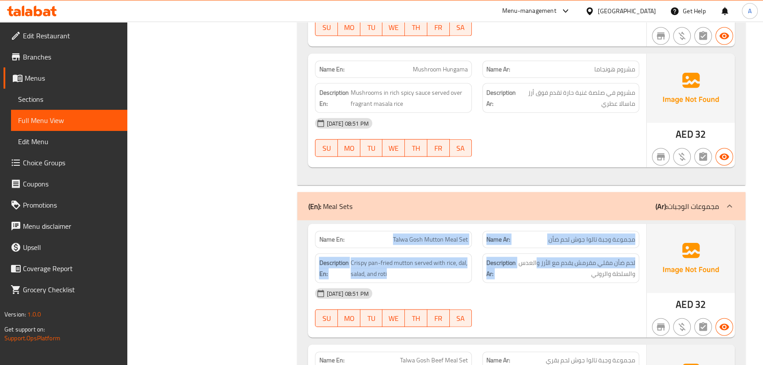
click at [537, 224] on div "Name En: Talwa Gosh Mutton Meal Set Name Ar: مجموعة وجبة تالوا جوش لحم ضأن Desc…" at bounding box center [477, 281] width 338 height 114
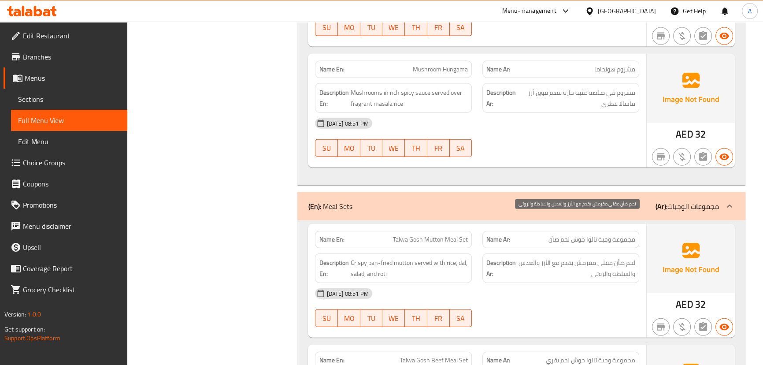
drag, startPoint x: 586, startPoint y: 273, endPoint x: 579, endPoint y: 270, distance: 7.7
click at [585, 283] on div "[DATE] 08:51 PM SU MO TU WE TH FR SA" at bounding box center [477, 307] width 334 height 49
drag, startPoint x: 381, startPoint y: 201, endPoint x: 531, endPoint y: 221, distance: 150.6
click at [511, 224] on div "Name En: Talwa Gosh Mutton Meal Set Name Ar: مجموعة وجبة تالوا جوش لحم ضأن Desc…" at bounding box center [477, 281] width 338 height 114
click at [553, 283] on div "[DATE] 08:51 PM" at bounding box center [477, 293] width 334 height 21
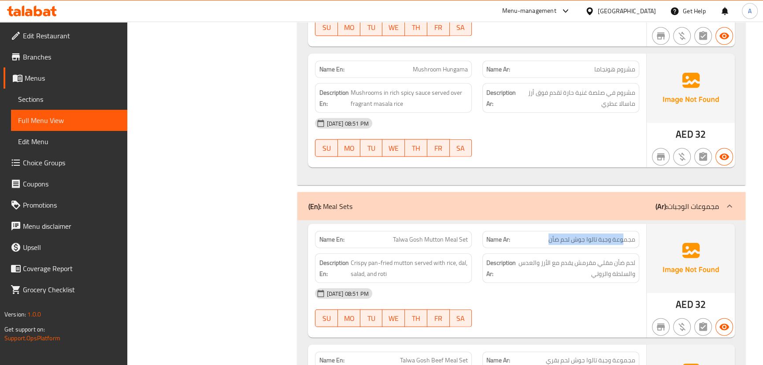
drag, startPoint x: 621, startPoint y: 199, endPoint x: 547, endPoint y: 196, distance: 74.5
click at [547, 235] on p "Name Ar: مجموعة وجبة تالوا جوش لحم ضأن" at bounding box center [560, 239] width 149 height 9
click at [558, 283] on div "[DATE] 08:51 PM" at bounding box center [477, 293] width 334 height 21
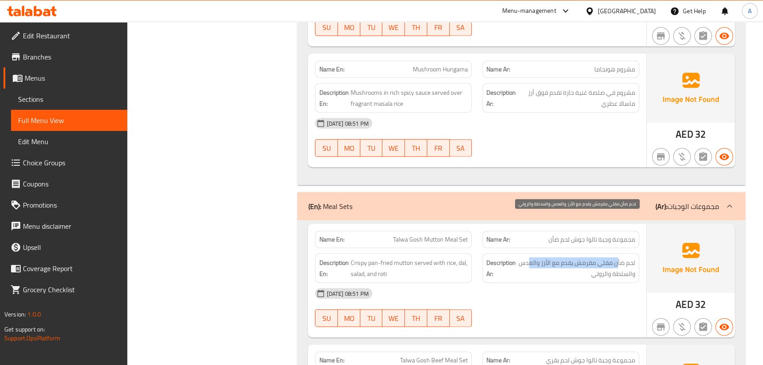
drag, startPoint x: 617, startPoint y: 218, endPoint x: 528, endPoint y: 216, distance: 89.0
click at [528, 257] on span "لحم ضأن مقلي مقرمش يقدم مع الأرز والعدس والسلطة والروتي" at bounding box center [577, 268] width 118 height 22
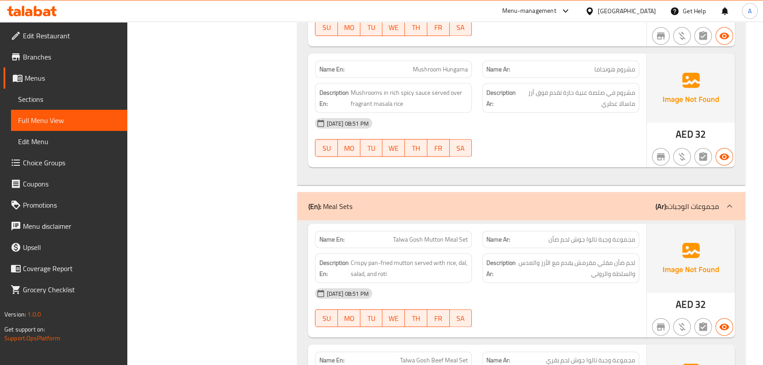
click at [567, 283] on div "[DATE] 08:51 PM" at bounding box center [477, 293] width 334 height 21
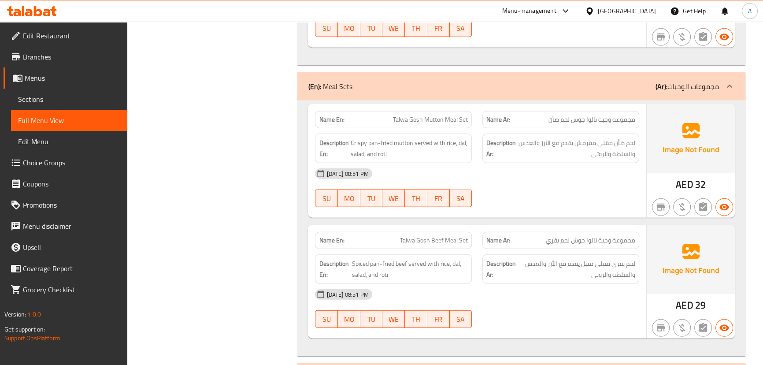
scroll to position [15221, 0]
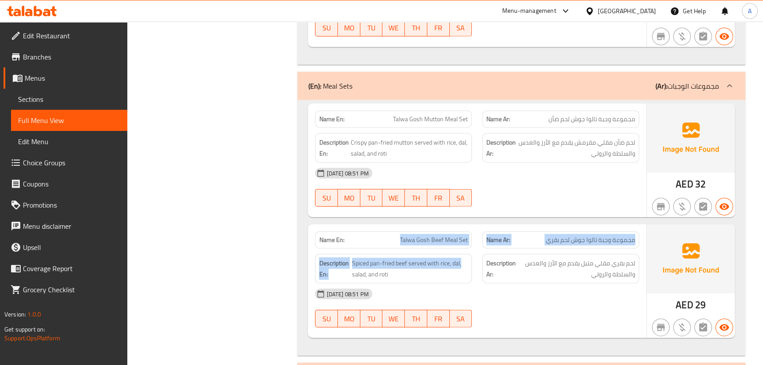
drag, startPoint x: 411, startPoint y: 202, endPoint x: 473, endPoint y: 208, distance: 62.4
click at [473, 224] on div "Name En: Talwa Gosh Beef Meal Set Name Ar: مجموعة وجبة تالوا جوش لحم بقري Descr…" at bounding box center [477, 281] width 338 height 114
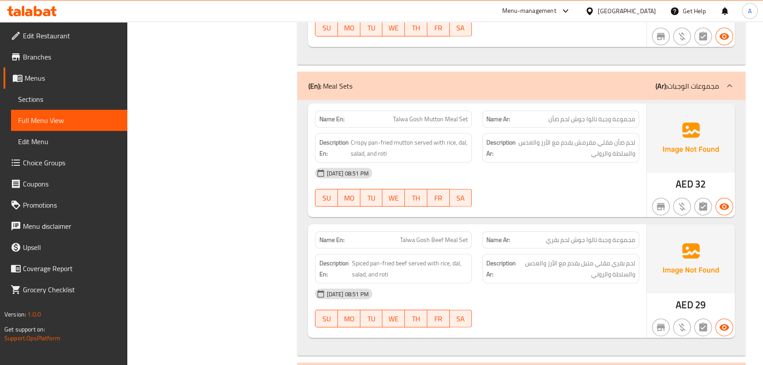
click at [529, 258] on span "لحم بقري مقلي متبل يقدم مع الأرز والعدس والسلطة والروتي" at bounding box center [577, 269] width 118 height 22
drag, startPoint x: 629, startPoint y: 198, endPoint x: 555, endPoint y: 198, distance: 74.0
click at [555, 235] on span "مجموعة وجبة تالوا جوش لحم بقري" at bounding box center [590, 239] width 89 height 9
drag, startPoint x: 625, startPoint y: 222, endPoint x: 556, endPoint y: 219, distance: 68.8
click at [556, 258] on span "لحم بقري مقلي متبل يقدم مع الأرز والعدس والسلطة والروتي" at bounding box center [577, 269] width 118 height 22
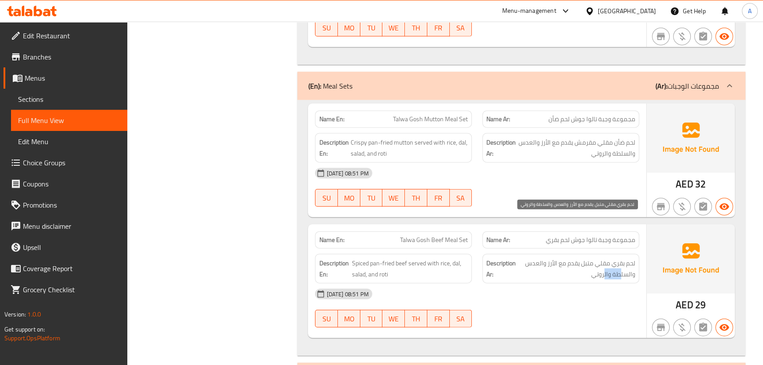
drag, startPoint x: 621, startPoint y: 230, endPoint x: 595, endPoint y: 230, distance: 25.5
click at [596, 258] on span "لحم بقري مقلي متبل يقدم مع الأرز والعدس والسلطة والروتي" at bounding box center [577, 269] width 118 height 22
click at [566, 283] on div "[DATE] 08:51 PM" at bounding box center [477, 293] width 334 height 21
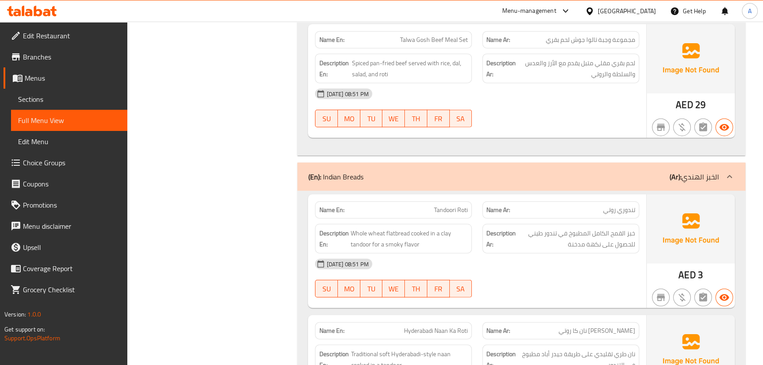
scroll to position [15461, 0]
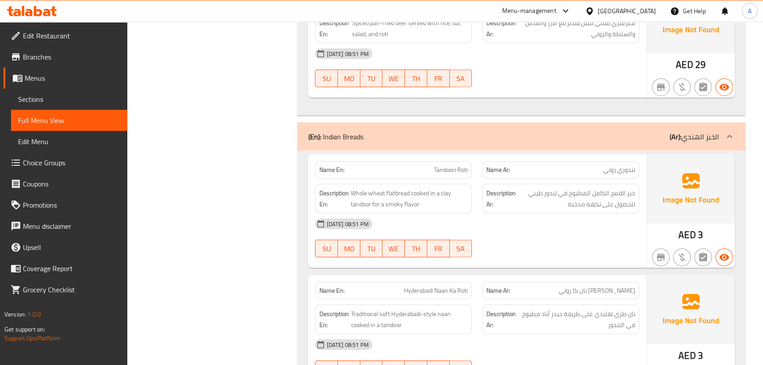
drag, startPoint x: 561, startPoint y: 195, endPoint x: 542, endPoint y: 205, distance: 22.1
click at [561, 213] on div "[DATE] 08:51 PM SU MO TU WE TH FR SA" at bounding box center [477, 237] width 334 height 49
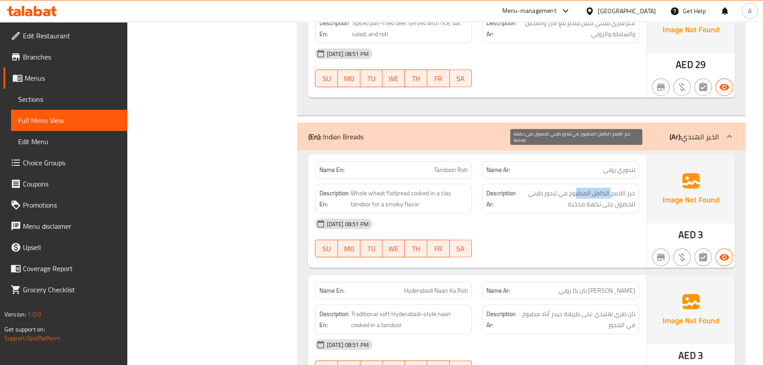
drag, startPoint x: 611, startPoint y: 151, endPoint x: 574, endPoint y: 151, distance: 36.6
click at [574, 188] on span "خبز القمح الكامل المطبوخ في تندور طيني للحصول على نكهة مدخنة" at bounding box center [577, 199] width 118 height 22
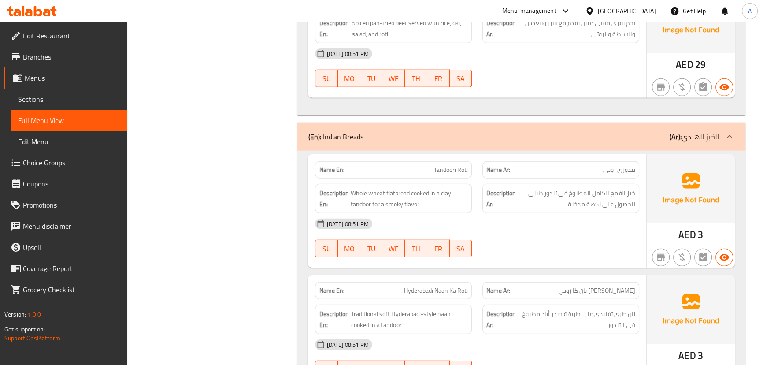
click at [551, 213] on div "[DATE] 08:51 PM" at bounding box center [477, 223] width 334 height 21
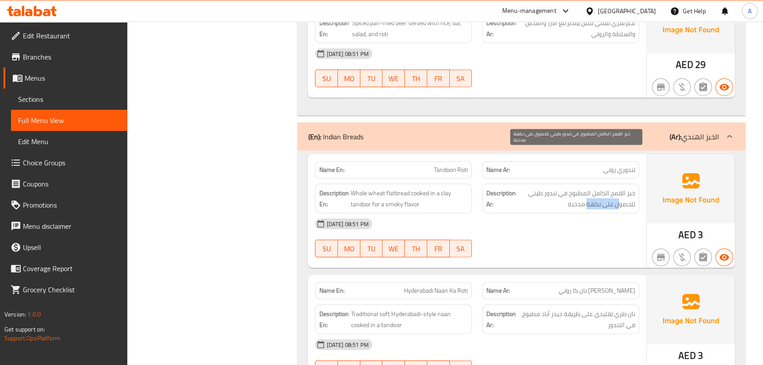
drag, startPoint x: 620, startPoint y: 159, endPoint x: 577, endPoint y: 159, distance: 43.2
click at [578, 188] on span "خبز القمح الكامل المطبوخ في تندور طيني للحصول على نكهة مدخنة" at bounding box center [577, 199] width 118 height 22
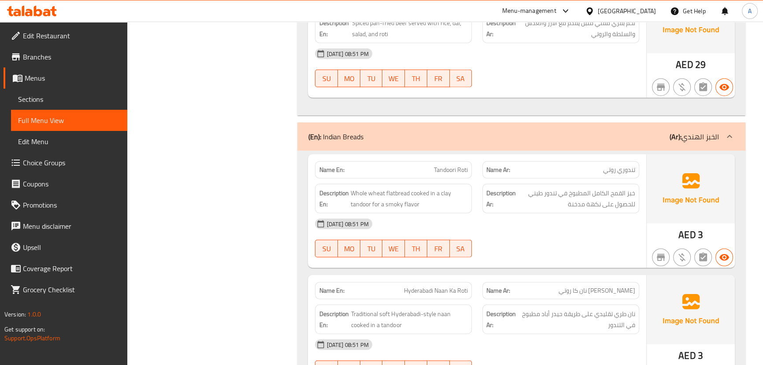
click at [562, 213] on div "[DATE] 08:51 PM" at bounding box center [477, 223] width 334 height 21
click at [436, 165] on span "Tandoori Roti" at bounding box center [451, 169] width 34 height 9
drag, startPoint x: 436, startPoint y: 126, endPoint x: 461, endPoint y: 126, distance: 25.1
click at [461, 165] on span "Tandoori Roti" at bounding box center [451, 169] width 34 height 9
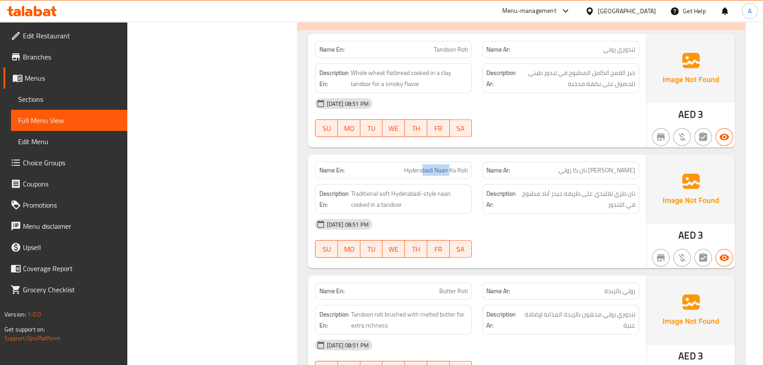
drag, startPoint x: 423, startPoint y: 133, endPoint x: 487, endPoint y: 149, distance: 66.3
click at [468, 155] on div "Name En: Hyderabadi Naan Ka Roti Name Ar: [PERSON_NAME] نان كا روتي Description…" at bounding box center [477, 212] width 338 height 114
click at [549, 252] on div at bounding box center [560, 257] width 167 height 11
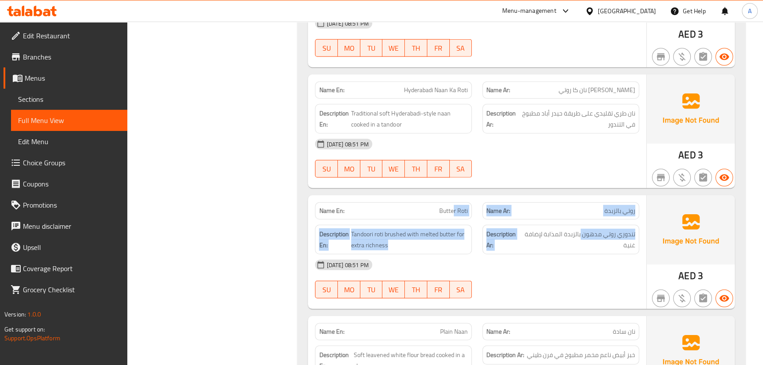
drag, startPoint x: 529, startPoint y: 186, endPoint x: 649, endPoint y: 193, distance: 120.0
click at [649, 195] on div "Name En: Butter Roti Name Ar: روتي بالزبدة Description En: Tandoori roti brushe…" at bounding box center [521, 252] width 426 height 114
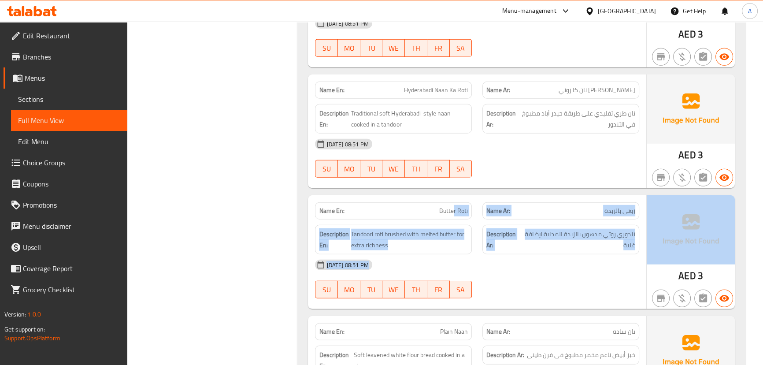
click at [569, 254] on div "[DATE] 08:51 PM SU MO TU WE TH FR SA" at bounding box center [477, 278] width 334 height 49
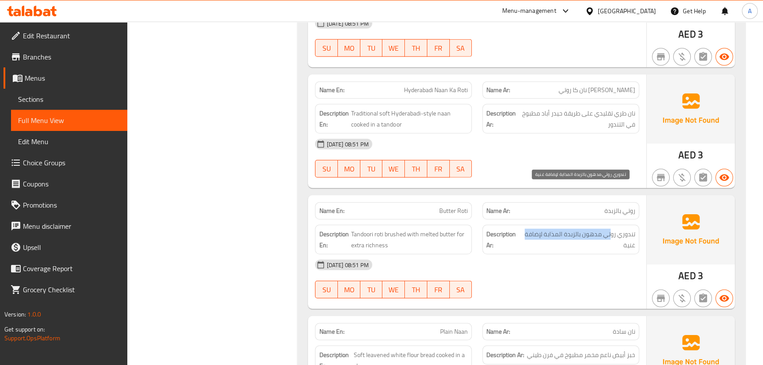
drag, startPoint x: 612, startPoint y: 189, endPoint x: 521, endPoint y: 188, distance: 90.7
click at [524, 229] on span "تندوري روتي مدهون بالزبدة المذابة لإضافة غنية" at bounding box center [578, 240] width 113 height 22
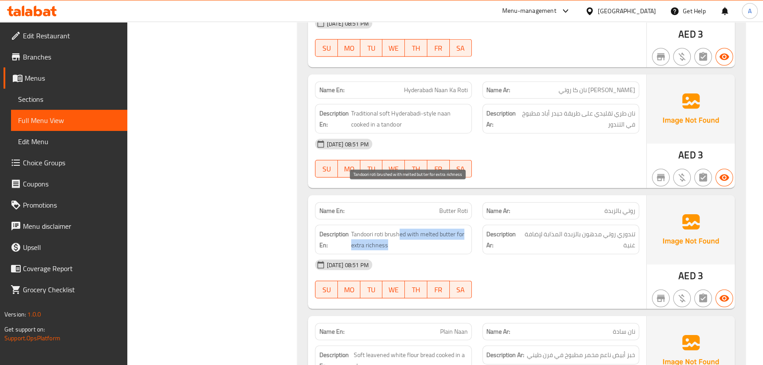
drag, startPoint x: 400, startPoint y: 194, endPoint x: 468, endPoint y: 207, distance: 68.5
click at [459, 229] on span "Tandoori roti brushed with melted butter for extra richness" at bounding box center [409, 240] width 117 height 22
click at [473, 219] on div "Description En: Tandoori roti brushed with melted butter for extra richness" at bounding box center [393, 239] width 167 height 40
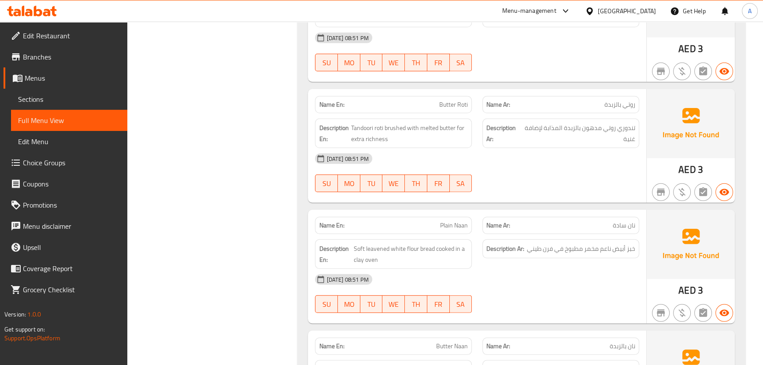
scroll to position [15781, 0]
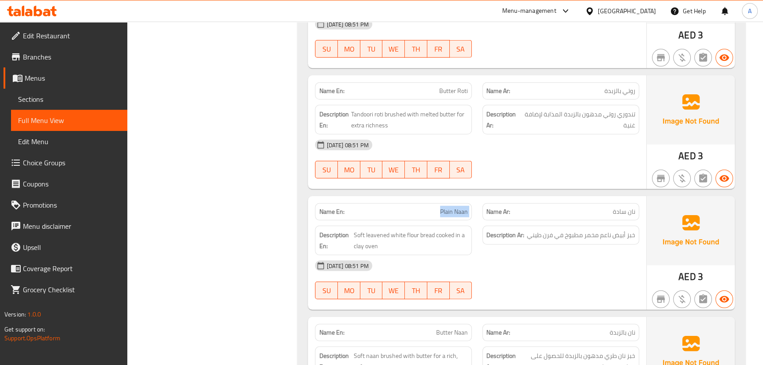
drag, startPoint x: 406, startPoint y: 155, endPoint x: 484, endPoint y: 178, distance: 81.8
click at [481, 196] on div "Name En: Plain Naan Name Ar: نان سادة Description En: Soft leavened white flour…" at bounding box center [477, 253] width 338 height 114
click at [502, 226] on div "Description Ar: خبز أبيض ناعم مخمر مطبوخ في فرن طيني" at bounding box center [560, 235] width 157 height 19
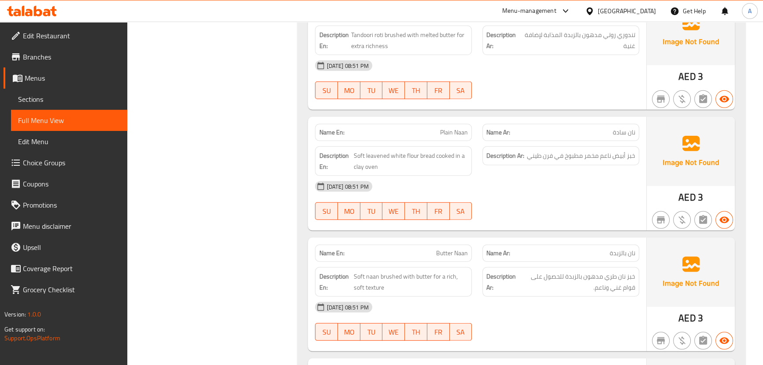
scroll to position [15861, 0]
drag, startPoint x: 427, startPoint y: 79, endPoint x: 492, endPoint y: 98, distance: 67.3
click at [483, 118] on div "Name En: Plain Naan Name Ar: نان سادة" at bounding box center [477, 132] width 334 height 28
click at [555, 140] on div "Description Ar: خبز أبيض ناعم مخمر مطبوخ في فرن طيني" at bounding box center [560, 160] width 167 height 40
drag, startPoint x: 608, startPoint y: 109, endPoint x: 555, endPoint y: 110, distance: 52.9
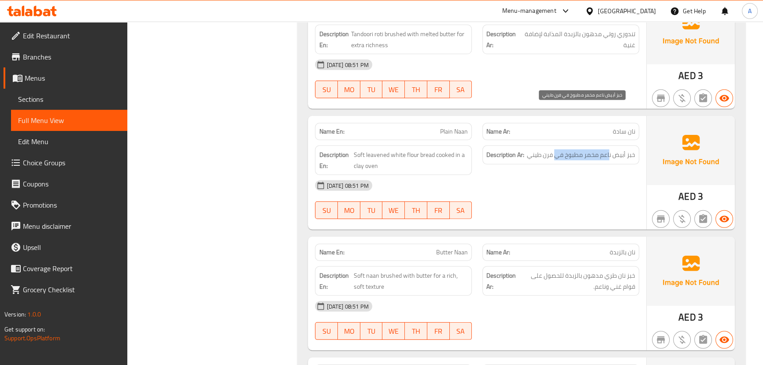
click at [555, 149] on span "خبز أبيض ناعم مخمر مطبوخ في فرن طيني" at bounding box center [581, 154] width 108 height 11
drag, startPoint x: 420, startPoint y: 198, endPoint x: 470, endPoint y: 192, distance: 50.6
click at [454, 238] on div "Name En: Butter Naan" at bounding box center [393, 252] width 167 height 28
click at [478, 214] on div at bounding box center [560, 219] width 167 height 11
click at [538, 214] on div at bounding box center [560, 219] width 167 height 11
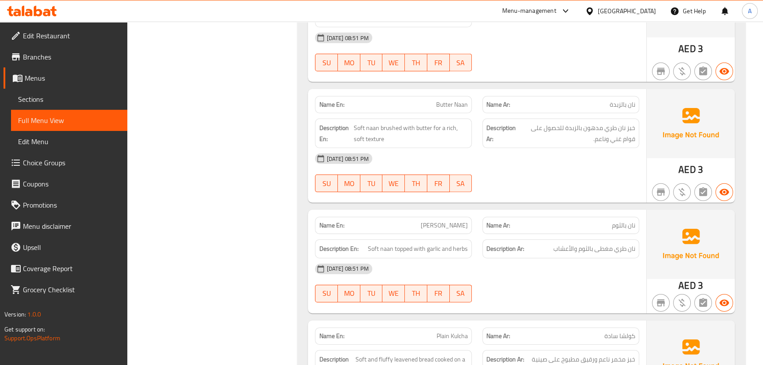
scroll to position [16061, 0]
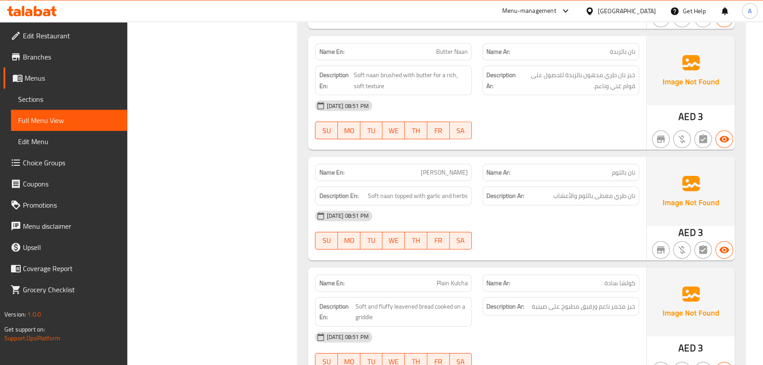
drag, startPoint x: 639, startPoint y: 152, endPoint x: 564, endPoint y: 162, distance: 75.5
click at [564, 162] on div "Name En: [PERSON_NAME] Name Ar: نان بالثوم Description En: Soft naan topped wit…" at bounding box center [477, 208] width 338 height 103
click at [562, 205] on div "[DATE] 08:51 PM" at bounding box center [477, 215] width 334 height 21
drag, startPoint x: 484, startPoint y: 154, endPoint x: 506, endPoint y: 175, distance: 29.9
click at [494, 162] on div "Name En: [PERSON_NAME] Name Ar: نان بالثوم Description En: Soft naan topped wit…" at bounding box center [477, 208] width 338 height 103
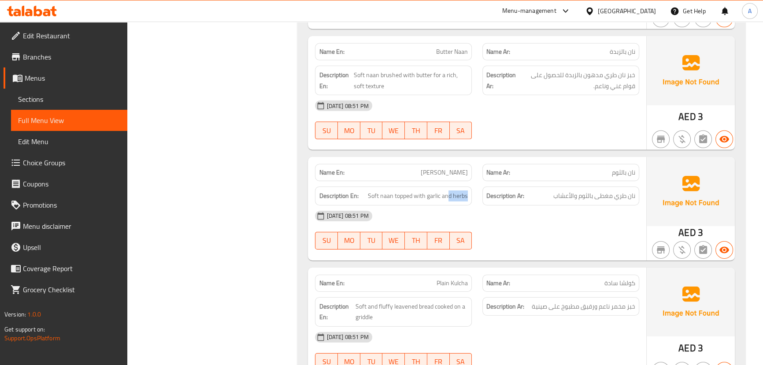
click at [507, 205] on div "[DATE] 08:51 PM" at bounding box center [477, 215] width 334 height 21
drag, startPoint x: 388, startPoint y: 233, endPoint x: 509, endPoint y: 233, distance: 121.6
click at [502, 269] on div "Name En: Plain Kulcha Name Ar: كولشا سادة" at bounding box center [477, 283] width 334 height 28
click at [538, 205] on div "[DATE] 08:51 PM SU MO TU WE TH FR SA" at bounding box center [477, 229] width 334 height 49
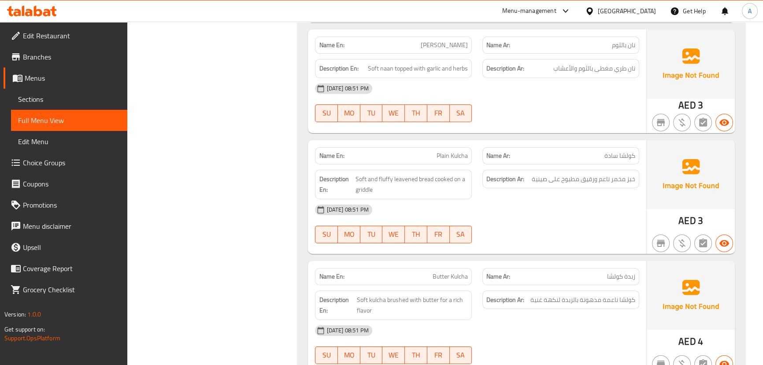
scroll to position [16189, 0]
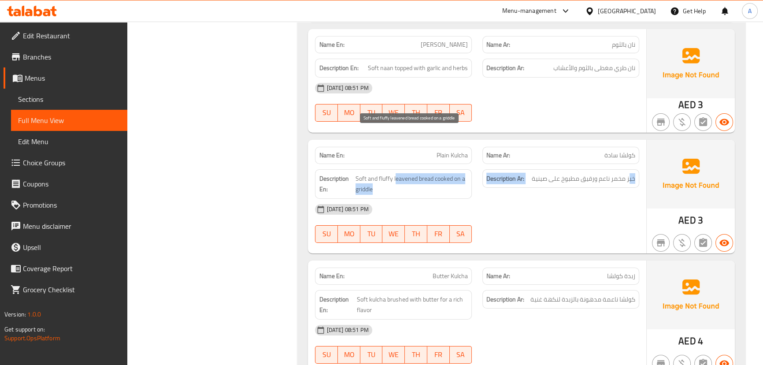
drag, startPoint x: 629, startPoint y: 131, endPoint x: 394, endPoint y: 132, distance: 235.6
click at [394, 164] on div "Description En: Soft and fluffy leavened bread cooked on a griddle Description …" at bounding box center [477, 184] width 334 height 40
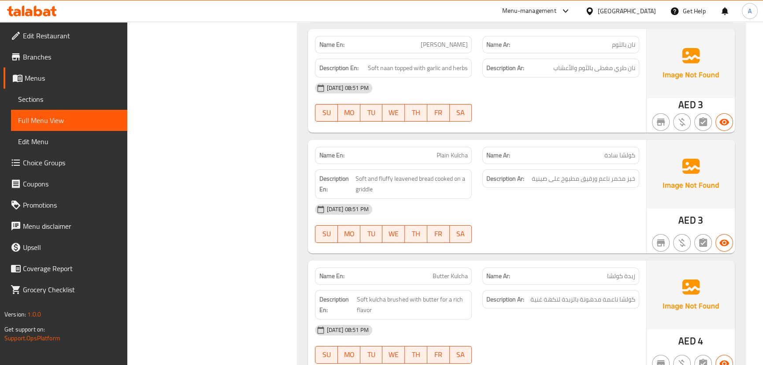
click at [445, 199] on div "[DATE] 08:51 PM" at bounding box center [477, 209] width 334 height 21
drag, startPoint x: 414, startPoint y: 222, endPoint x: 505, endPoint y: 225, distance: 91.6
click at [502, 262] on div "Name En: Butter Kulcha Name Ar: زبدة كولشا" at bounding box center [477, 276] width 334 height 28
click at [571, 199] on div "[DATE] 08:51 PM SU MO TU WE TH FR SA" at bounding box center [477, 223] width 334 height 49
drag, startPoint x: 616, startPoint y: 232, endPoint x: 405, endPoint y: 223, distance: 211.6
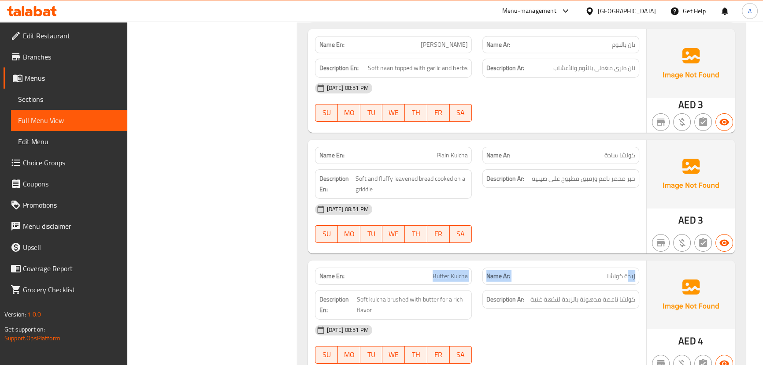
click at [405, 262] on div "Name En: Butter Kulcha Name Ar: زبدة كولشا" at bounding box center [477, 276] width 334 height 28
click at [532, 237] on div at bounding box center [560, 242] width 167 height 11
drag, startPoint x: 624, startPoint y: 255, endPoint x: 411, endPoint y: 240, distance: 213.6
click at [411, 285] on div "Description En: Soft kulcha brushed with butter for a rich flavor Description A…" at bounding box center [477, 305] width 334 height 40
click at [593, 205] on div "Name En: Plain Kulcha Name Ar: كولشا سادة Description En: Soft and fluffy leave…" at bounding box center [477, 197] width 338 height 114
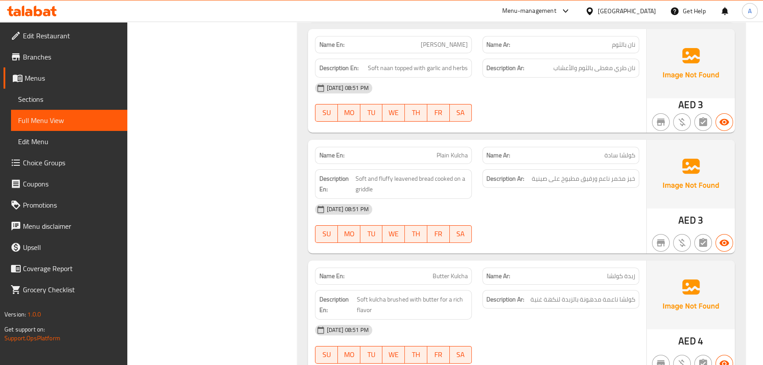
scroll to position [6985, 0]
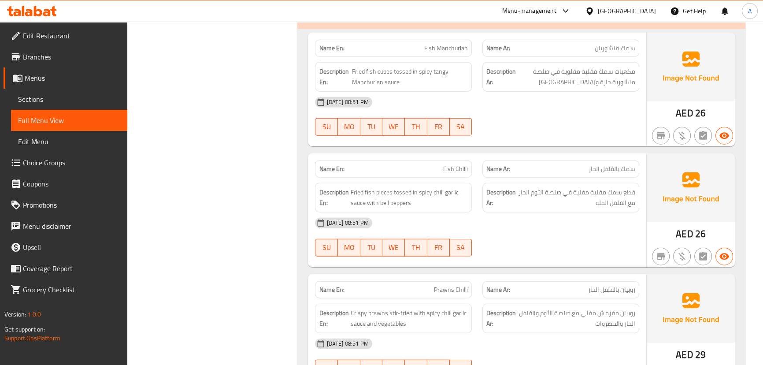
click at [447, 164] on span "Fish Chilli" at bounding box center [455, 168] width 25 height 9
drag, startPoint x: 450, startPoint y: 159, endPoint x: 454, endPoint y: 155, distance: 5.3
click at [458, 164] on span "Fish Chilli" at bounding box center [455, 168] width 25 height 9
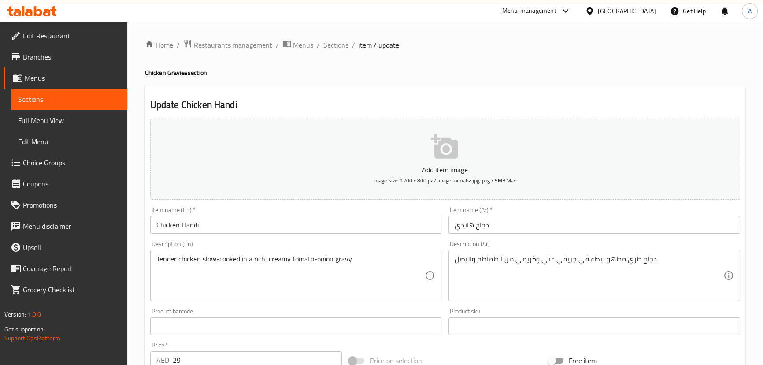
click at [327, 43] on span "Sections" at bounding box center [335, 45] width 25 height 11
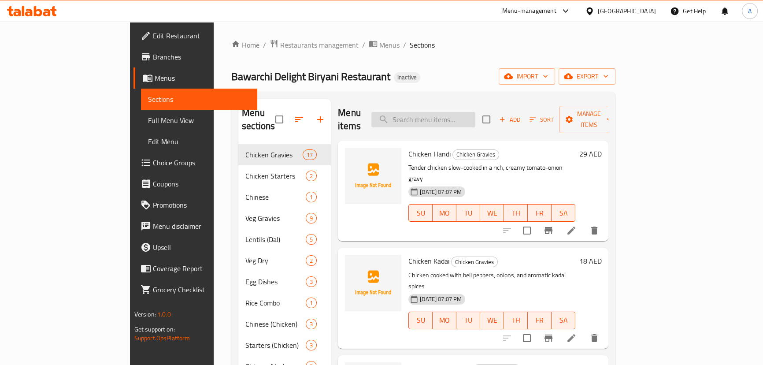
click at [458, 112] on input "search" at bounding box center [423, 119] width 104 height 15
paste input "Chicken Mughlai"
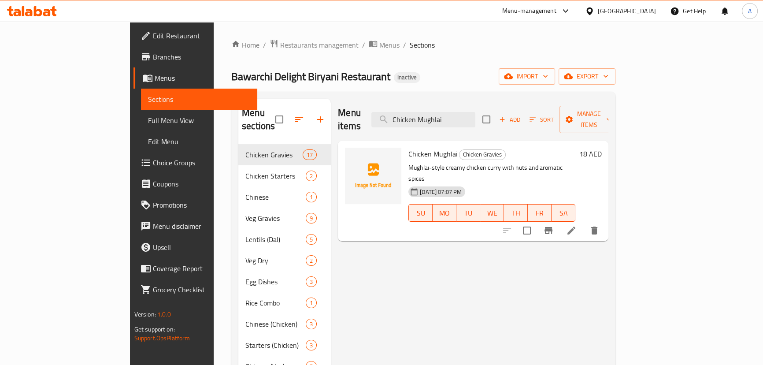
type input "Chicken Mughlai"
click at [575, 226] on icon at bounding box center [571, 230] width 8 height 8
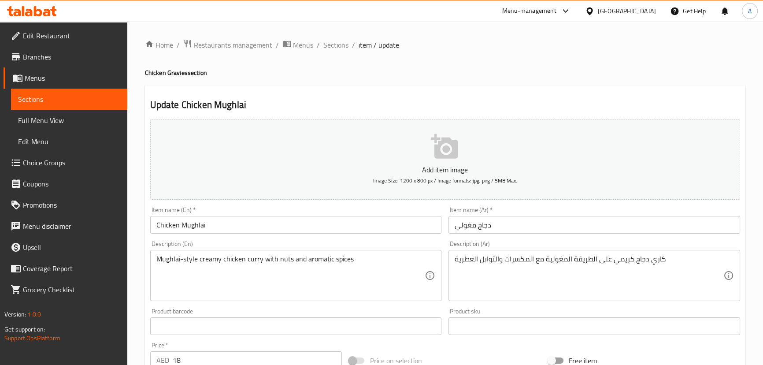
click at [470, 225] on input "دجاج مغولي" at bounding box center [594, 225] width 292 height 18
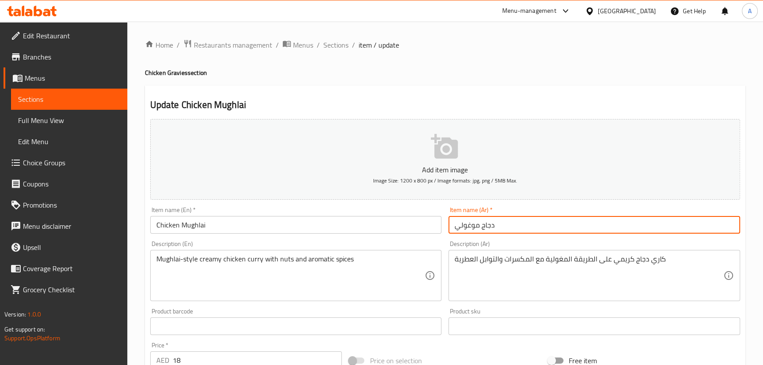
click at [463, 226] on input "دجاج موغولي" at bounding box center [594, 225] width 292 height 18
click at [460, 226] on input "دجاج موغلي" at bounding box center [594, 225] width 292 height 18
click at [515, 228] on input "دجاج موغلاي" at bounding box center [594, 225] width 292 height 18
type input "دجاج موغلاي"
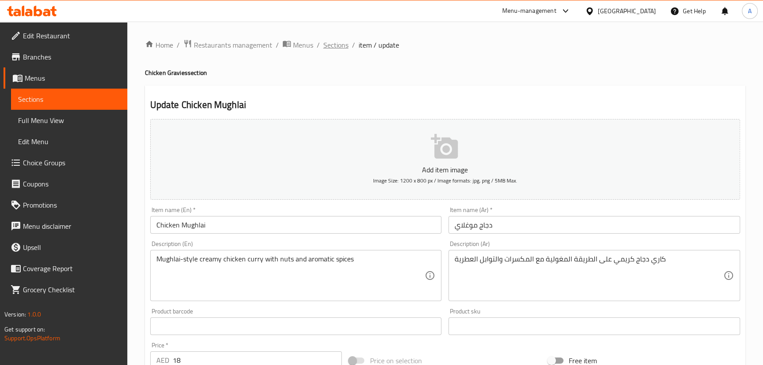
click at [327, 44] on span "Sections" at bounding box center [335, 45] width 25 height 11
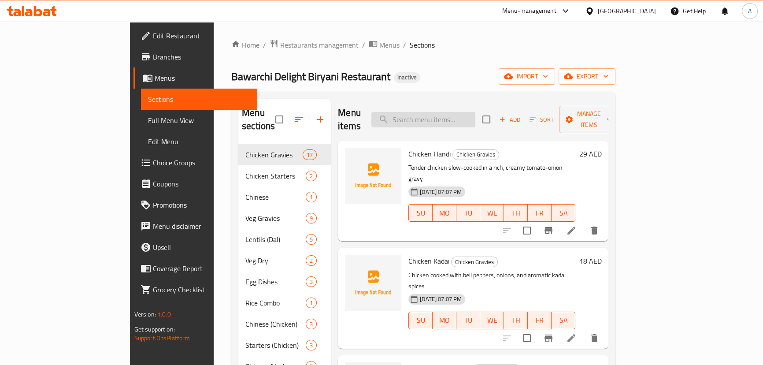
click at [462, 114] on input "search" at bounding box center [423, 119] width 104 height 15
paste input "Bheja (Brain) Fry"
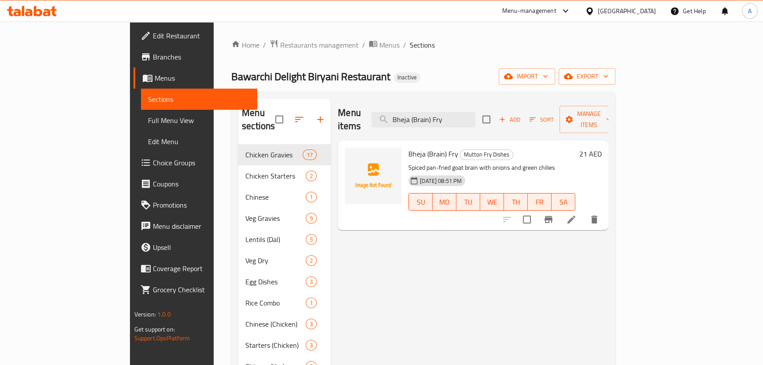
type input "Bheja (Brain) Fry"
click at [577, 214] on icon at bounding box center [571, 219] width 11 height 11
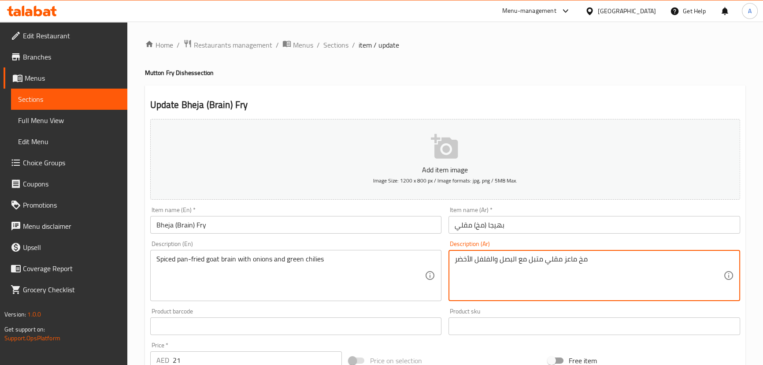
click at [548, 261] on textarea "مخ ماعز مقلي متبل مع البصل والفلفل الأخضر" at bounding box center [589, 276] width 269 height 42
paste textarea "مخ ماعز مقلي متبل مع البصل والفلفل الأخضر"
type textarea "مخ ماعز مقلي متبل مع البصل والفلفل الأخضر الحار"
click at [543, 218] on input "بهيجا (مخ) مقلي" at bounding box center [594, 225] width 292 height 18
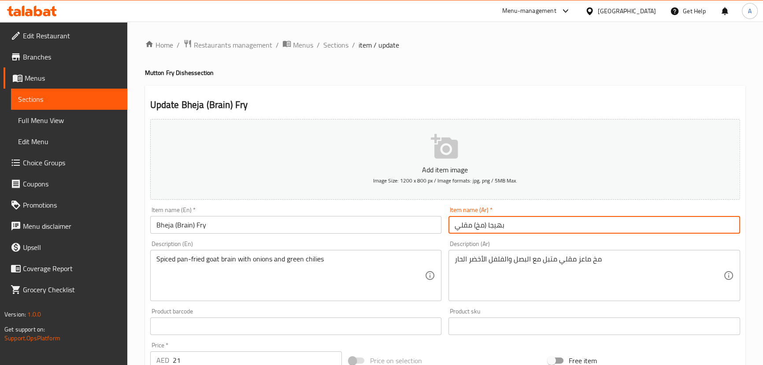
click at [356, 47] on ol "Home / Restaurants management / Menus / Sections / item / update" at bounding box center [445, 44] width 600 height 11
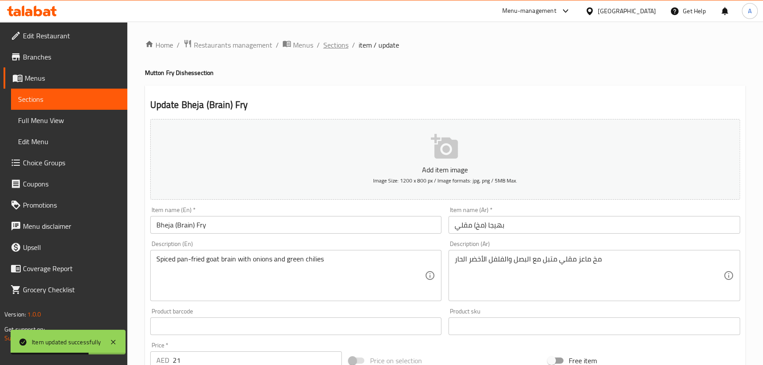
click at [335, 43] on span "Sections" at bounding box center [335, 45] width 25 height 11
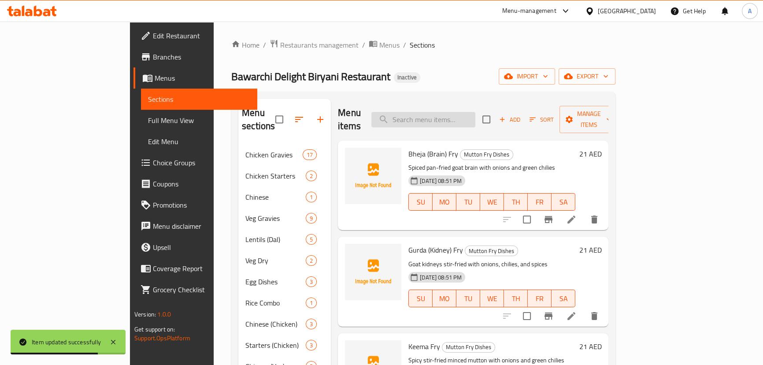
click at [475, 112] on input "search" at bounding box center [423, 119] width 104 height 15
paste input "Keema Fry"
type input "Keema Fry"
click at [577, 214] on icon at bounding box center [571, 219] width 11 height 11
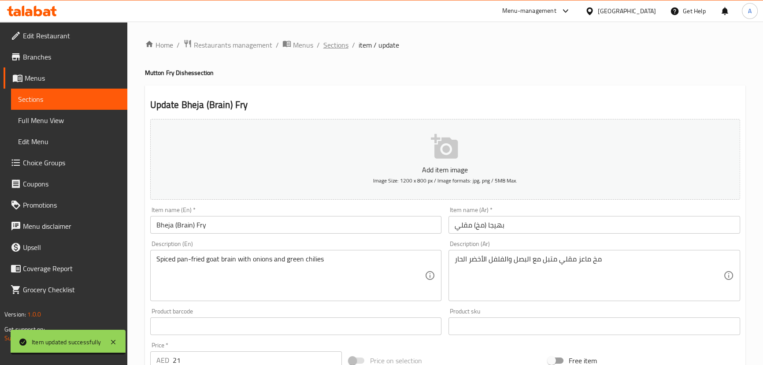
click at [330, 43] on span "Sections" at bounding box center [335, 45] width 25 height 11
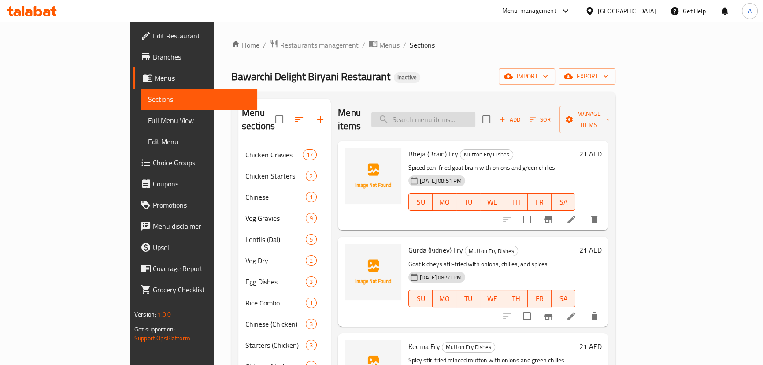
click at [466, 112] on input "search" at bounding box center [423, 119] width 104 height 15
paste input "Keema Fry"
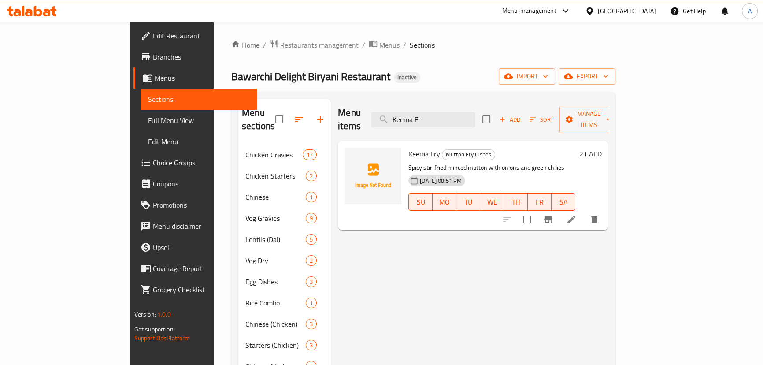
type input "Keema Fr"
click at [577, 214] on icon at bounding box center [571, 219] width 11 height 11
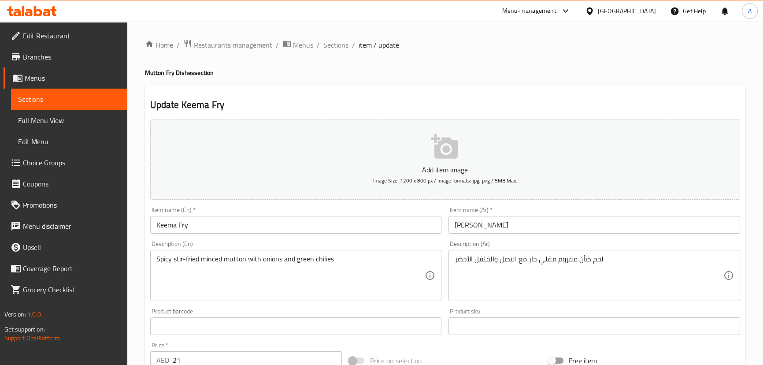
click at [502, 252] on div "لحم ضأن مفروم مقلي حار مع البصل والفلفل الأخضر Description (Ar)" at bounding box center [594, 275] width 292 height 51
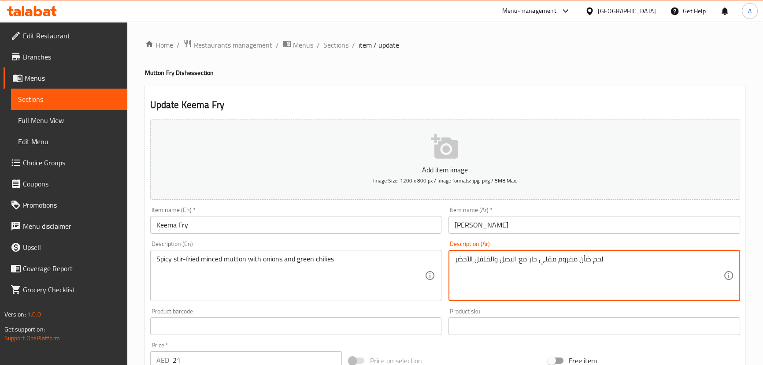
click at [504, 260] on textarea "لحم ضأن مفروم مقلي حار مع البصل والفلفل الأخضر" at bounding box center [589, 276] width 269 height 42
paste textarea "لحم ضأن مفروم مقلي حار مع البصل والفلفل الأخضر"
type textarea "لحم ضأن مفروم مقلي حار مع البصل والفلفل الأخضر الحار"
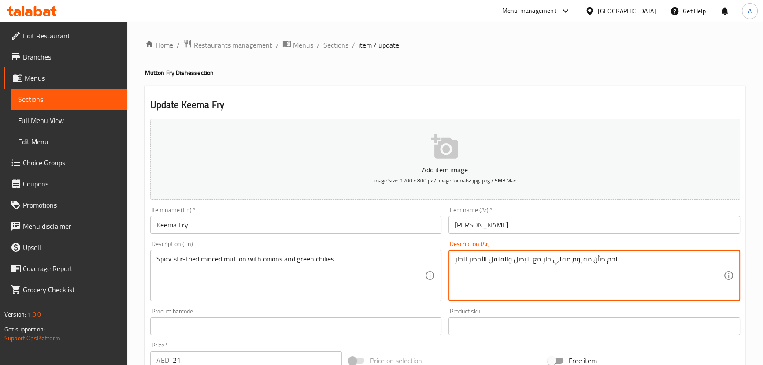
click at [515, 228] on input "[PERSON_NAME]" at bounding box center [594, 225] width 292 height 18
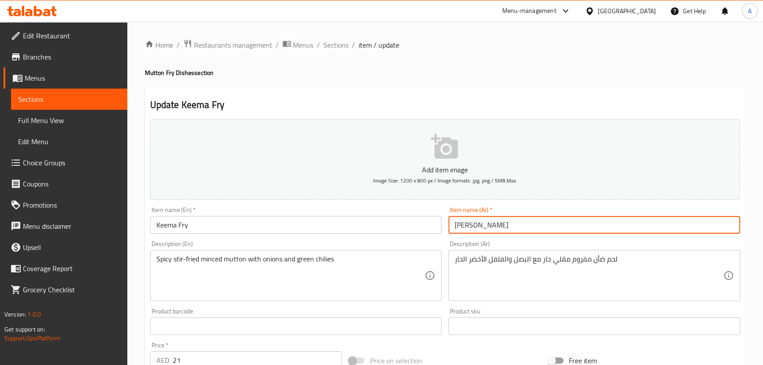
click at [331, 40] on span "Sections" at bounding box center [335, 45] width 25 height 11
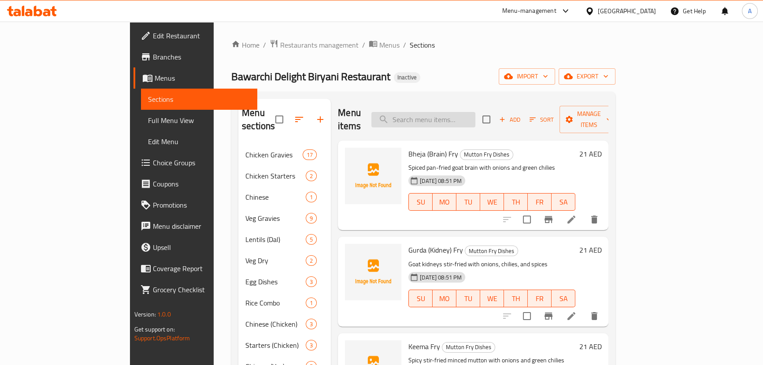
paste input "Tandoori Roti"
click at [475, 112] on input "search" at bounding box center [423, 119] width 104 height 15
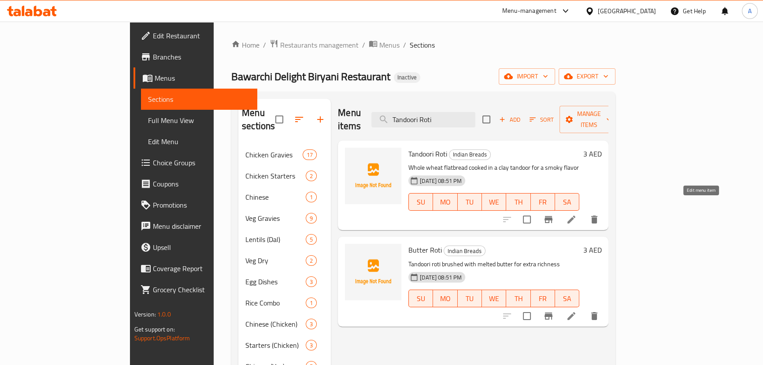
type input "Tandoori Roti"
click at [577, 214] on icon at bounding box center [571, 219] width 11 height 11
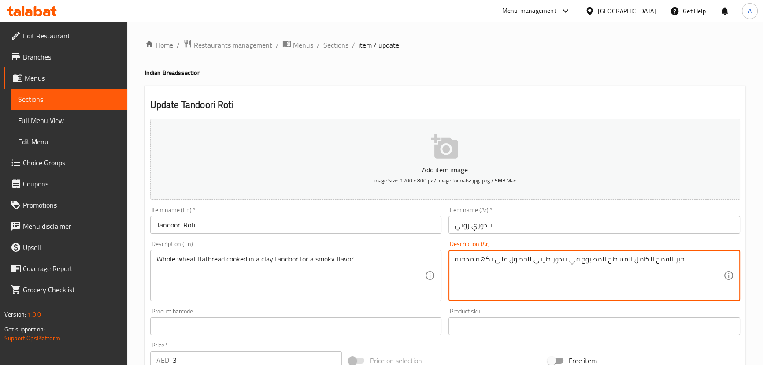
type textarea "خبز القمح الكامل المسطح المطبوخ في تندور طيني للحصول على نكهة مدخنة"
click at [531, 220] on input "تندوري روتي" at bounding box center [594, 225] width 292 height 18
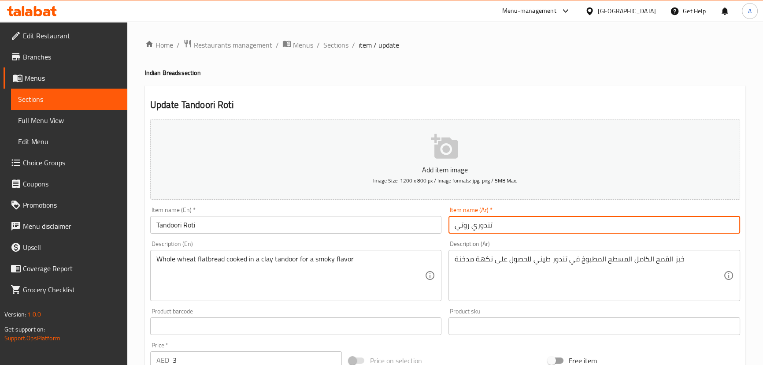
click at [331, 46] on span "Sections" at bounding box center [335, 45] width 25 height 11
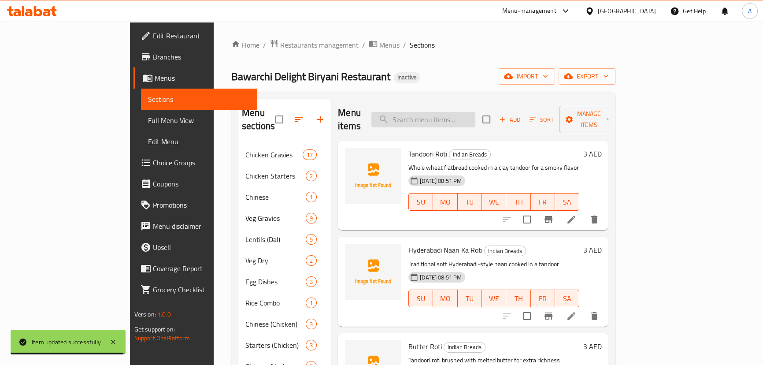
paste input "Chicken Dum Biryani Combo Pack"
click at [475, 112] on input "Chicken Dum Biryani Combo Pack" at bounding box center [423, 119] width 104 height 15
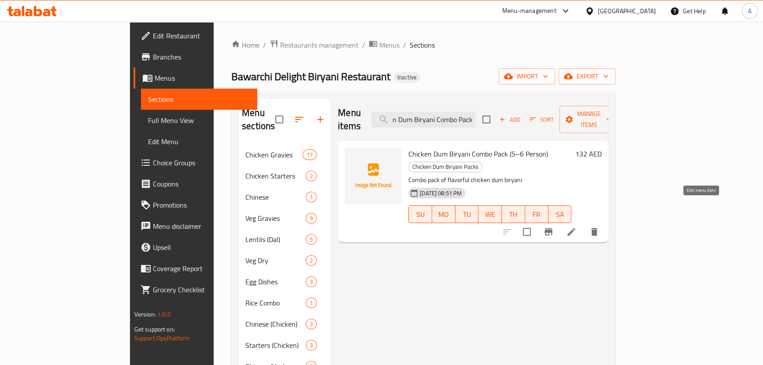
type input "Chicken Dum Biryani Combo Pack"
click at [577, 226] on icon at bounding box center [571, 231] width 11 height 11
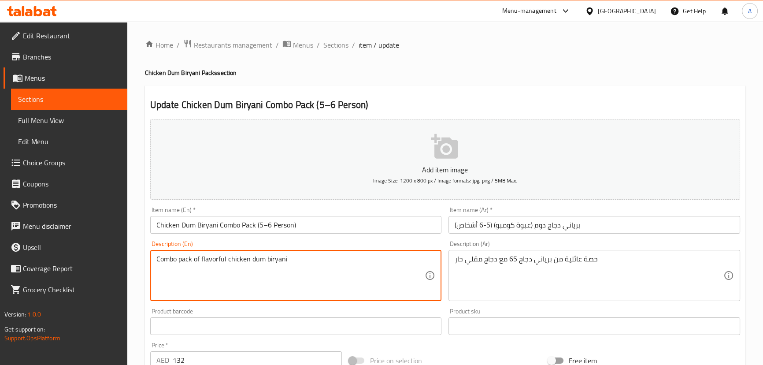
drag, startPoint x: 167, startPoint y: 257, endPoint x: 285, endPoint y: 257, distance: 117.2
click at [285, 257] on textarea "Combo pack of flavorful chicken dum biryani" at bounding box center [290, 276] width 269 height 42
drag, startPoint x: 529, startPoint y: 270, endPoint x: 529, endPoint y: 256, distance: 14.1
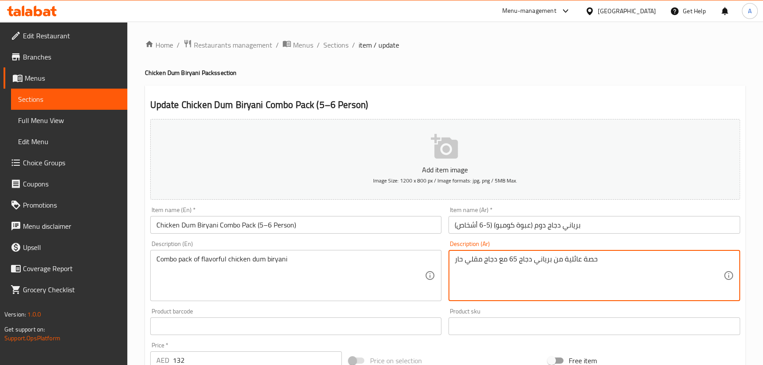
click at [529, 256] on textarea "حصة عائلية من برياني دجاج 65 مع دجاج مقلي حار" at bounding box center [589, 276] width 269 height 42
paste textarea "مجموعة كومبو من برياني الدجاج اللذيذ"
click at [488, 256] on textarea "مجموعة كومبو من برياني الدجاج اللذيذ" at bounding box center [589, 276] width 269 height 42
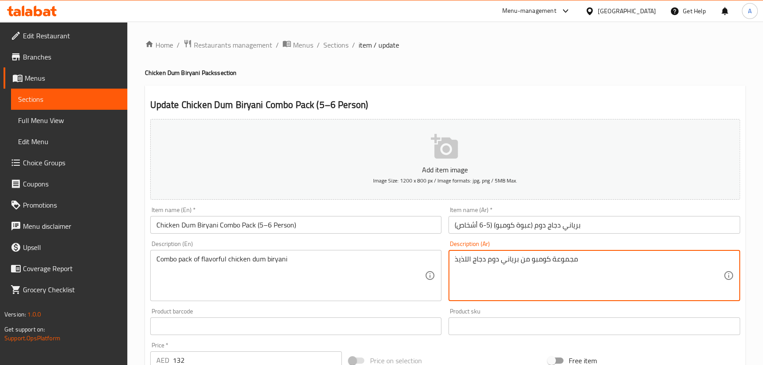
click at [467, 256] on textarea "مجموعة كومبو من برياني دوم دجاج اللذيذ" at bounding box center [589, 276] width 269 height 42
type textarea "مجموعة كومبو من برياني دوم دجاج لذيذ"
click at [630, 225] on input "برياني دجاج دوم (عبوة كومبو) (5-6 أشخاص)" at bounding box center [594, 225] width 292 height 18
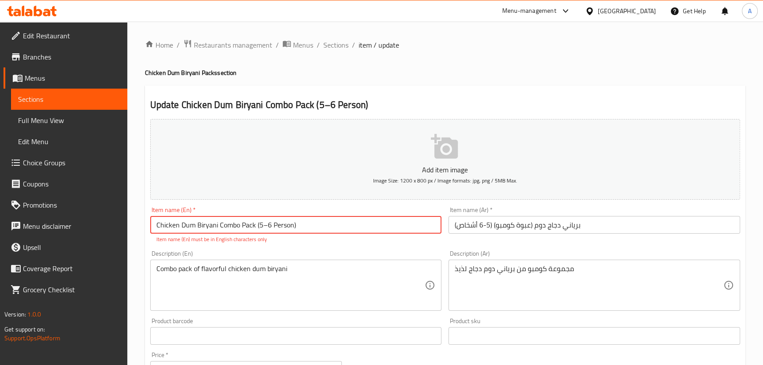
click at [267, 224] on input "Chicken Dum Biryani Combo Pack (5–6 Person)" at bounding box center [296, 225] width 292 height 18
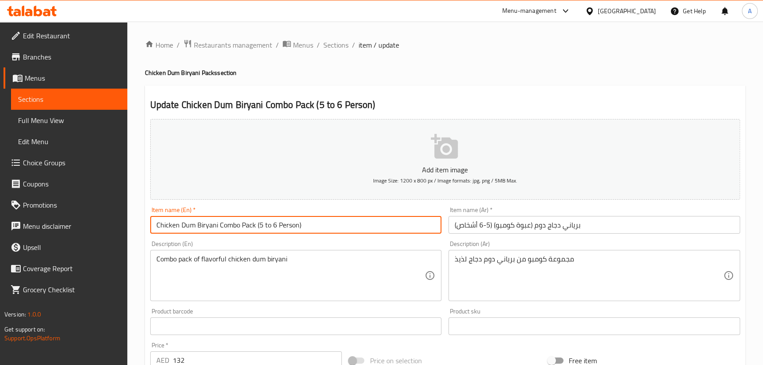
click at [370, 229] on input "Chicken Dum Biryani Combo Pack (5 to 6 Person)" at bounding box center [296, 225] width 292 height 18
type input "Chicken Dum Biryani Combo Pack (5 to 6 Person)"
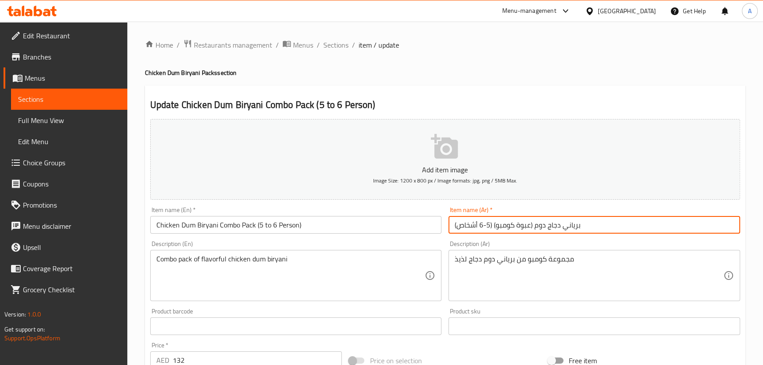
click at [615, 228] on input "برياني دجاج دوم (عبوة كومبو) (5-6 أشخاص)" at bounding box center [594, 225] width 292 height 18
click at [339, 45] on span "Sections" at bounding box center [335, 45] width 25 height 11
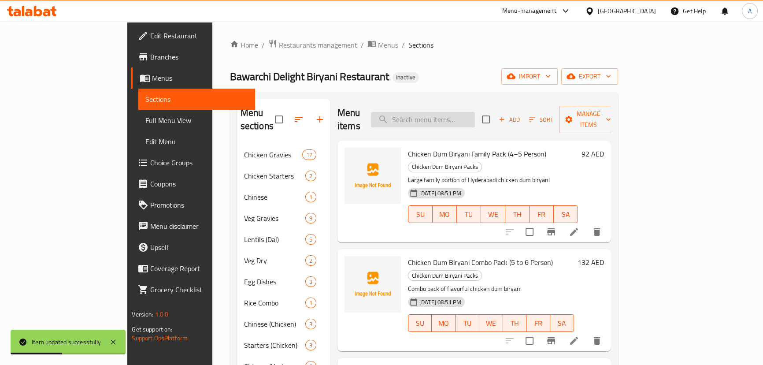
paste input "Kaleji (Liver) [PERSON_NAME]"
click at [466, 116] on input "search" at bounding box center [423, 119] width 104 height 15
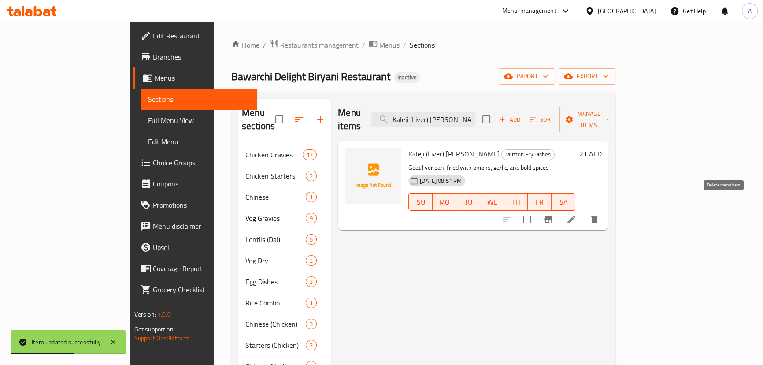
type input "Kaleji (Liver) [PERSON_NAME]"
click at [575, 215] on icon at bounding box center [571, 219] width 8 height 8
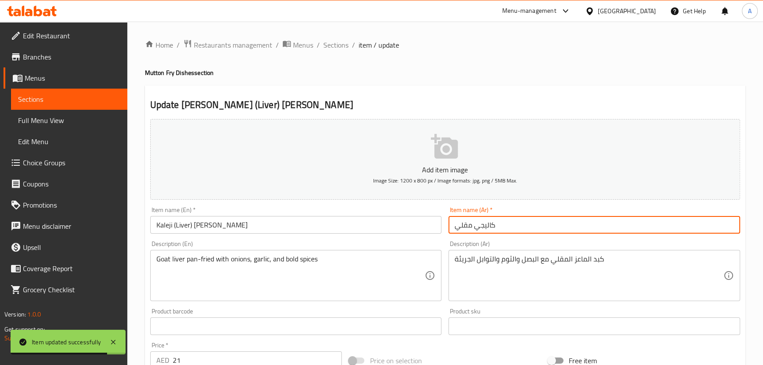
click at [471, 224] on input "كاليجي مقلي" at bounding box center [594, 225] width 292 height 18
click at [513, 229] on input "كاليجي (كبدة) مقلي" at bounding box center [594, 225] width 292 height 18
type input "كاليجي (كبدة) مقلي"
click at [331, 44] on span "Sections" at bounding box center [335, 45] width 25 height 11
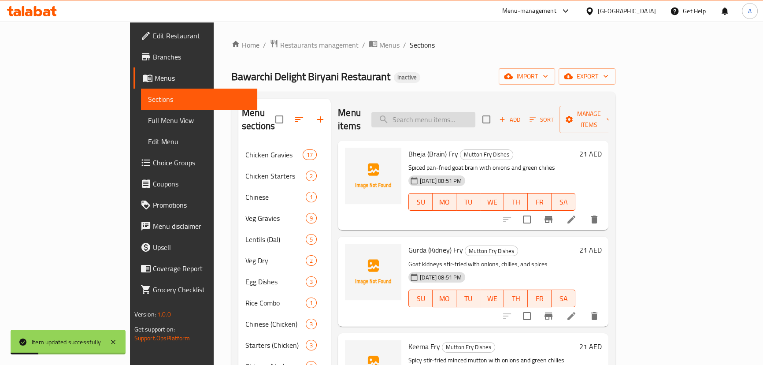
click at [444, 113] on input "search" at bounding box center [423, 119] width 104 height 15
paste input "قطع سمك مقلية [GEOGRAPHIC_DATA]"
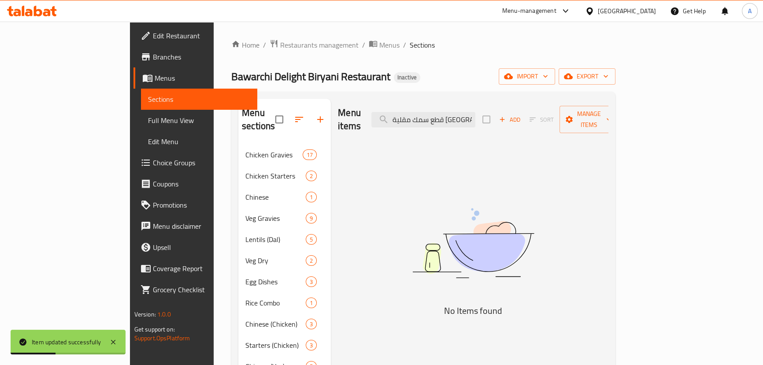
type input "قطع سمك مقلية [GEOGRAPHIC_DATA]"
click at [148, 117] on span "Full Menu View" at bounding box center [199, 120] width 102 height 11
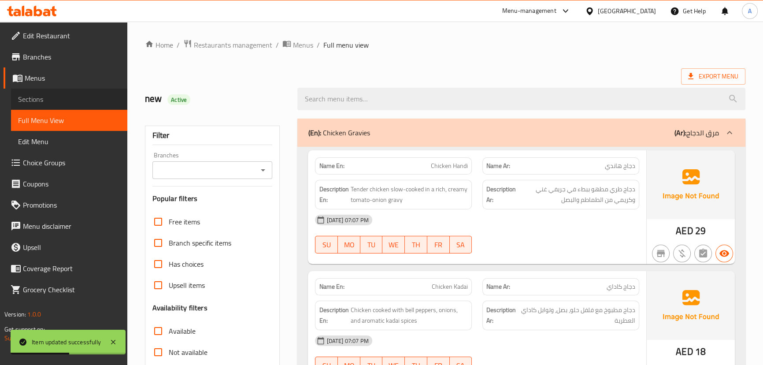
click at [51, 96] on span "Sections" at bounding box center [69, 99] width 102 height 11
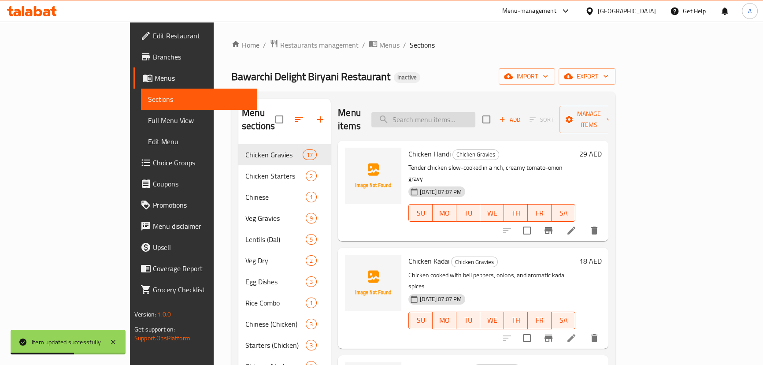
click at [456, 112] on input "search" at bounding box center [423, 119] width 104 height 15
paste input "Fish Chilli"
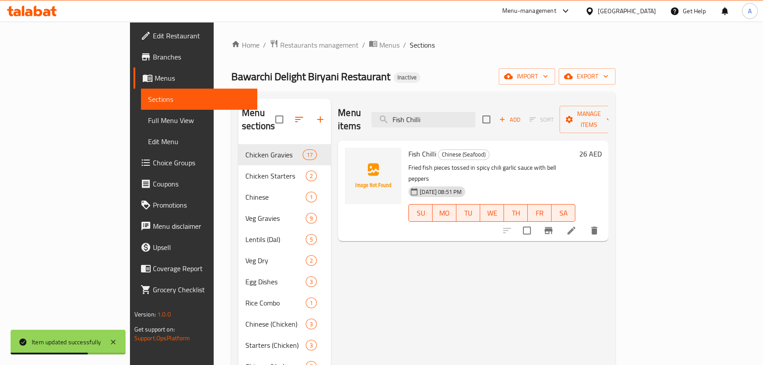
type input "Fish Chilli"
click at [584, 222] on li at bounding box center [571, 230] width 25 height 16
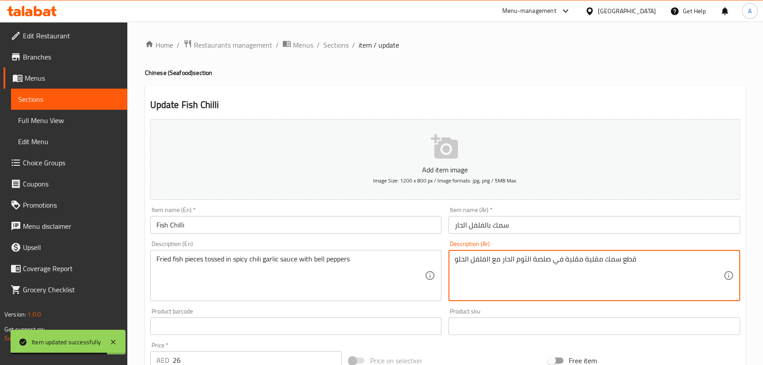
click at [576, 258] on textarea "قطع سمك مقلية مقلية في صلصة الثوم الحار مع الفلفل الحلو" at bounding box center [589, 276] width 269 height 42
type textarea "قطع سمك مقلية في صلصة الثوم الحار مع الفلفل الحلو"
click at [574, 218] on input "سمك بالفلفل الحار" at bounding box center [594, 225] width 292 height 18
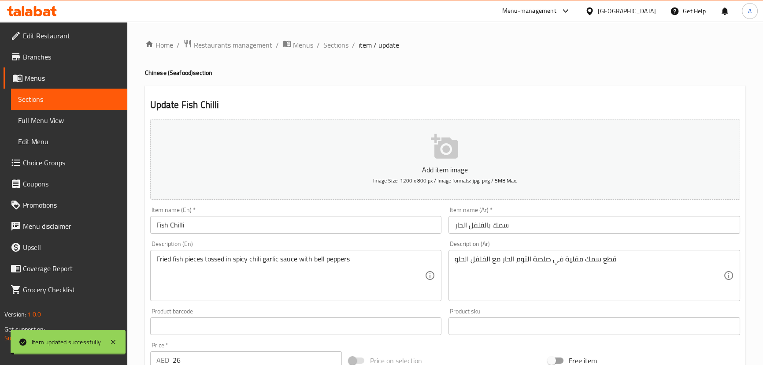
click at [330, 43] on span "Sections" at bounding box center [335, 45] width 25 height 11
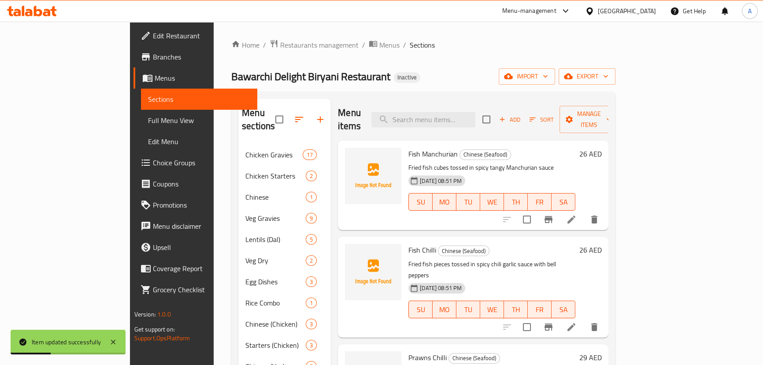
click at [608, 81] on span "export" at bounding box center [587, 76] width 43 height 11
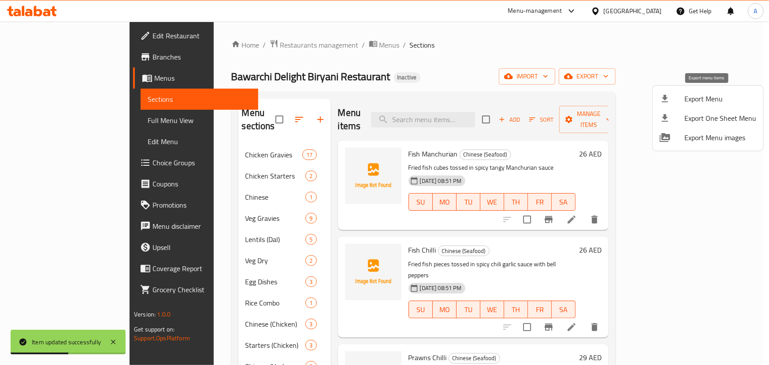
click at [690, 99] on span "Export Menu" at bounding box center [720, 98] width 72 height 11
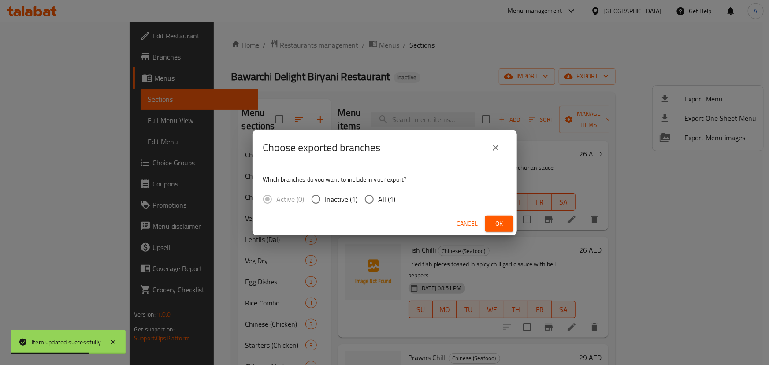
click at [375, 199] on input "All (1)" at bounding box center [369, 199] width 18 height 18
radio input "true"
click at [489, 221] on button "Ok" at bounding box center [499, 223] width 28 height 16
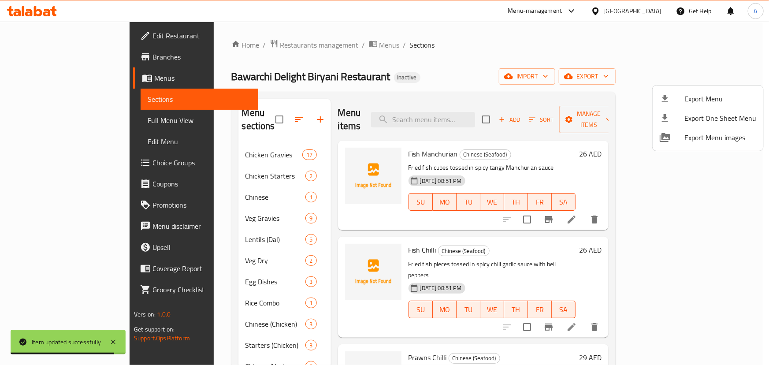
click at [44, 38] on div at bounding box center [384, 182] width 769 height 365
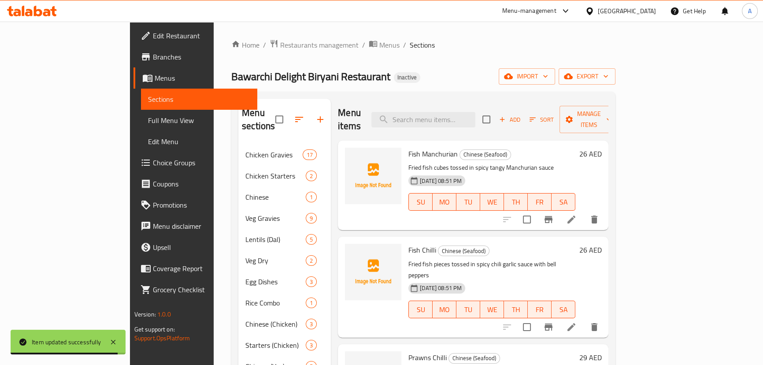
click at [153, 38] on span "Edit Restaurant" at bounding box center [201, 35] width 97 height 11
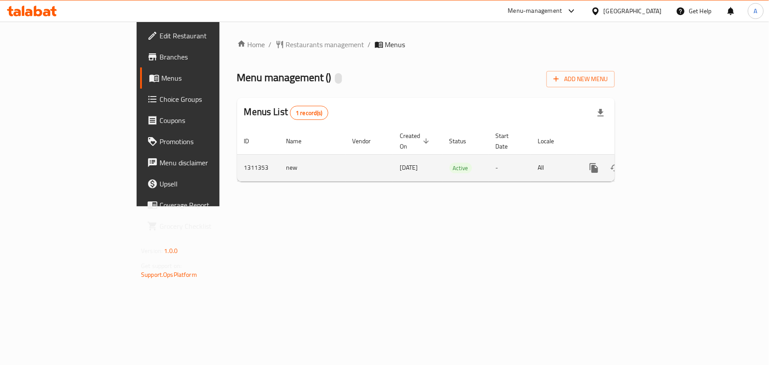
click at [668, 157] on link "enhanced table" at bounding box center [657, 167] width 21 height 21
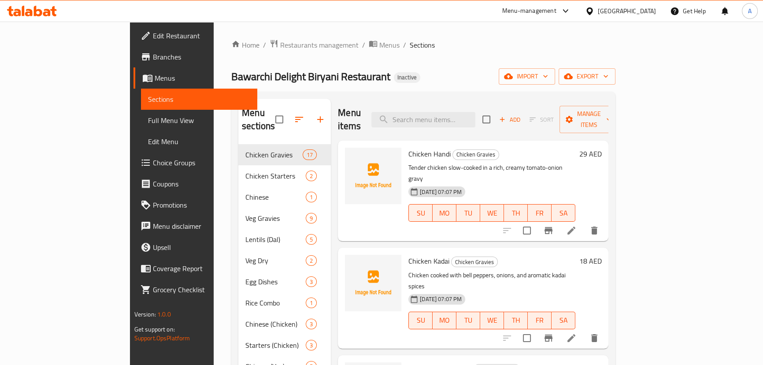
click at [489, 123] on div "Menu items Add Sort Manage items" at bounding box center [473, 120] width 270 height 42
click at [475, 113] on input "search" at bounding box center [423, 119] width 104 height 15
paste input "Dal Makhani (Duplicate Entry"
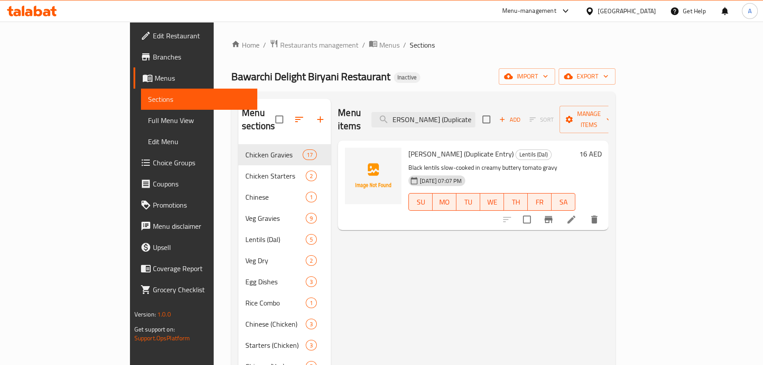
type input "Dal Makhani (Duplicate Entry"
click at [599, 214] on icon "delete" at bounding box center [594, 219] width 11 height 11
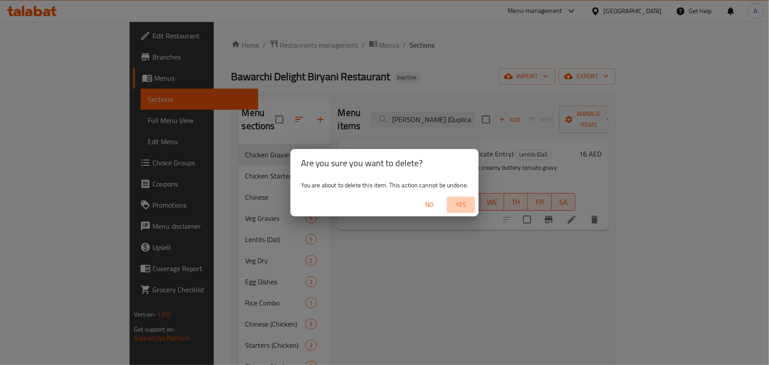
click at [458, 202] on span "Yes" at bounding box center [460, 204] width 21 height 11
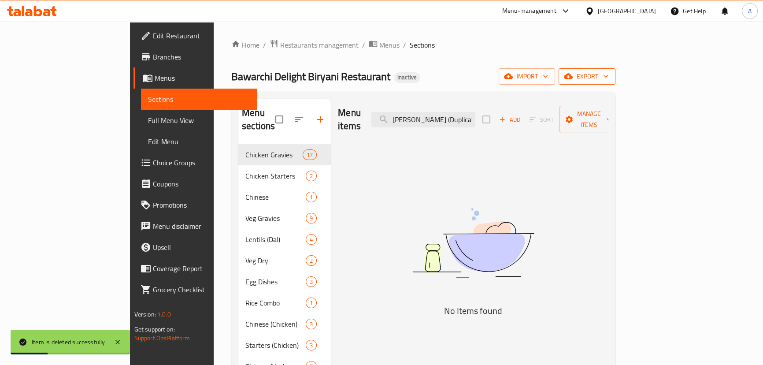
click at [608, 75] on span "export" at bounding box center [587, 76] width 43 height 11
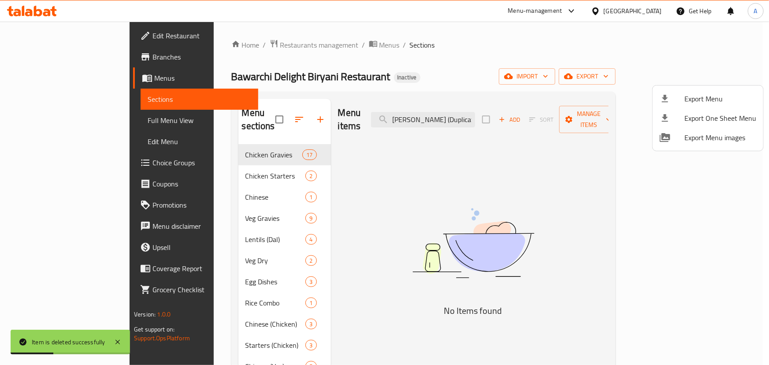
click at [695, 91] on li "Export Menu" at bounding box center [707, 98] width 111 height 19
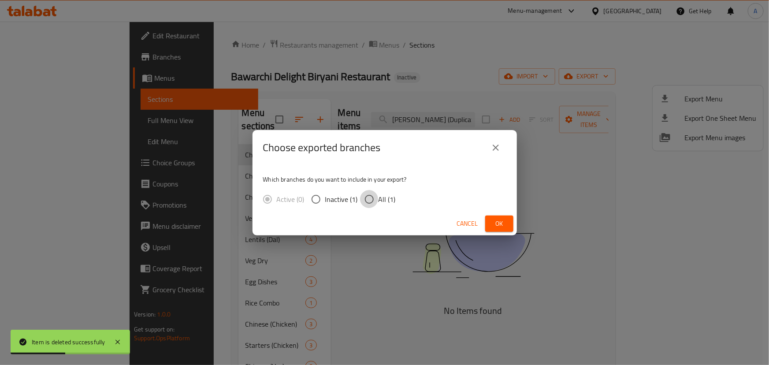
click at [377, 191] on input "All (1)" at bounding box center [369, 199] width 18 height 18
radio input "true"
click at [502, 220] on span "Ok" at bounding box center [499, 223] width 14 height 11
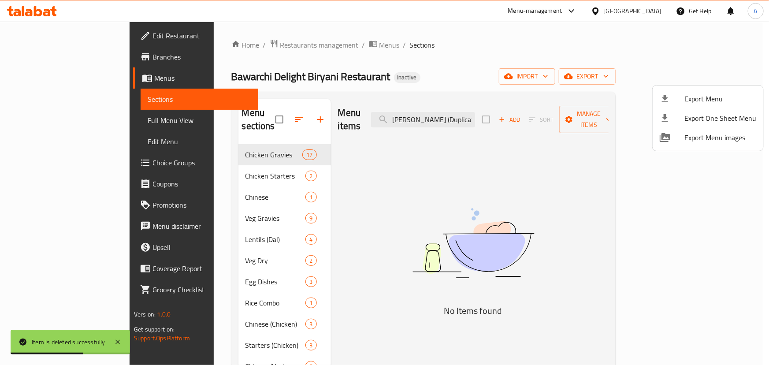
click at [459, 64] on div at bounding box center [384, 182] width 769 height 365
